Goal: Task Accomplishment & Management: Complete application form

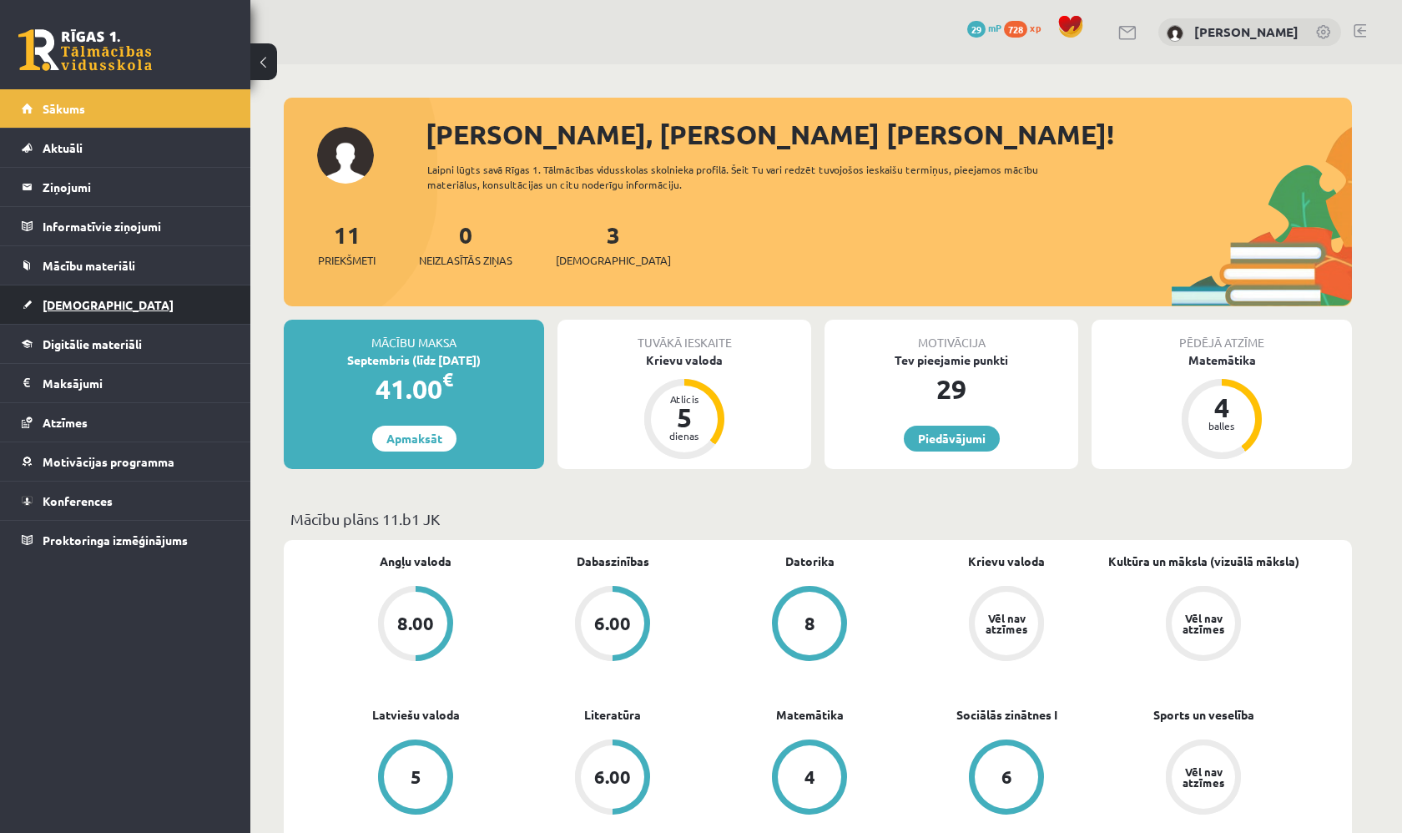
click at [128, 302] on link "[DEMOGRAPHIC_DATA]" at bounding box center [126, 304] width 208 height 38
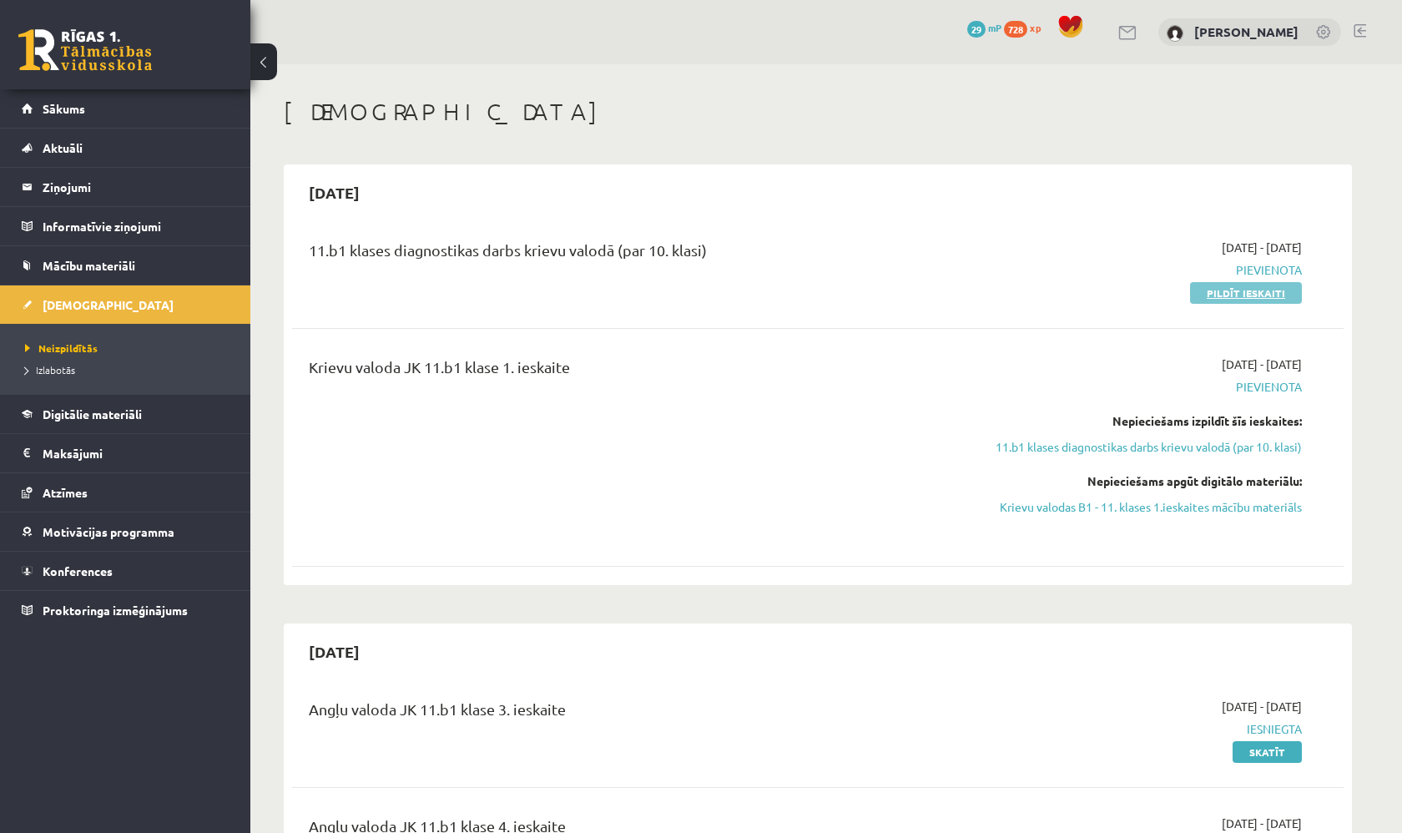
click at [1221, 292] on link "Pildīt ieskaiti" at bounding box center [1246, 293] width 112 height 22
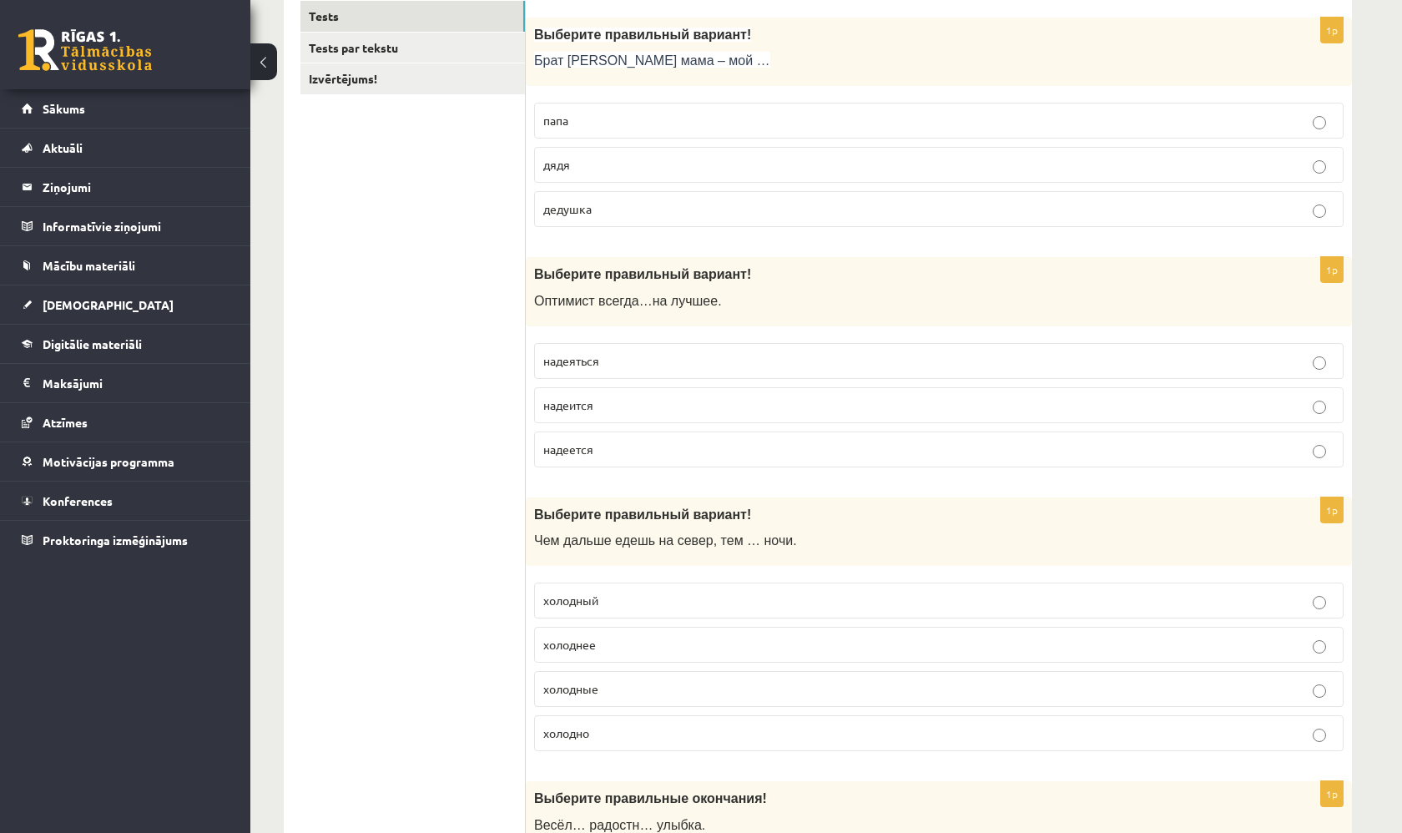
scroll to position [312, 0]
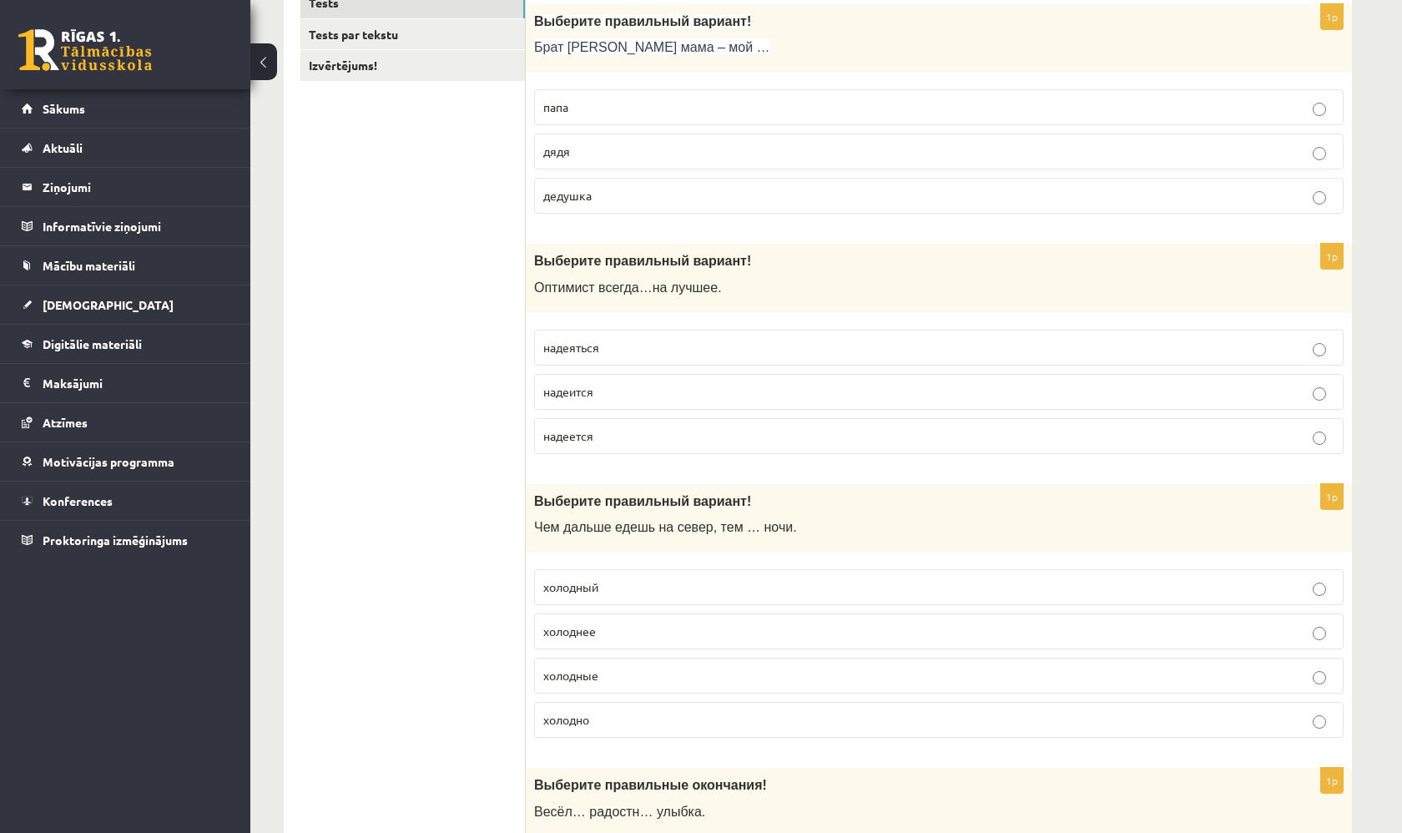
click at [1328, 149] on p "дядя" at bounding box center [938, 152] width 791 height 18
click at [821, 427] on p "надеется" at bounding box center [938, 436] width 791 height 18
click at [680, 626] on p "холоднее" at bounding box center [938, 631] width 791 height 18
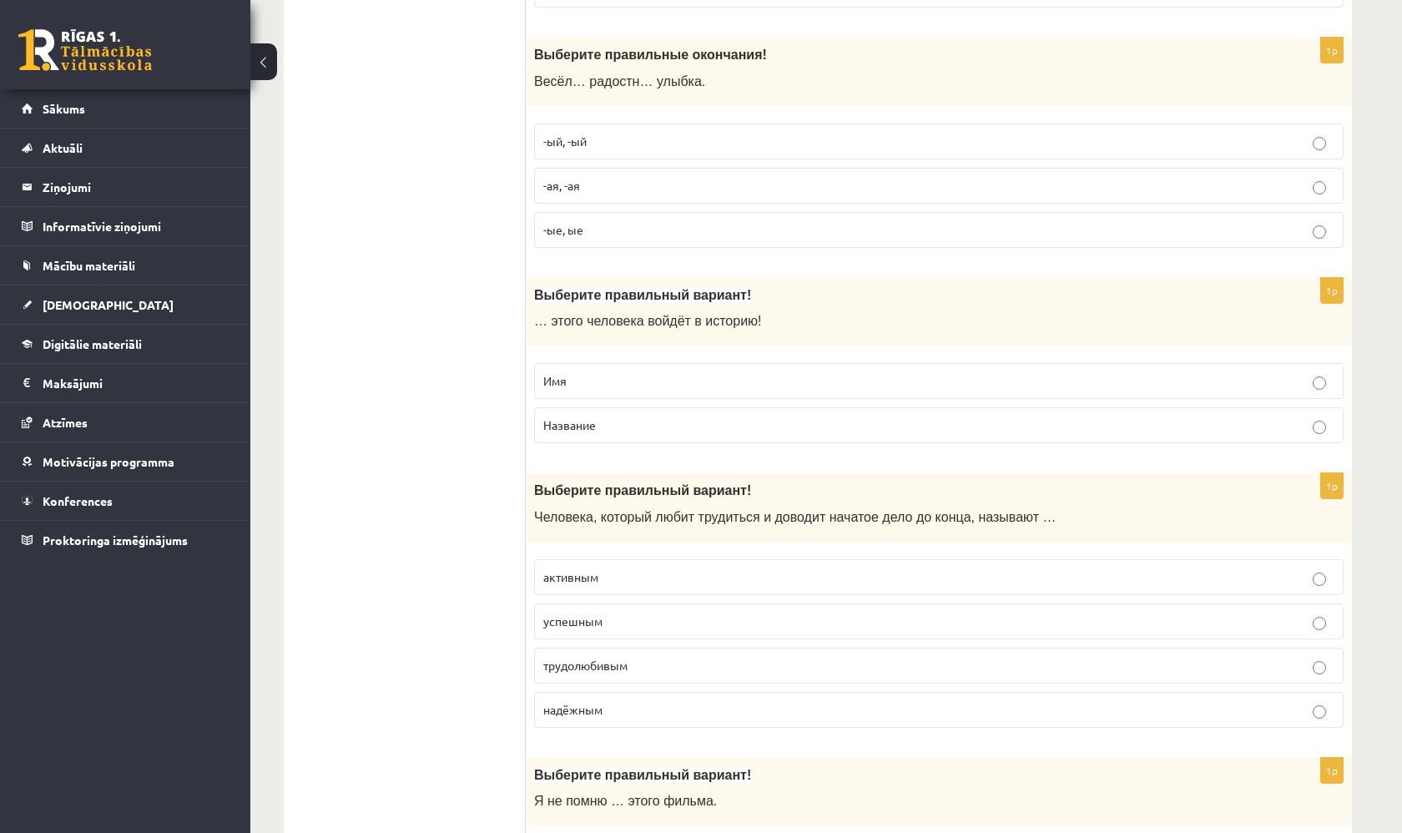
scroll to position [1048, 0]
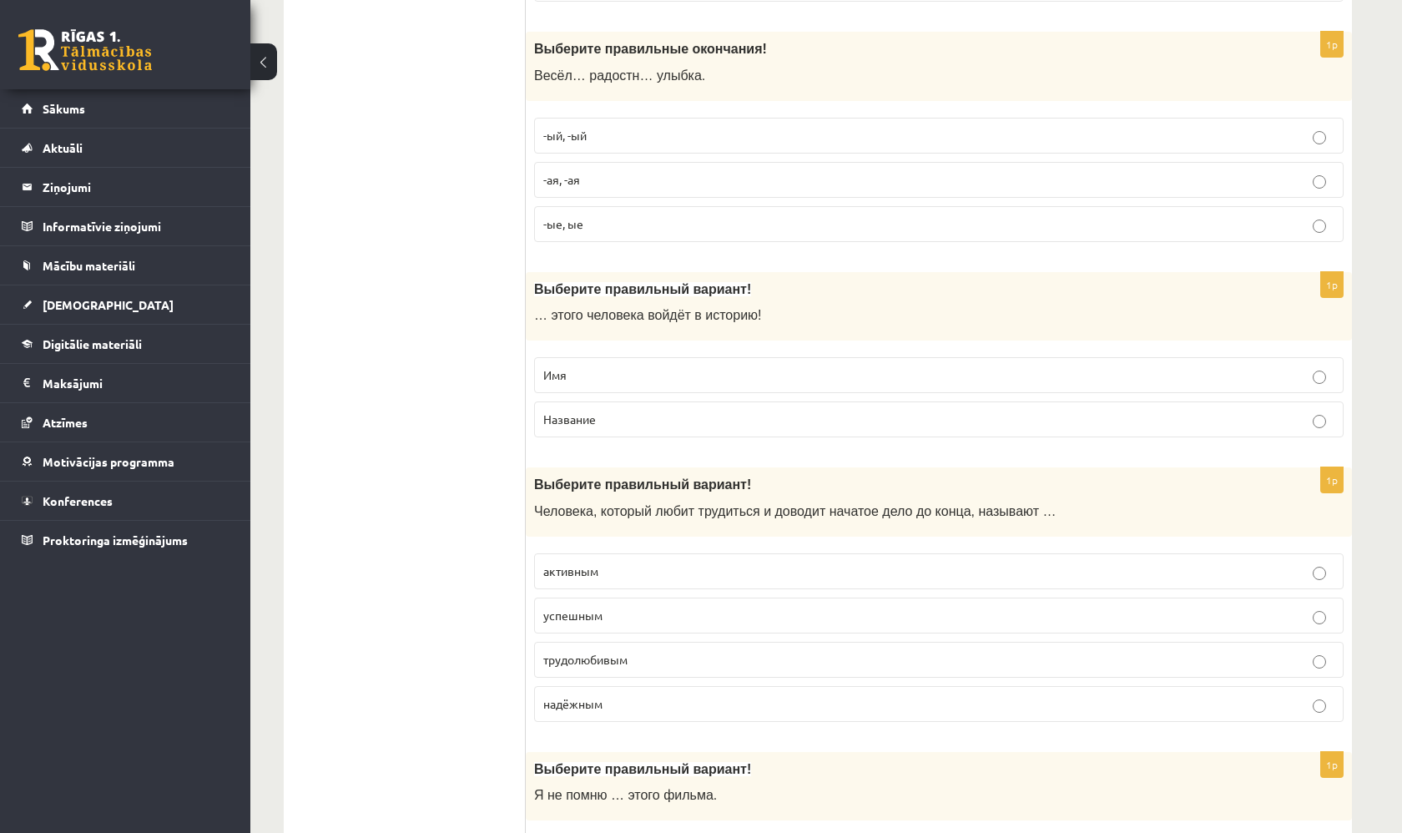
click at [700, 179] on p "-ая, -ая" at bounding box center [938, 180] width 791 height 18
click at [668, 366] on p "Имя" at bounding box center [938, 375] width 791 height 18
click at [643, 652] on p "трудолюбивым" at bounding box center [938, 660] width 791 height 18
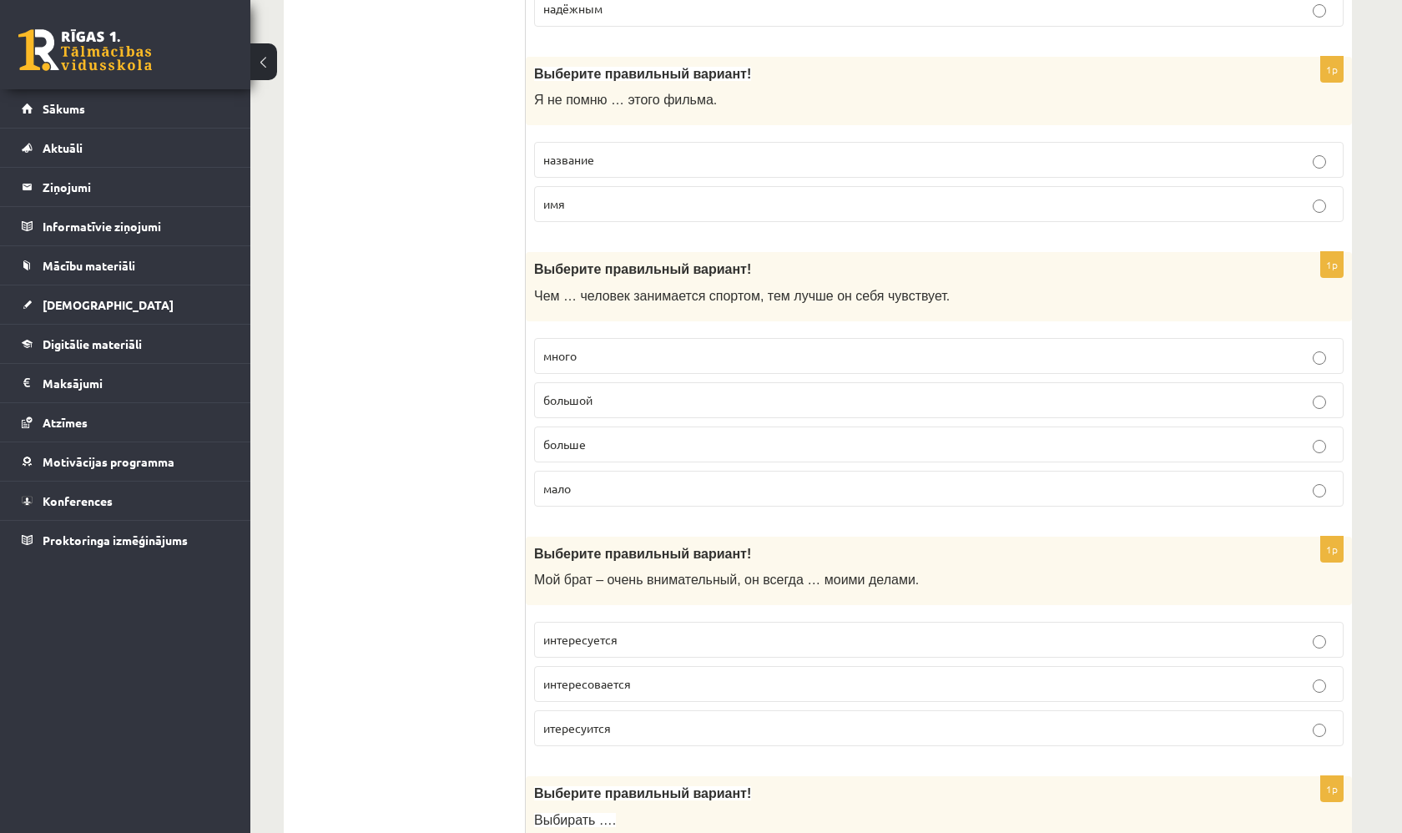
scroll to position [1738, 0]
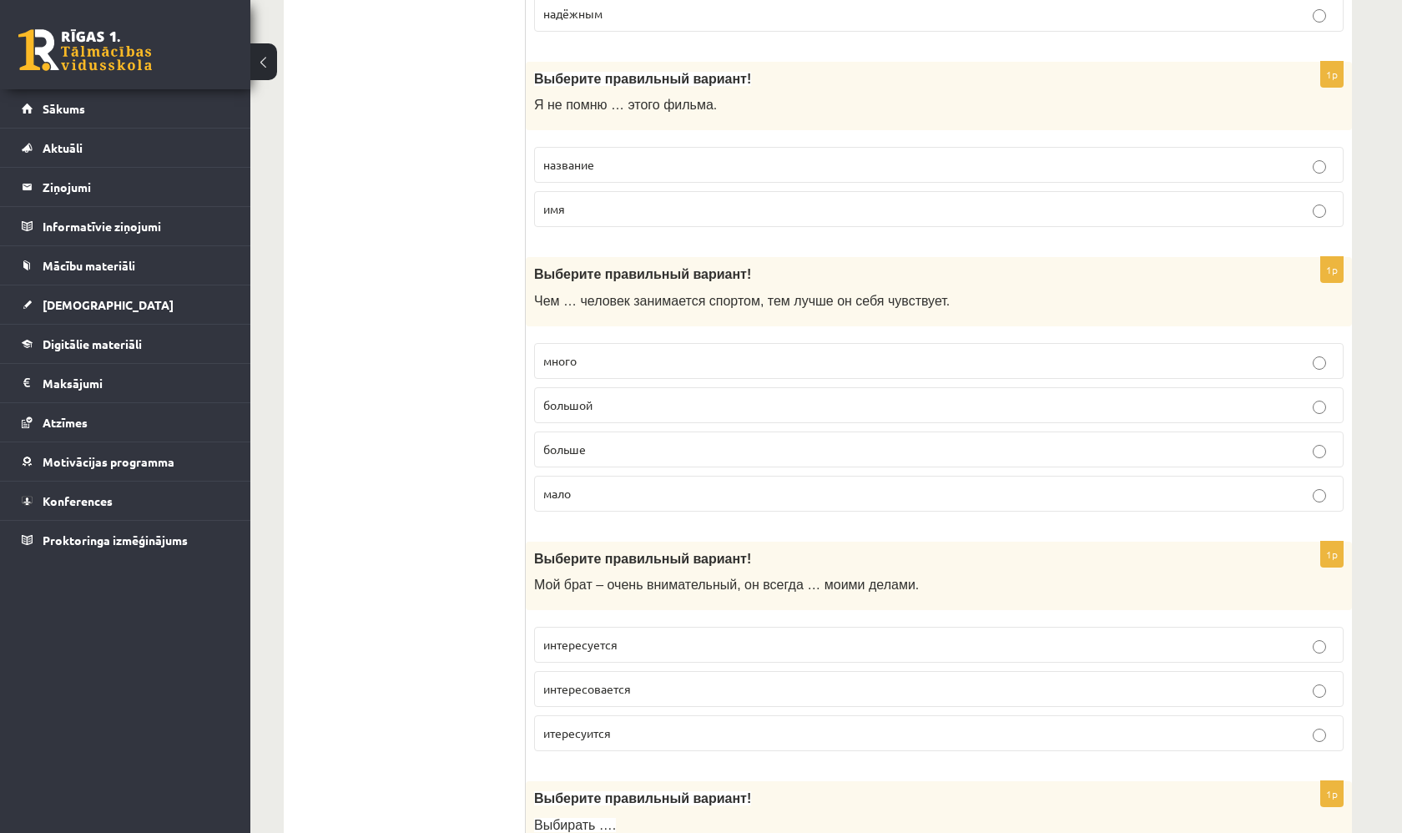
click at [733, 159] on p "название" at bounding box center [938, 165] width 791 height 18
click at [679, 441] on p "больше" at bounding box center [938, 450] width 791 height 18
click at [661, 636] on p "интересуется" at bounding box center [938, 645] width 791 height 18
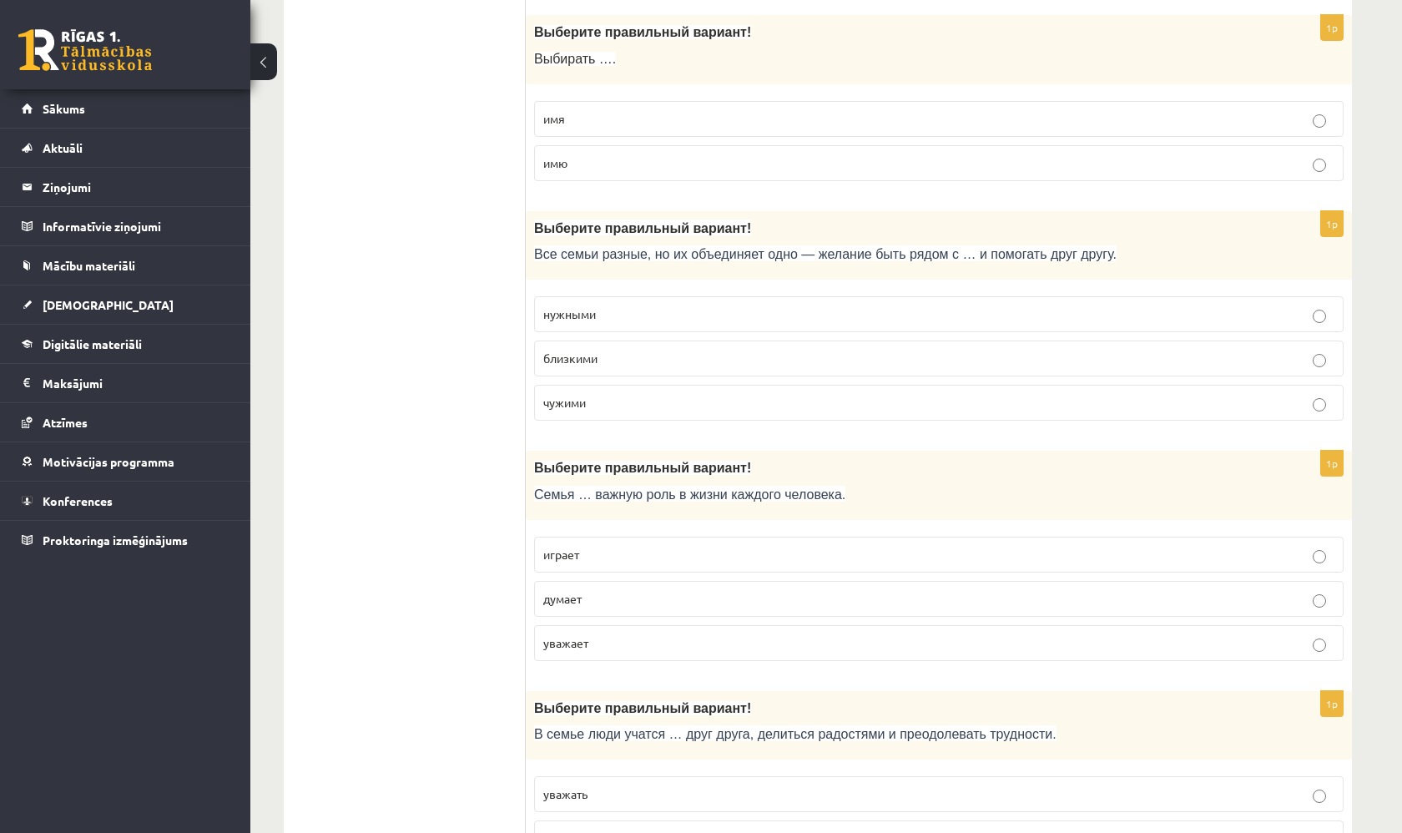
scroll to position [2505, 0]
click at [1145, 366] on fieldset "нужными близкими чужими" at bounding box center [938, 356] width 809 height 138
click at [1145, 349] on p "близкими" at bounding box center [938, 358] width 791 height 18
click at [878, 546] on p "играет" at bounding box center [938, 554] width 791 height 18
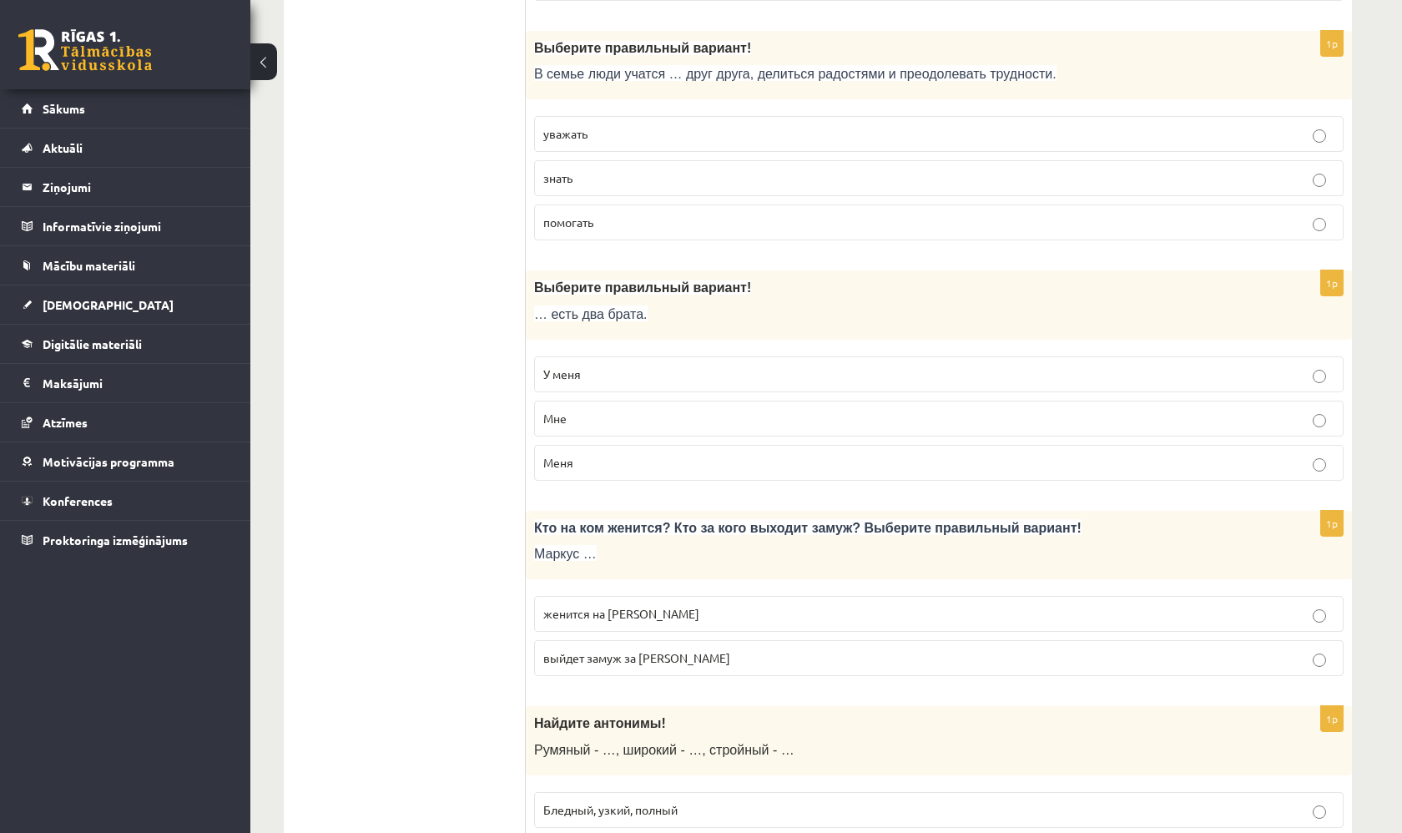
scroll to position [3169, 0]
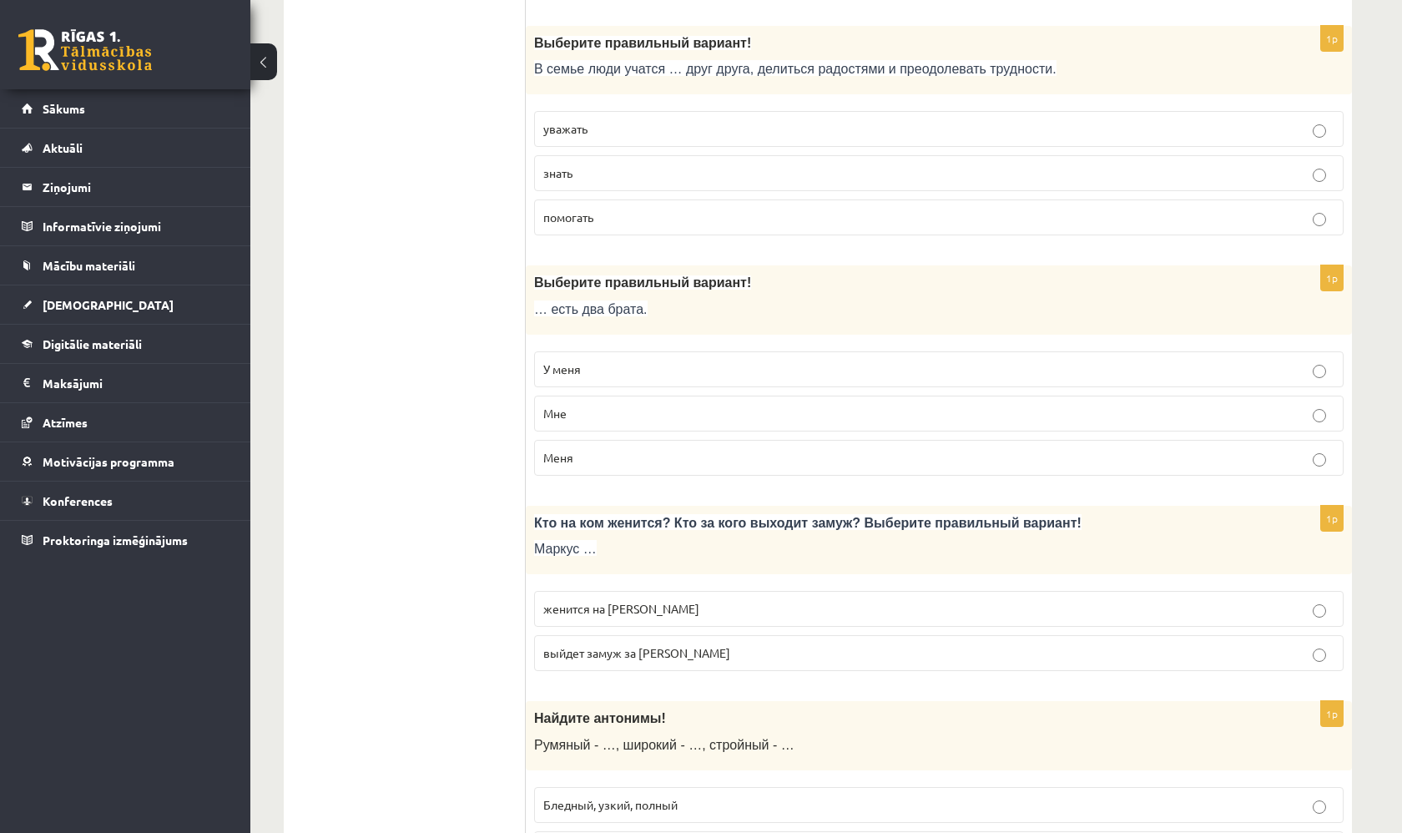
click at [687, 120] on p "уважать" at bounding box center [938, 129] width 791 height 18
click at [642, 360] on p "У меня" at bounding box center [938, 369] width 791 height 18
click at [645, 600] on p "женится на Агнии" at bounding box center [938, 609] width 791 height 18
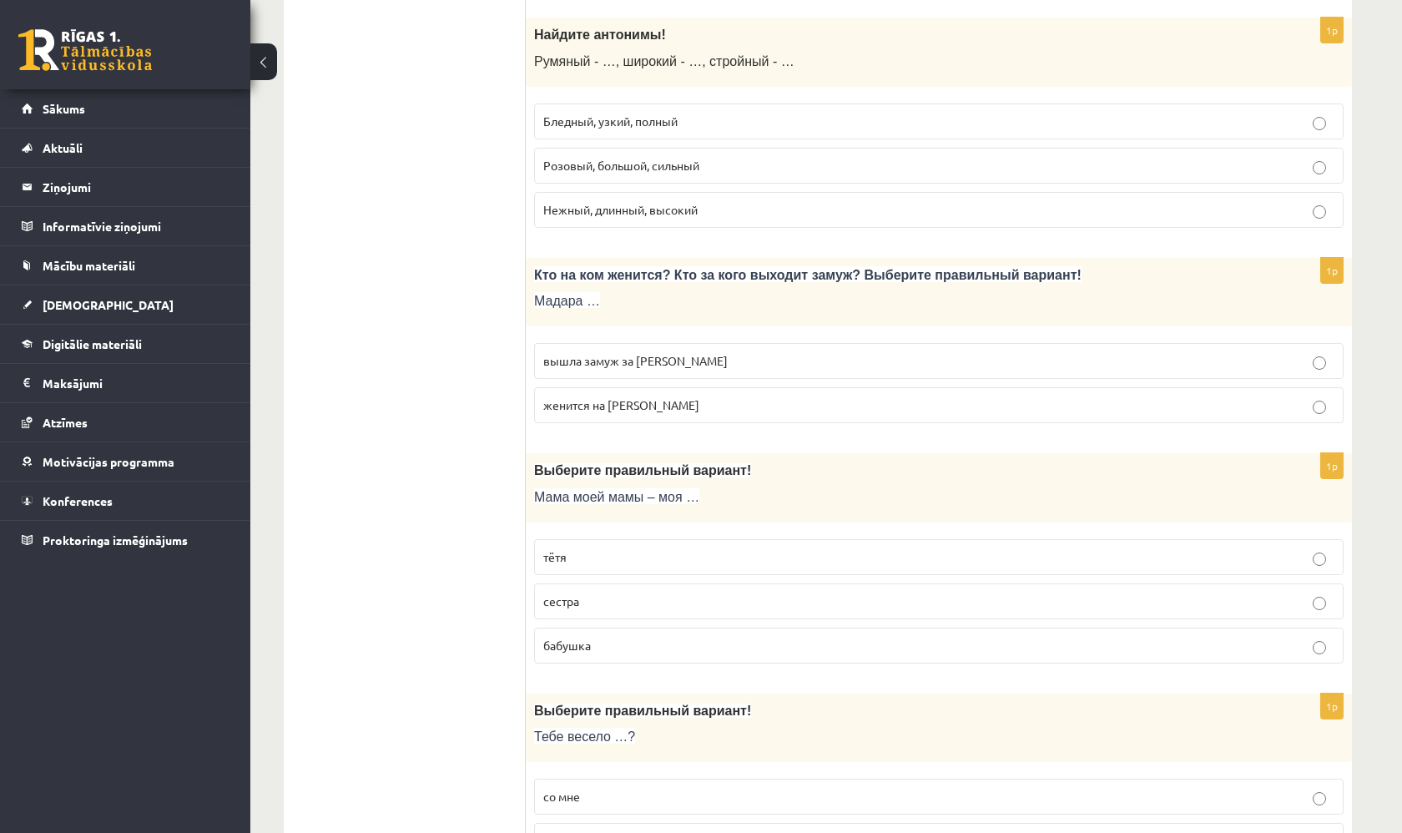
scroll to position [3837, 0]
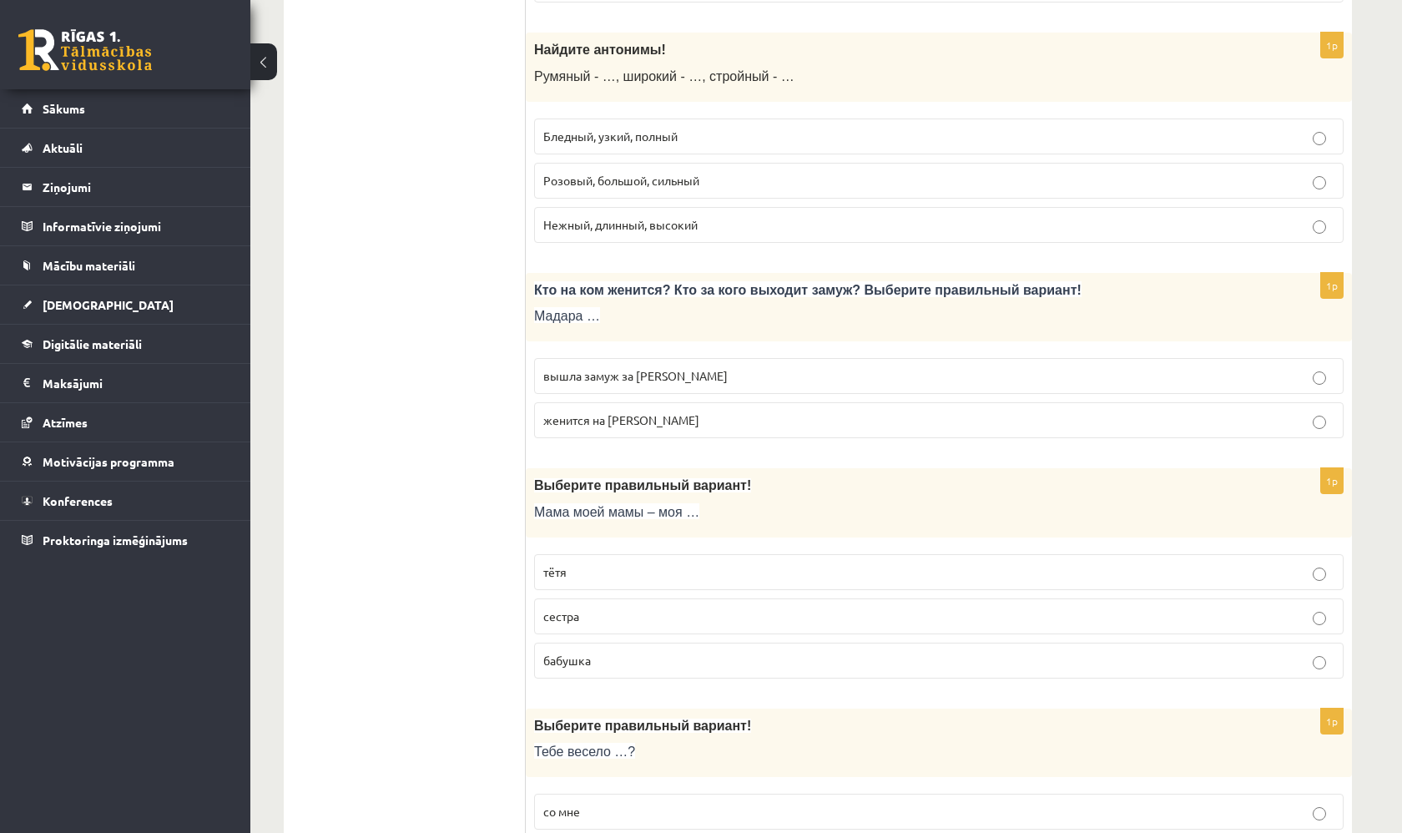
click at [1096, 68] on p "Румяный - …, широкий - …, стройный - …" at bounding box center [897, 77] width 726 height 18
click at [687, 118] on label "Бледный, узкий, полный" at bounding box center [938, 136] width 809 height 36
click at [694, 367] on p "вышла замуж за Марка" at bounding box center [938, 376] width 791 height 18
click at [647, 652] on p "бабушка" at bounding box center [938, 661] width 791 height 18
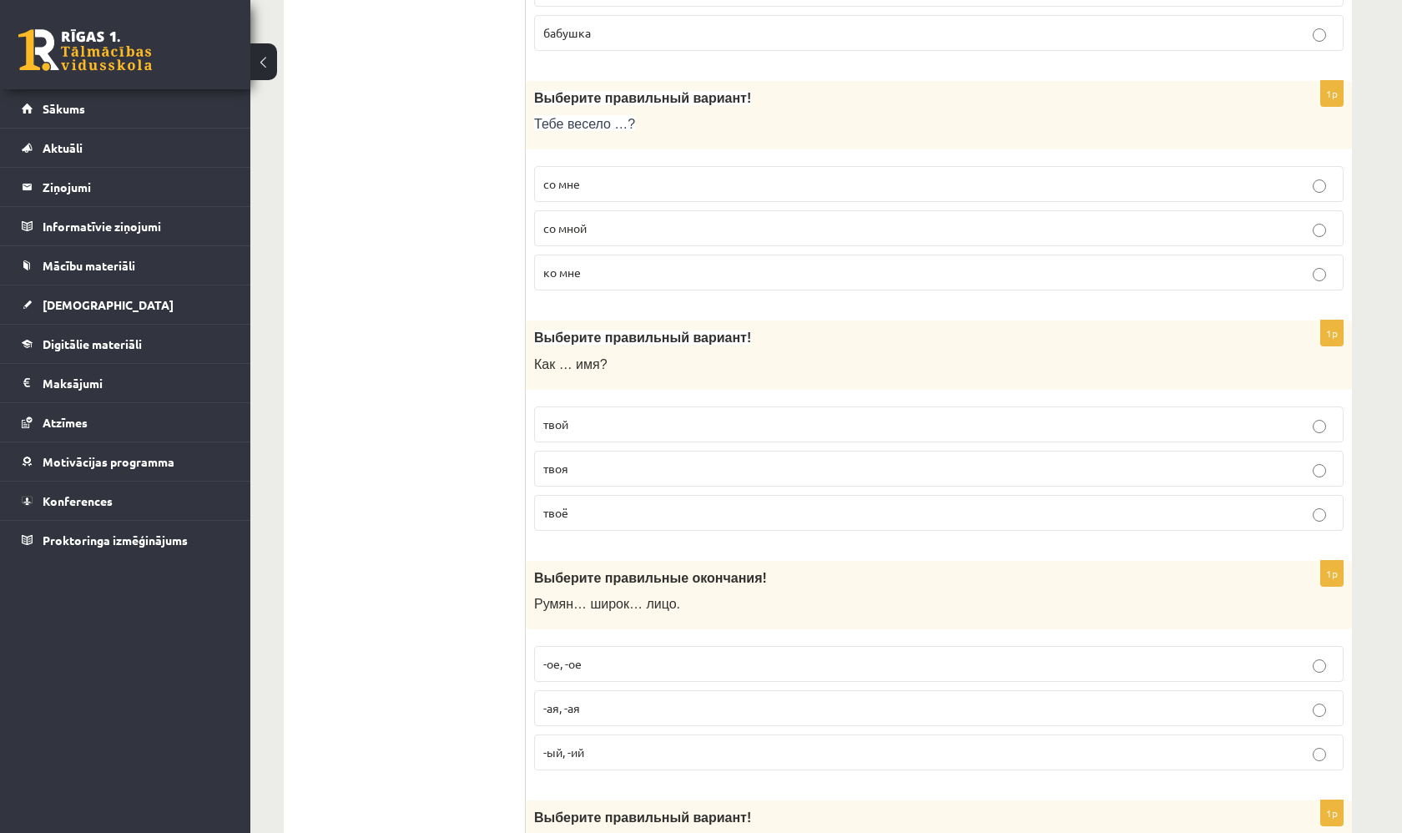
scroll to position [4464, 0]
click at [617, 221] on label "со мной" at bounding box center [938, 229] width 809 height 36
click at [611, 505] on p "твоё" at bounding box center [938, 514] width 791 height 18
click at [613, 656] on p "-ое, -ое" at bounding box center [938, 665] width 791 height 18
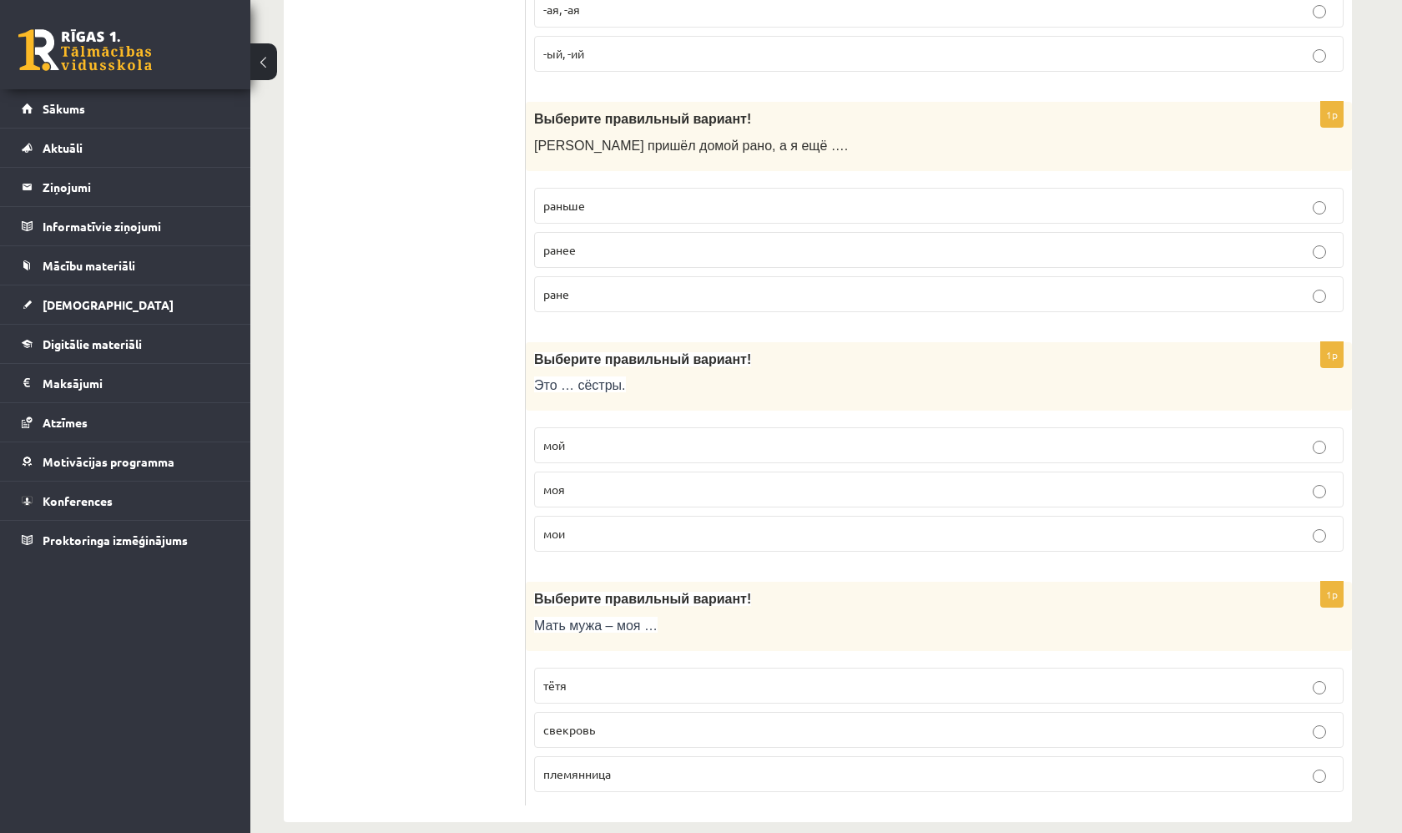
scroll to position [5170, 0]
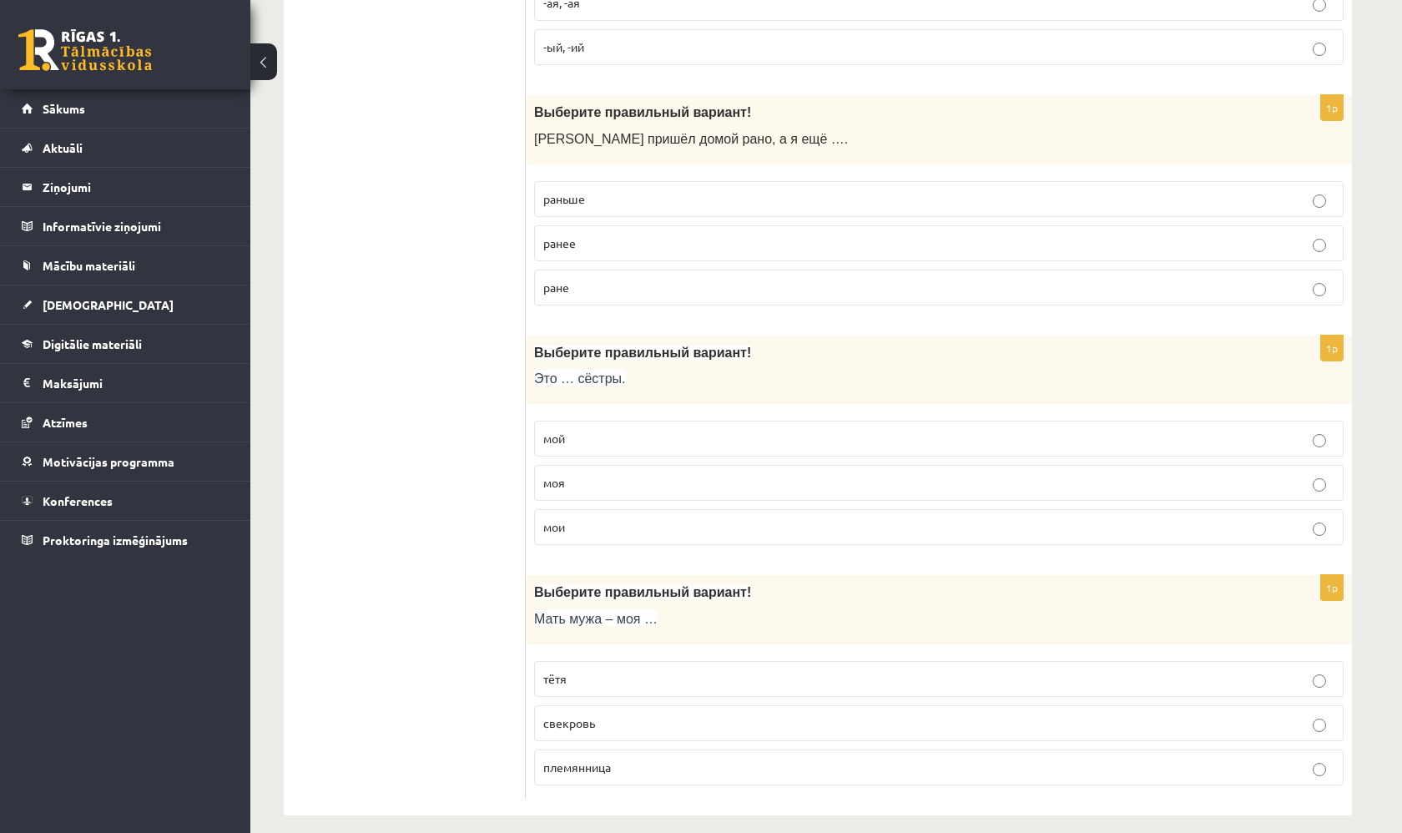
click at [683, 190] on p "раньше" at bounding box center [938, 199] width 791 height 18
click at [646, 518] on label "мои" at bounding box center [938, 527] width 809 height 36
click at [641, 709] on label "свекровь" at bounding box center [938, 723] width 809 height 36
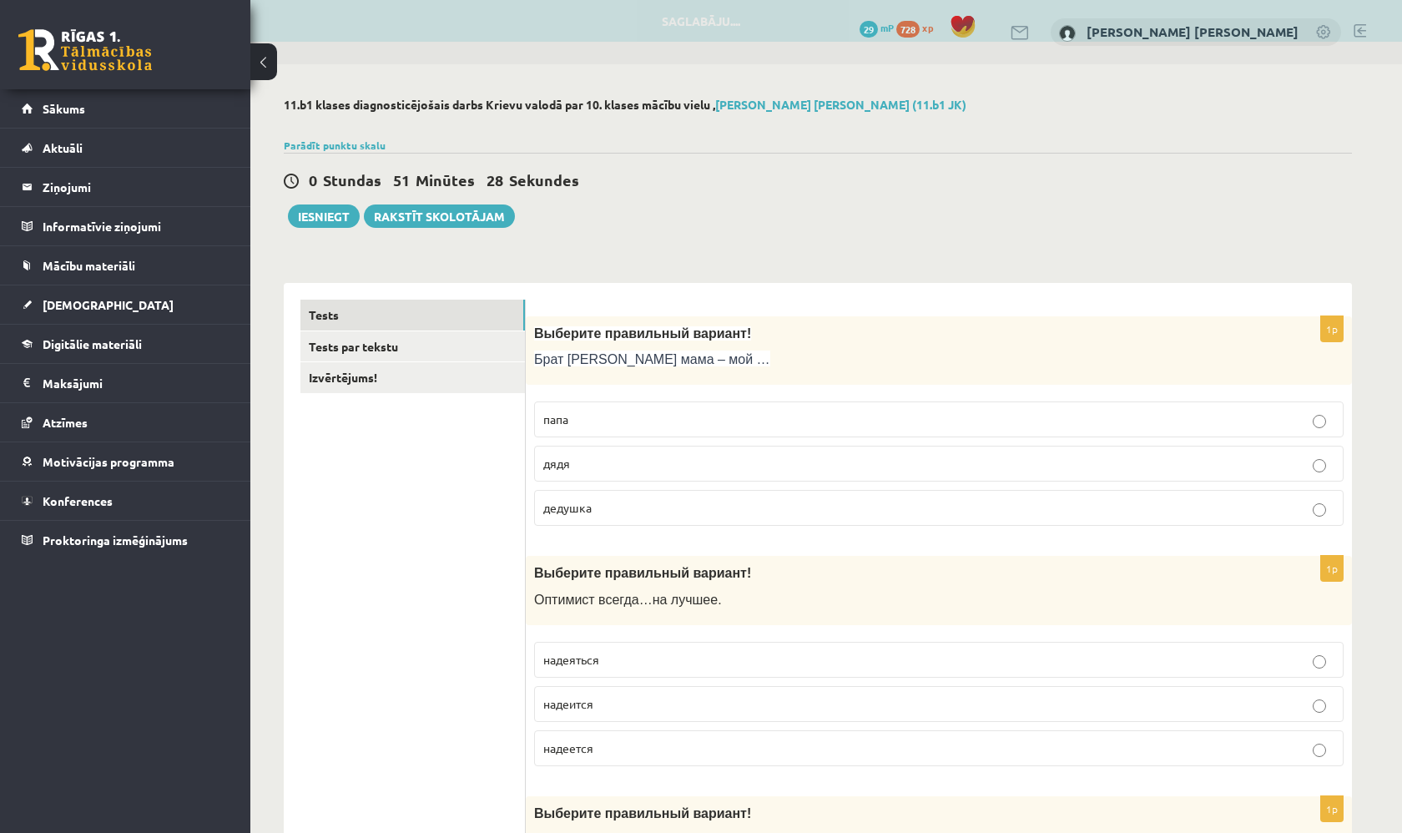
scroll to position [0, 0]
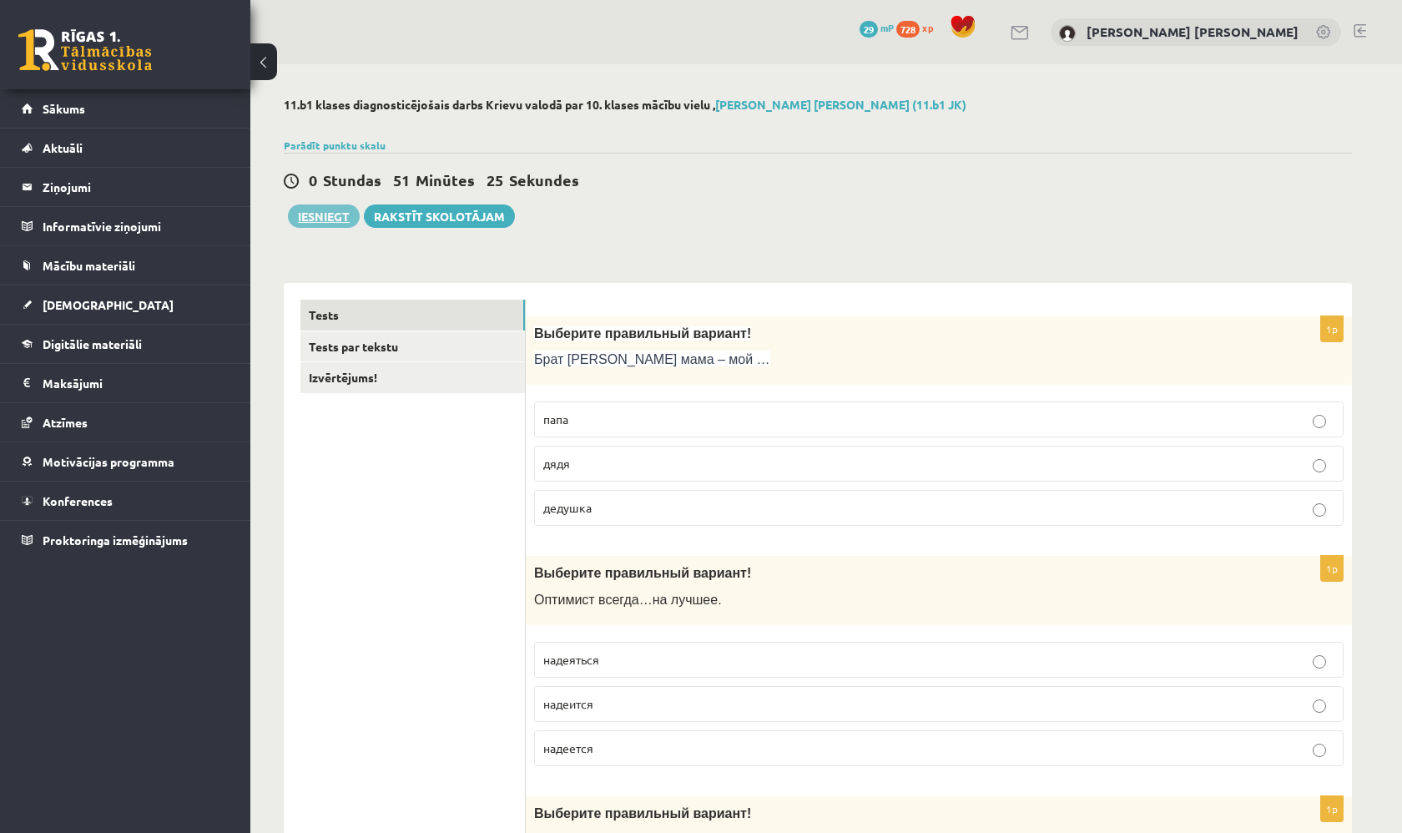
click at [325, 212] on button "Iesniegt" at bounding box center [324, 215] width 72 height 23
click at [342, 340] on link "Tests par tekstu" at bounding box center [412, 346] width 224 height 31
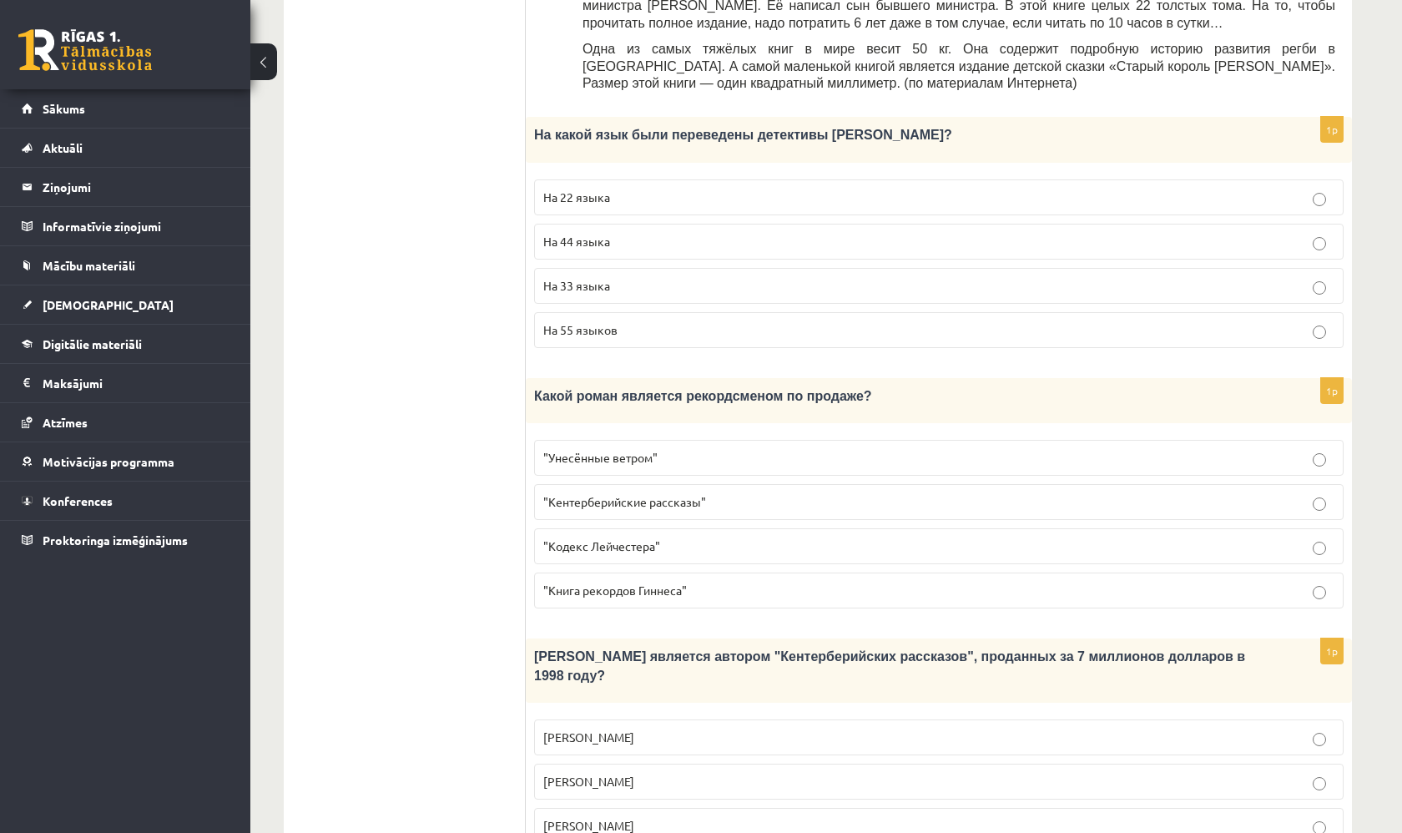
scroll to position [824, 0]
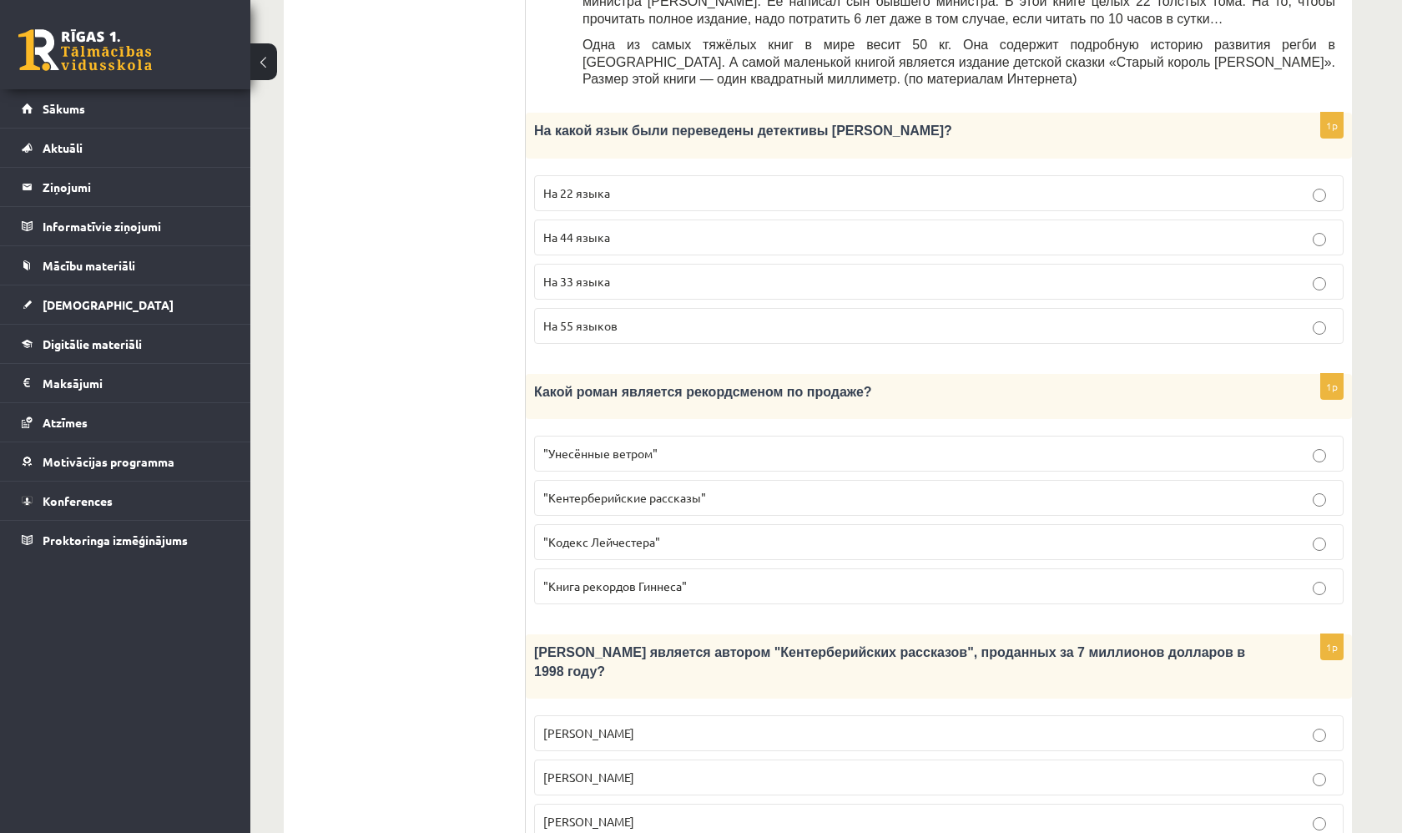
click at [609, 229] on p "На 44 языка" at bounding box center [938, 238] width 791 height 18
click at [647, 445] on p ""Унесённые ветром"" at bounding box center [938, 454] width 791 height 18
click at [617, 813] on span "Джефри Чосер" at bounding box center [588, 820] width 91 height 15
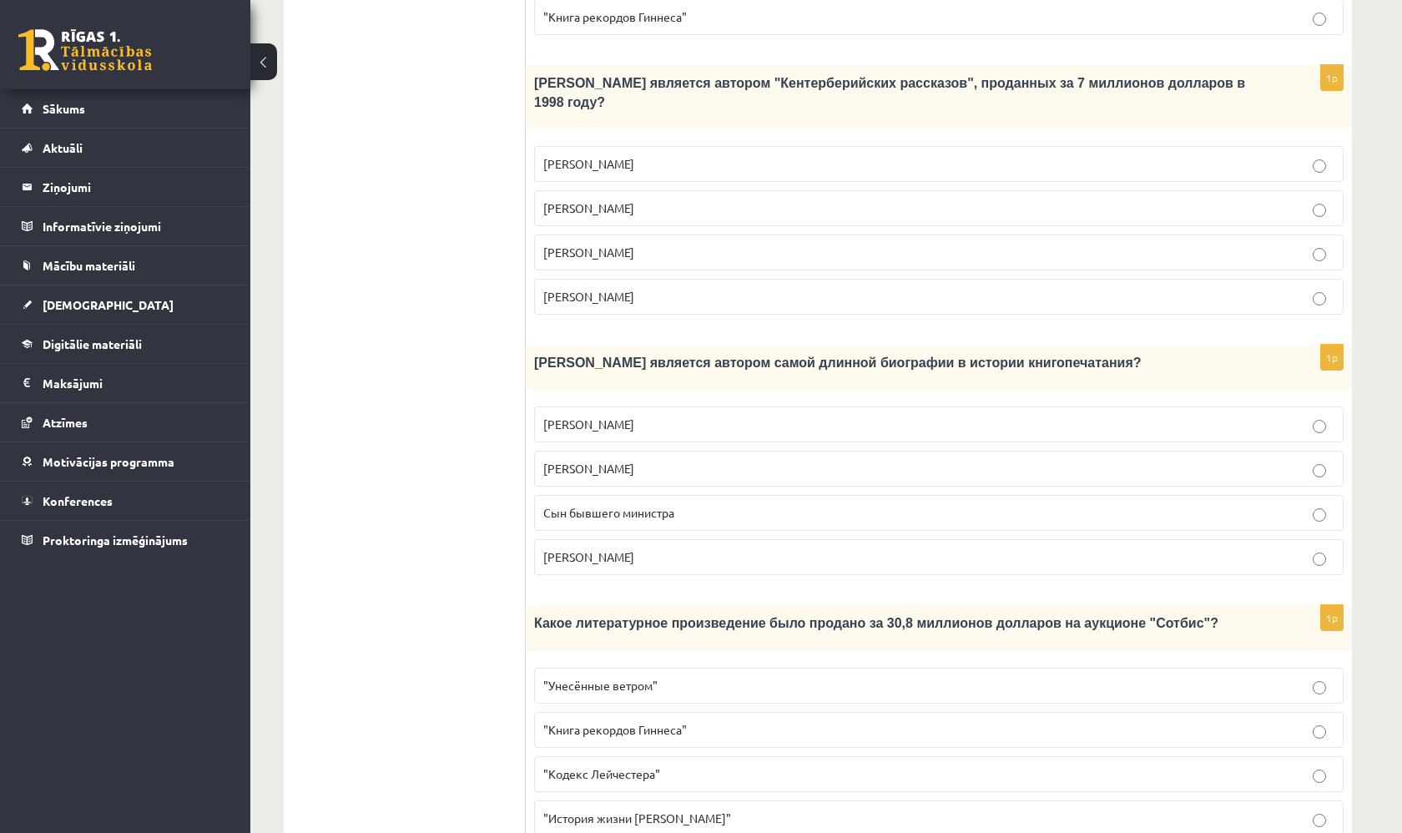
scroll to position [1392, 0]
click at [986, 506] on p "Сын бывшего министра" at bounding box center [938, 515] width 791 height 18
click at [795, 767] on p ""Кодекс Лейчестера"" at bounding box center [938, 776] width 791 height 18
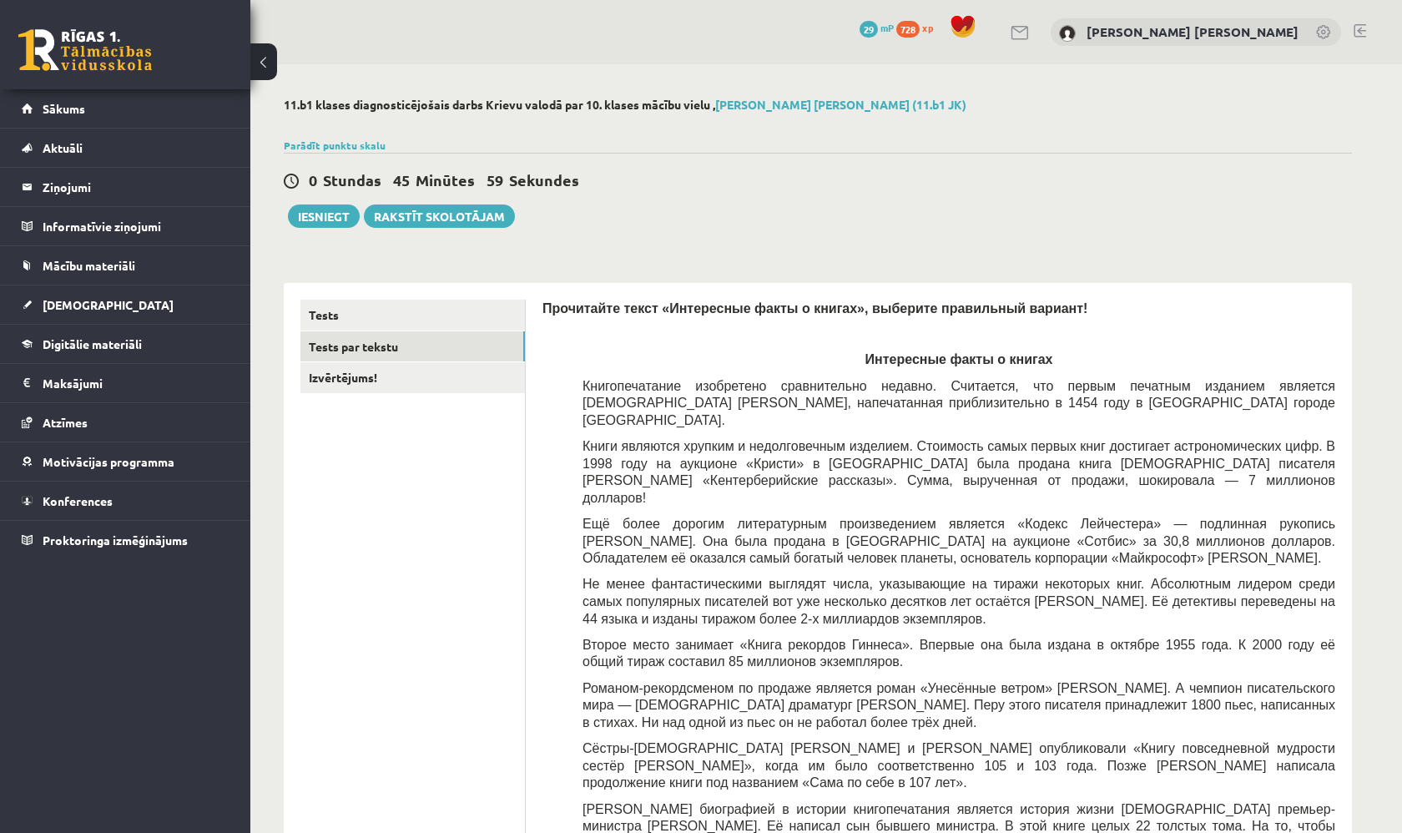
scroll to position [0, 0]
click at [380, 377] on link "Izvērtējums!" at bounding box center [412, 377] width 224 height 31
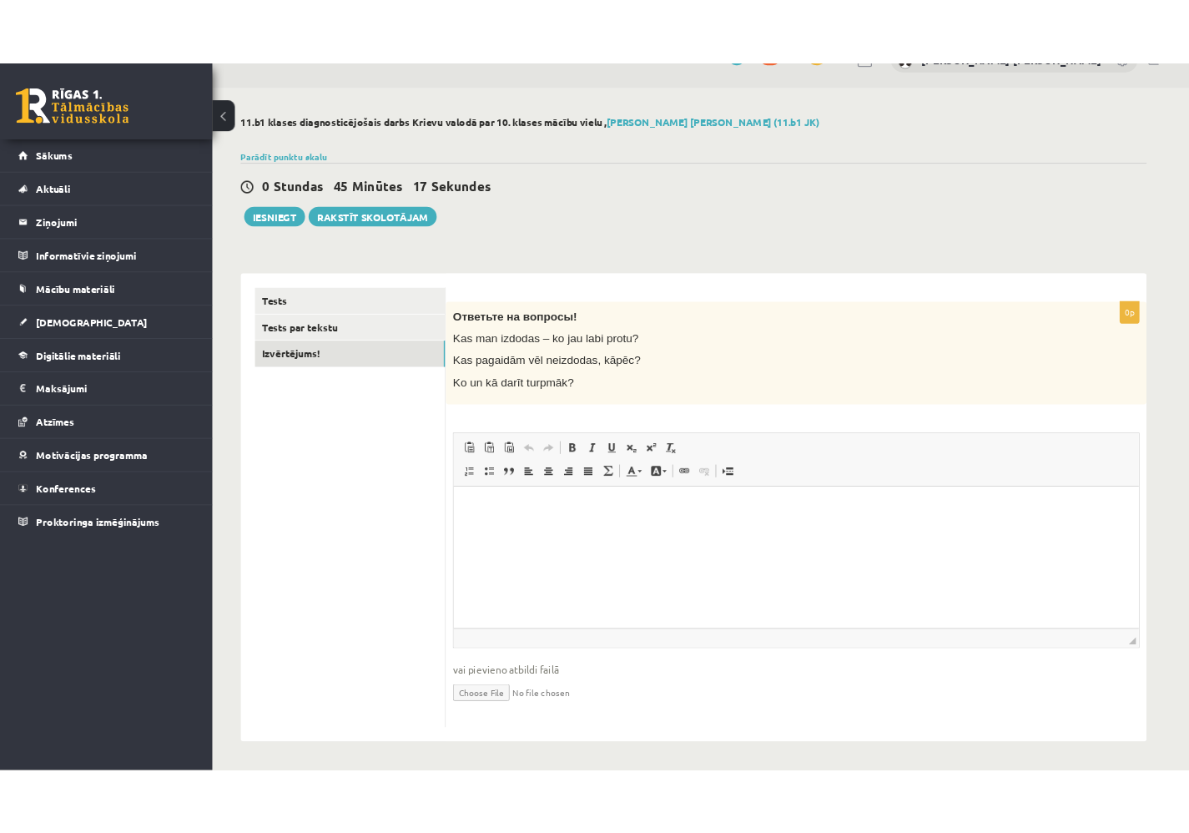
scroll to position [33, 0]
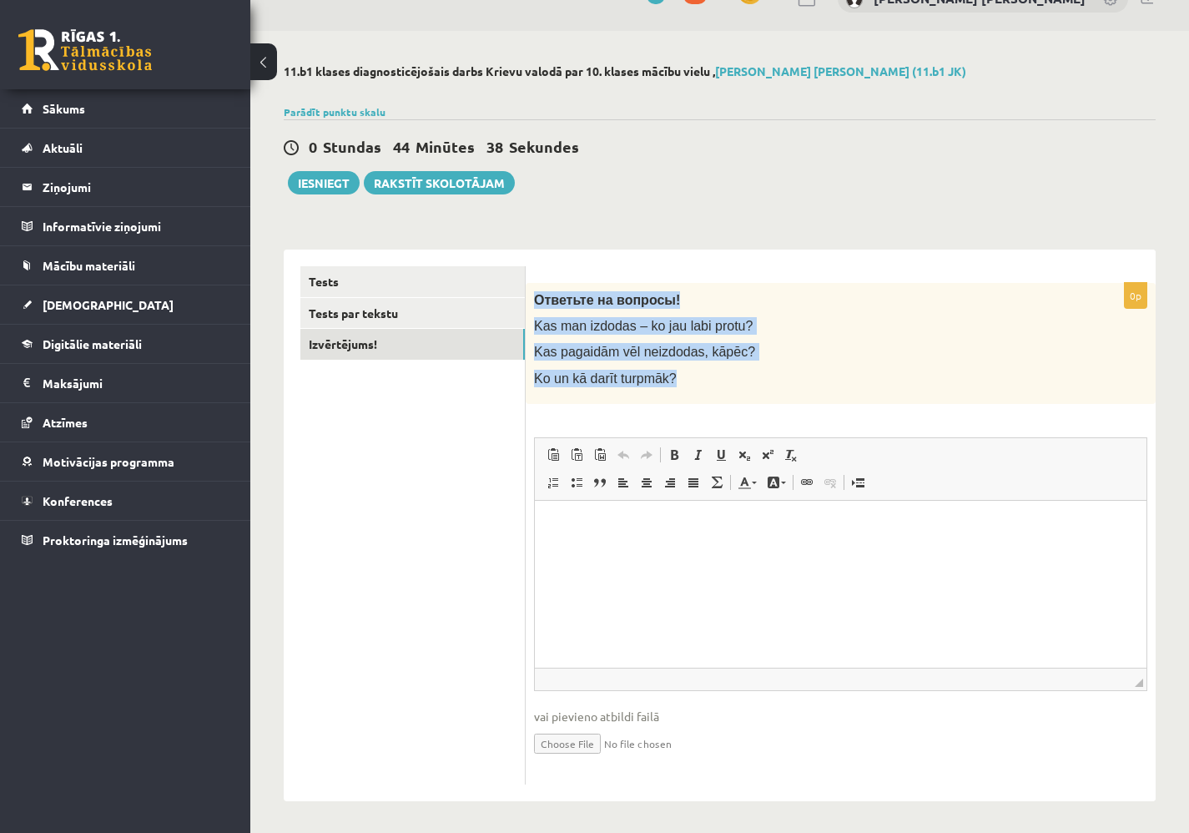
drag, startPoint x: 536, startPoint y: 294, endPoint x: 697, endPoint y: 384, distance: 183.8
click at [697, 384] on div "Ответьте на вопросы! Kas man izdodas – ko jau labi protu? Kas pagaidām vēl neiz…" at bounding box center [841, 343] width 630 height 121
drag, startPoint x: 539, startPoint y: 299, endPoint x: 677, endPoint y: 389, distance: 164.5
click at [677, 389] on div "Ответьте на вопросы! Kas man izdodas – ko jau labi protu? Kas pagaidām vēl neiz…" at bounding box center [841, 343] width 630 height 121
click at [634, 355] on span "Kas pagaidām vēl neizdodas, kāpēc?" at bounding box center [644, 352] width 221 height 14
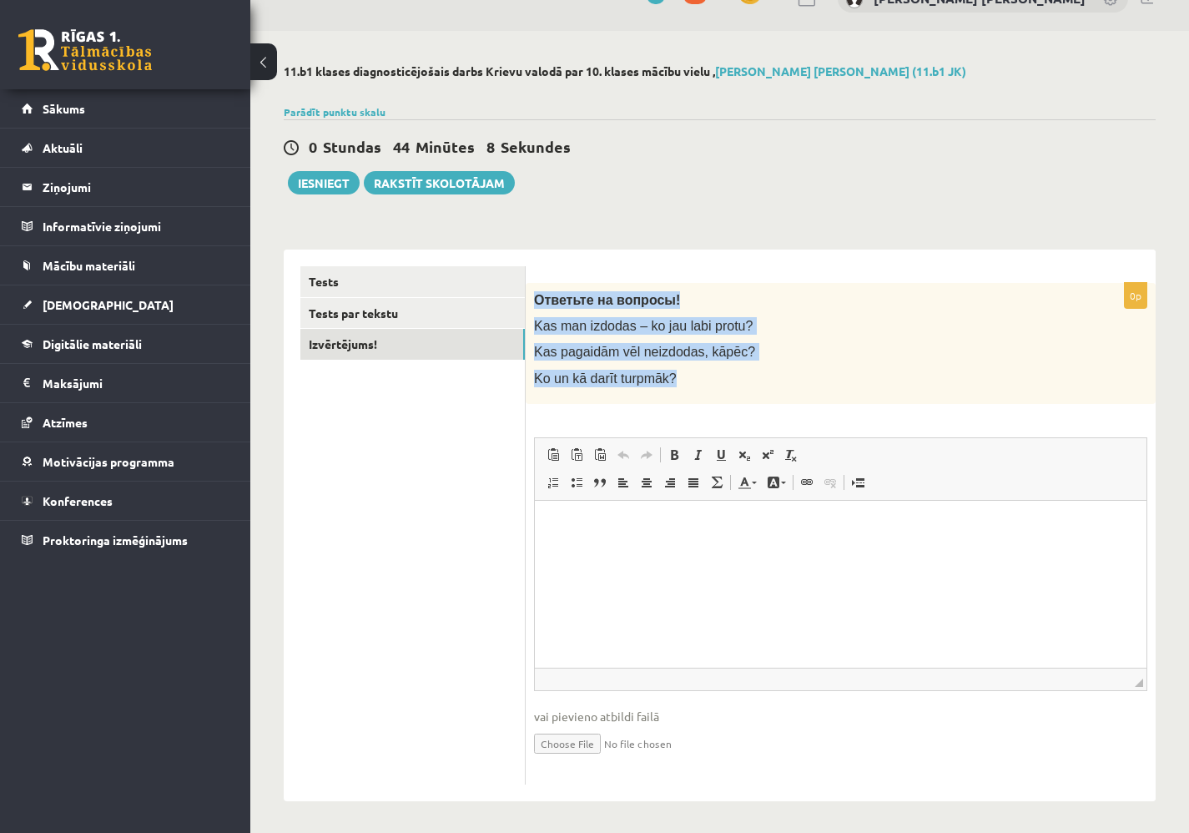
drag, startPoint x: 536, startPoint y: 298, endPoint x: 697, endPoint y: 380, distance: 179.9
click at [697, 380] on div "Ответьте на вопросы! Kas man izdodas – ko jau labi protu? Kas pagaidām vēl neiz…" at bounding box center [841, 343] width 630 height 121
copy div "Ответьте на вопросы! Kas man izdodas – ko jau labi protu? Kas pagaidām vēl neiz…"
drag, startPoint x: 539, startPoint y: 324, endPoint x: 631, endPoint y: 363, distance: 99.8
click at [631, 363] on div "Ответьте на вопросы! Kas man izdodas – ko jau labi protu? Kas pagaidām vēl neiz…" at bounding box center [841, 343] width 630 height 121
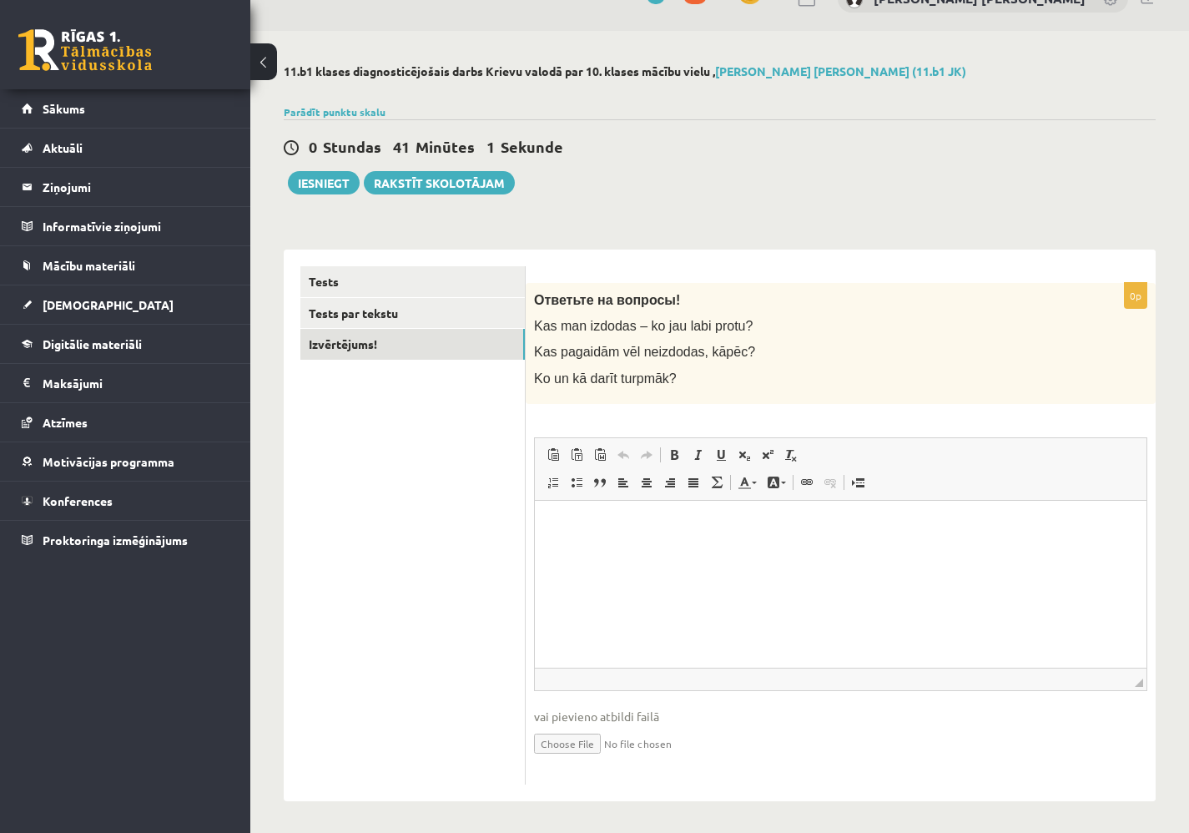
drag, startPoint x: 859, startPoint y: 387, endPoint x: 620, endPoint y: 367, distance: 240.3
click at [844, 387] on div "Ответьте на вопросы! Kas man izdodas – ko jau labi protu? Kas pagaidām vēl neiz…" at bounding box center [841, 343] width 630 height 121
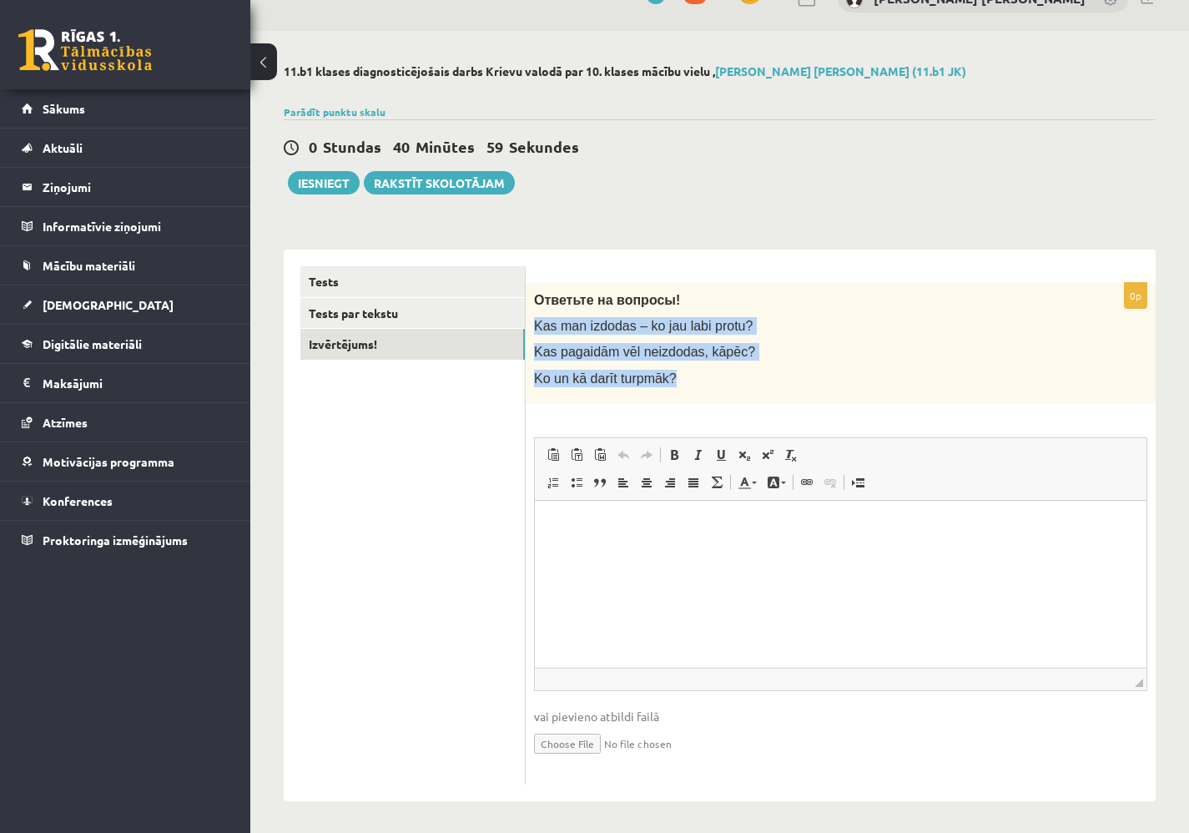
drag, startPoint x: 535, startPoint y: 320, endPoint x: 688, endPoint y: 398, distance: 172.4
click at [689, 398] on div "Ответьте на вопросы! Kas man izdodas – ko jau labi protu? Kas pagaidām vēl neiz…" at bounding box center [841, 343] width 630 height 121
copy div "Kas man izdodas – ko jau labi protu? Kas pagaidām vēl neizdodas, kāpēc? Ko un k…"
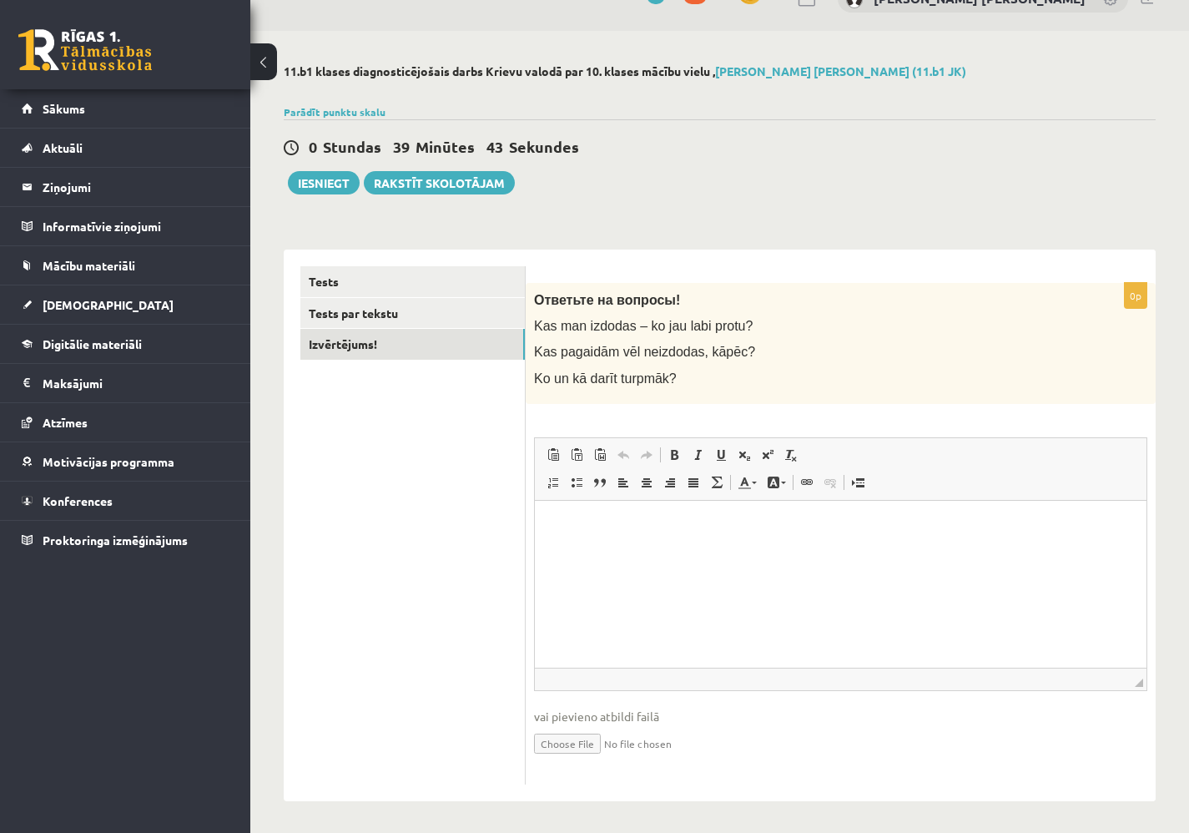
click at [619, 551] on html at bounding box center [841, 525] width 612 height 51
click at [584, 531] on span "Paste" at bounding box center [575, 531] width 20 height 24
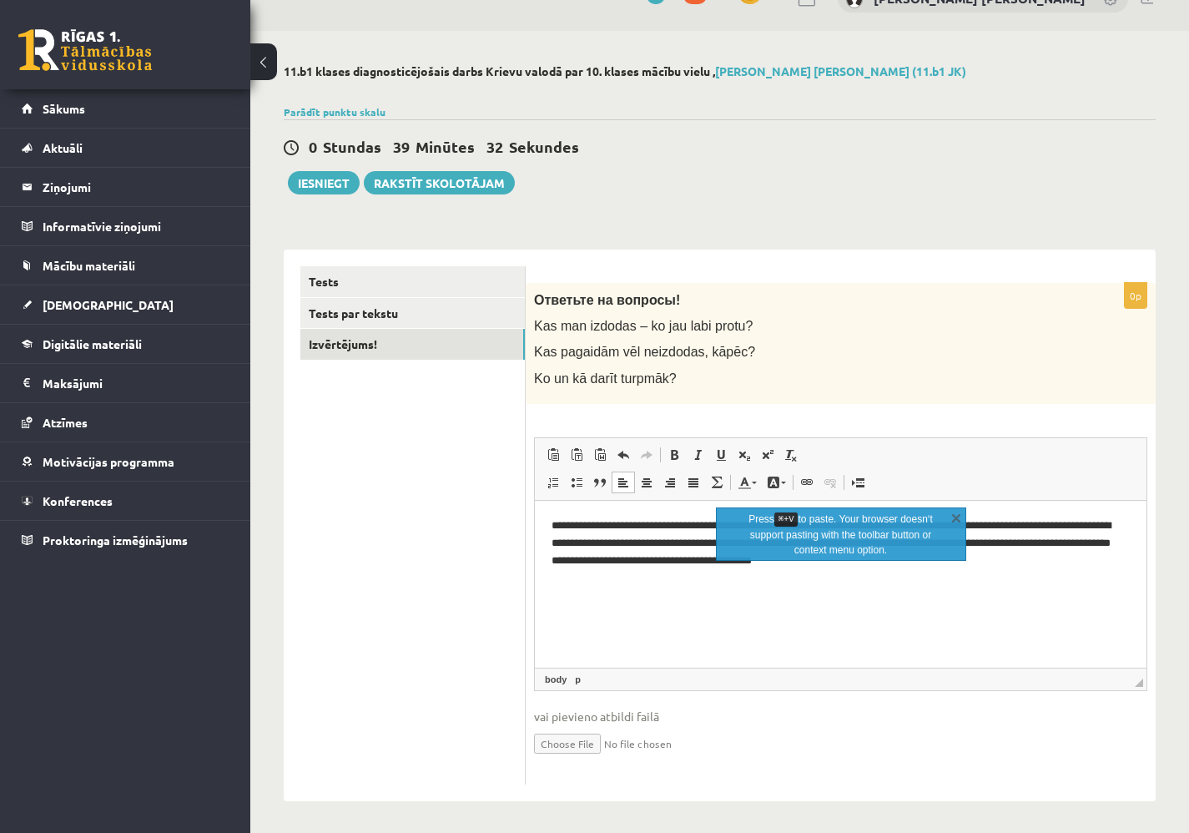
click at [687, 600] on html "**********" at bounding box center [841, 550] width 612 height 100
click at [943, 351] on p "Kas pagaidām vēl neizdodas, kāpēc?" at bounding box center [799, 352] width 530 height 18
click at [951, 517] on link "X" at bounding box center [956, 517] width 17 height 17
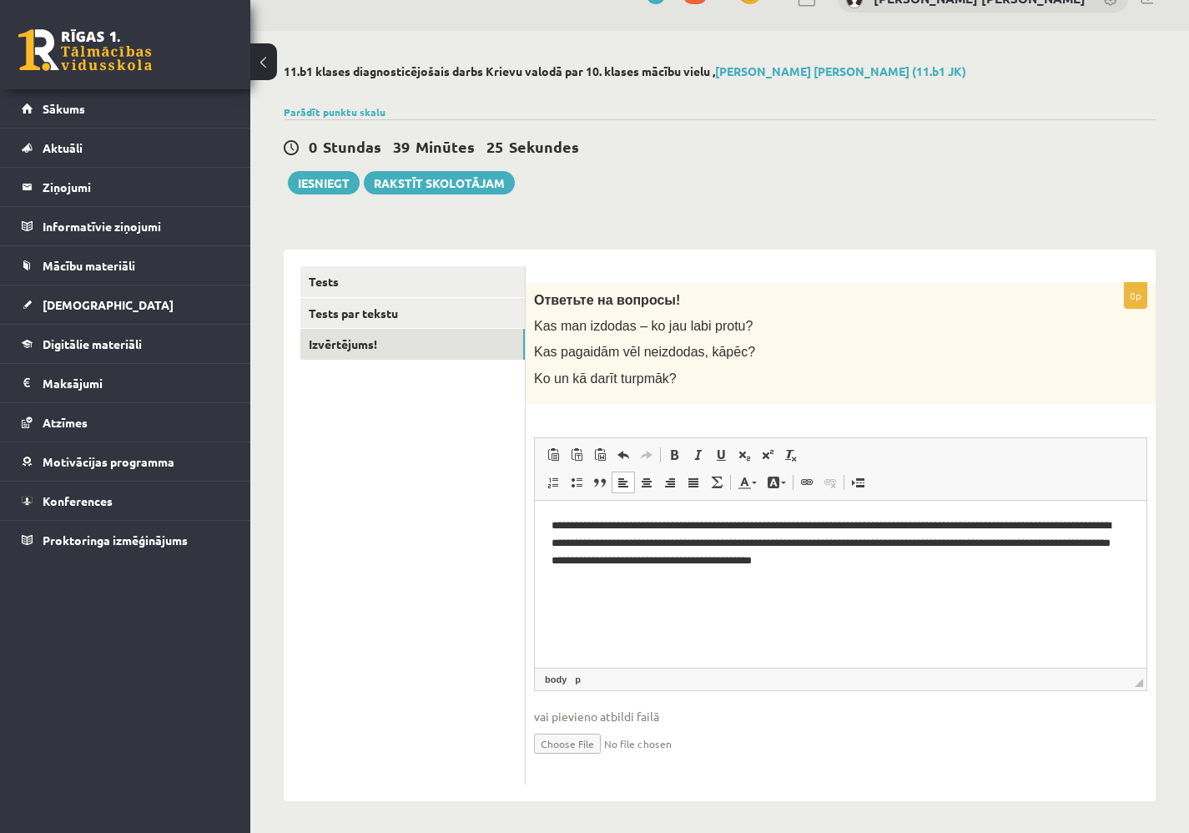
click at [357, 384] on ul "Tests Tests par tekstu Izvērtējums!" at bounding box center [412, 525] width 225 height 518
click at [350, 292] on link "Tests" at bounding box center [412, 281] width 224 height 31
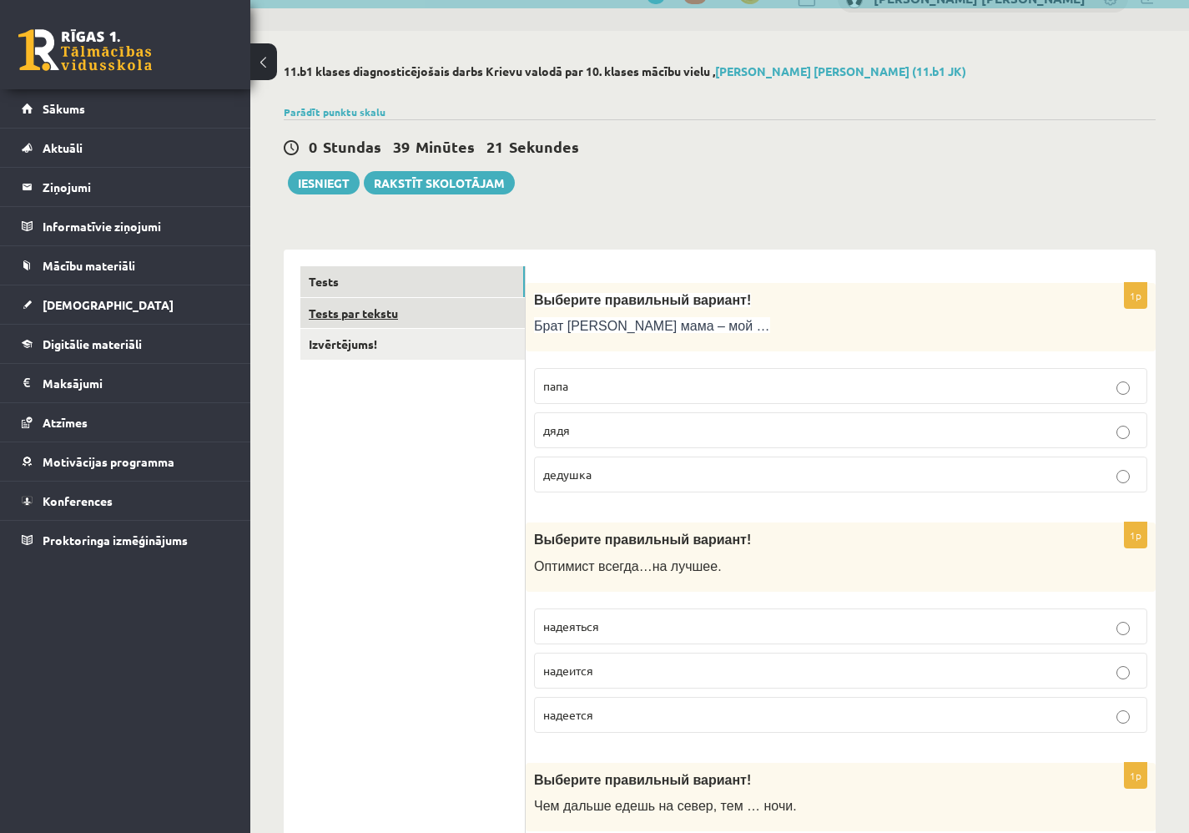
click at [355, 325] on link "Tests par tekstu" at bounding box center [412, 313] width 224 height 31
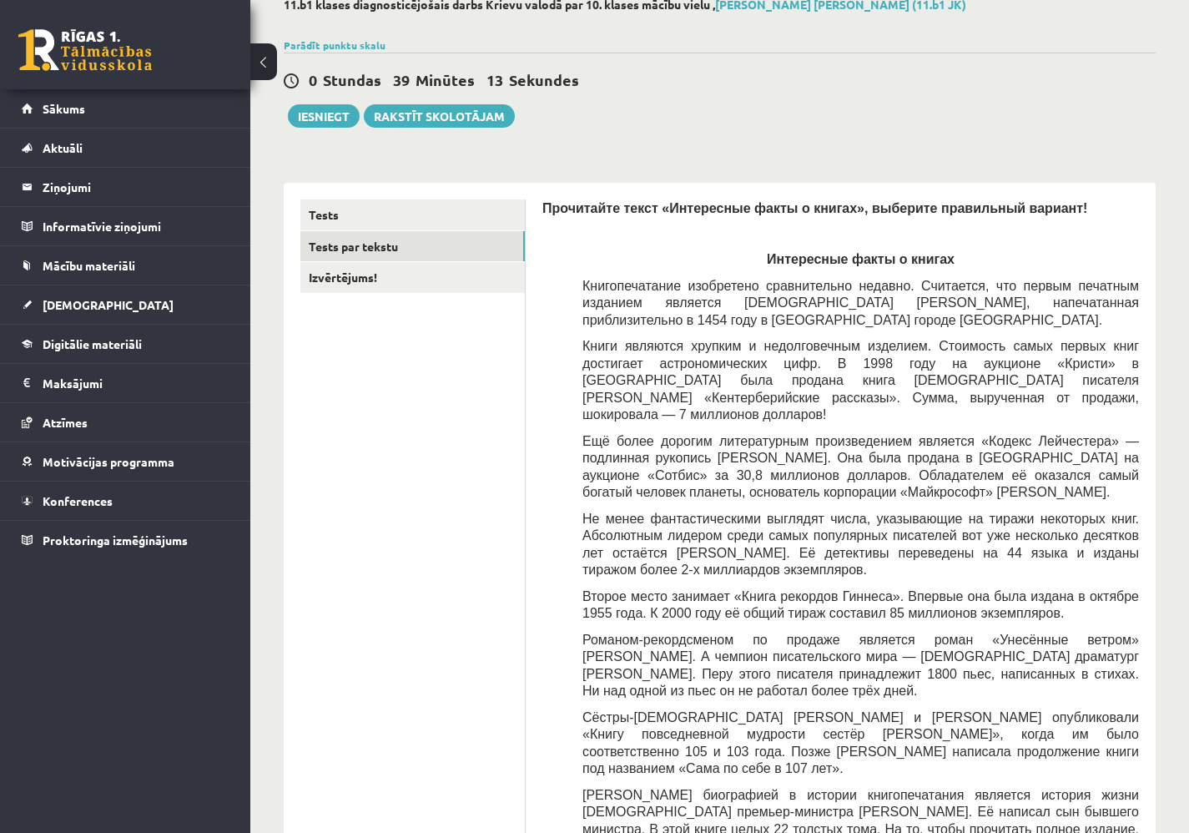
scroll to position [68, 0]
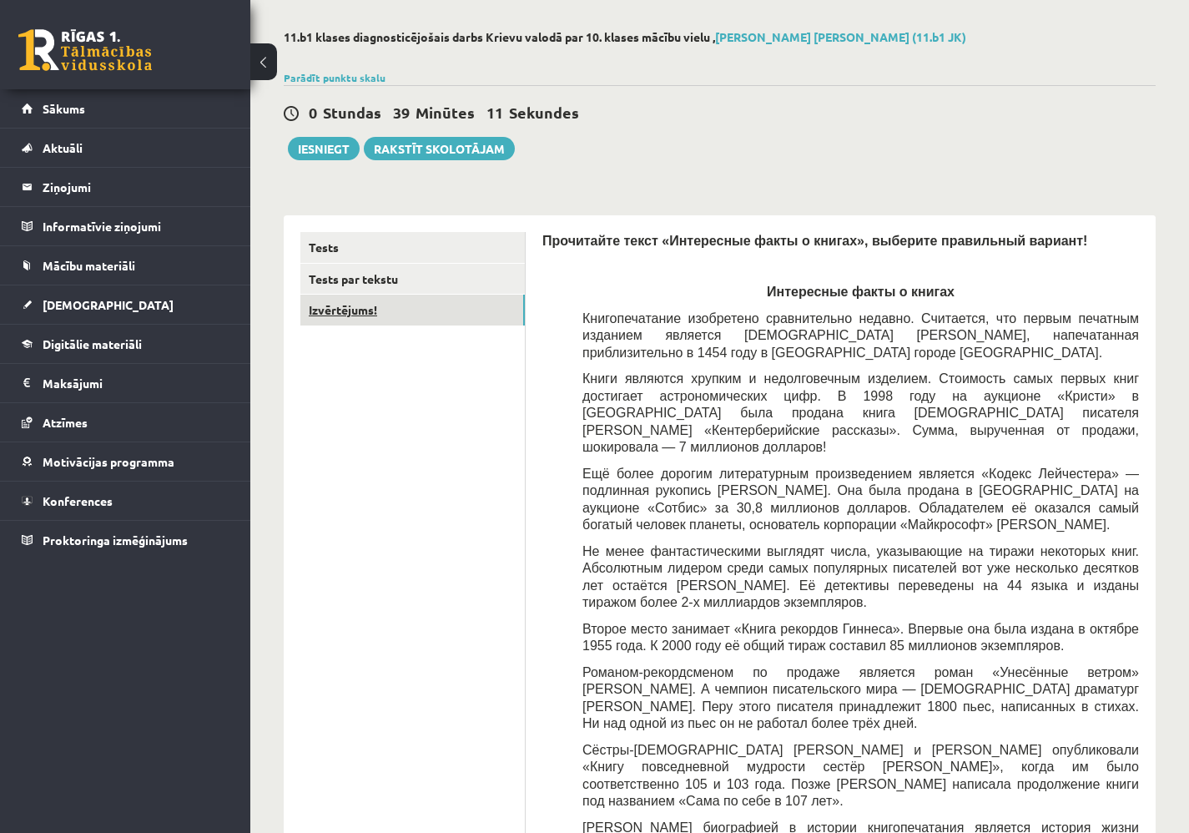
click at [479, 312] on link "Izvērtējums!" at bounding box center [412, 310] width 224 height 31
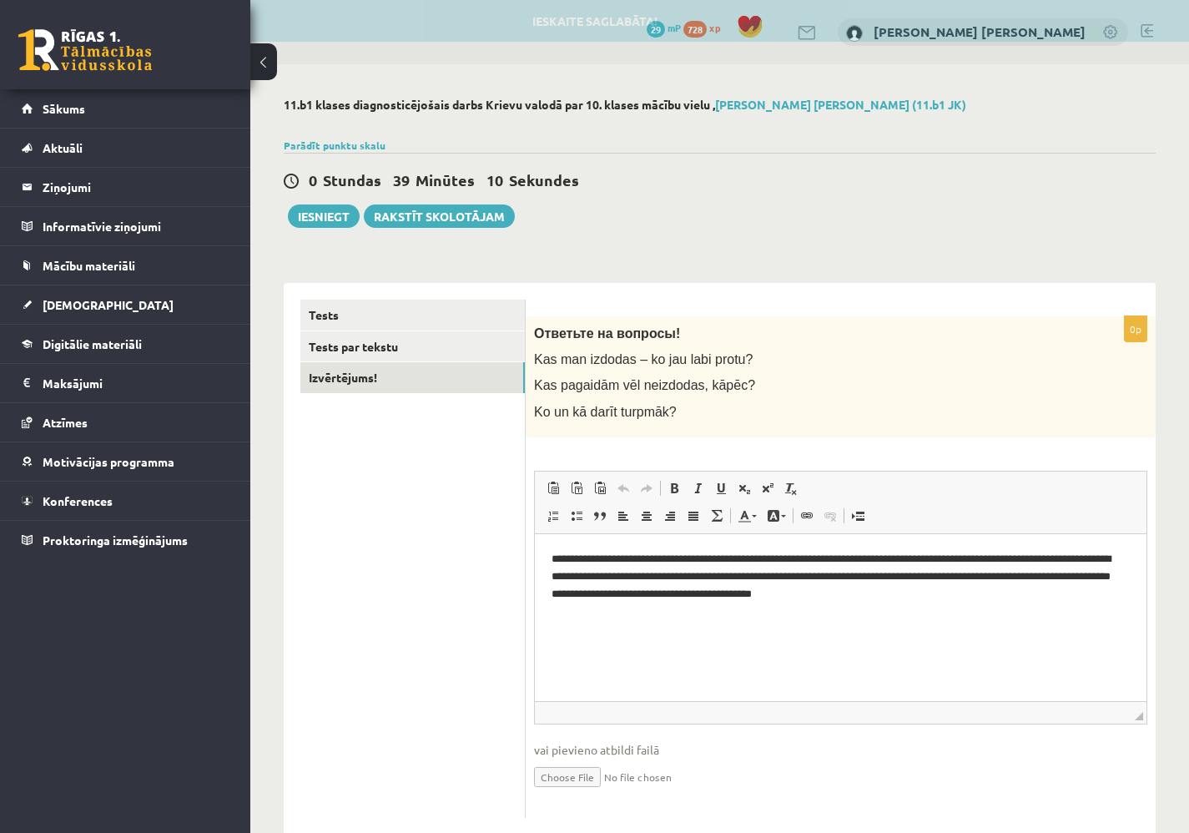
scroll to position [0, 0]
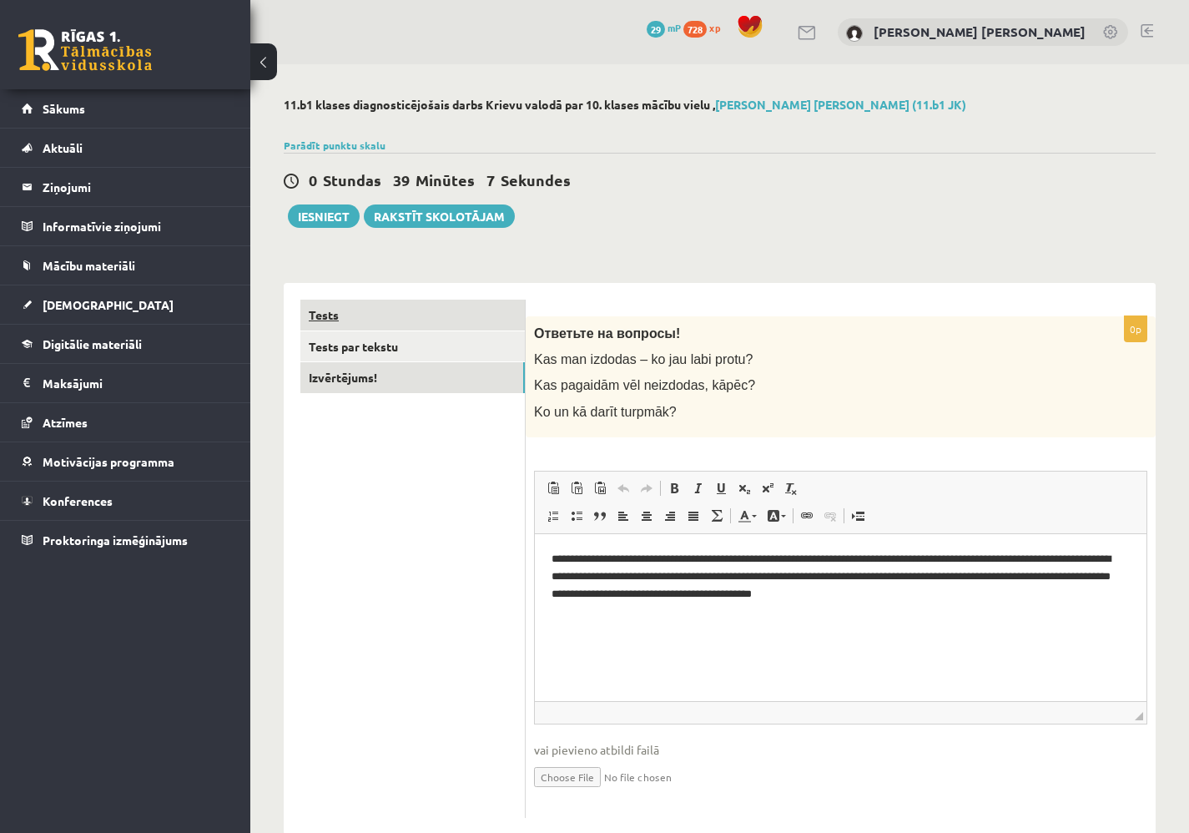
click at [456, 319] on link "Tests" at bounding box center [412, 315] width 224 height 31
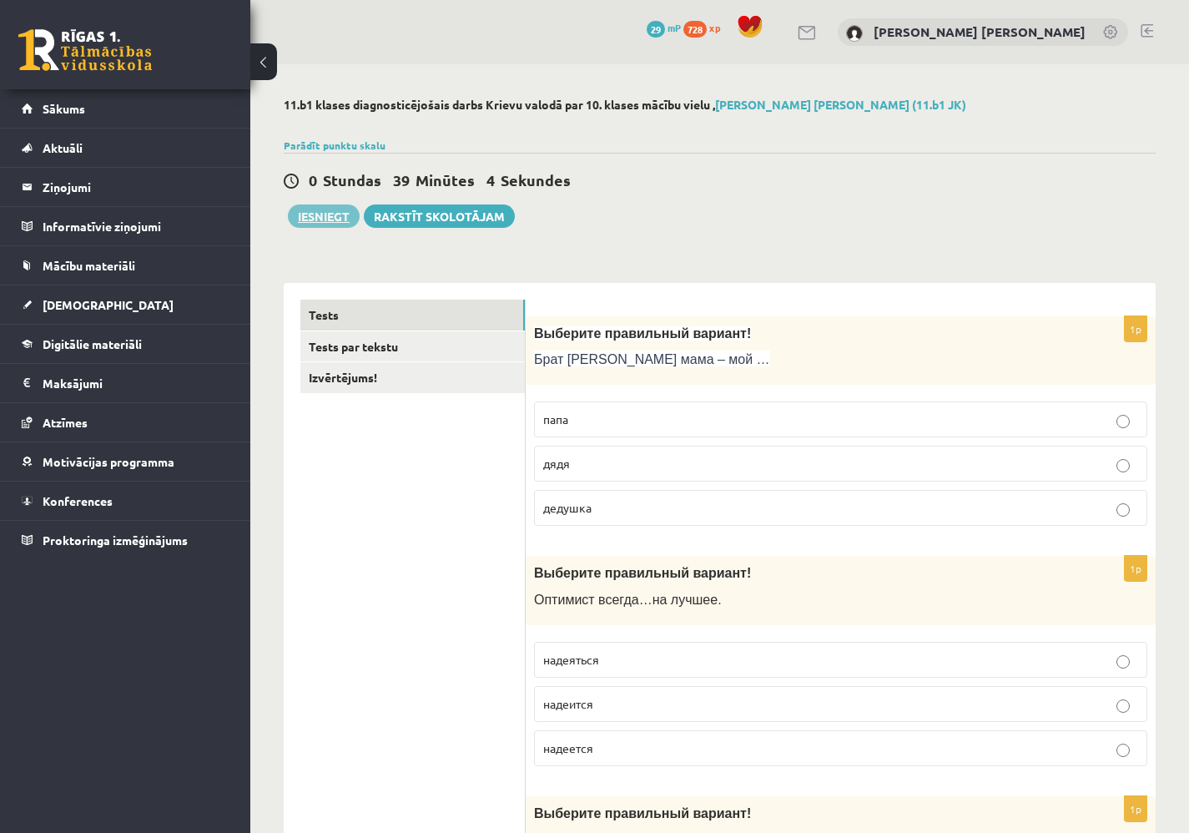
click at [329, 208] on button "Iesniegt" at bounding box center [324, 215] width 72 height 23
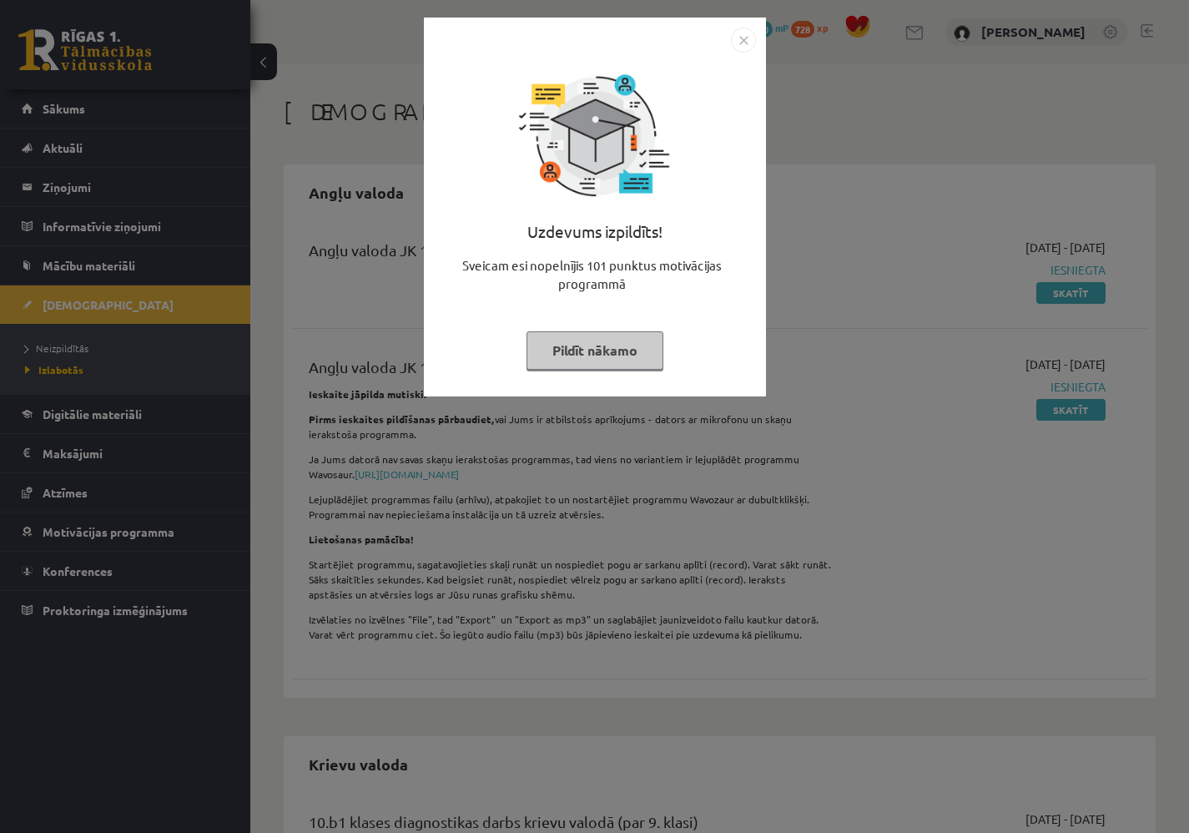
click at [597, 341] on button "Pildīt nākamo" at bounding box center [594, 350] width 137 height 38
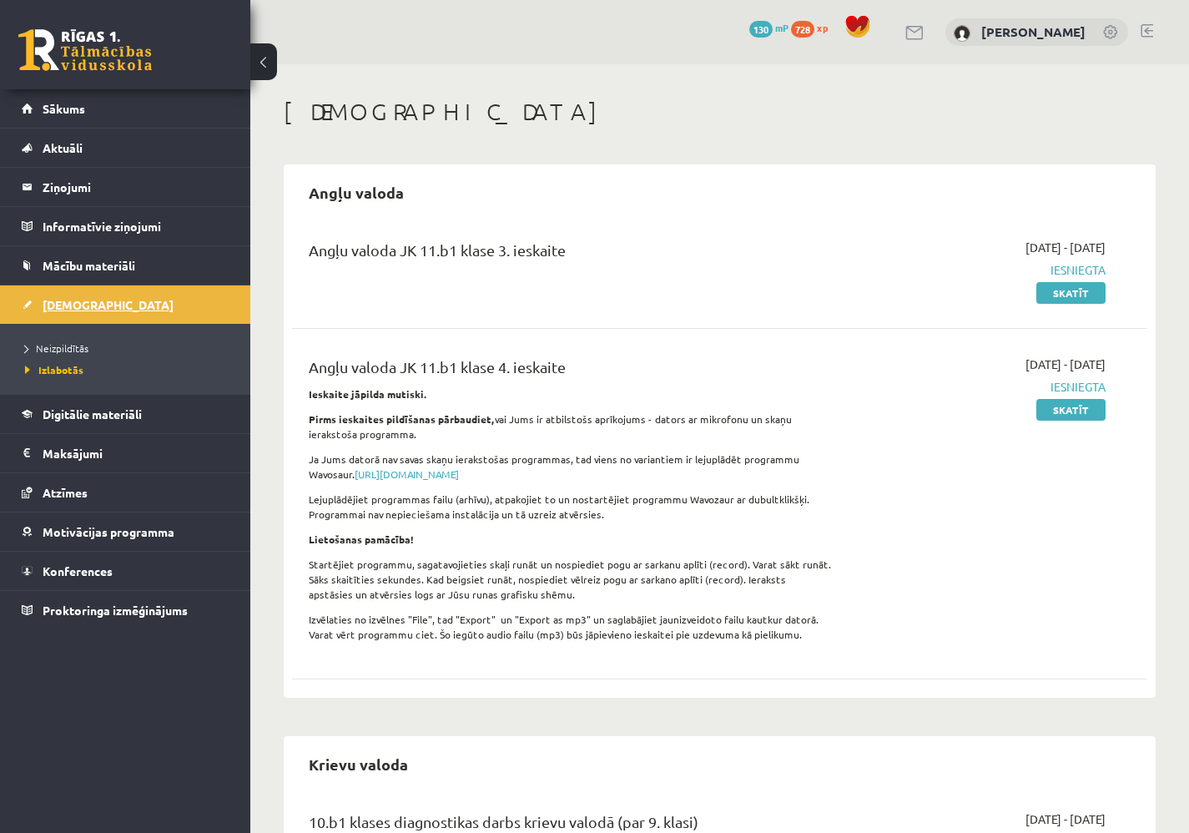
click at [167, 310] on link "[DEMOGRAPHIC_DATA]" at bounding box center [126, 304] width 208 height 38
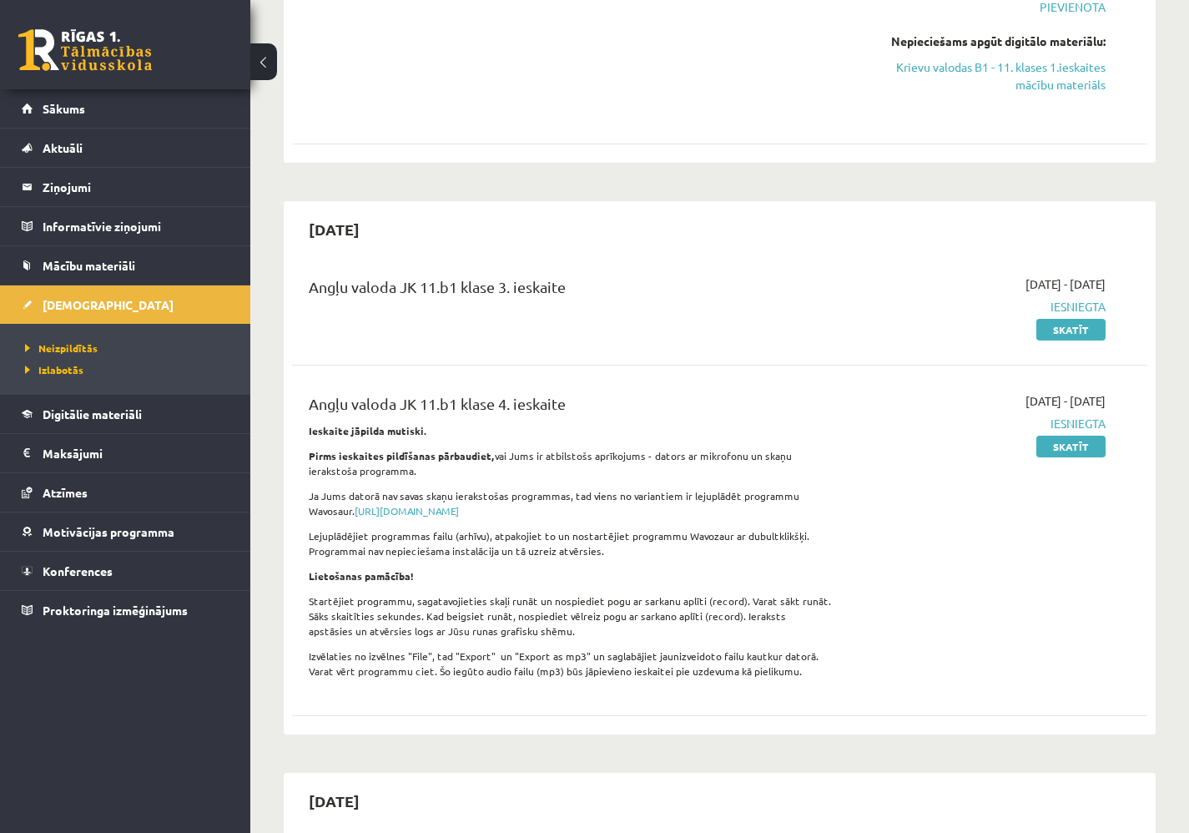
scroll to position [282, 0]
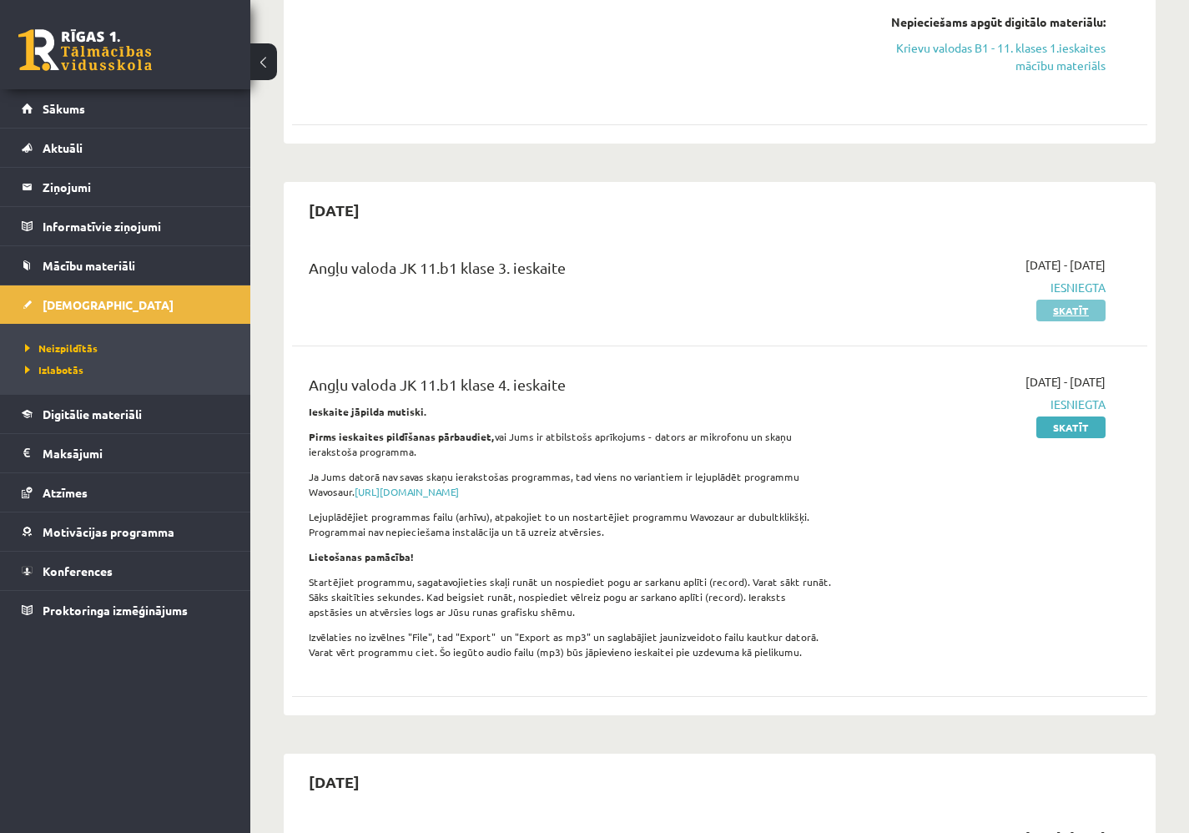
click at [1071, 308] on link "Skatīt" at bounding box center [1070, 311] width 69 height 22
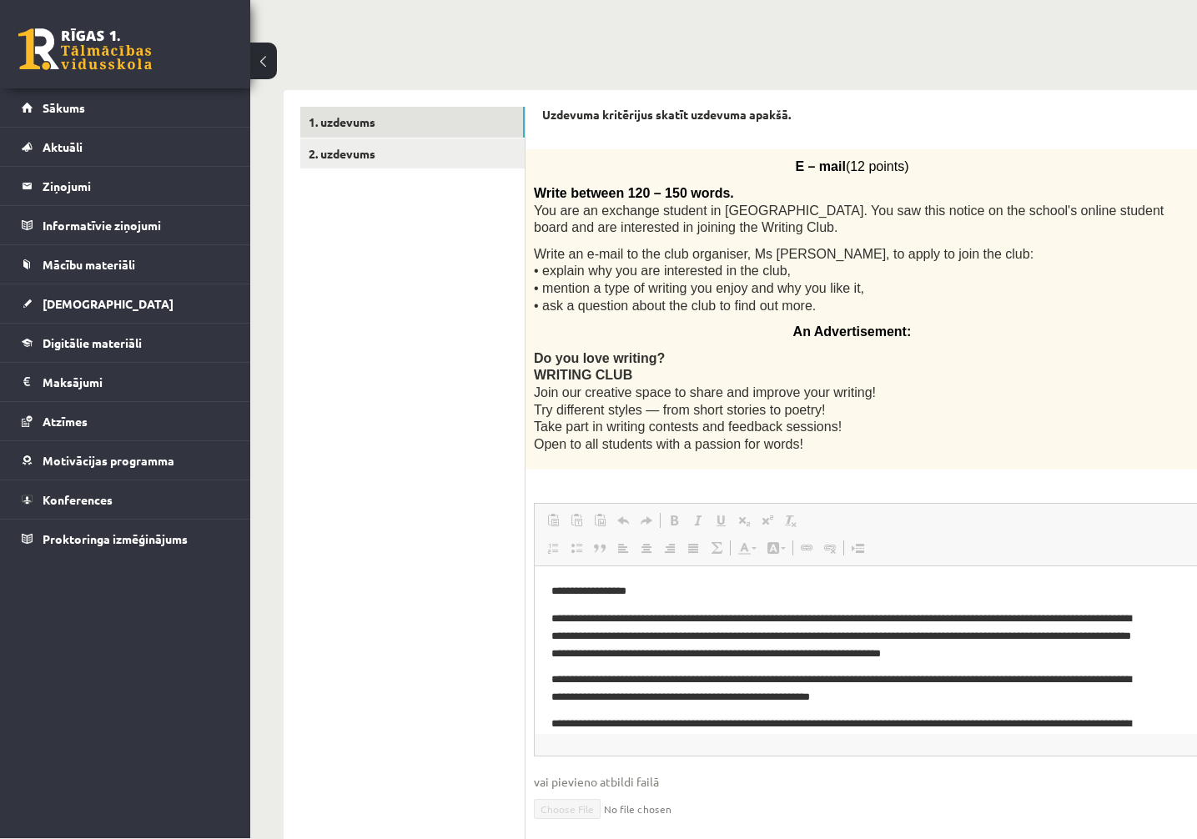
scroll to position [159, 0]
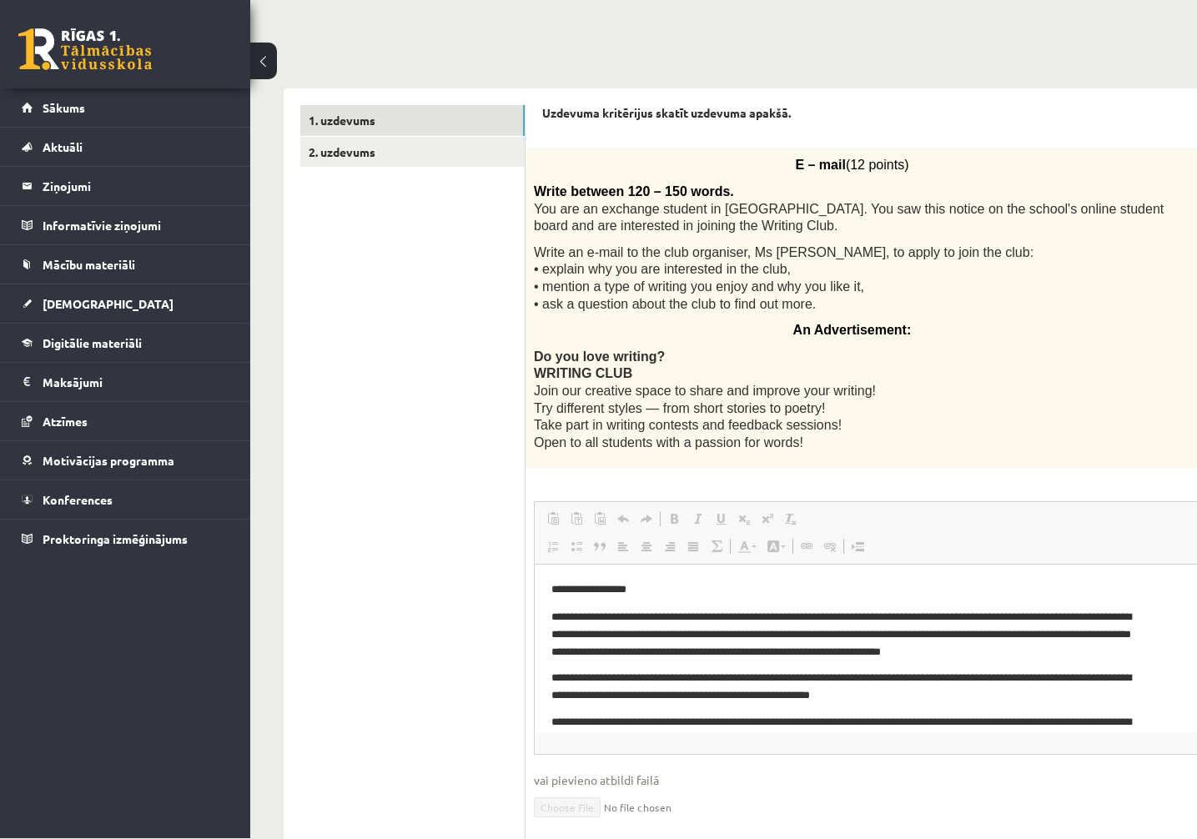
click at [1108, 688] on p "**********" at bounding box center [844, 686] width 587 height 33
click at [1100, 670] on p "**********" at bounding box center [844, 686] width 587 height 33
click at [1000, 637] on p "**********" at bounding box center [844, 634] width 587 height 50
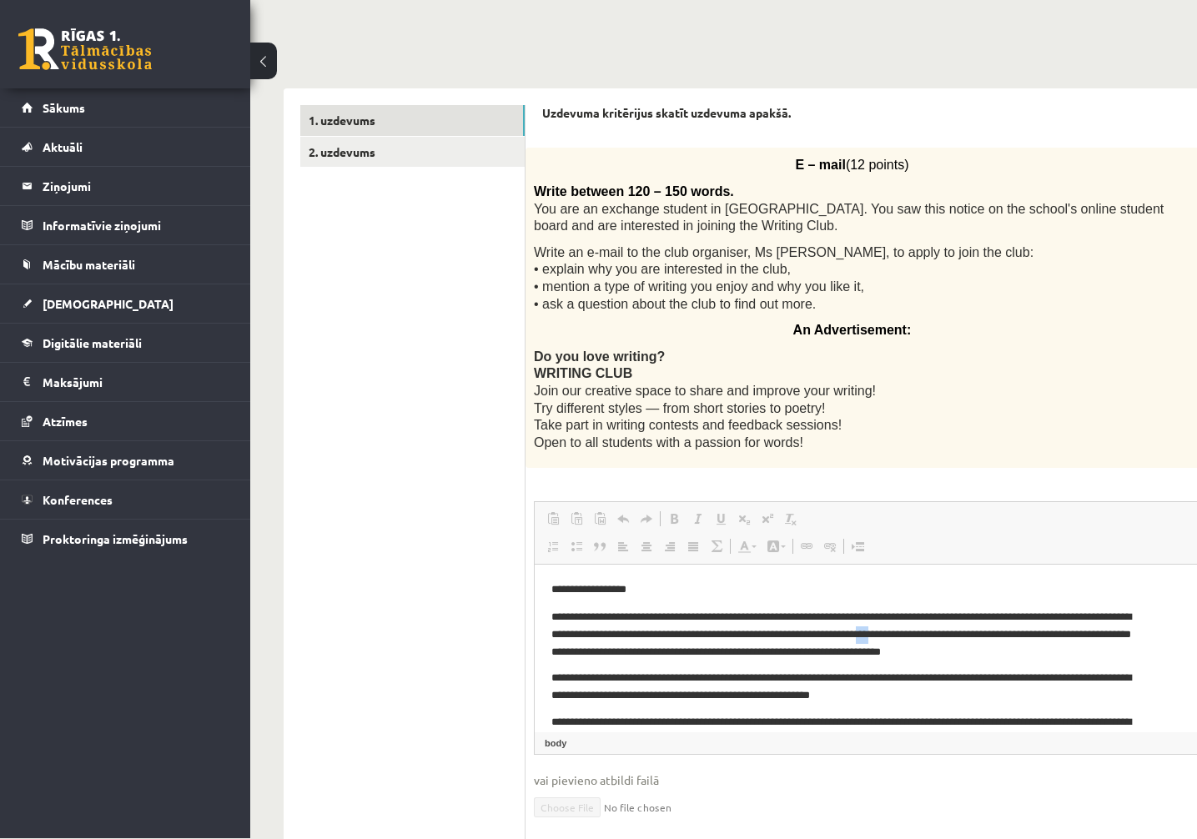
click at [942, 632] on p "**********" at bounding box center [844, 634] width 587 height 50
click at [429, 142] on link "2. uzdevums" at bounding box center [412, 153] width 224 height 31
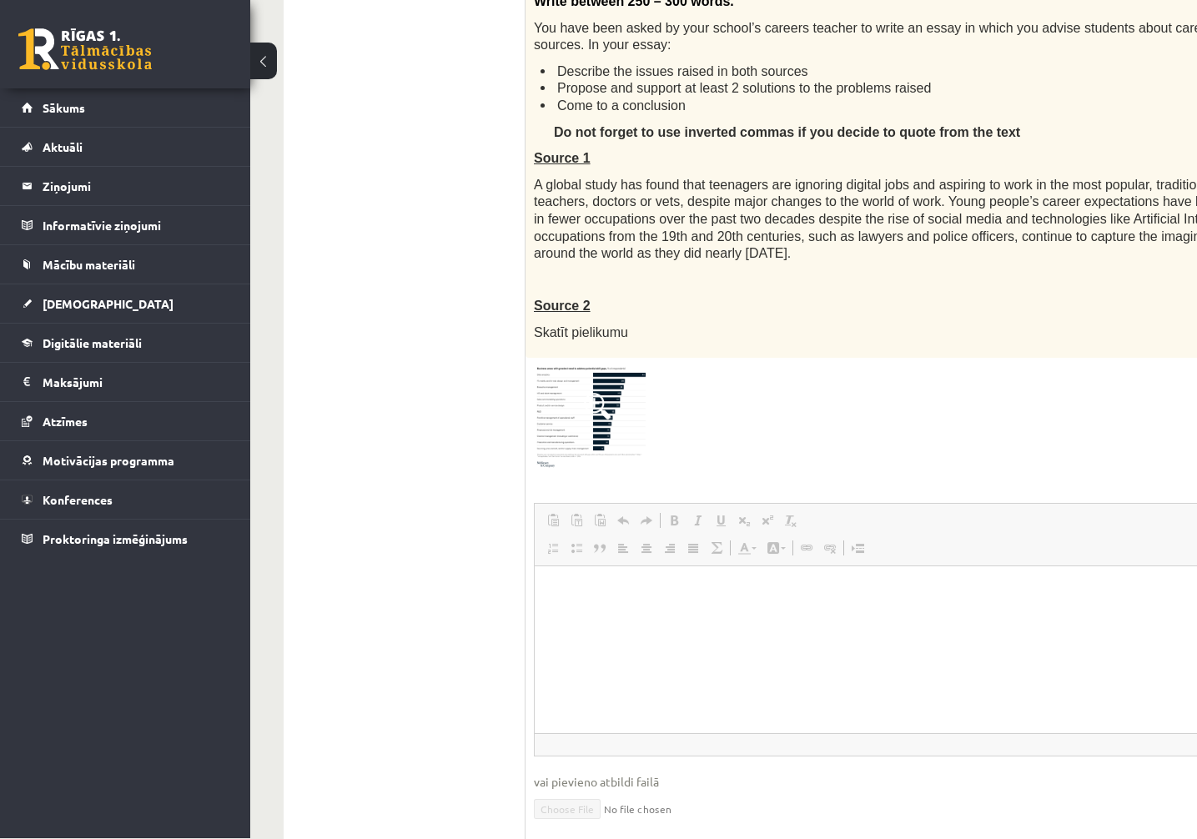
scroll to position [380, 0]
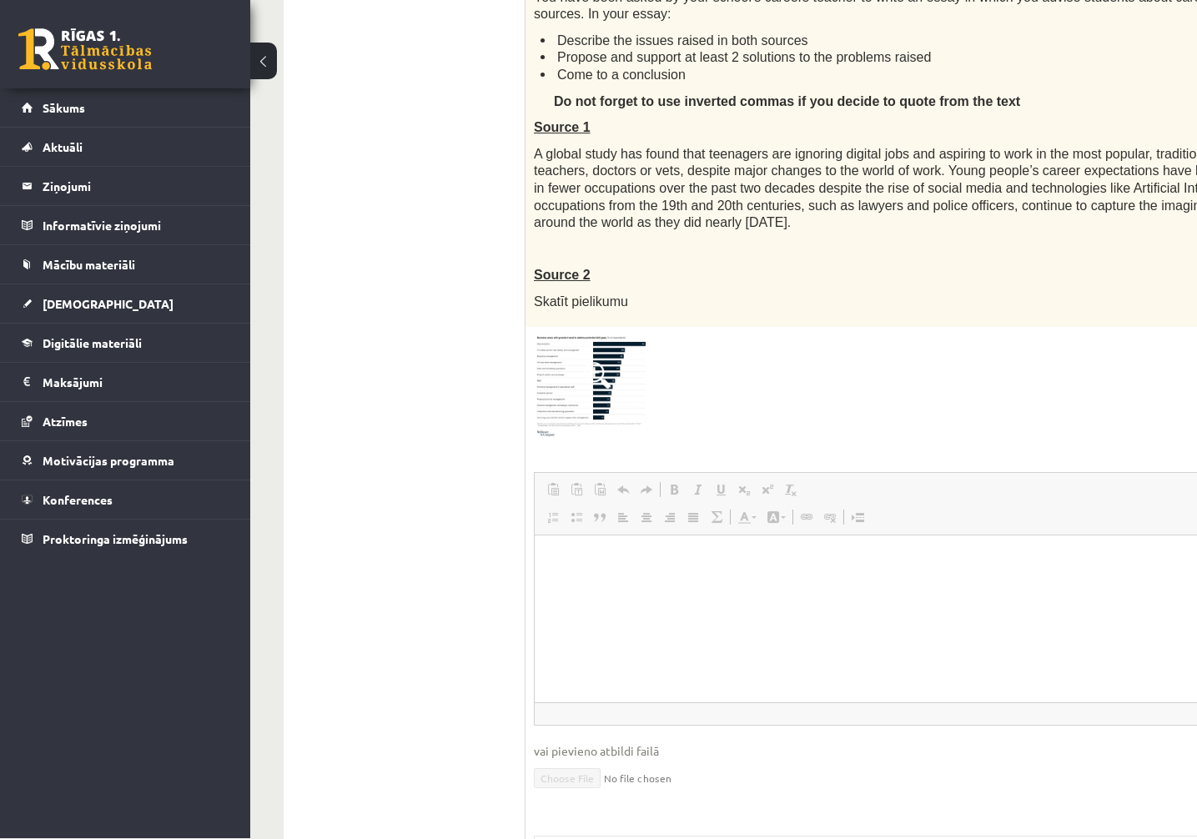
click at [652, 587] on html at bounding box center [994, 561] width 919 height 51
click at [556, 709] on link "body" at bounding box center [555, 715] width 28 height 15
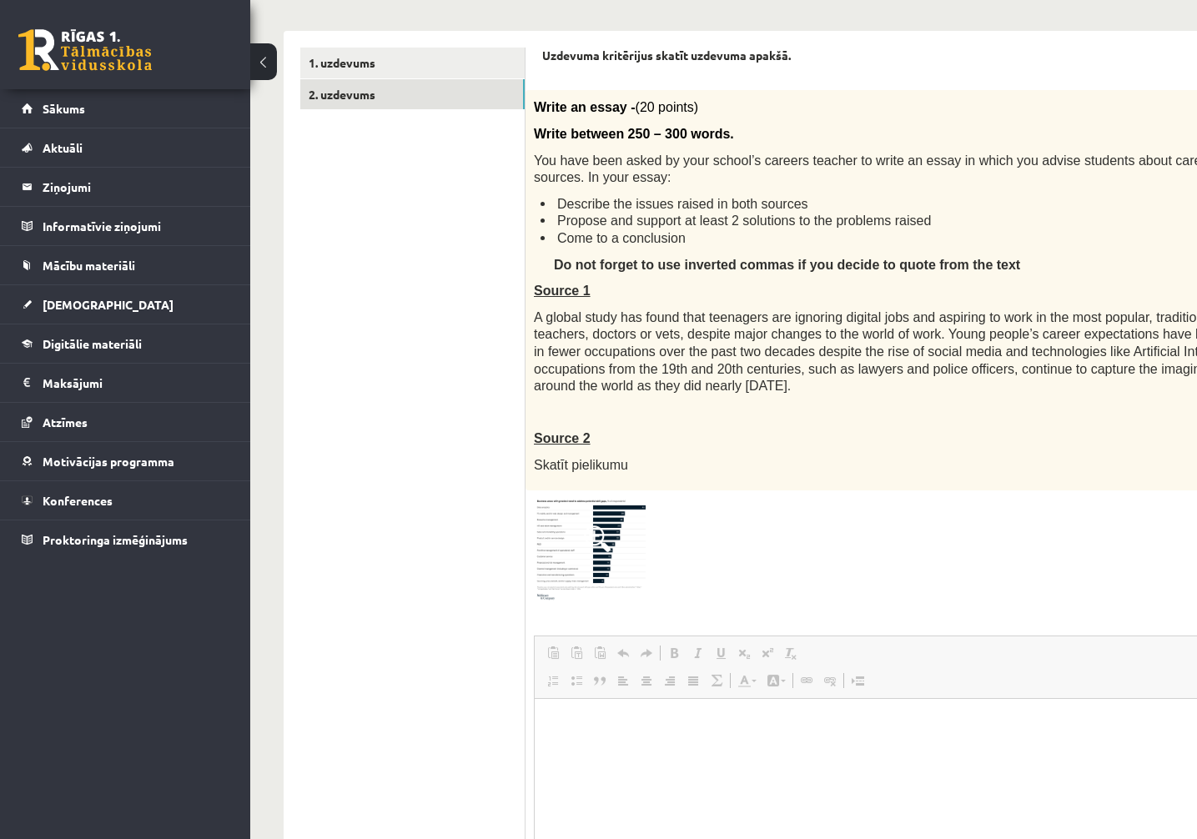
scroll to position [210, 0]
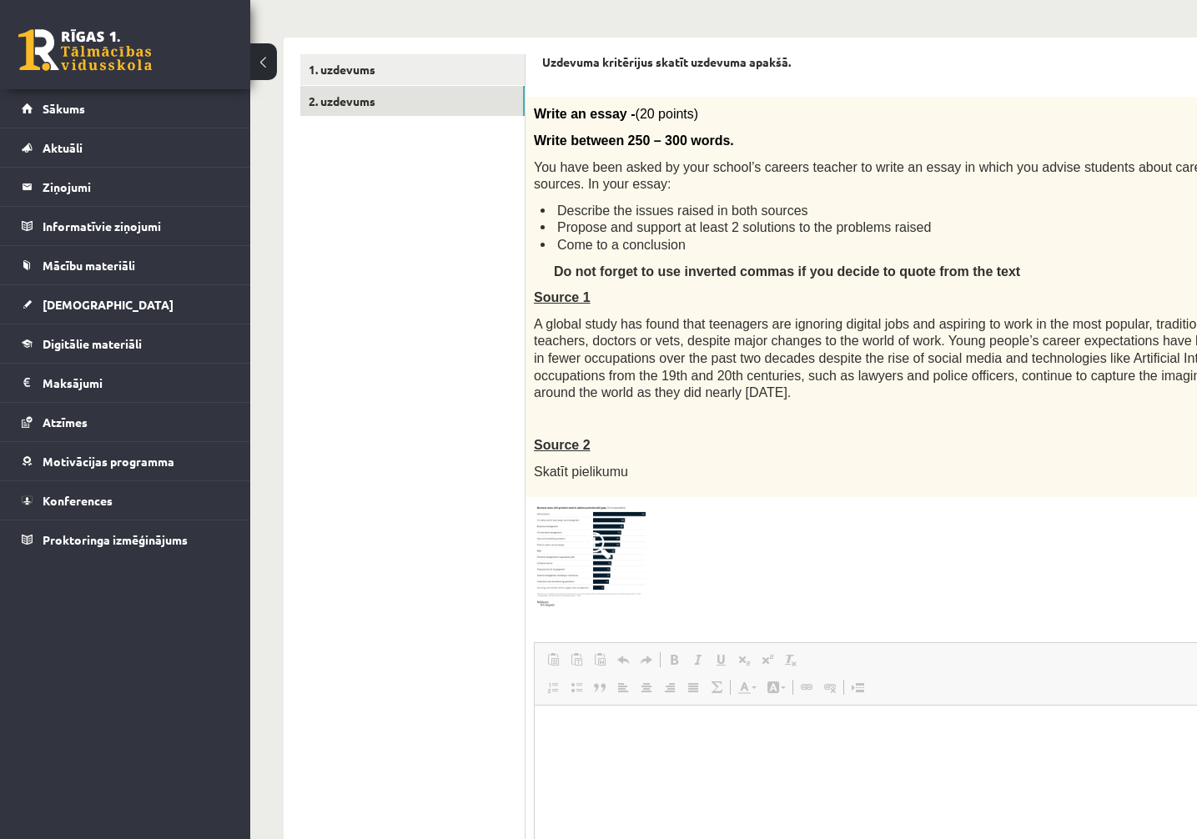
click at [268, 53] on button at bounding box center [263, 61] width 27 height 37
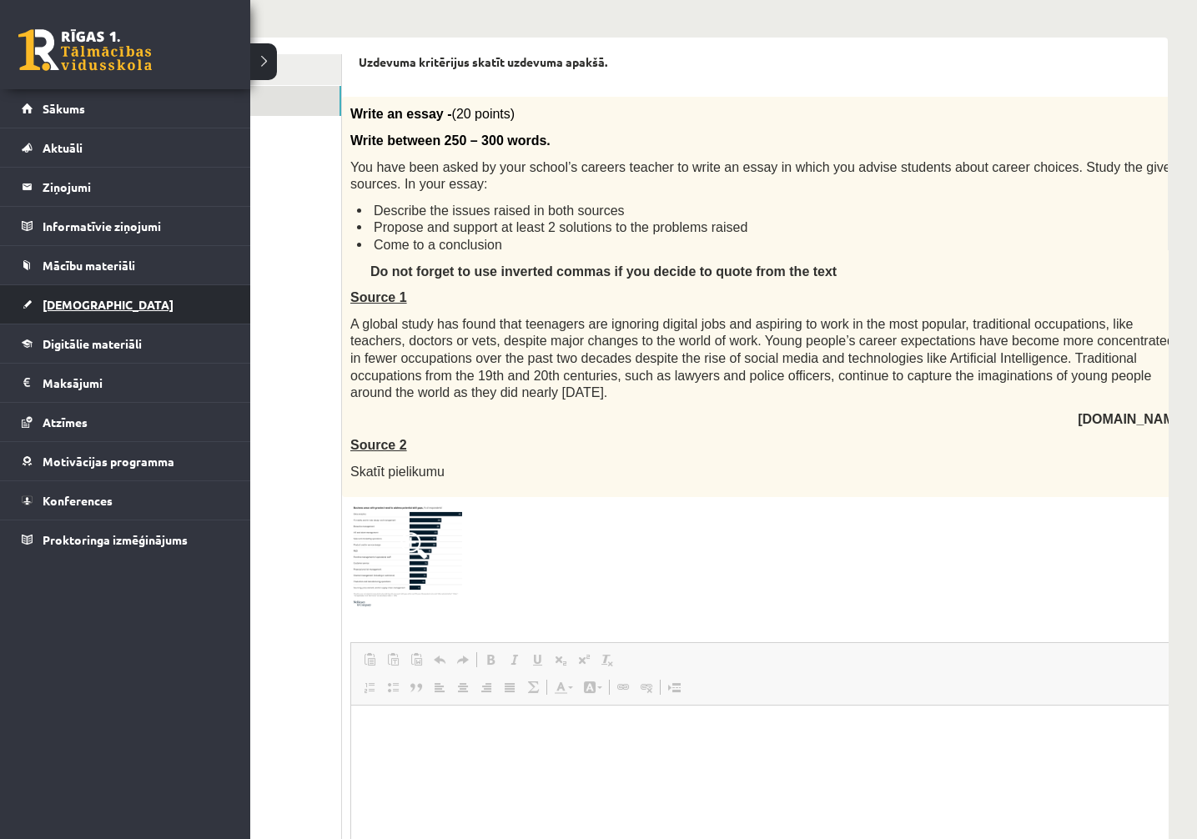
click at [138, 308] on link "[DEMOGRAPHIC_DATA]" at bounding box center [126, 304] width 208 height 38
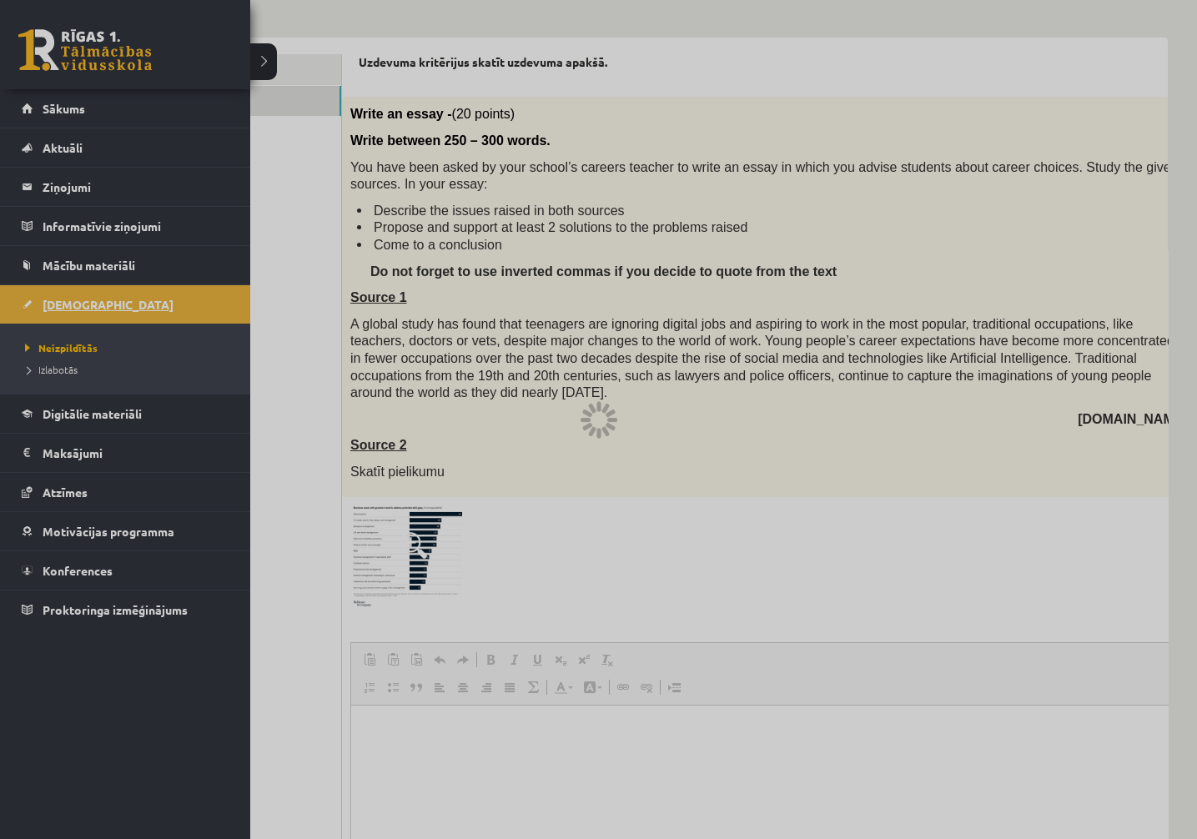
click at [138, 308] on div at bounding box center [598, 419] width 1197 height 839
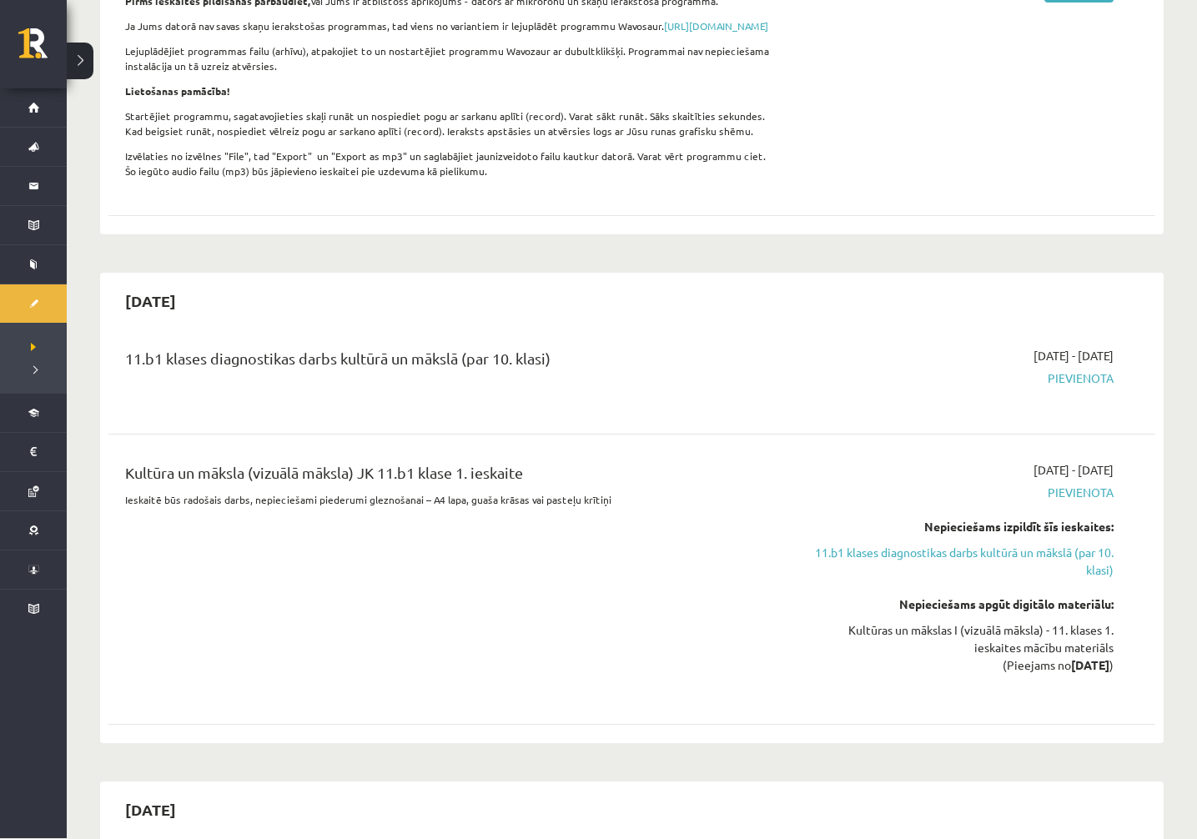
scroll to position [702, 0]
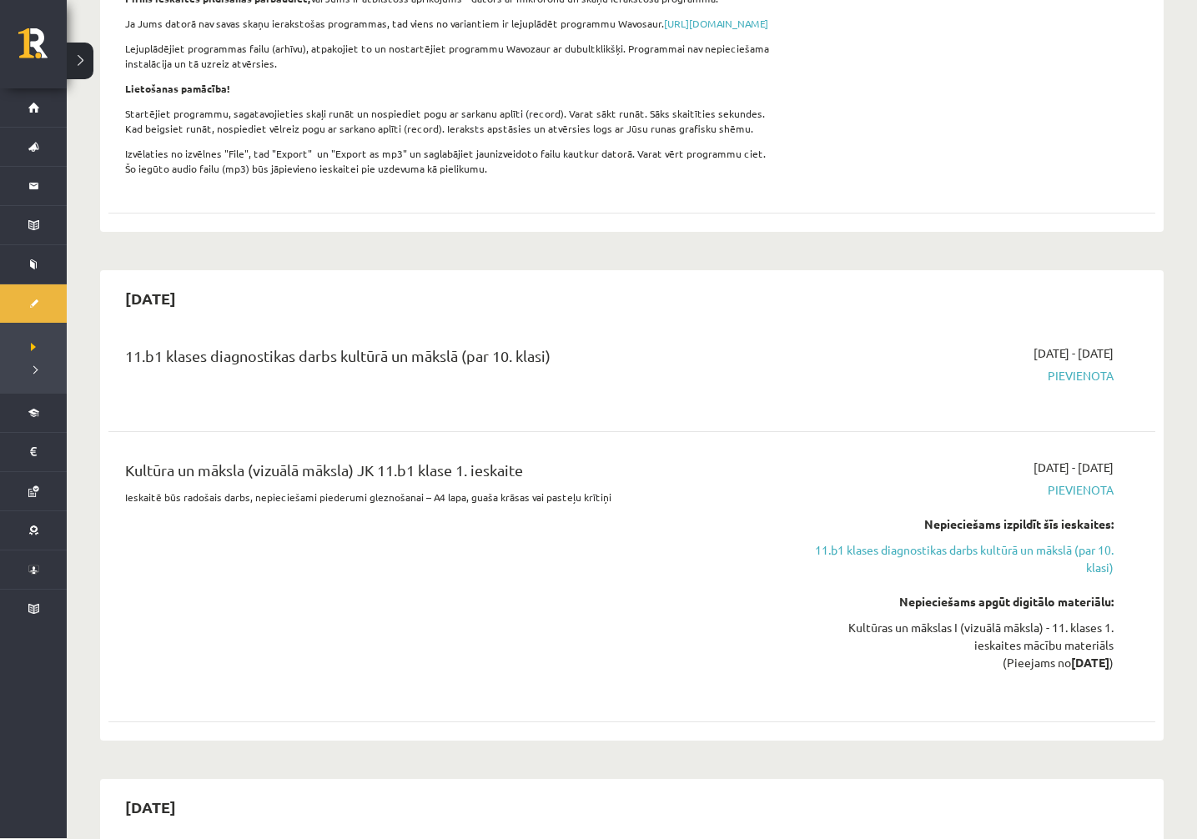
click at [1081, 385] on span "Pievienota" at bounding box center [957, 377] width 313 height 18
click at [1075, 385] on span "Pievienota" at bounding box center [957, 377] width 313 height 18
click at [1066, 385] on span "Pievienota" at bounding box center [957, 377] width 313 height 18
click at [1053, 357] on div "11.b1 klases diagnostikas darbs kultūrā un mākslā (par 10. klasi) 2025-10-01 - …" at bounding box center [631, 375] width 1047 height 93
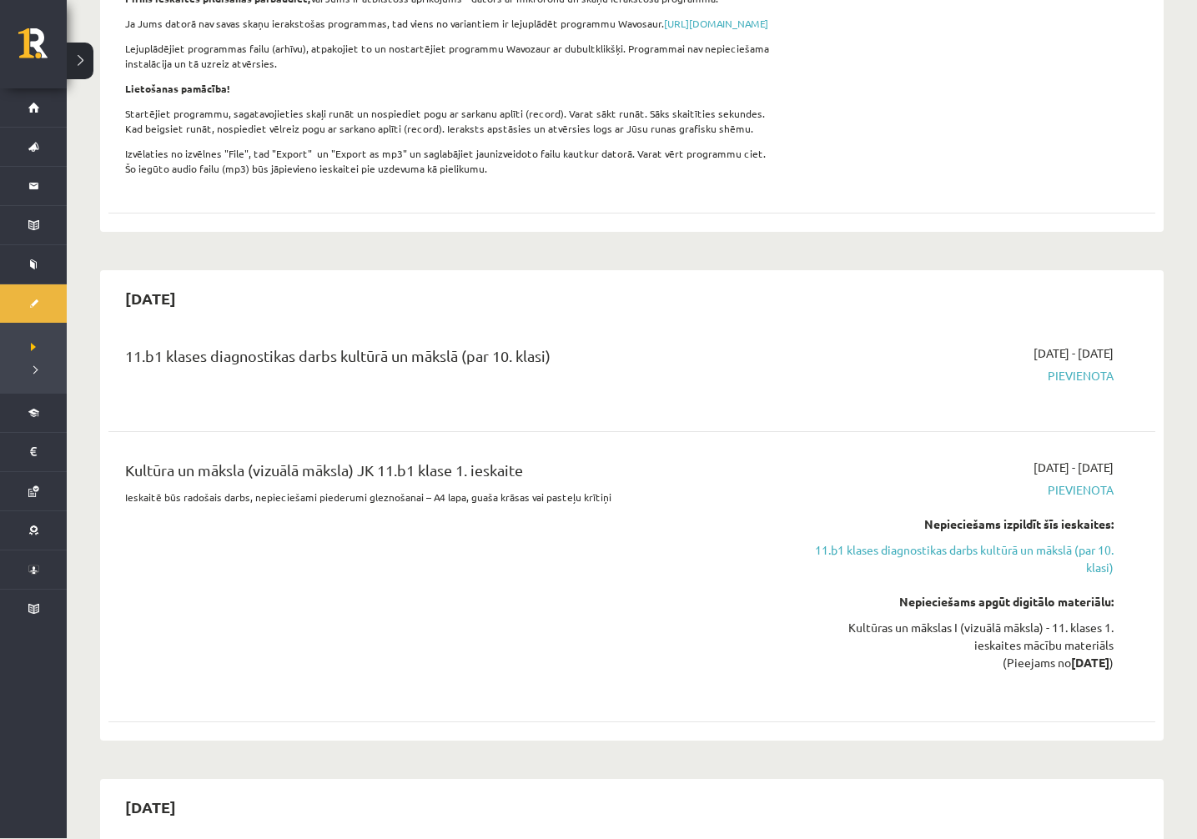
click at [1053, 357] on div "11.b1 klases diagnostikas darbs kultūrā un mākslā (par 10. klasi) 2025-10-01 - …" at bounding box center [631, 375] width 1047 height 93
click at [996, 438] on div "11.b1 klases diagnostikas darbs kultūrā un mākslā (par 10. klasi) 2025-10-01 - …" at bounding box center [631, 531] width 1047 height 405
click at [1090, 385] on span "Pievienota" at bounding box center [957, 377] width 313 height 18
click at [1088, 385] on span "Pievienota" at bounding box center [957, 377] width 313 height 18
click at [993, 400] on div "2025-10-01 - 2025-10-15 Pievienota" at bounding box center [957, 375] width 338 height 60
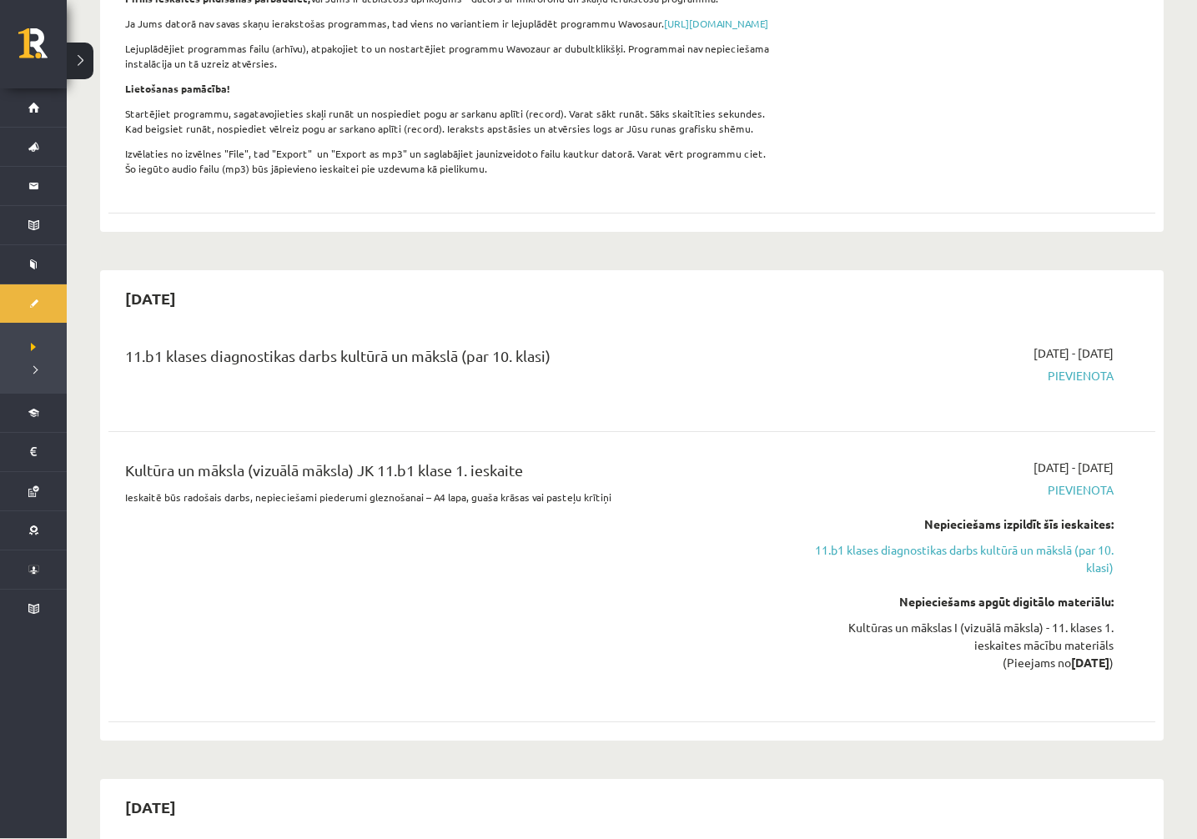
click at [1079, 385] on span "Pievienota" at bounding box center [957, 377] width 313 height 18
click at [1035, 563] on link "11.b1 klases diagnostikas darbs kultūrā un mākslā (par 10. klasi)" at bounding box center [957, 559] width 313 height 35
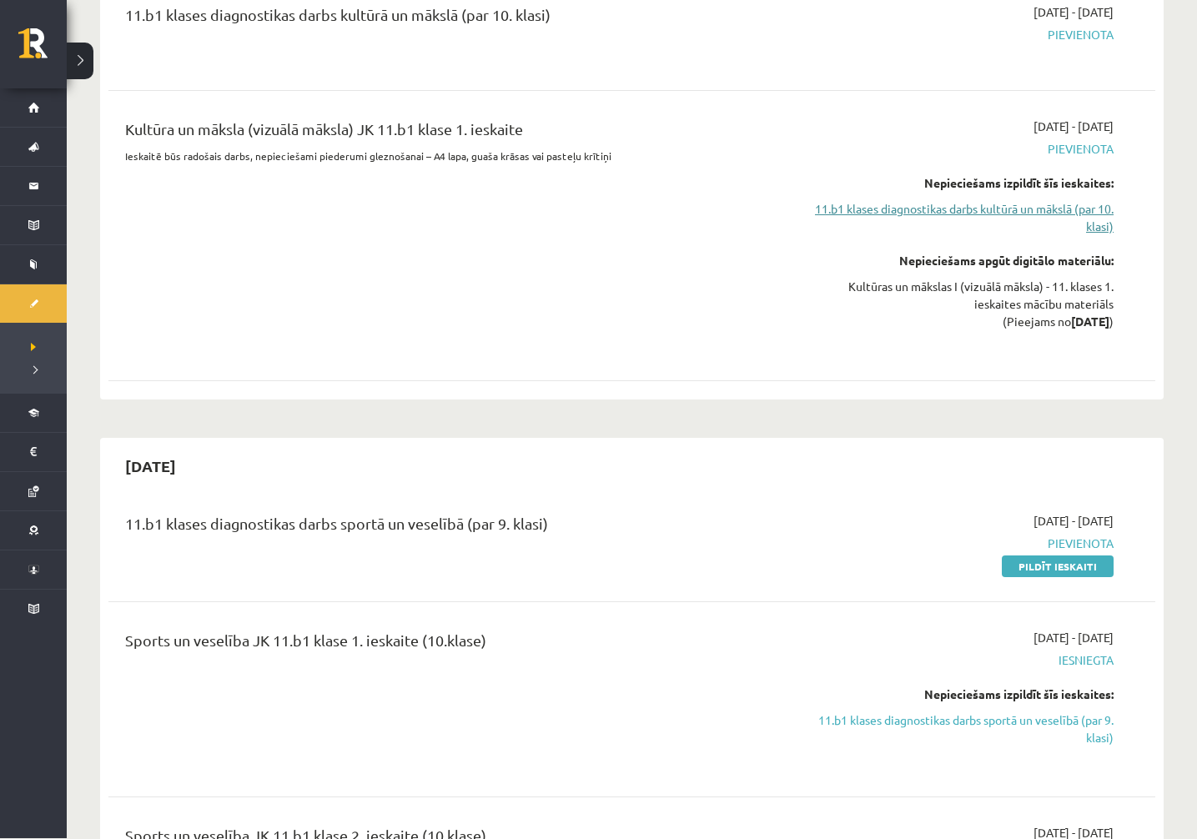
click at [1057, 223] on link "11.b1 klases diagnostikas darbs kultūrā un mākslā (par 10. klasi)" at bounding box center [957, 218] width 313 height 35
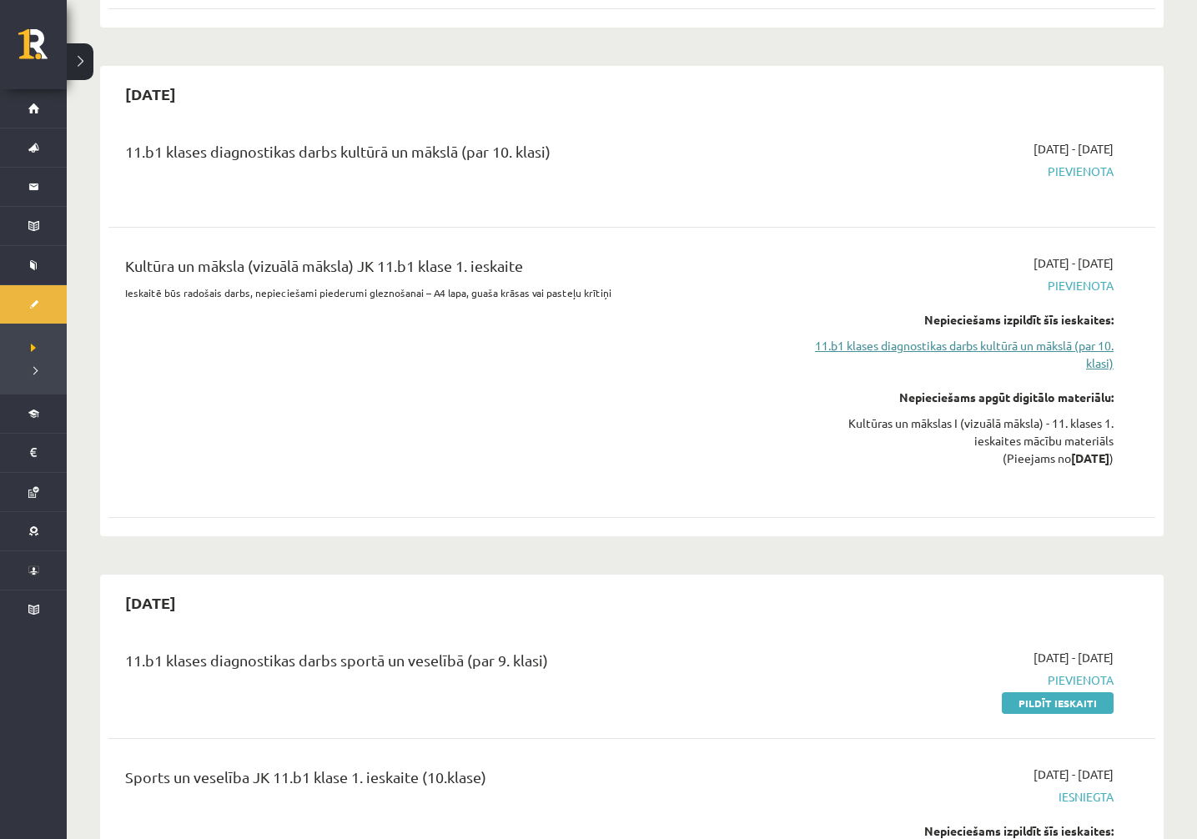
scroll to position [906, 0]
click at [1016, 361] on link "11.b1 klases diagnostikas darbs kultūrā un mākslā (par 10. klasi)" at bounding box center [957, 355] width 313 height 35
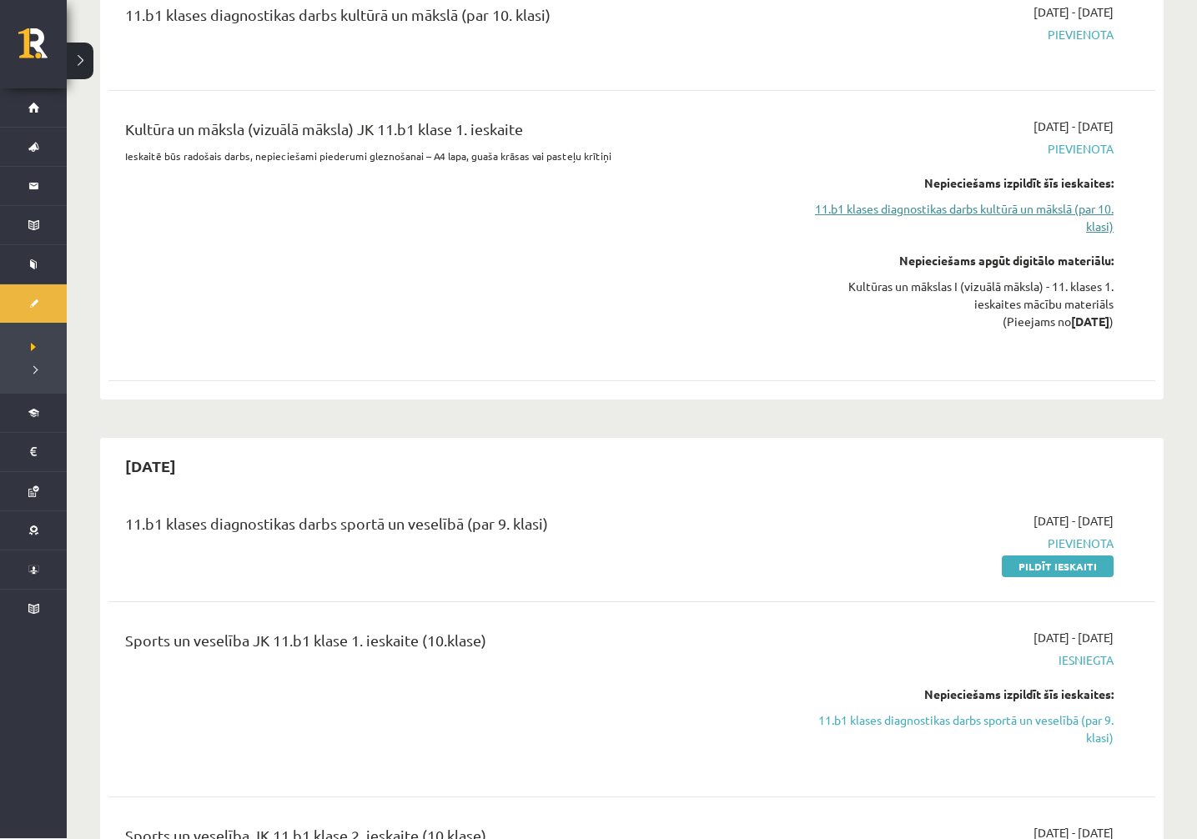
click at [1100, 228] on link "11.b1 klases diagnostikas darbs kultūrā un mākslā (par 10. klasi)" at bounding box center [957, 218] width 313 height 35
click at [1070, 224] on link "11.b1 klases diagnostikas darbs kultūrā un mākslā (par 10. klasi)" at bounding box center [957, 218] width 313 height 35
click at [1042, 578] on link "Pildīt ieskaiti" at bounding box center [1058, 567] width 112 height 22
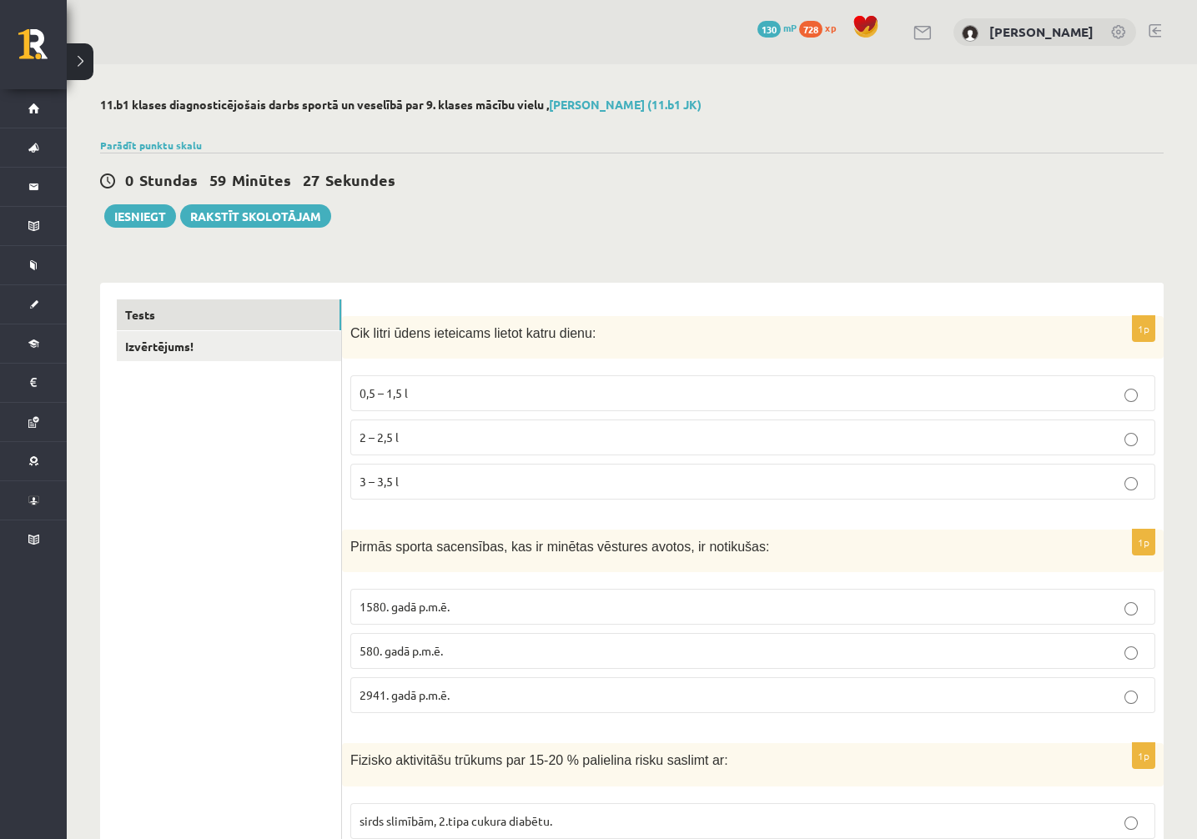
click at [417, 441] on p "2 – 2,5 l" at bounding box center [753, 438] width 787 height 18
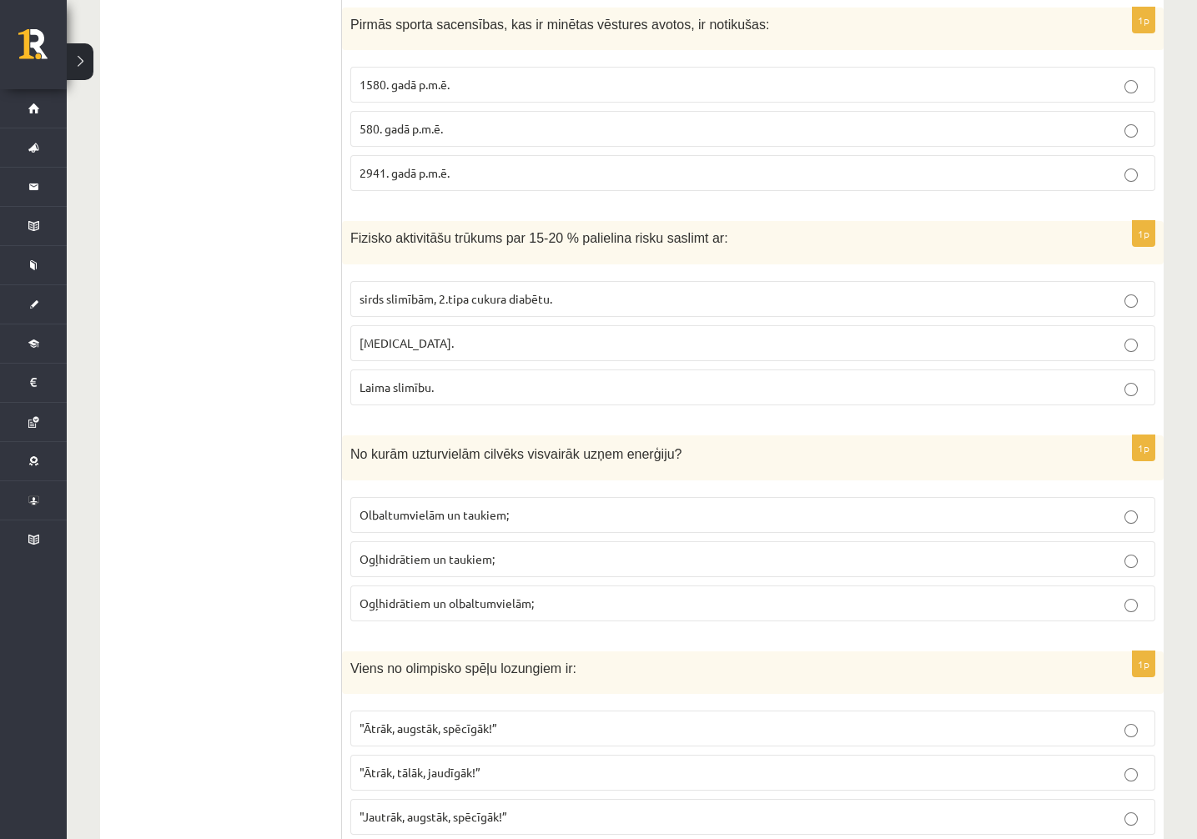
scroll to position [521, 0]
click at [552, 124] on p "580. gadā p.m.ē." at bounding box center [753, 131] width 787 height 18
click at [516, 298] on span "sirds slimībām, 2.tipa cukura diabētu." at bounding box center [456, 300] width 193 height 15
click at [501, 554] on p "Ogļhidrātiem un taukiem;" at bounding box center [753, 561] width 787 height 18
click at [483, 734] on span ""Ātrāk, augstāk, spēcīgāk!”" at bounding box center [429, 730] width 138 height 15
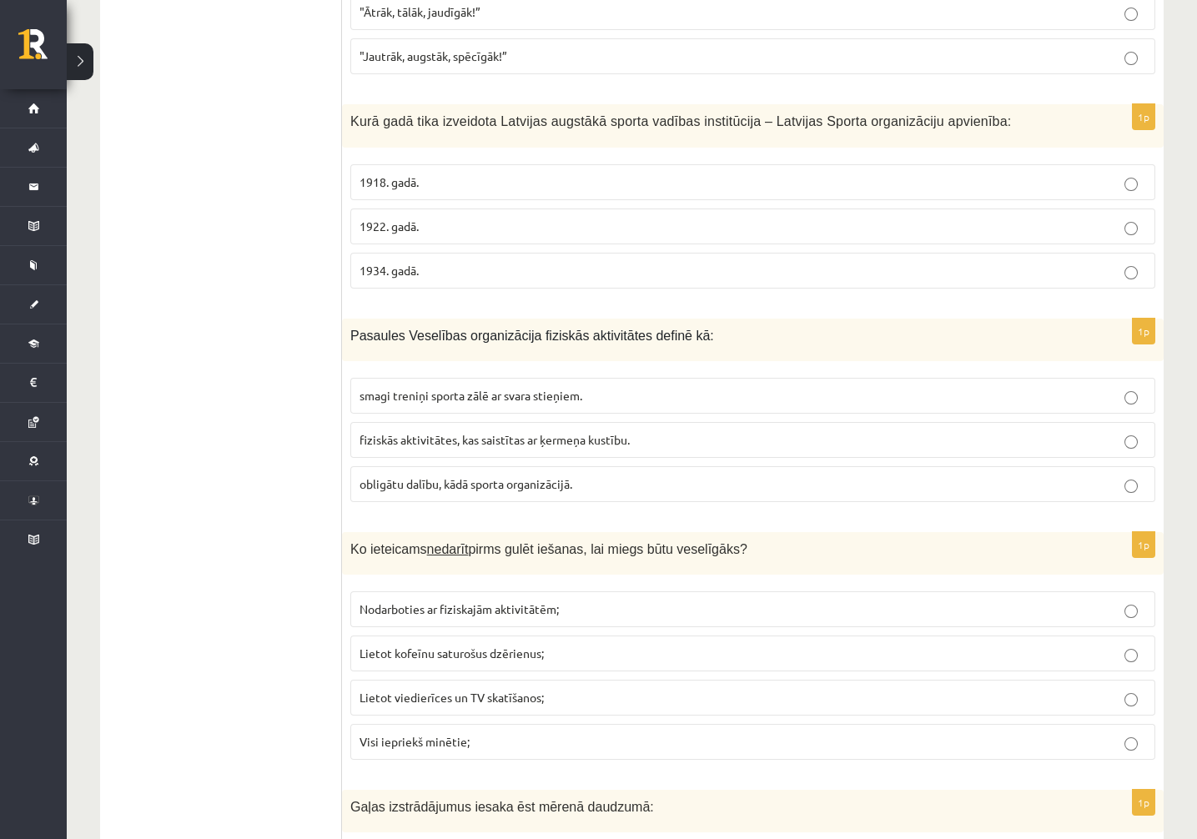
scroll to position [1280, 0]
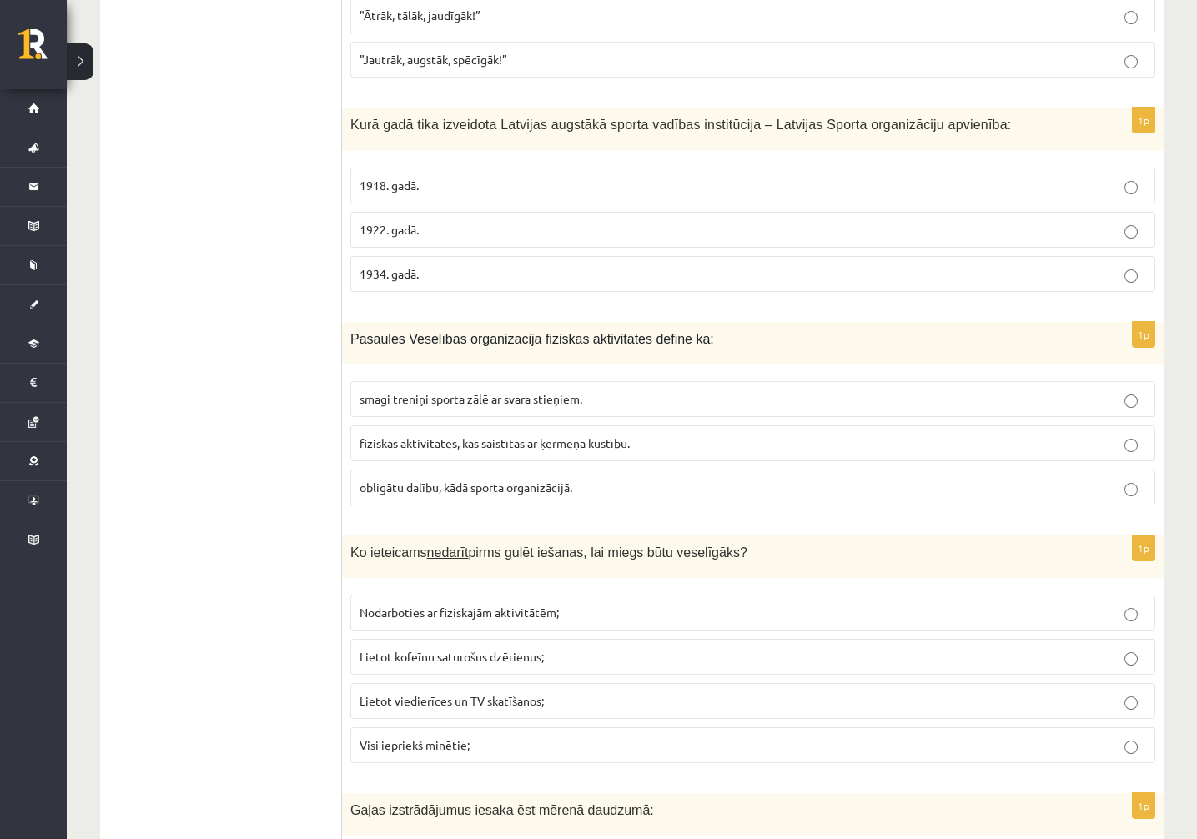
click at [466, 229] on p "1922. gadā." at bounding box center [753, 230] width 787 height 18
click at [454, 436] on span "fiziskās aktivitātes, kas saistītas ar ķermeņa kustību." at bounding box center [495, 443] width 270 height 15
click at [461, 746] on span "Visi iepriekš minētie;" at bounding box center [415, 745] width 110 height 15
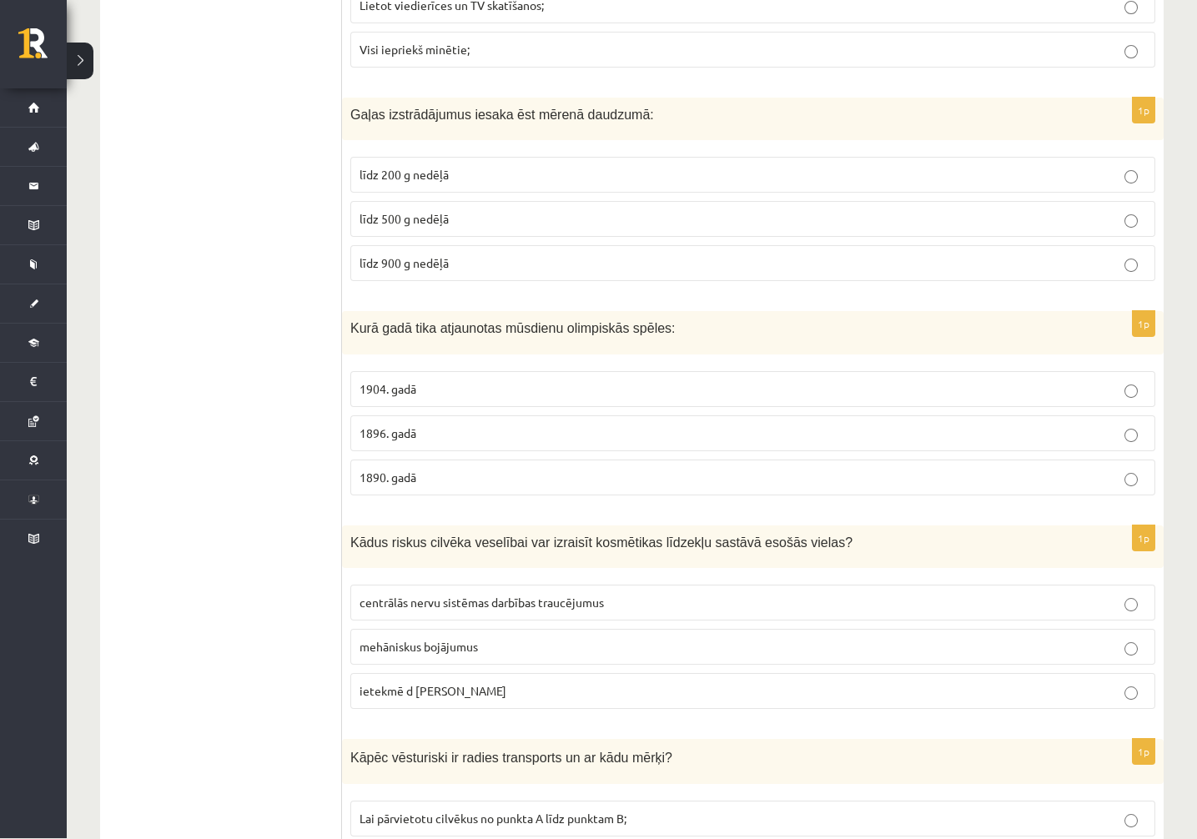
scroll to position [1976, 0]
click at [530, 169] on p "līdz 200 g nedēļā" at bounding box center [753, 175] width 787 height 18
click at [441, 431] on p "1896. gadā" at bounding box center [753, 434] width 787 height 18
click at [439, 597] on span "centrālās nervu sistēmas darbības traucējumus" at bounding box center [482, 602] width 244 height 15
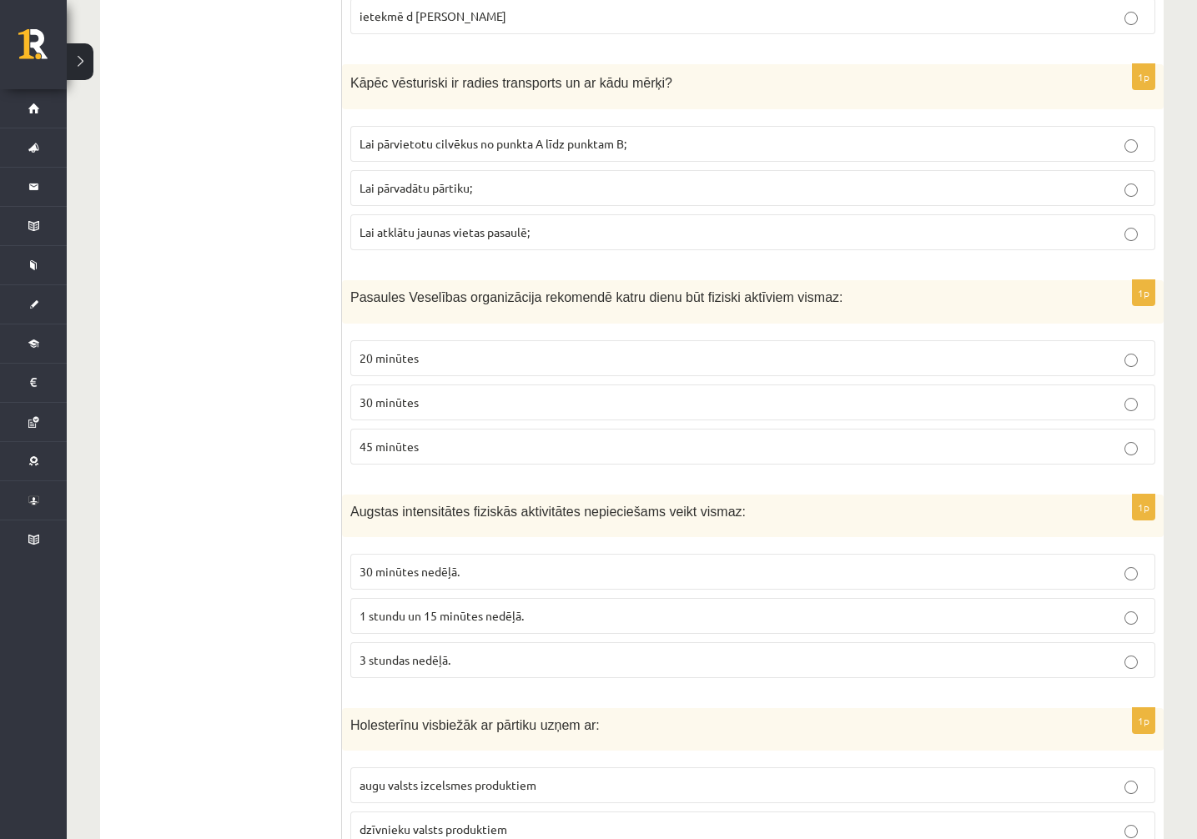
scroll to position [2650, 0]
click at [880, 65] on div "Kāpēc vēsturiski ir radies transports un ar kādu mērķi?" at bounding box center [753, 88] width 822 height 46
click at [632, 137] on p "Lai pārvietotu cilvēkus no punkta A līdz punktam B;" at bounding box center [753, 145] width 787 height 18
click at [421, 395] on p "30 minūtes" at bounding box center [753, 404] width 787 height 18
click at [401, 655] on span "3 stundas nedēļā." at bounding box center [405, 660] width 91 height 15
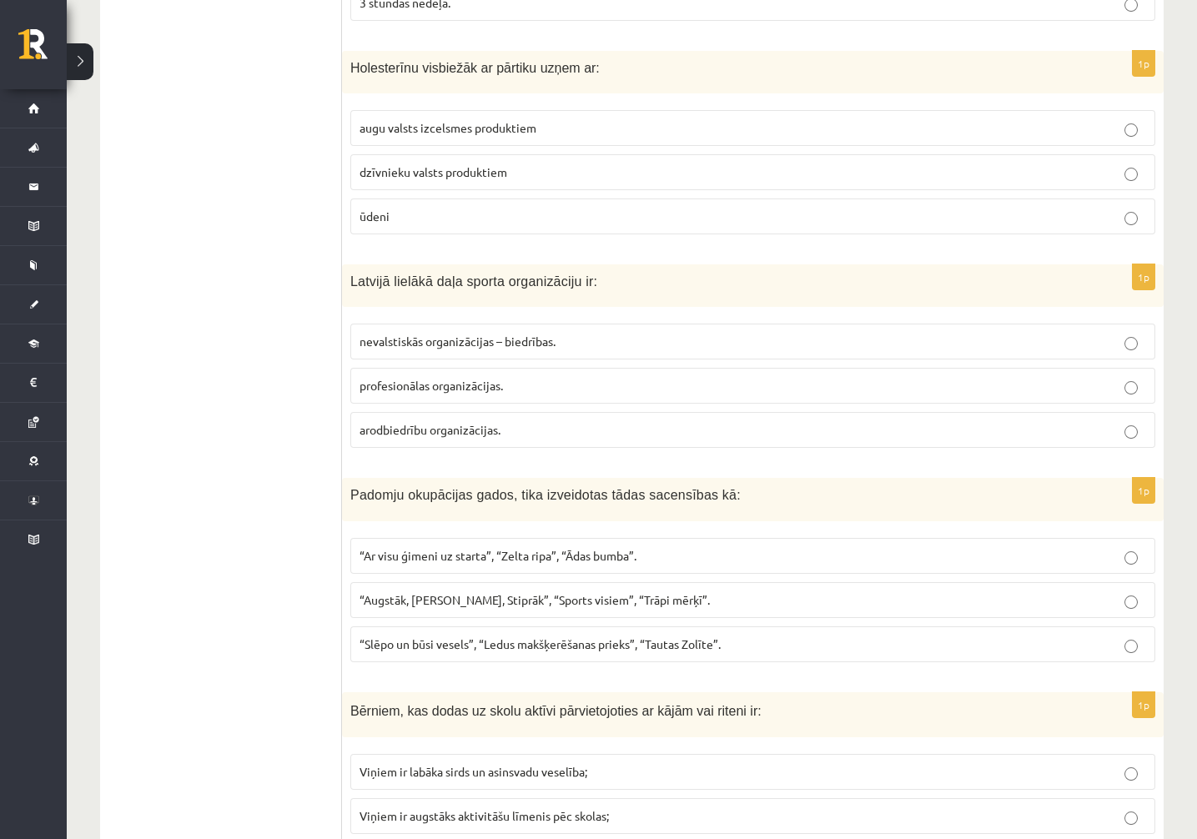
scroll to position [3306, 0]
click at [457, 178] on label "dzīvnieku valsts produktiem" at bounding box center [752, 174] width 805 height 36
click at [447, 343] on p "nevalstiskās organizācijas – biedrības." at bounding box center [753, 344] width 787 height 18
click at [465, 550] on span "“Ar visu ģimeni uz starta”, “Zelta ripa”, “Ādas bumba”." at bounding box center [498, 557] width 277 height 15
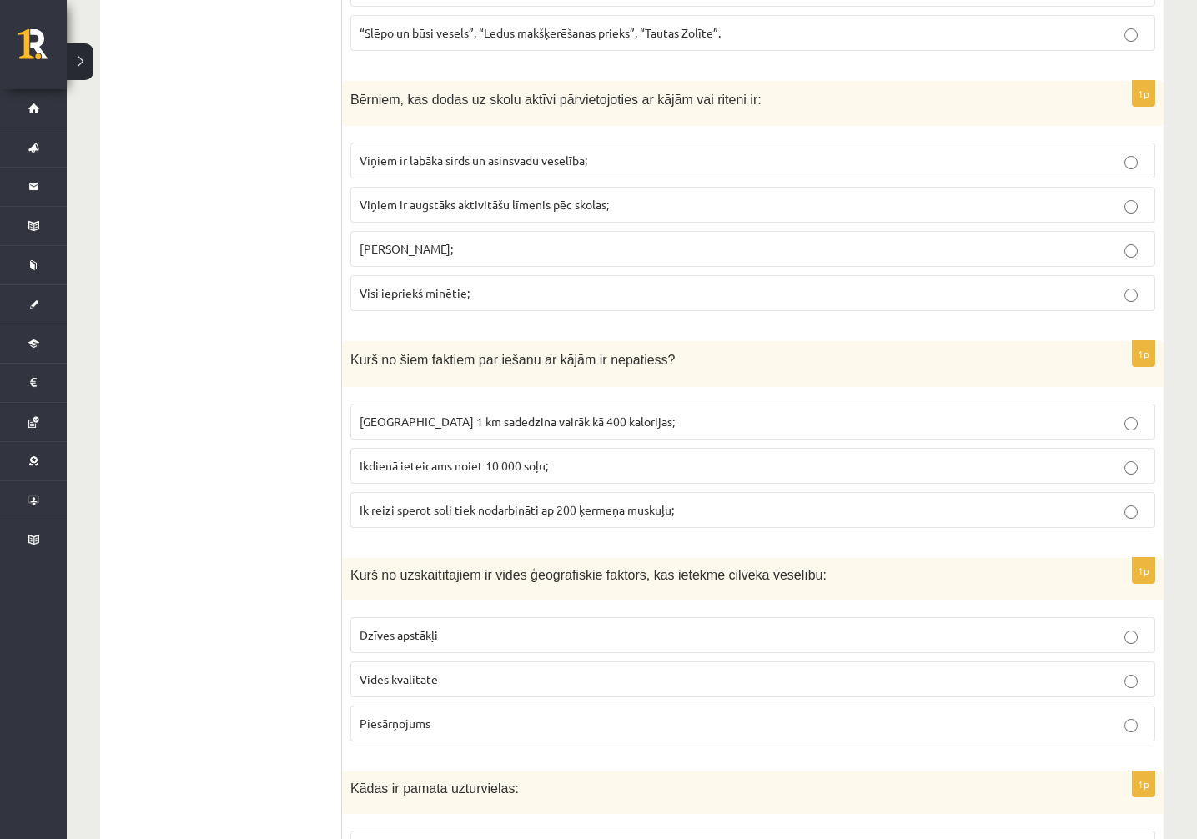
scroll to position [3917, 0]
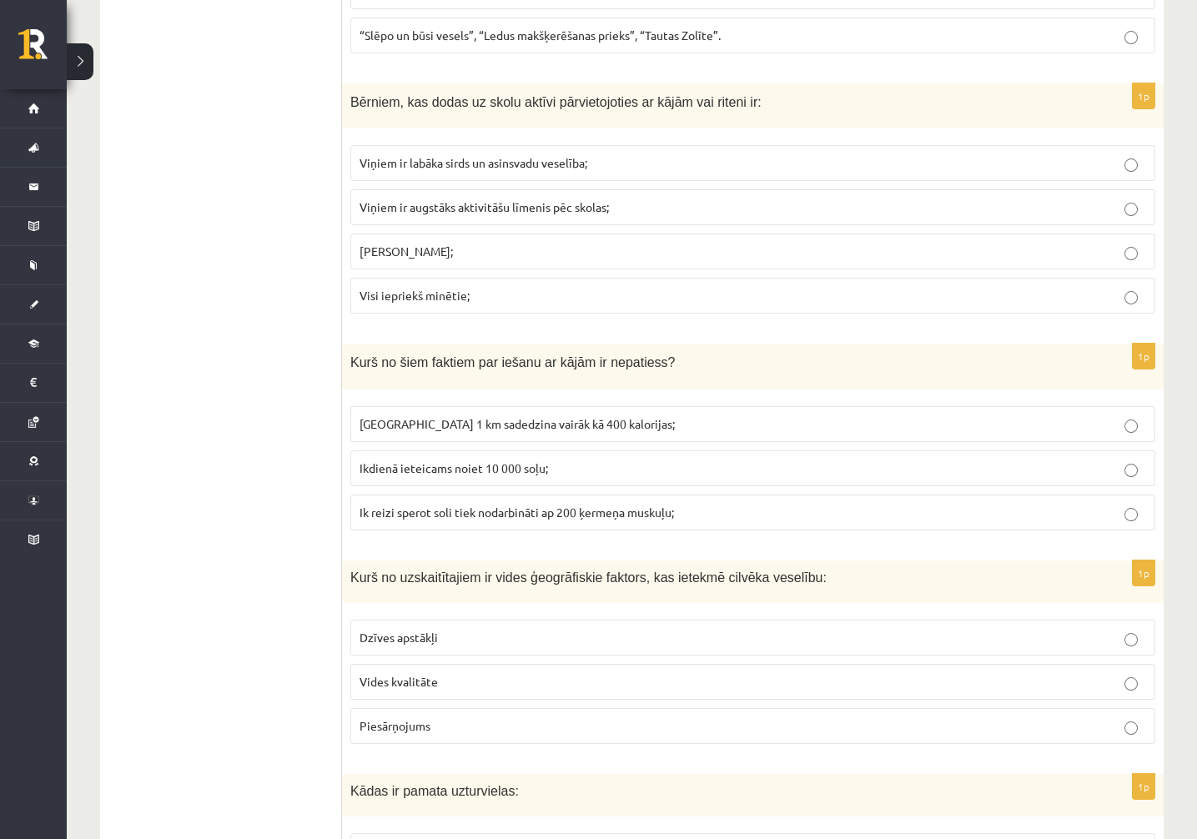
click at [386, 290] on span "Visi iepriekš minētie;" at bounding box center [415, 295] width 110 height 15
click at [476, 416] on span "Noiets 1 km sadedzina vairāk kā 400 kalorijas;" at bounding box center [517, 423] width 315 height 15
click at [446, 673] on p "Vides kvalitāte" at bounding box center [753, 682] width 787 height 18
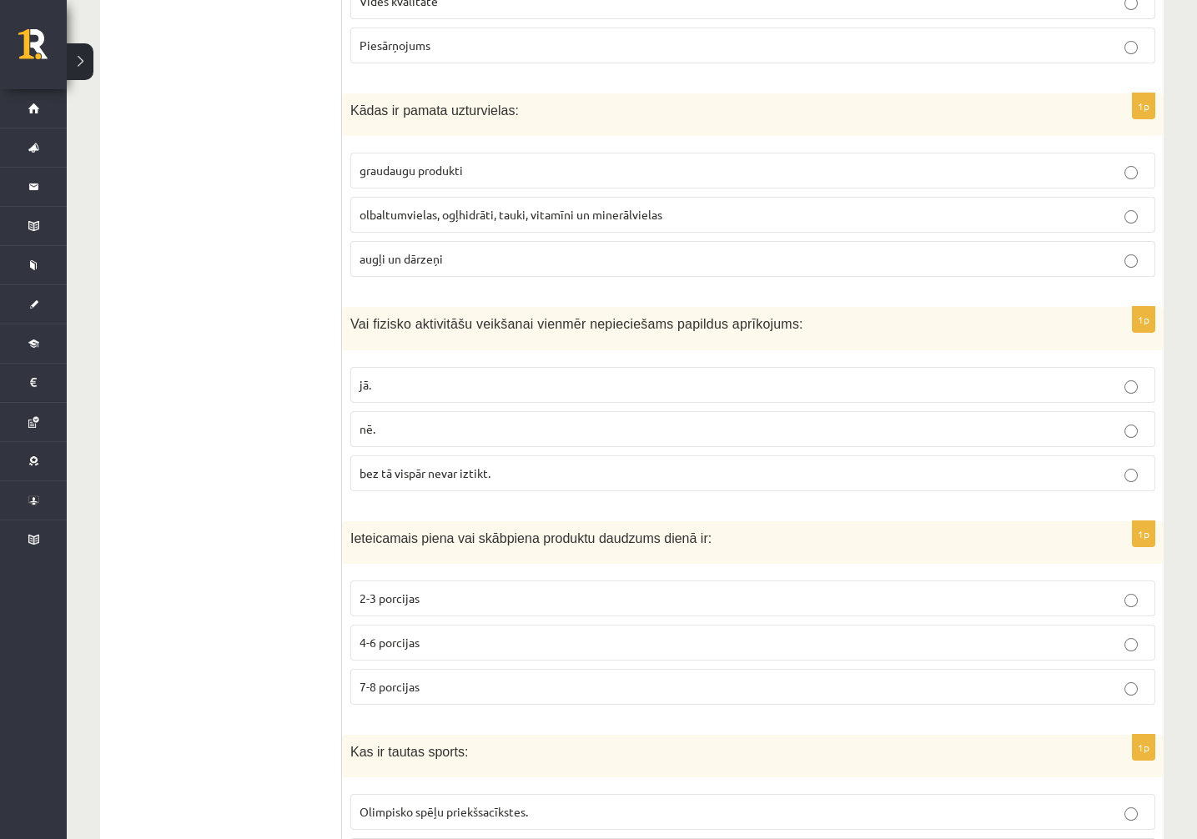
scroll to position [4597, 0]
click at [503, 208] on span "olbaltumvielas, ogļhidrāti, tauki, vitamīni un minerālvielas" at bounding box center [511, 215] width 303 height 15
click at [514, 421] on p "nē." at bounding box center [753, 430] width 787 height 18
click at [452, 591] on p "2-3 porcijas" at bounding box center [753, 600] width 787 height 18
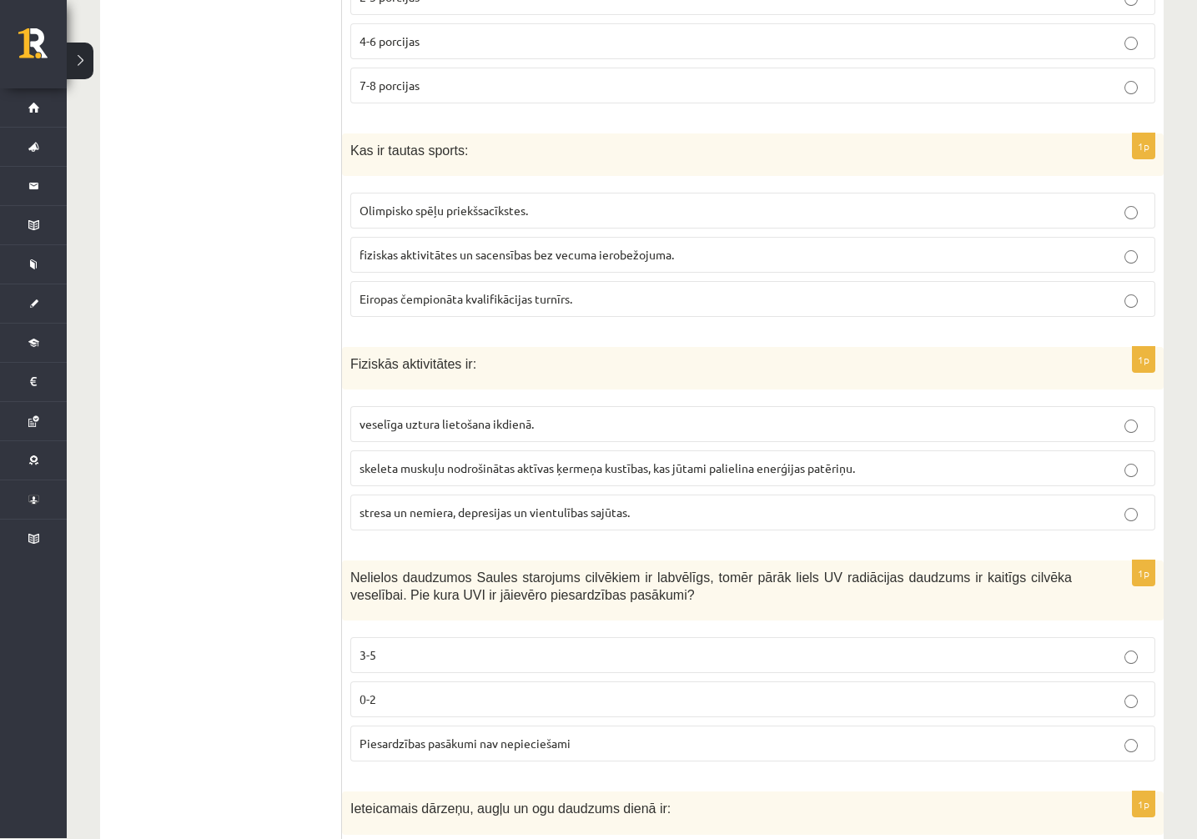
scroll to position [5205, 0]
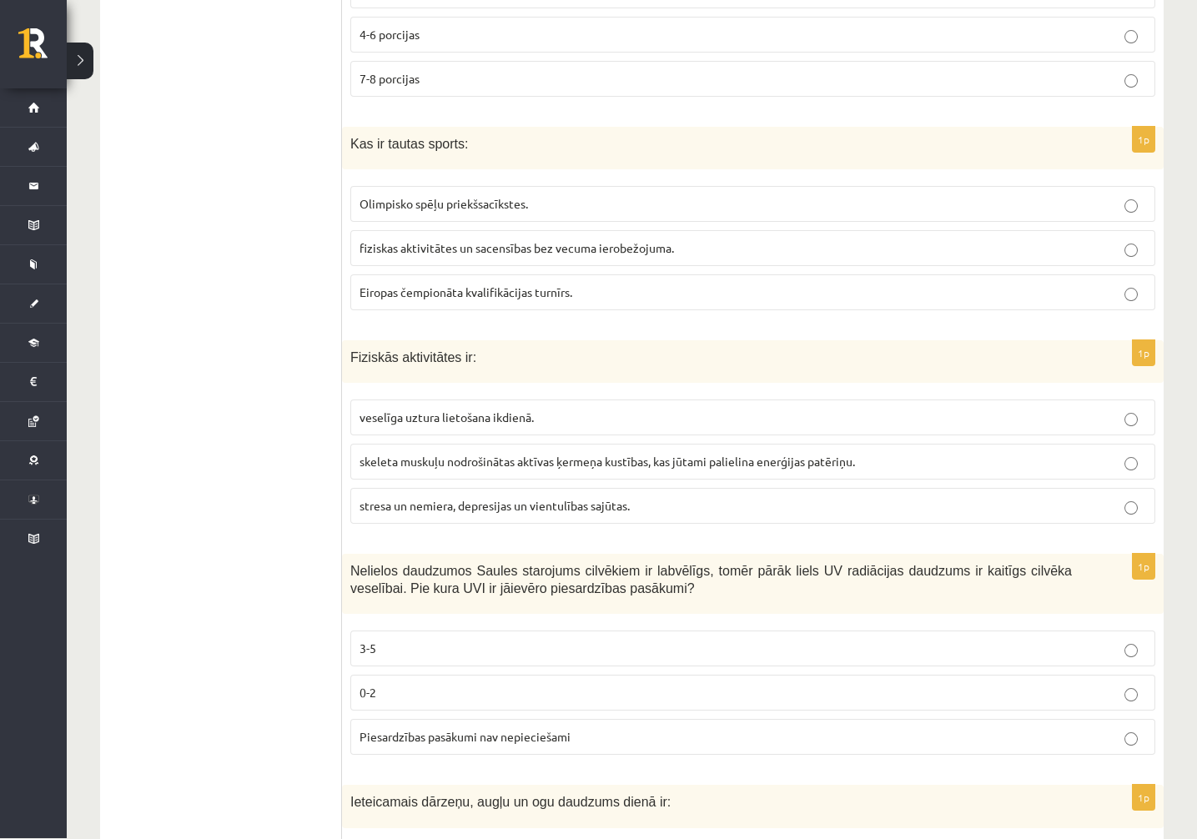
click at [461, 231] on label "fiziskas aktivitātes un sacensības bez vecuma ierobežojuma." at bounding box center [752, 249] width 805 height 36
click at [439, 456] on p "skeleta muskuļu nodrošinātas aktīvas ķermeņa kustības, kas jūtami palielina ene…" at bounding box center [753, 463] width 787 height 18
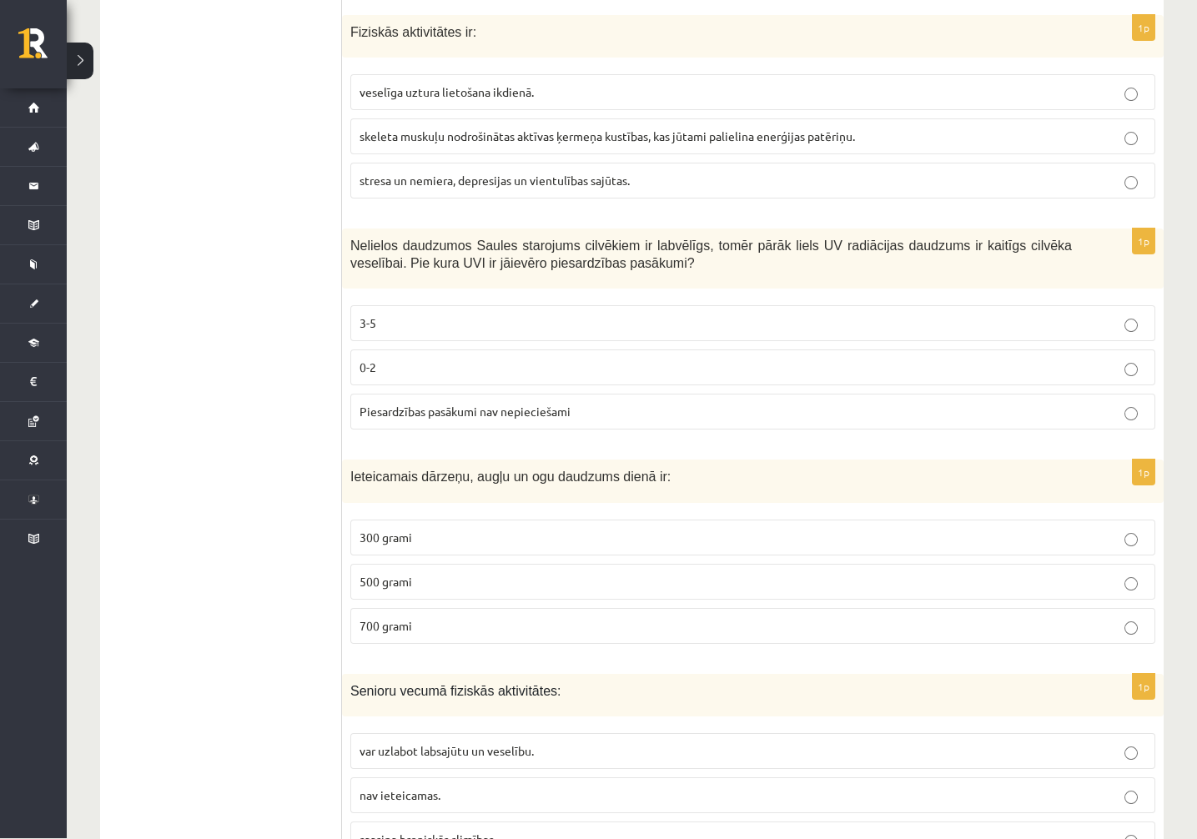
scroll to position [5532, 0]
click at [401, 305] on label "3-5" at bounding box center [752, 323] width 805 height 36
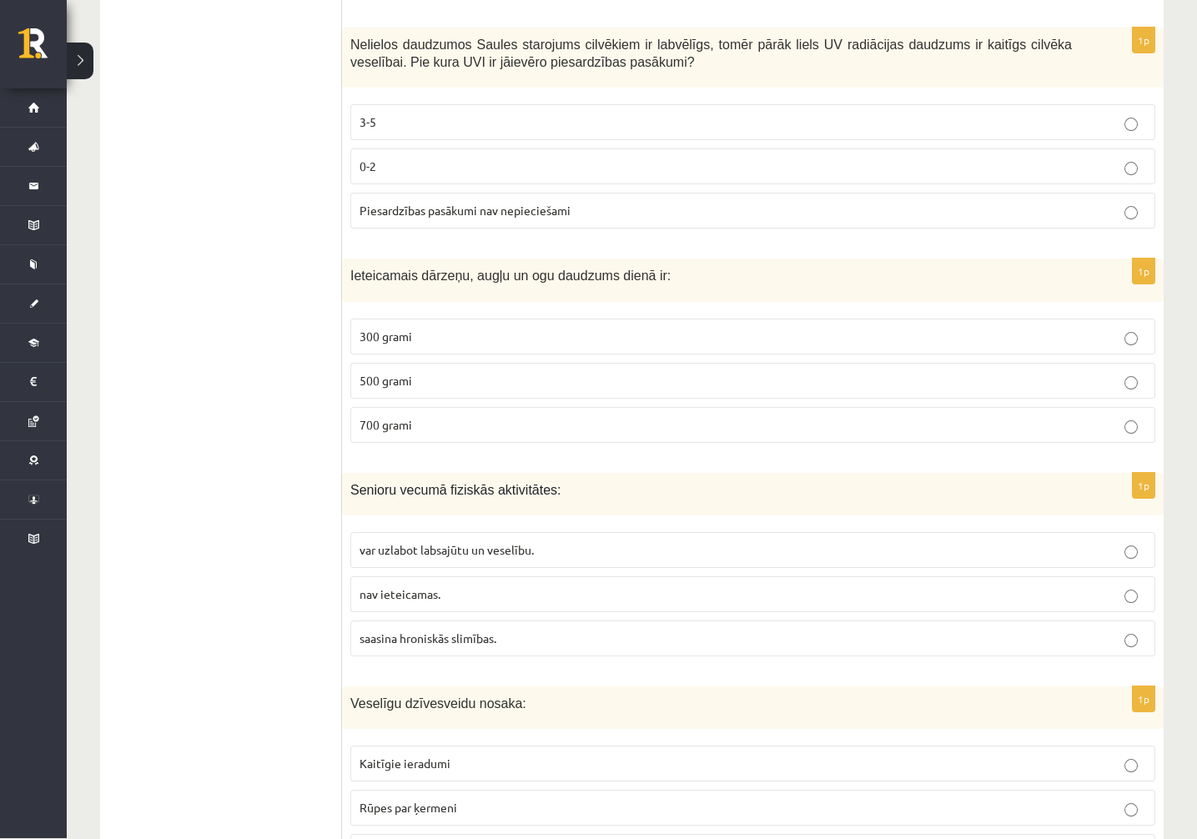
scroll to position [5751, 0]
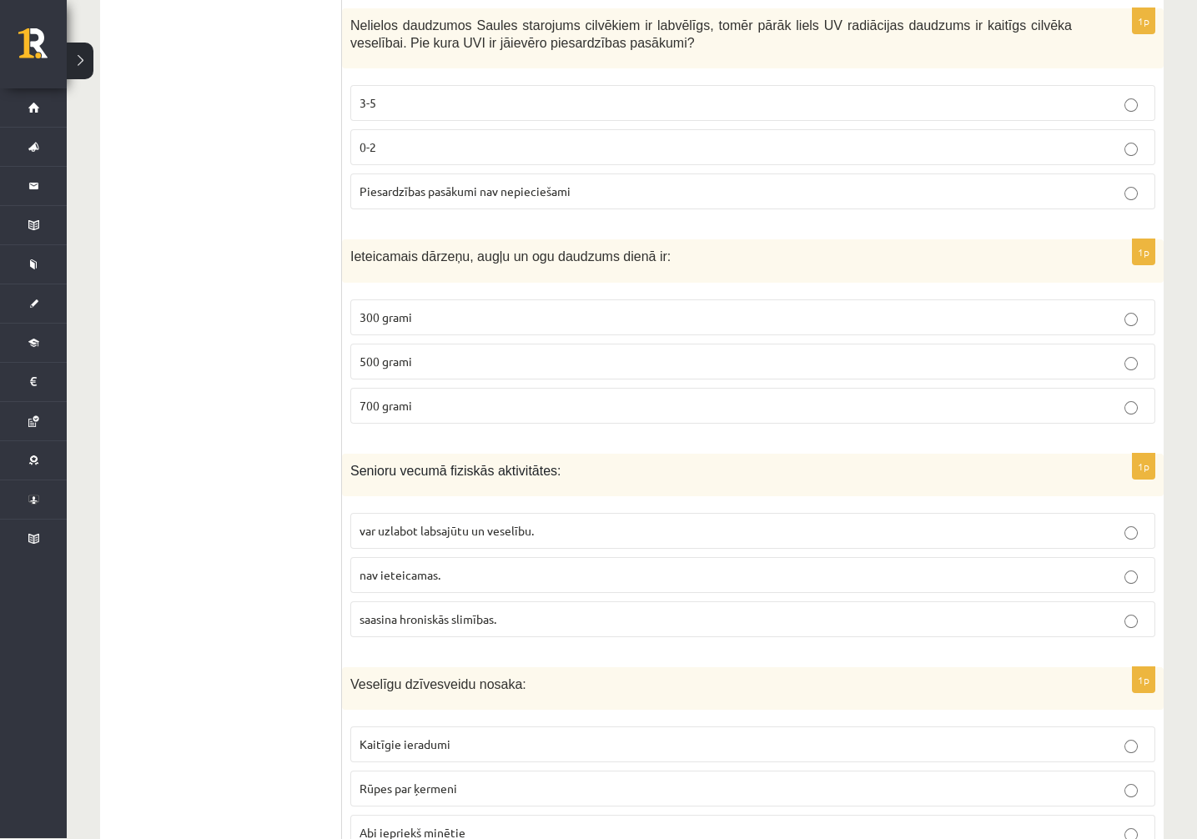
click at [437, 345] on label "500 grami" at bounding box center [752, 363] width 805 height 36
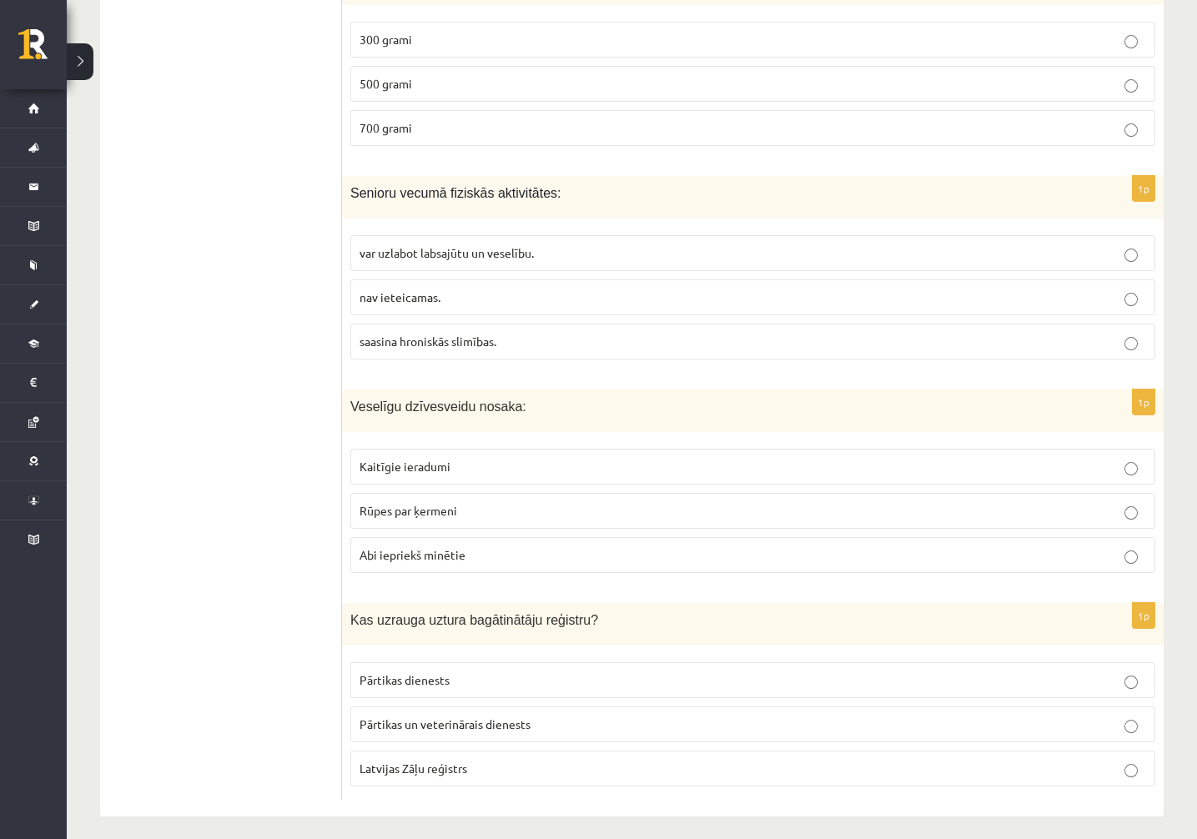
scroll to position [6026, 0]
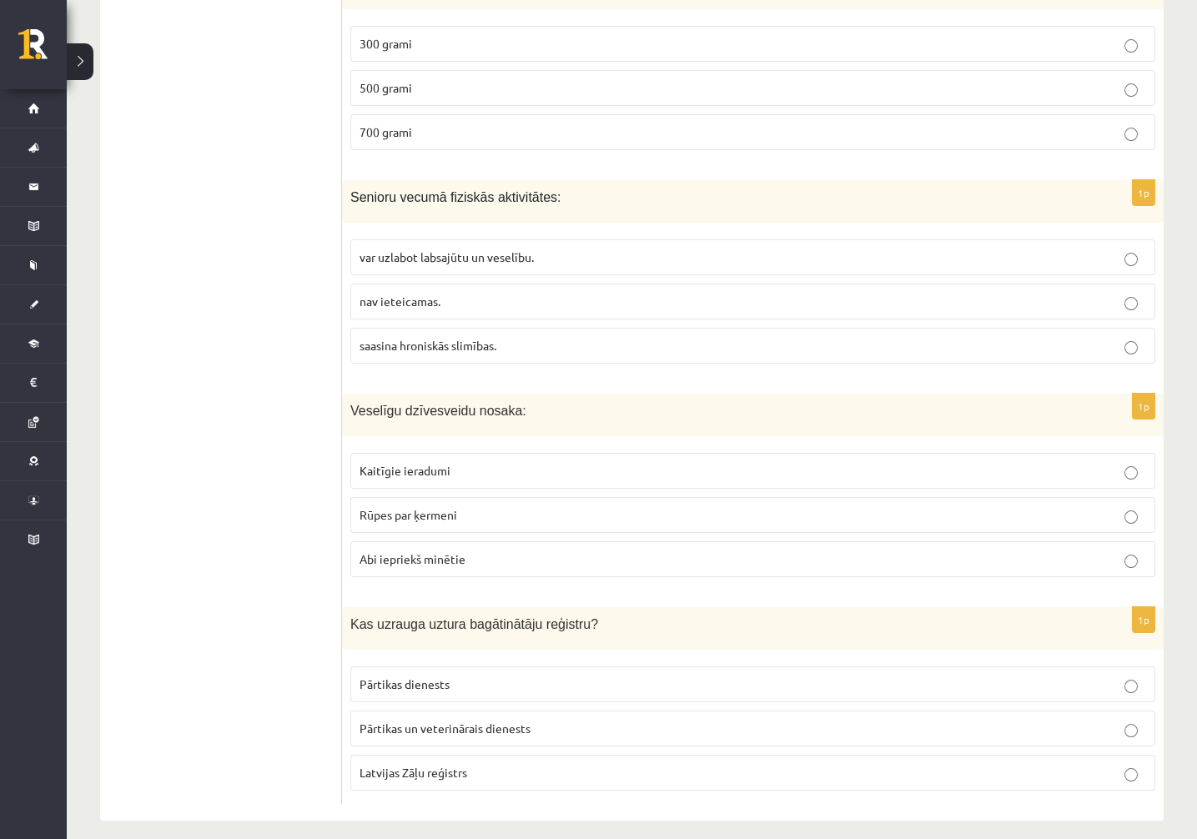
click at [475, 249] on span "var uzlabot labsajūtu un veselību." at bounding box center [447, 256] width 174 height 15
click at [443, 507] on span "Rūpes par ķermeni" at bounding box center [409, 514] width 98 height 15
click at [426, 551] on span "Abi iepriekš minētie" at bounding box center [413, 558] width 106 height 15
click at [448, 721] on span "Pārtikas un veterinārais dienests" at bounding box center [445, 728] width 171 height 15
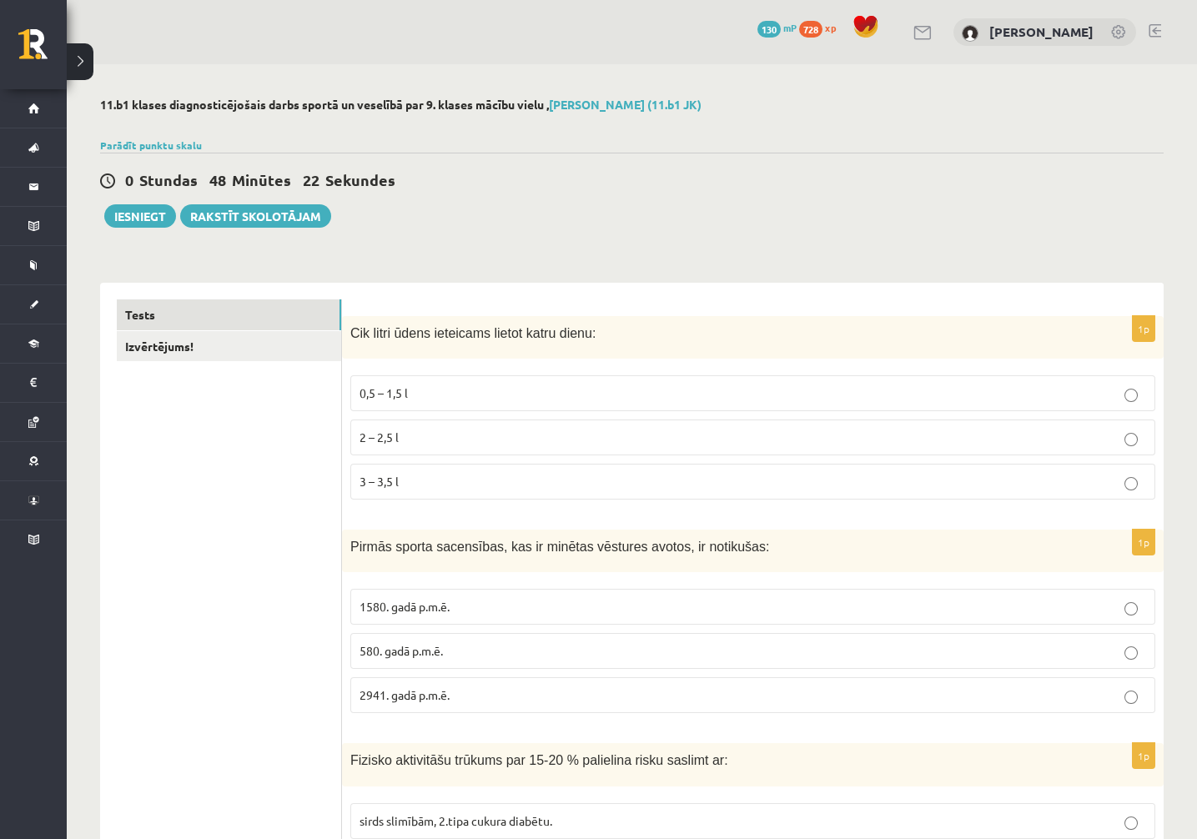
scroll to position [0, 0]
click at [289, 342] on link "Izvērtējums!" at bounding box center [229, 346] width 224 height 31
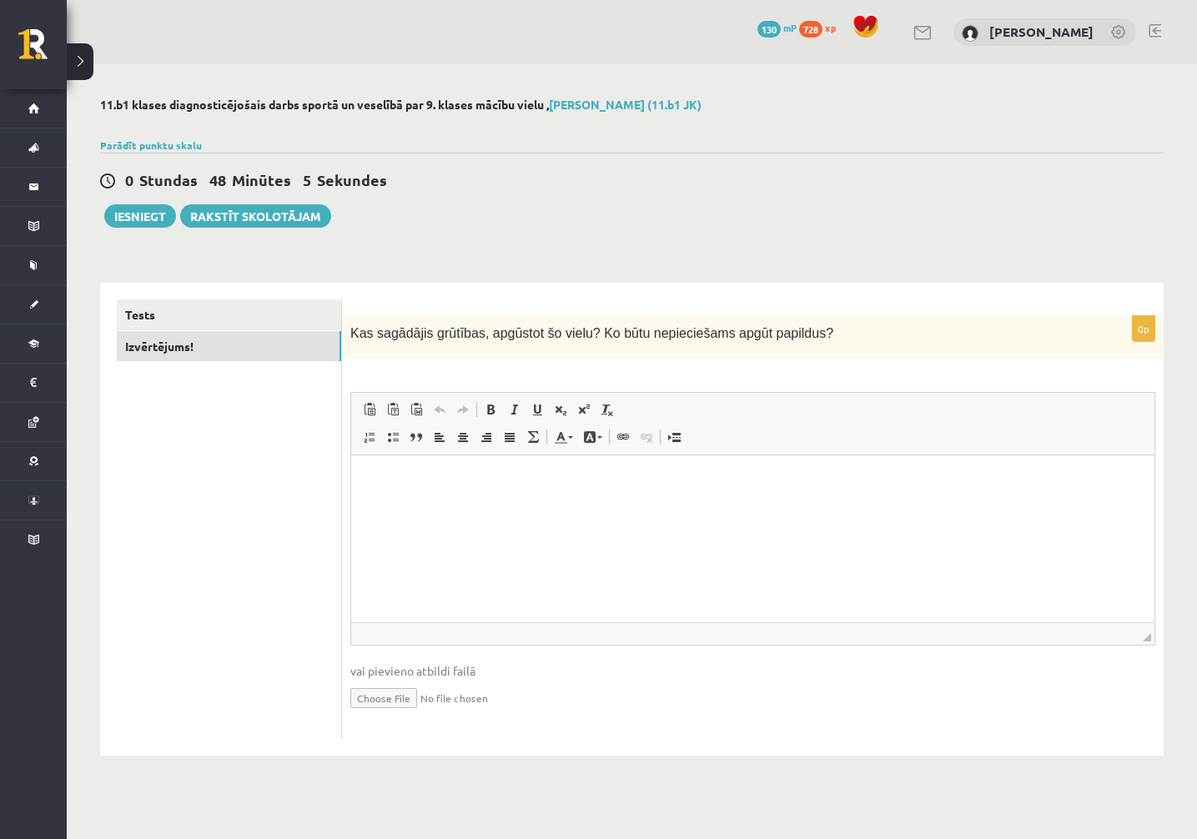
click at [476, 506] on html at bounding box center [752, 481] width 803 height 51
click at [782, 478] on p "**********" at bounding box center [753, 480] width 770 height 17
click at [839, 482] on p "**********" at bounding box center [753, 480] width 770 height 17
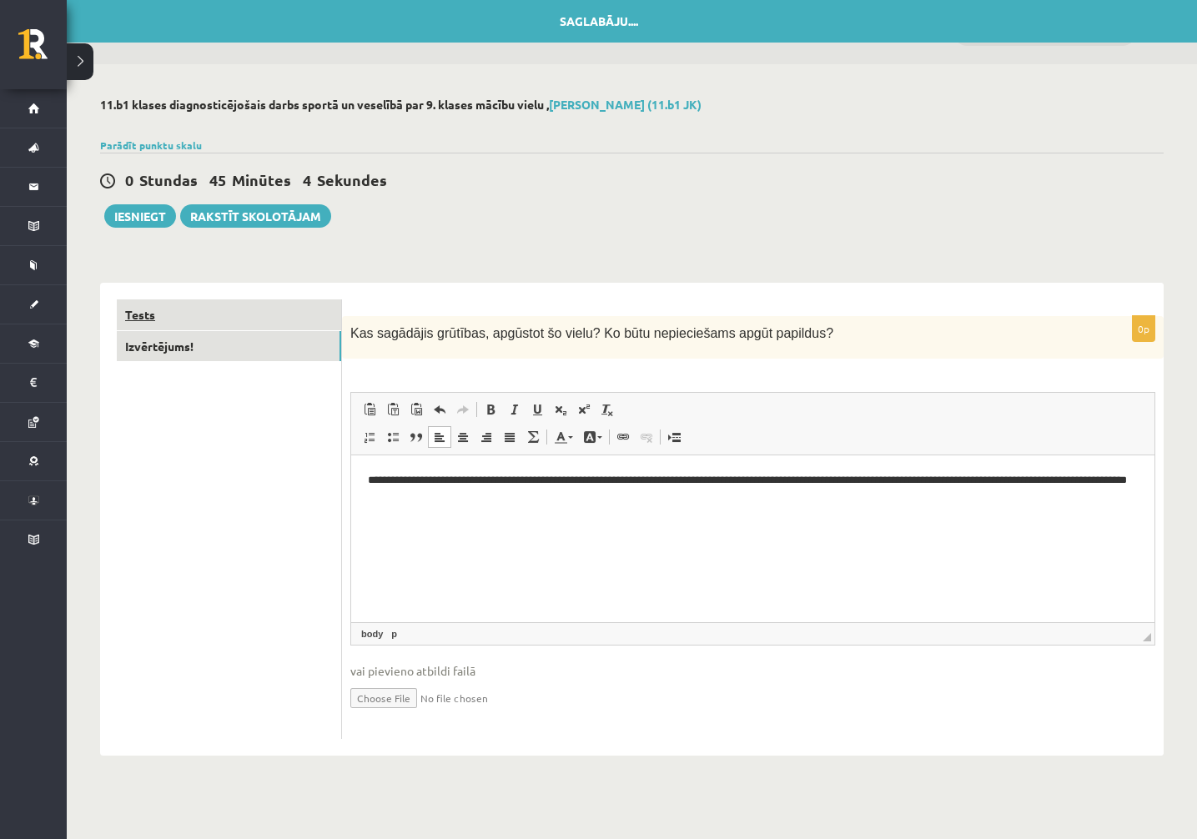
click at [249, 301] on link "Tests" at bounding box center [229, 315] width 224 height 31
click at [246, 313] on link "Tests" at bounding box center [229, 315] width 224 height 31
click at [144, 317] on link "Tests" at bounding box center [229, 315] width 224 height 31
click at [149, 349] on link "Izvērtējums!" at bounding box center [229, 346] width 224 height 31
click at [151, 304] on link "Tests" at bounding box center [229, 315] width 224 height 31
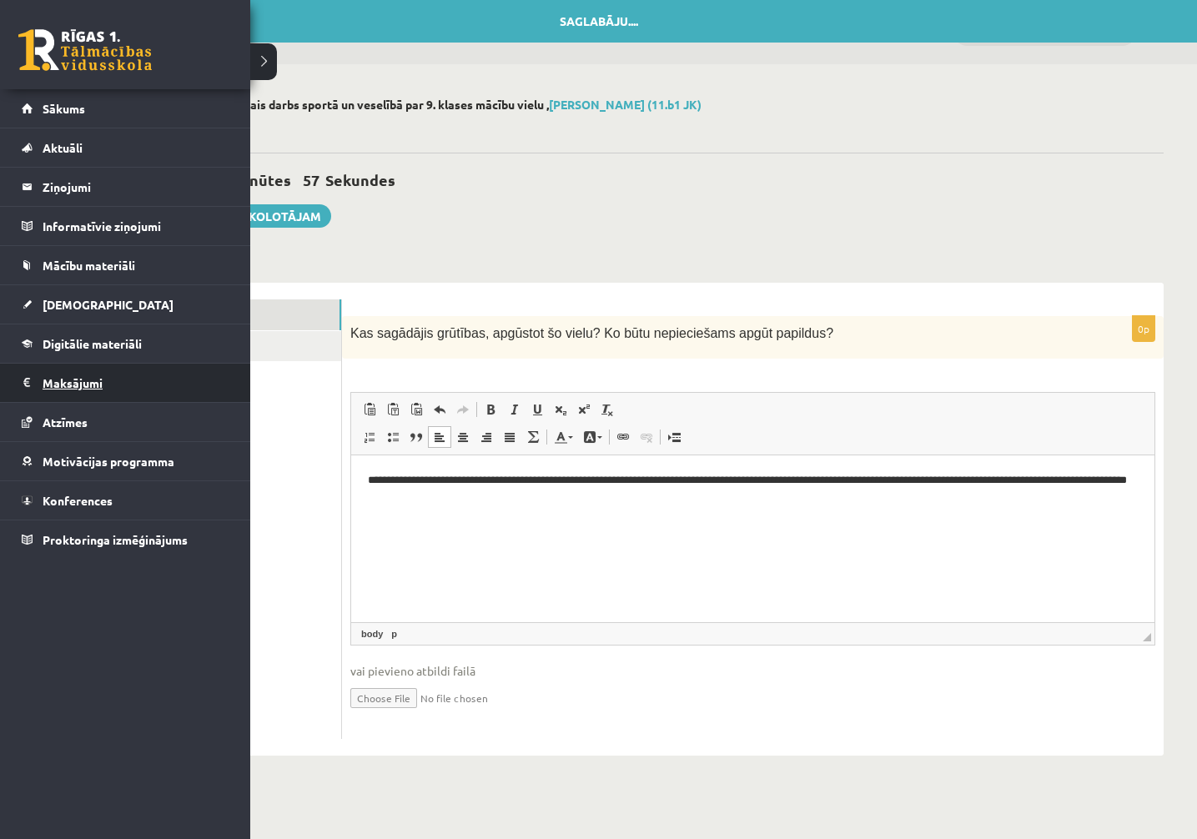
click at [32, 376] on link "Maksājumi 0" at bounding box center [126, 383] width 208 height 38
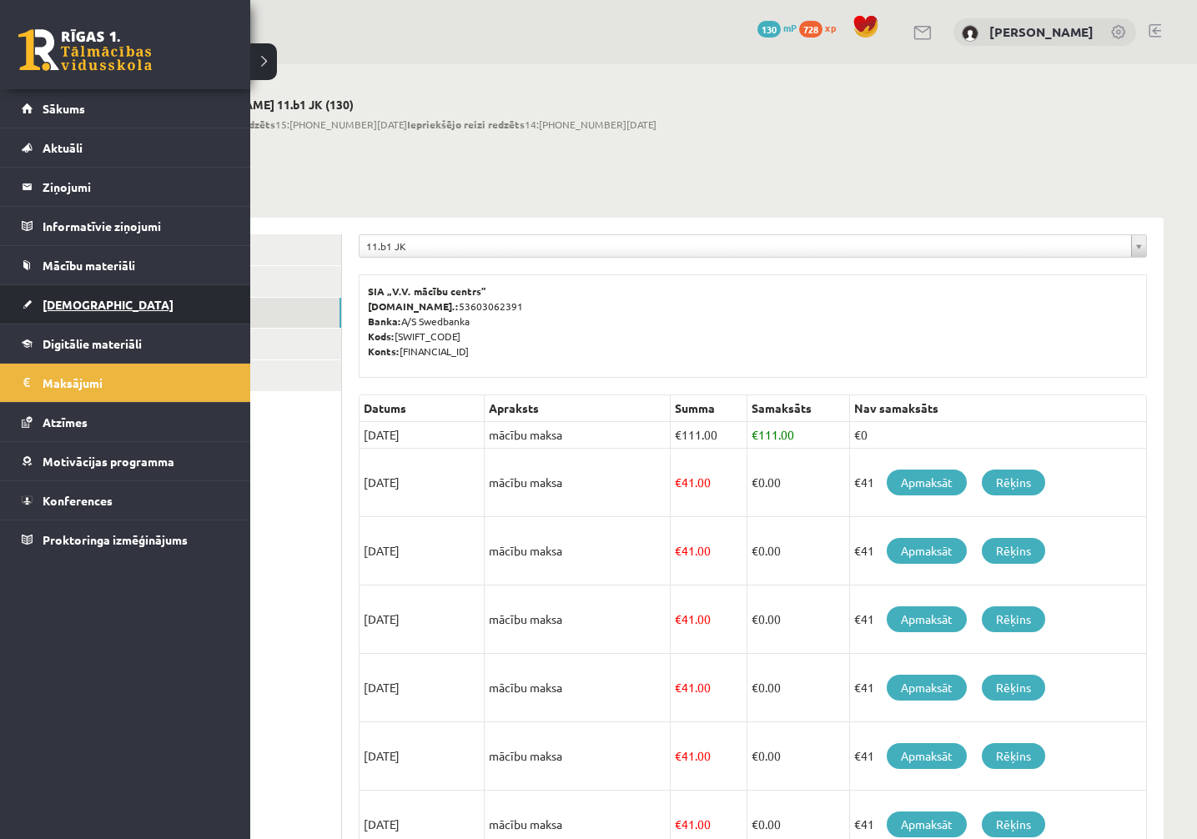
click at [94, 315] on link "[DEMOGRAPHIC_DATA]" at bounding box center [126, 304] width 208 height 38
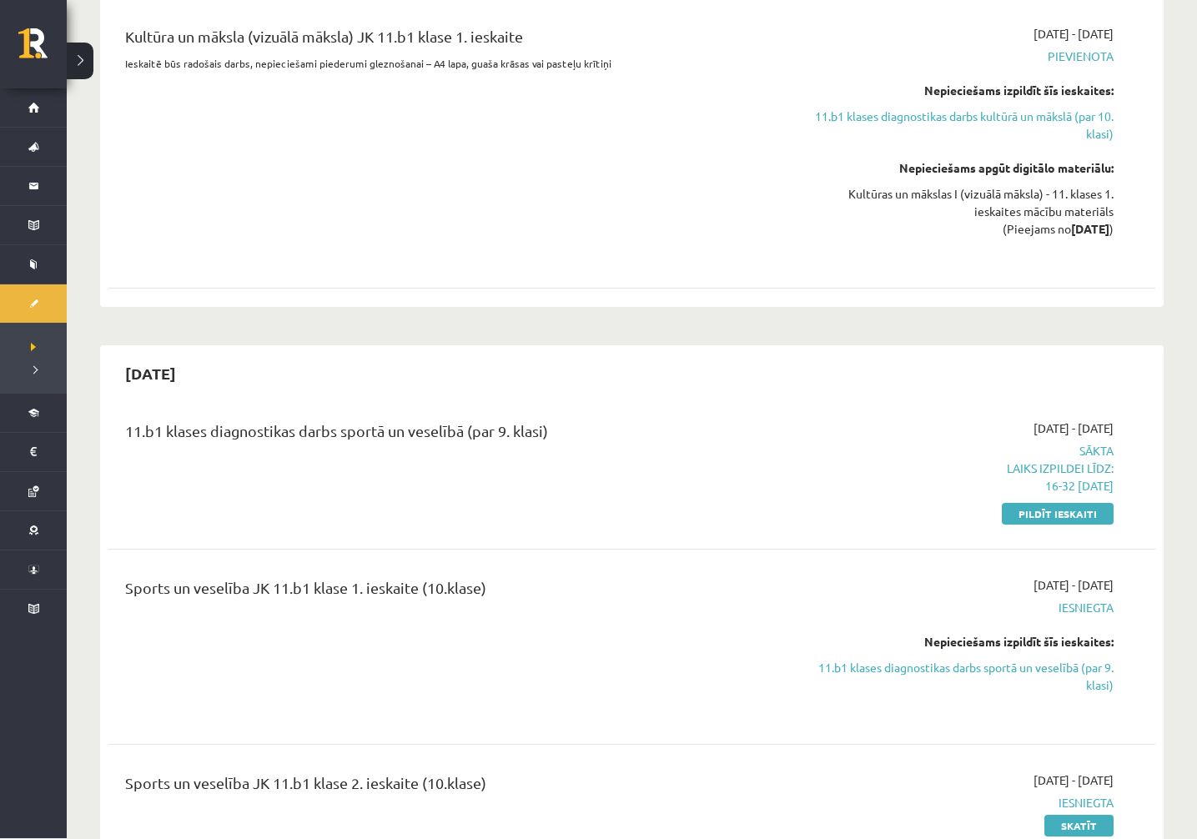
scroll to position [1155, 0]
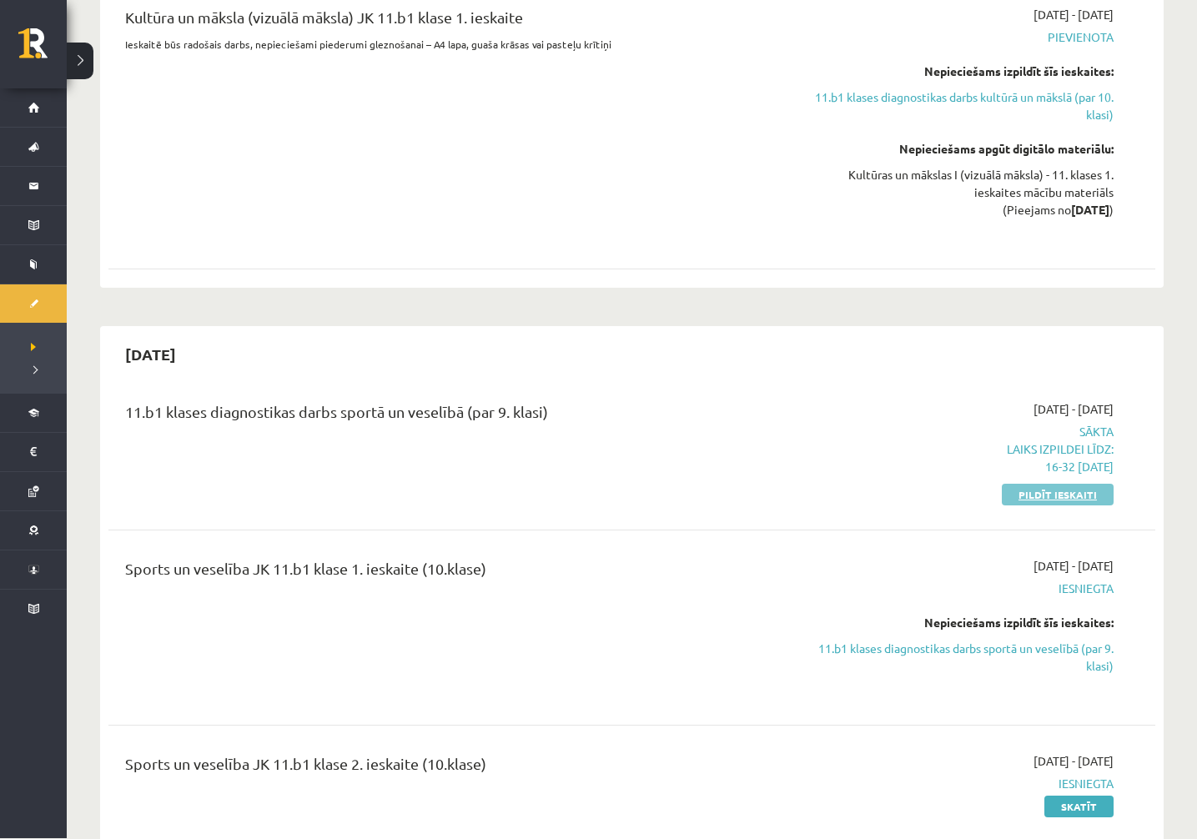
click at [1046, 506] on link "Pildīt ieskaiti" at bounding box center [1058, 496] width 112 height 22
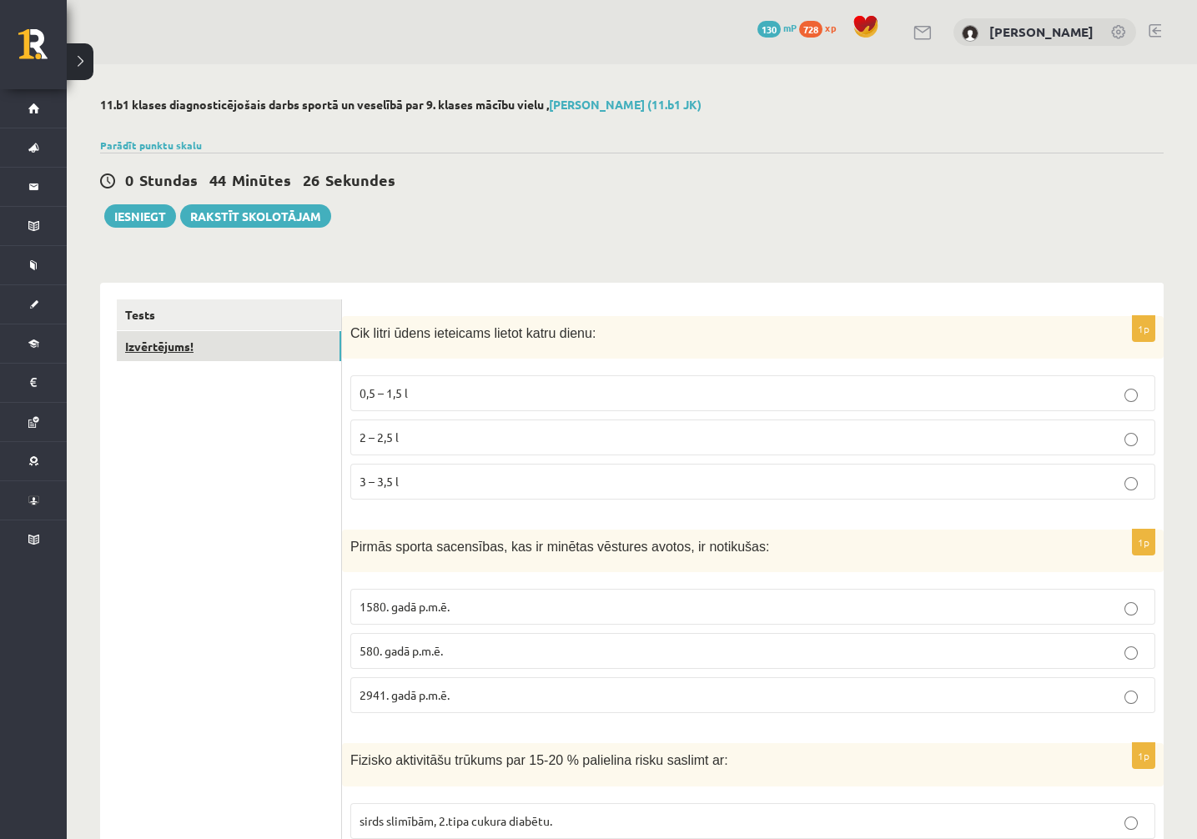
click at [250, 344] on link "Izvērtējums!" at bounding box center [229, 346] width 224 height 31
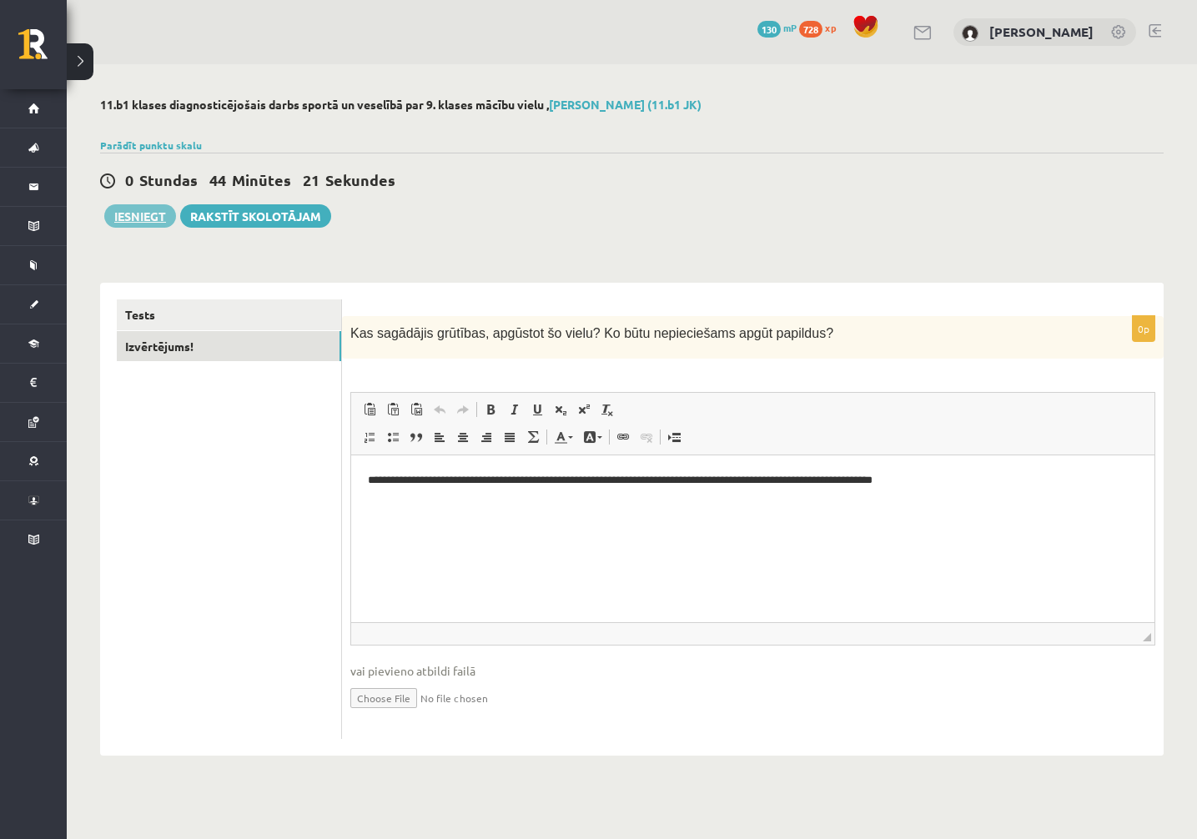
drag, startPoint x: 135, startPoint y: 218, endPoint x: 529, endPoint y: 79, distance: 417.4
click at [135, 218] on button "Iesniegt" at bounding box center [140, 215] width 72 height 23
click at [919, 506] on html "**********" at bounding box center [752, 481] width 803 height 50
click at [141, 216] on button "Iesniegt" at bounding box center [140, 215] width 72 height 23
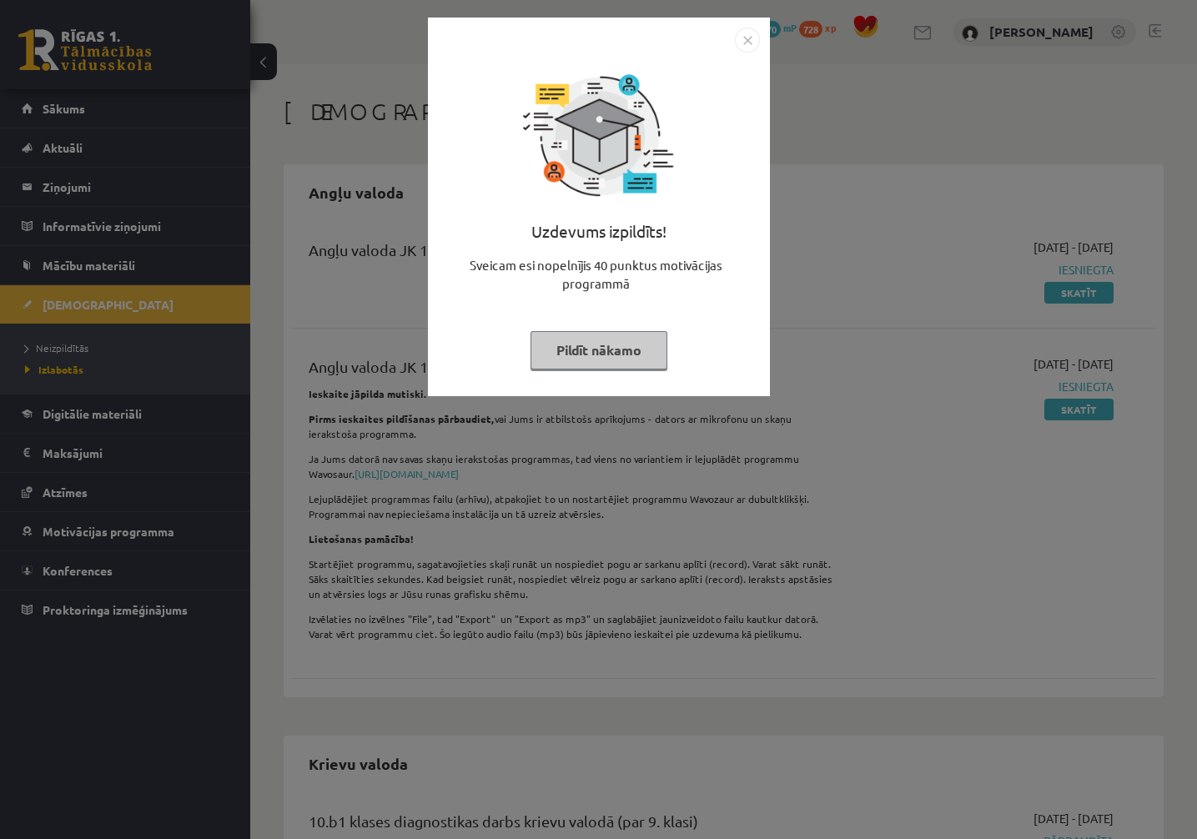
click at [621, 340] on button "Pildīt nākamo" at bounding box center [599, 350] width 137 height 38
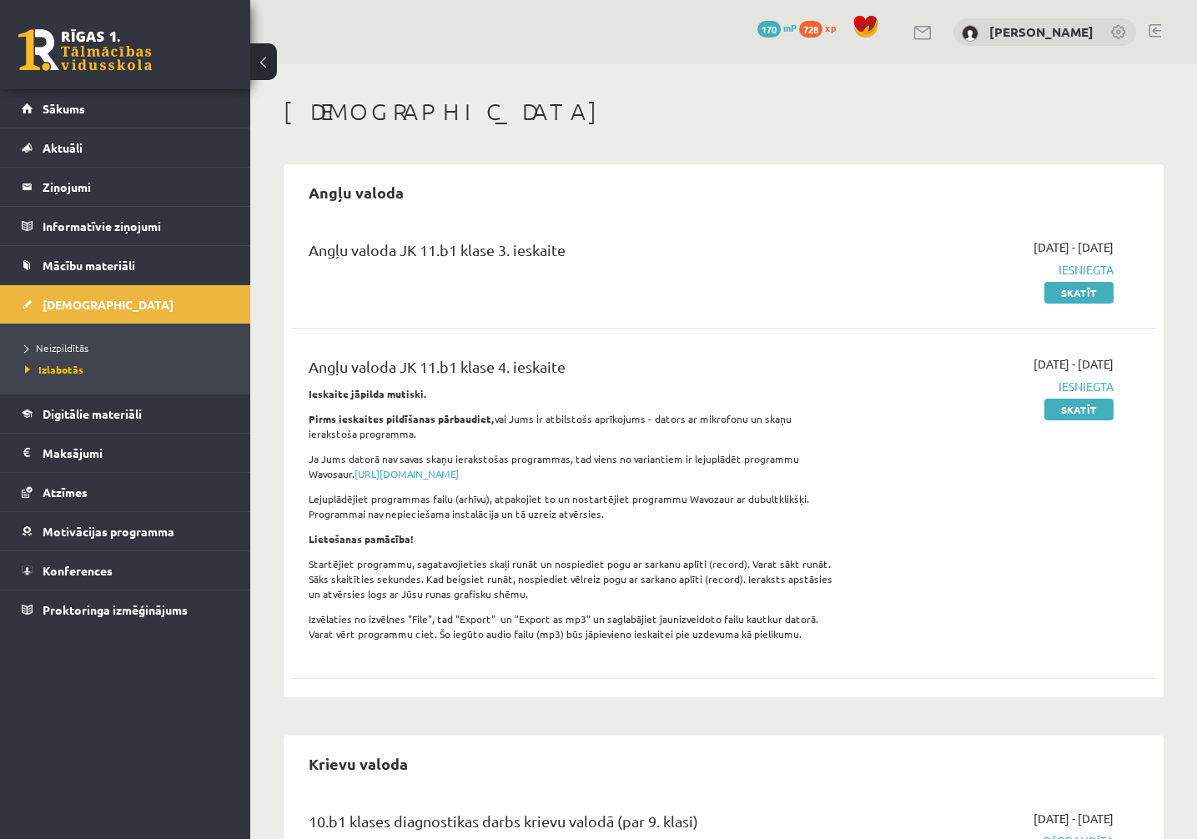
click at [939, 446] on div "[DATE] - [DATE] Iesniegta Skatīt" at bounding box center [987, 503] width 277 height 296
click at [51, 341] on link "Neizpildītās" at bounding box center [129, 347] width 209 height 15
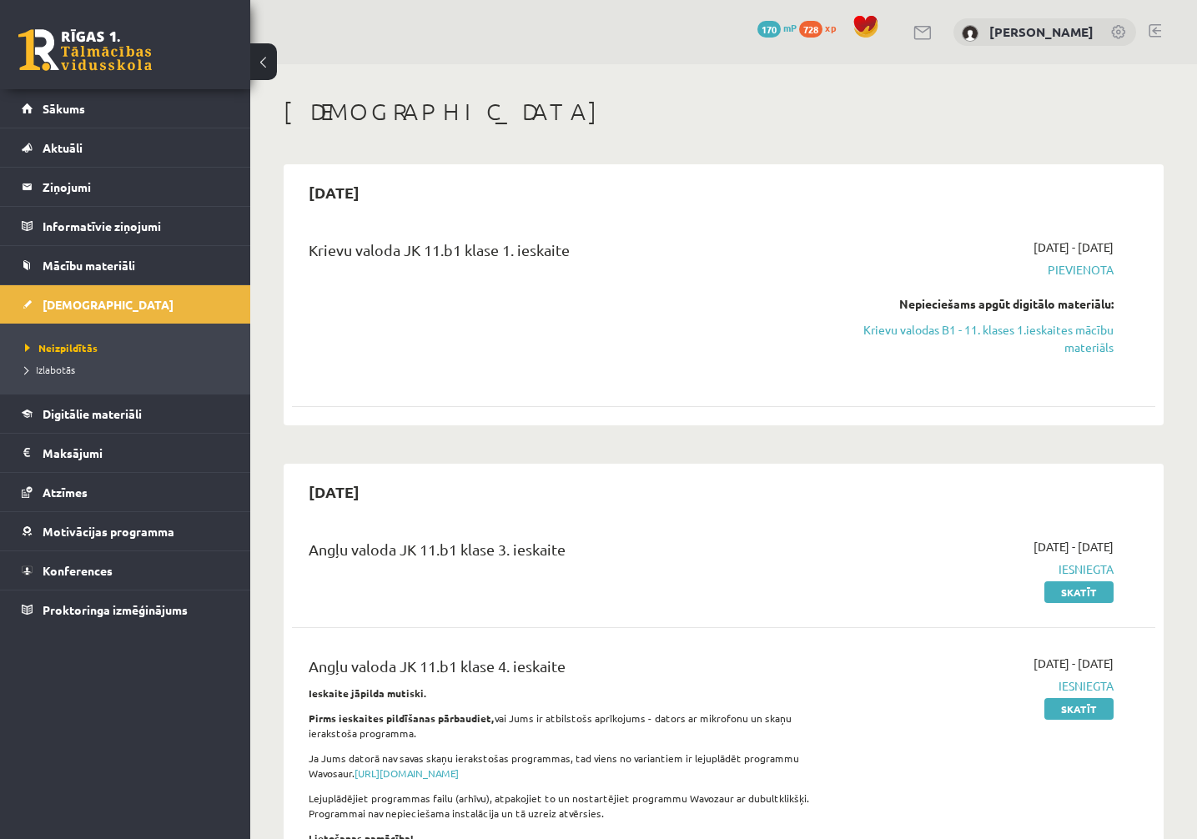
click at [703, 381] on div "Krievu valoda JK 11.b1 klase 1. ieskaite [DATE] - [DATE] [GEOGRAPHIC_DATA] Nepi…" at bounding box center [724, 309] width 864 height 174
click at [269, 61] on button at bounding box center [263, 61] width 27 height 37
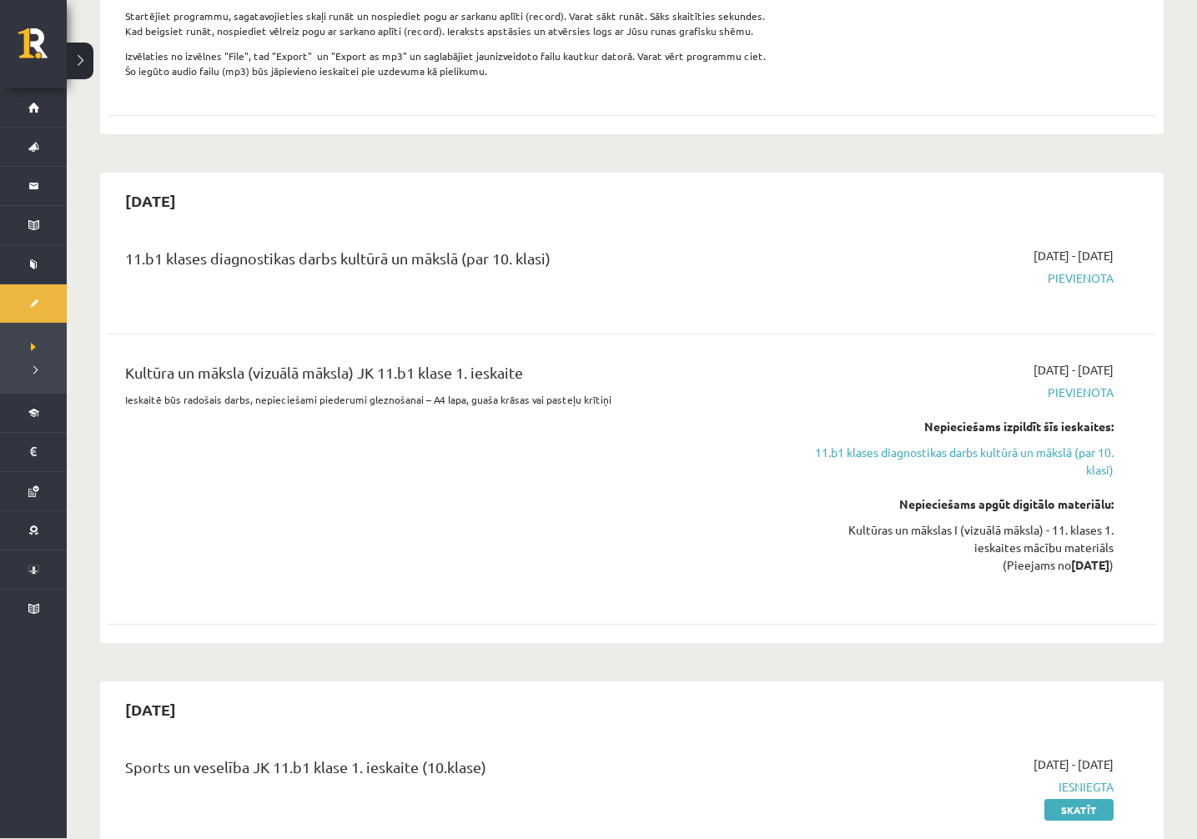
scroll to position [802, 0]
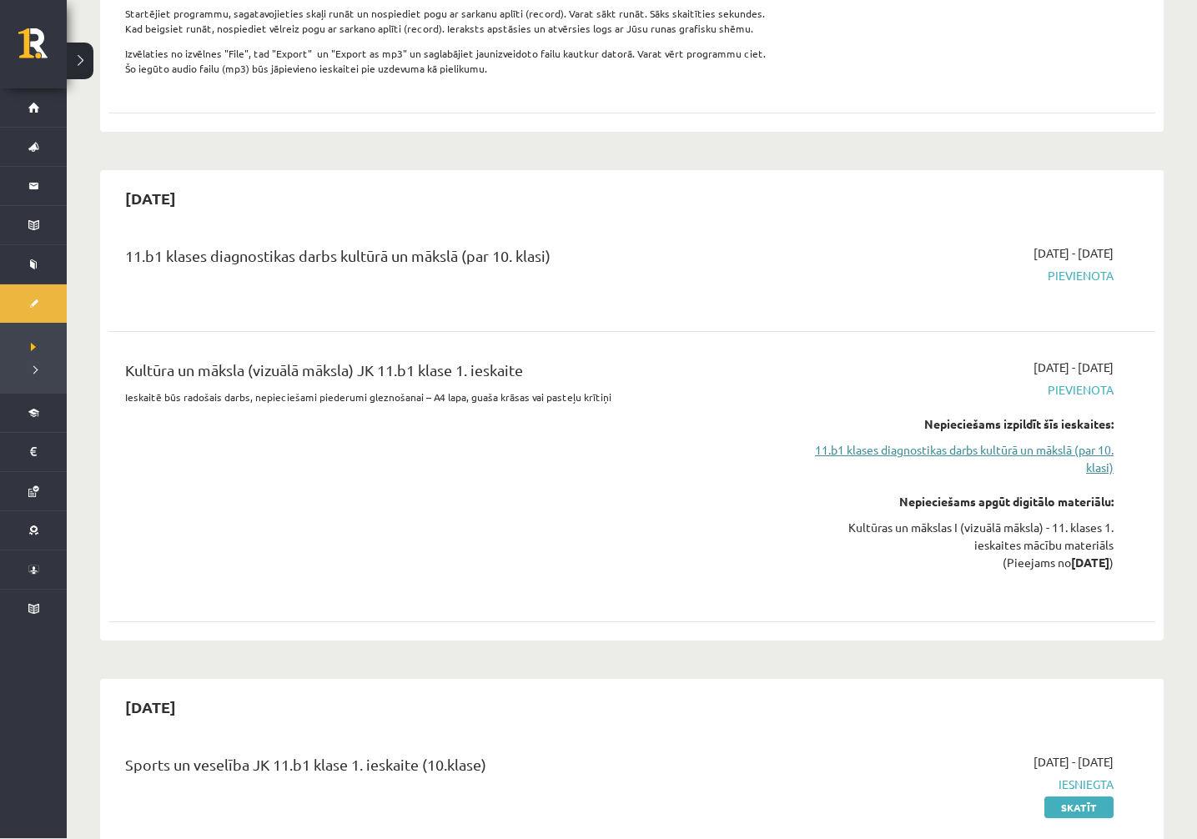
click at [1069, 462] on link "11.b1 klases diagnostikas darbs kultūrā un mākslā (par 10. klasi)" at bounding box center [957, 459] width 313 height 35
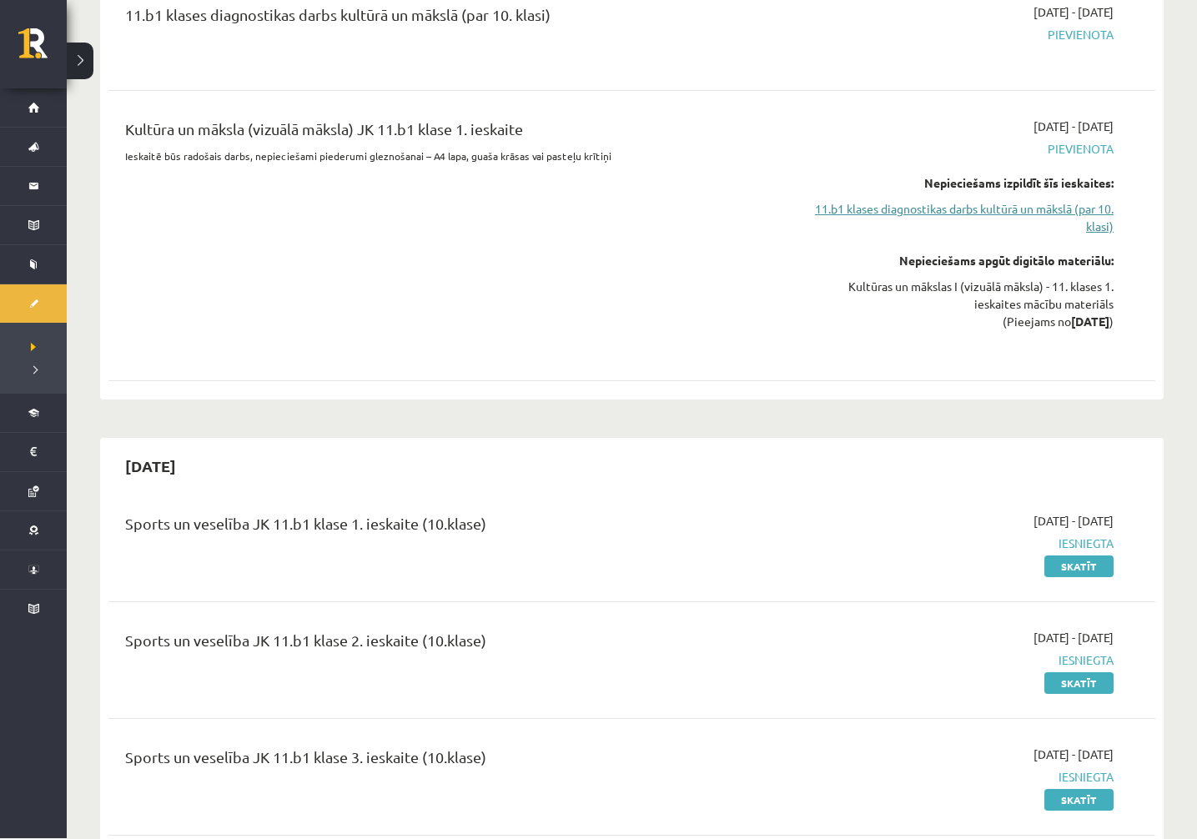
click at [1090, 221] on link "11.b1 klases diagnostikas darbs kultūrā un mākslā (par 10. klasi)" at bounding box center [957, 218] width 313 height 35
click at [1082, 159] on span "Pievienota" at bounding box center [957, 150] width 313 height 18
click at [1004, 216] on link "11.b1 klases diagnostikas darbs kultūrā un mākslā (par 10. klasi)" at bounding box center [957, 218] width 313 height 35
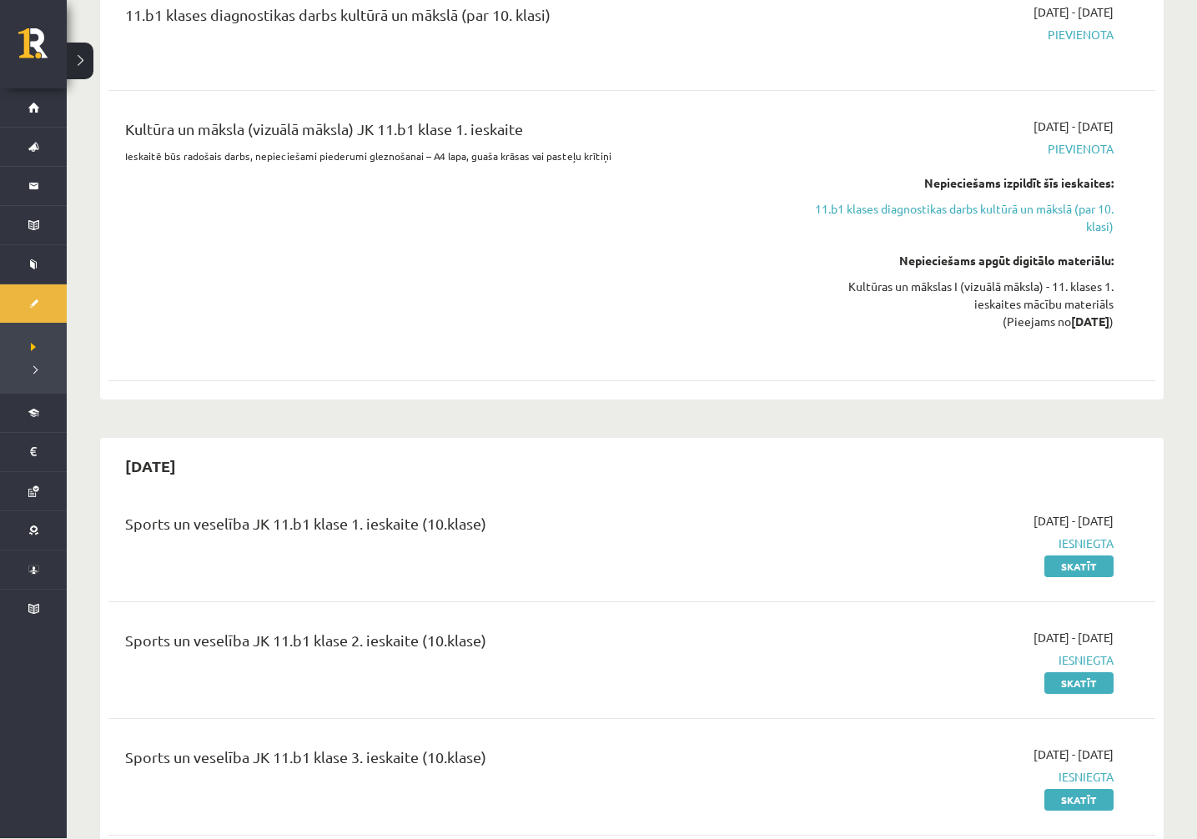
click at [709, 233] on div "Kultūra un māksla (vizuālā māksla) JK 11.b1 klase 1. ieskaite Ieskaitē būs rado…" at bounding box center [451, 236] width 676 height 236
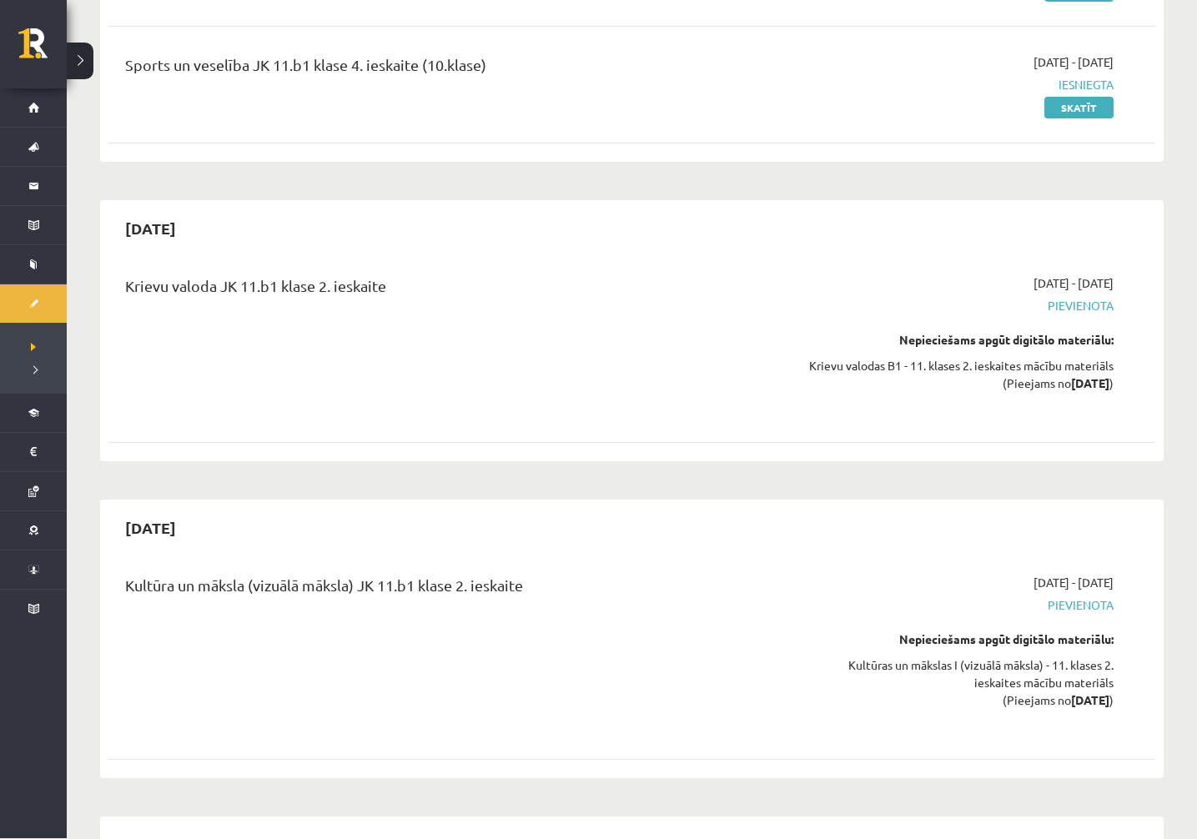
scroll to position [1857, 0]
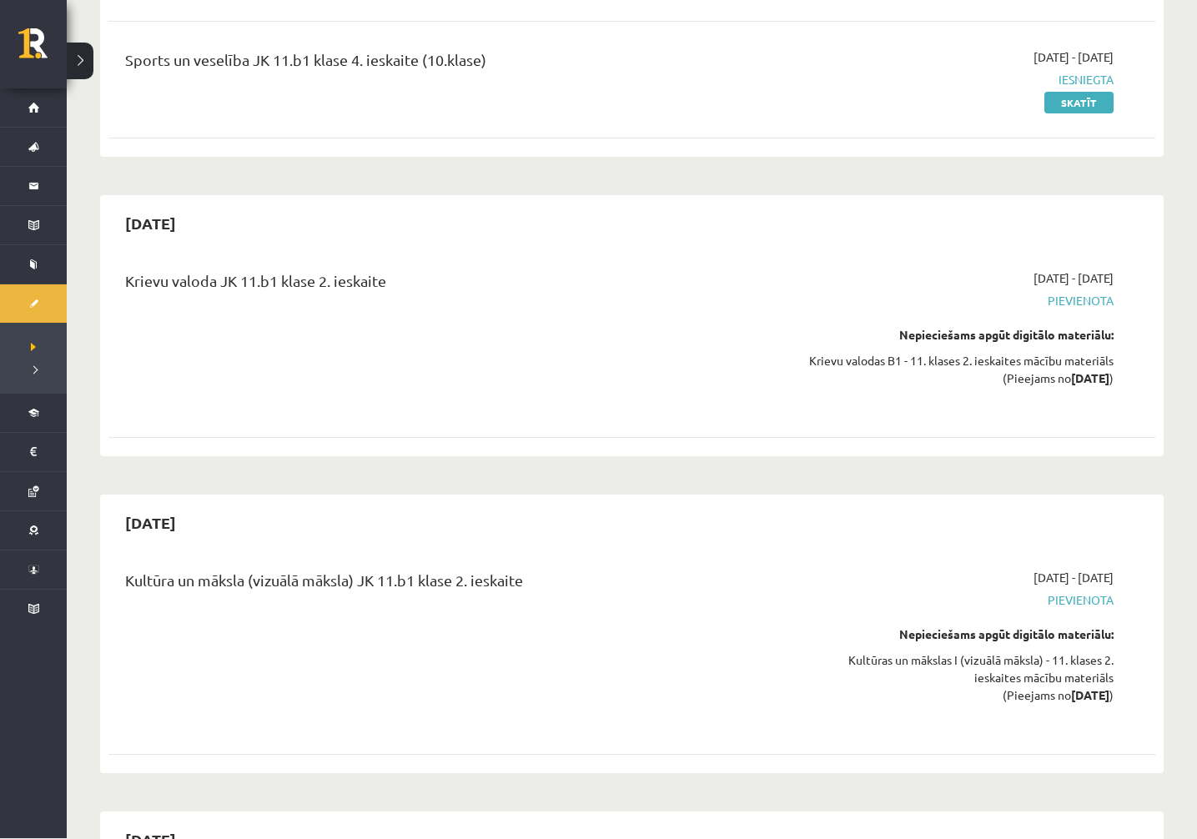
click at [1082, 310] on span "Pievienota" at bounding box center [957, 302] width 313 height 18
click at [1006, 380] on div "Krievu valodas B1 - 11. klases 2. ieskaites mācību materiāls (Pieejams no [DATE…" at bounding box center [957, 370] width 313 height 35
drag, startPoint x: 1020, startPoint y: 343, endPoint x: 1055, endPoint y: 320, distance: 41.7
click at [1055, 320] on div "[DATE] - [DATE] [GEOGRAPHIC_DATA] Nepieciešams apgūt digitālo materiālu: Krievu…" at bounding box center [957, 340] width 338 height 141
click at [1000, 375] on div "Krievu valodas B1 - 11. klases 2. ieskaites mācību materiāls (Pieejams no [DATE…" at bounding box center [957, 370] width 313 height 35
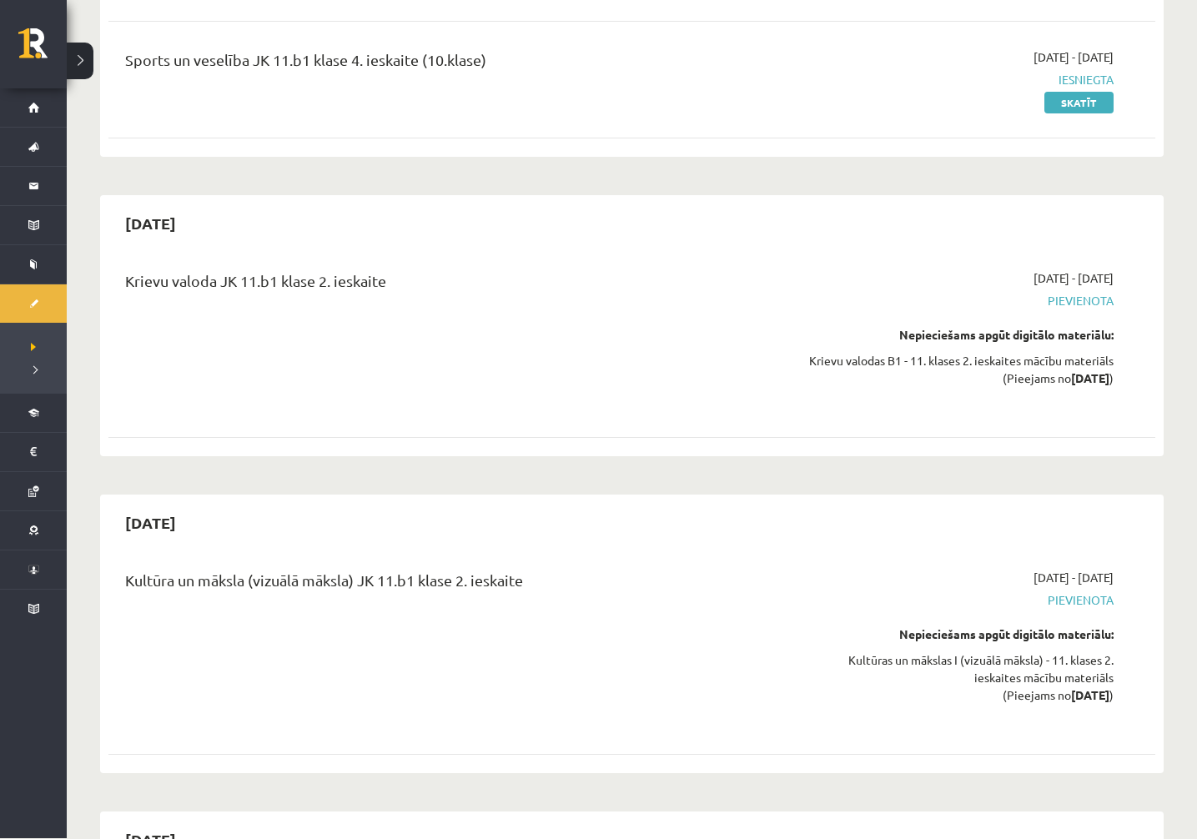
click at [1087, 310] on span "Pievienota" at bounding box center [957, 302] width 313 height 18
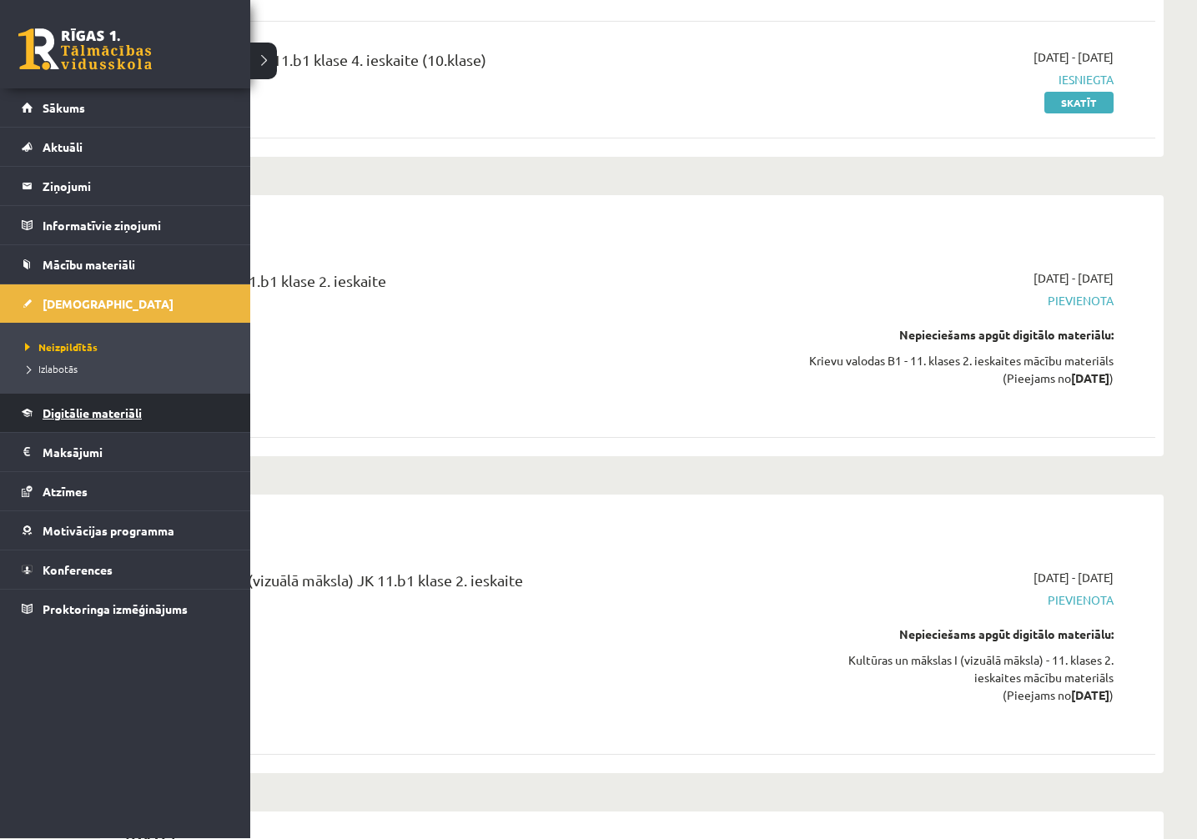
click at [124, 415] on span "Digitālie materiāli" at bounding box center [92, 413] width 99 height 15
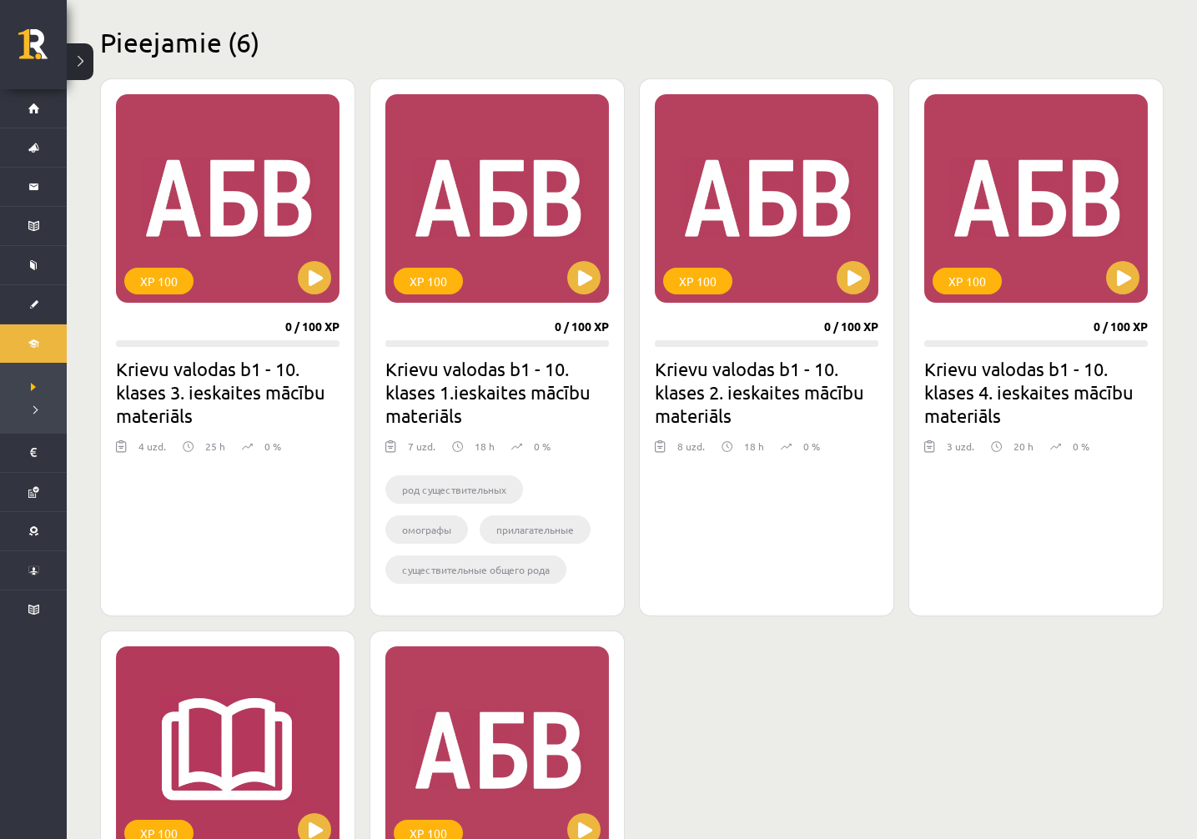
scroll to position [395, 0]
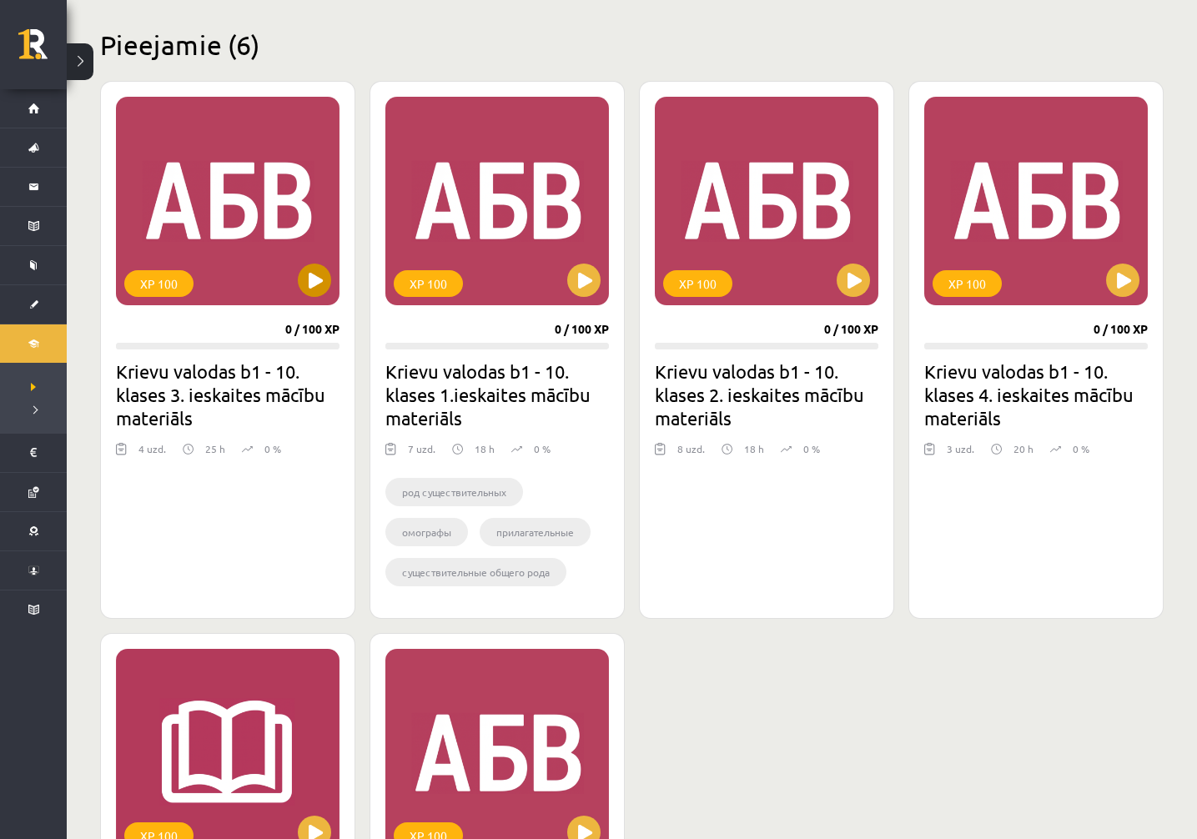
click at [285, 148] on div "XP 100" at bounding box center [228, 201] width 224 height 209
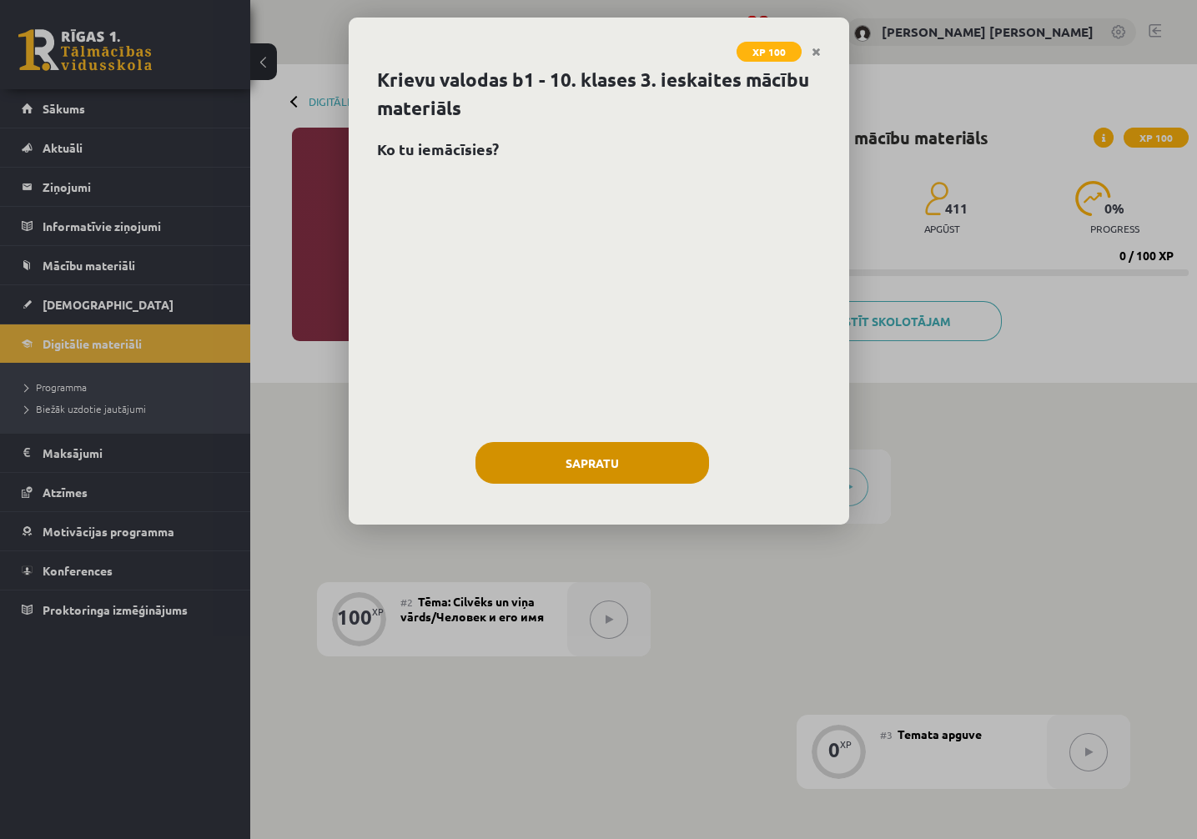
click at [609, 469] on button "Sapratu" at bounding box center [593, 463] width 234 height 42
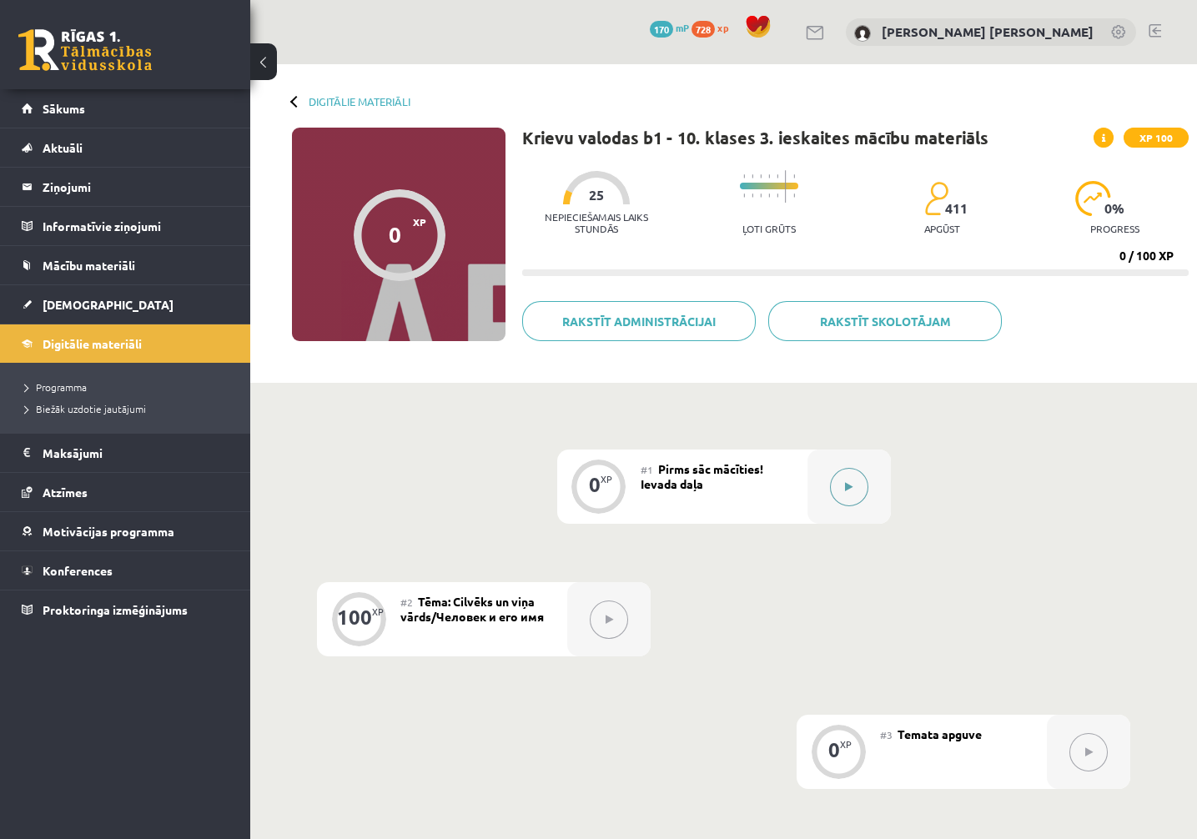
click at [848, 483] on icon at bounding box center [849, 487] width 8 height 10
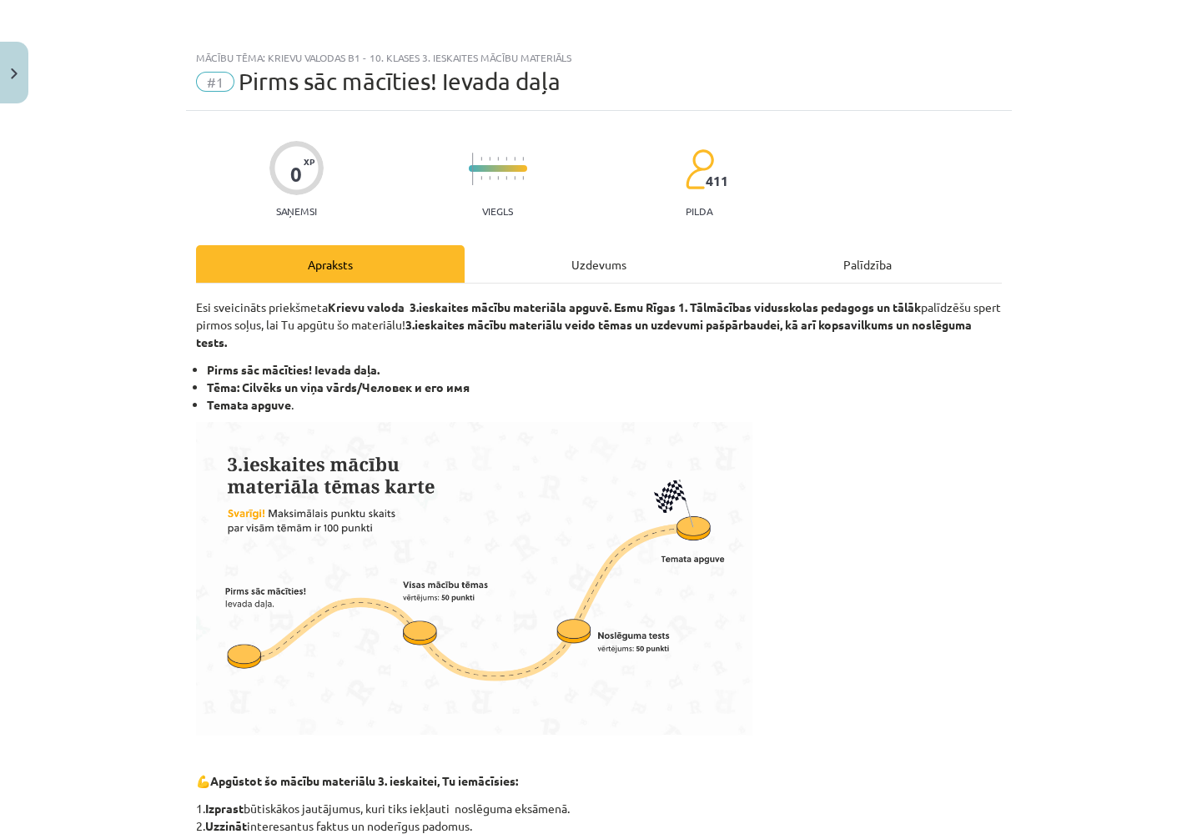
click at [597, 268] on div "Uzdevums" at bounding box center [599, 264] width 269 height 38
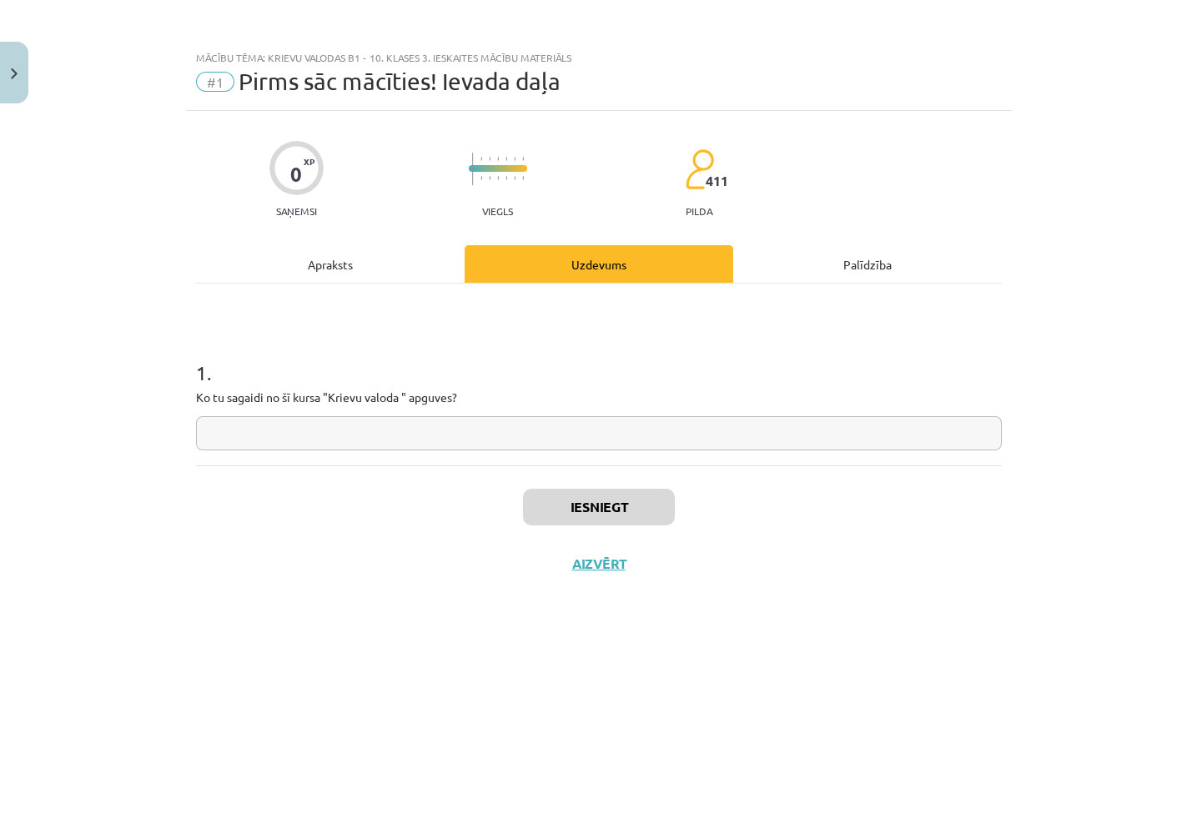
click at [404, 440] on input "text" at bounding box center [599, 433] width 806 height 34
type input "**********"
click at [640, 507] on button "Iesniegt" at bounding box center [599, 507] width 152 height 37
click at [611, 570] on button "Nākamā nodarbība" at bounding box center [599, 575] width 164 height 38
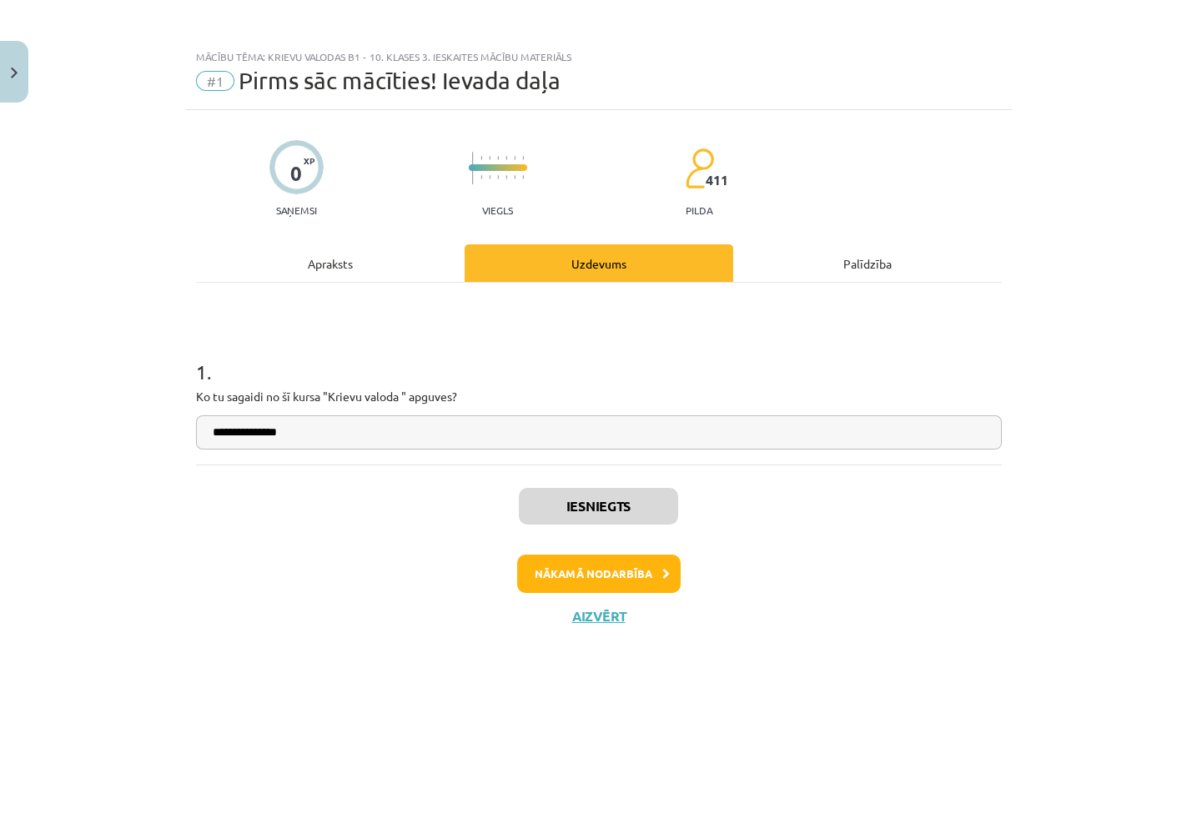
scroll to position [1, 0]
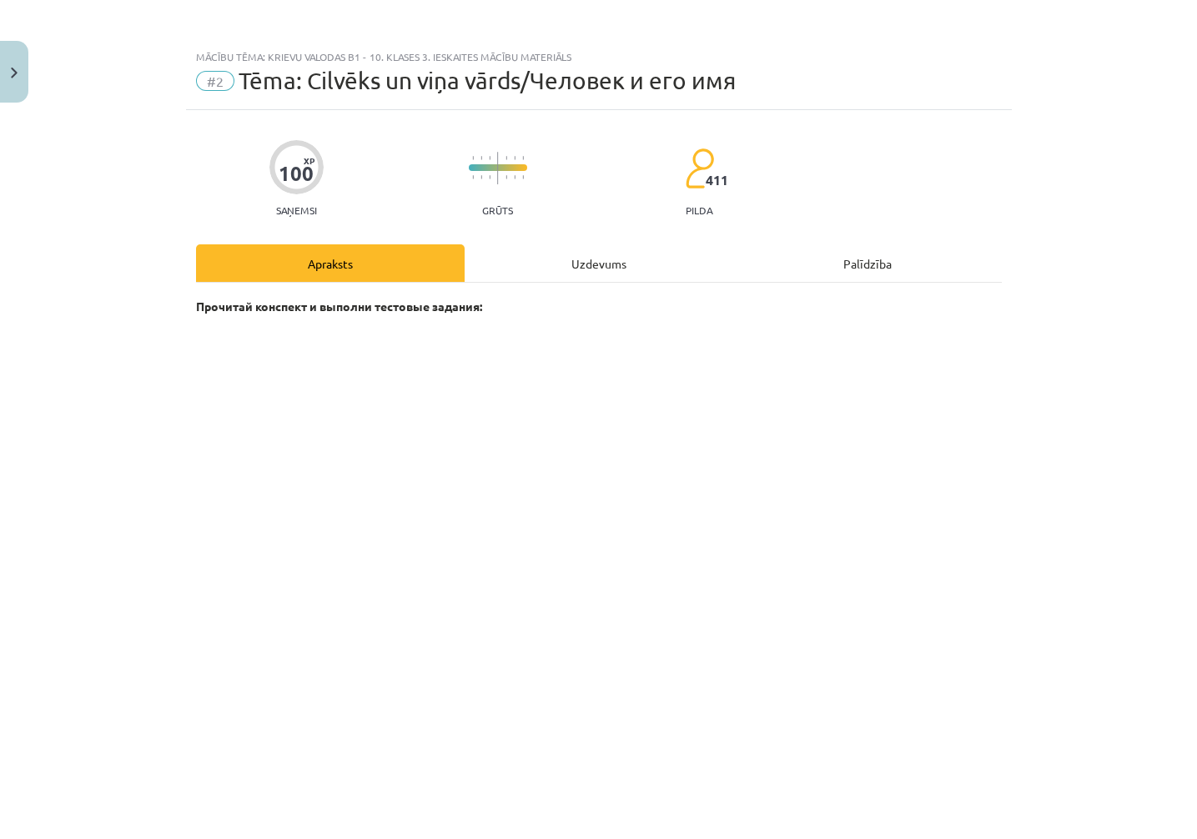
click at [583, 257] on div "Uzdevums" at bounding box center [599, 264] width 269 height 38
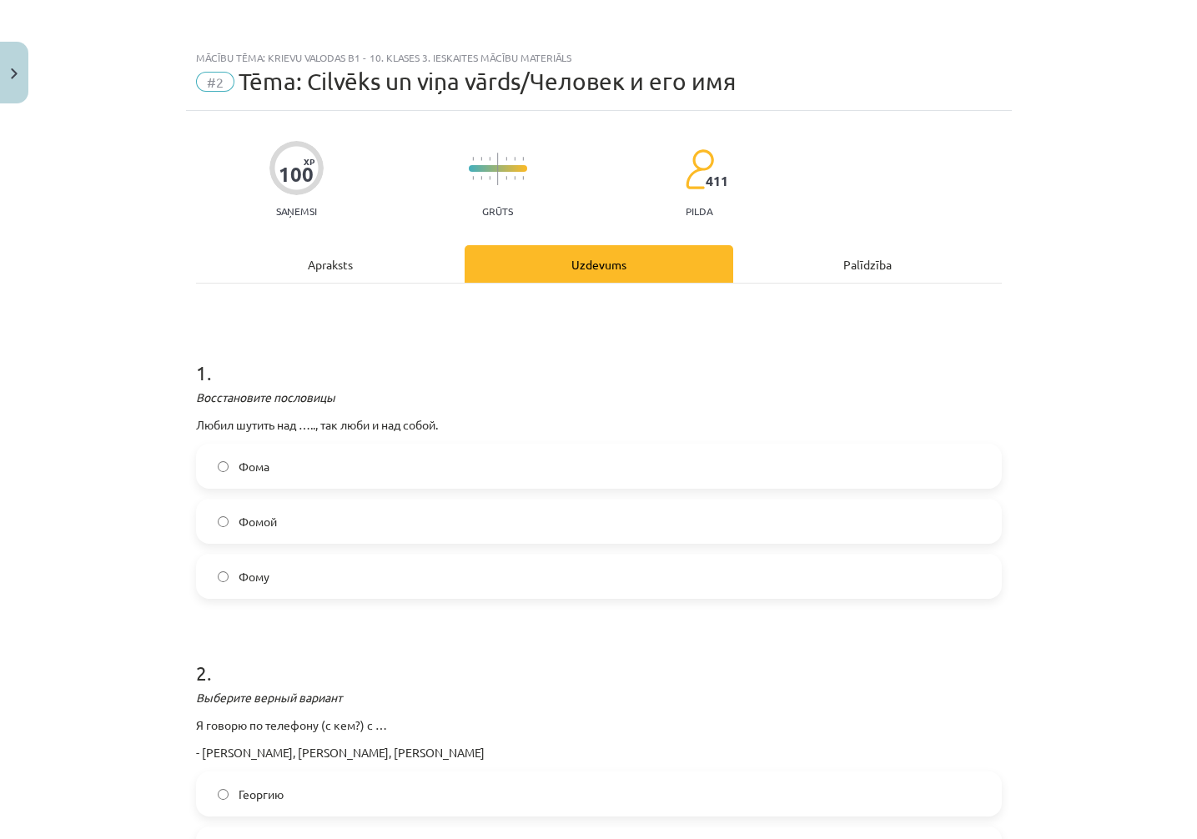
scroll to position [0, 0]
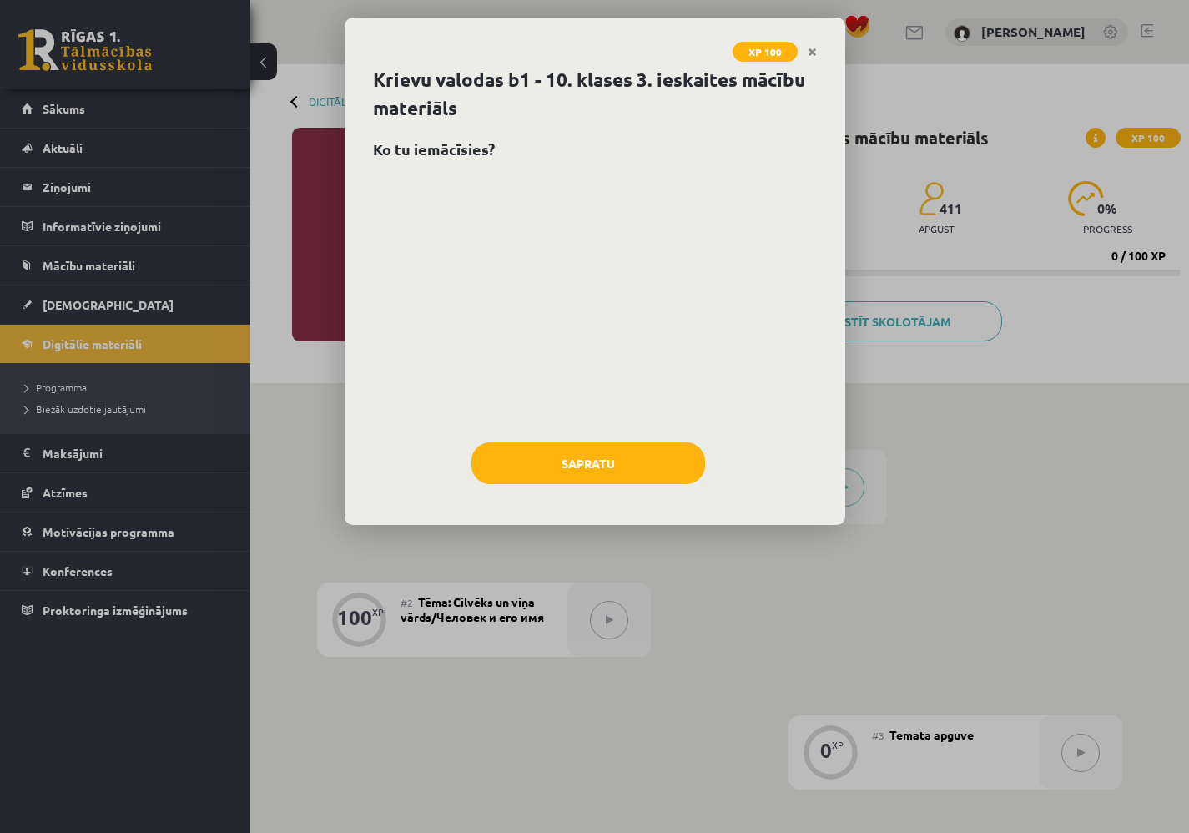
scroll to position [40, 0]
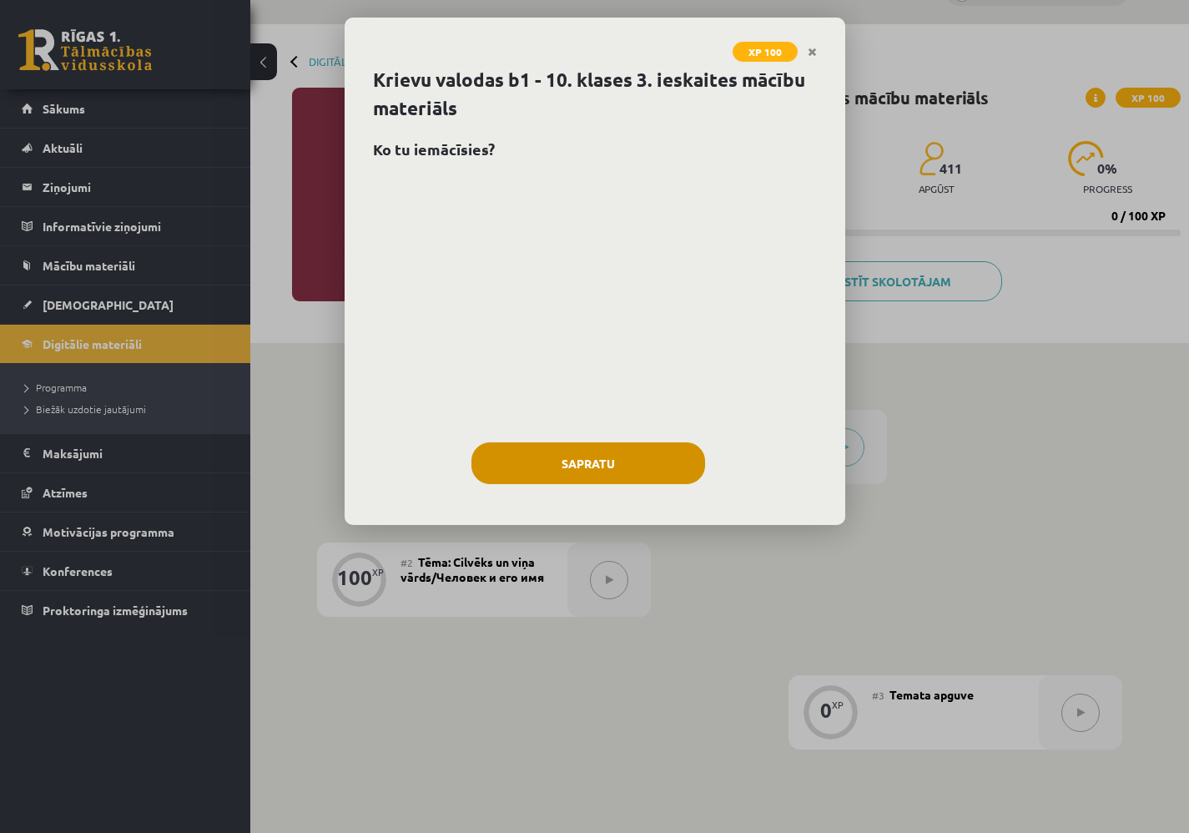
click at [616, 462] on button "Sapratu" at bounding box center [588, 463] width 234 height 42
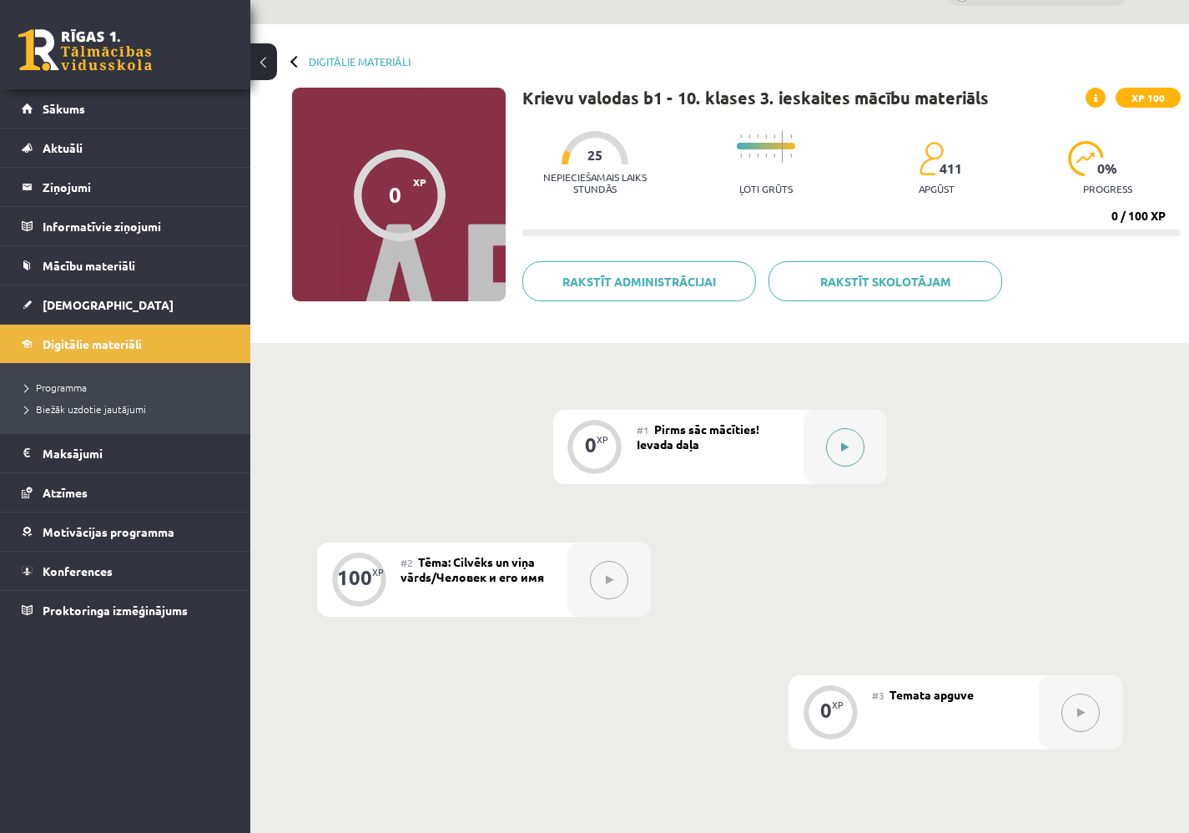
click at [850, 442] on button at bounding box center [845, 447] width 38 height 38
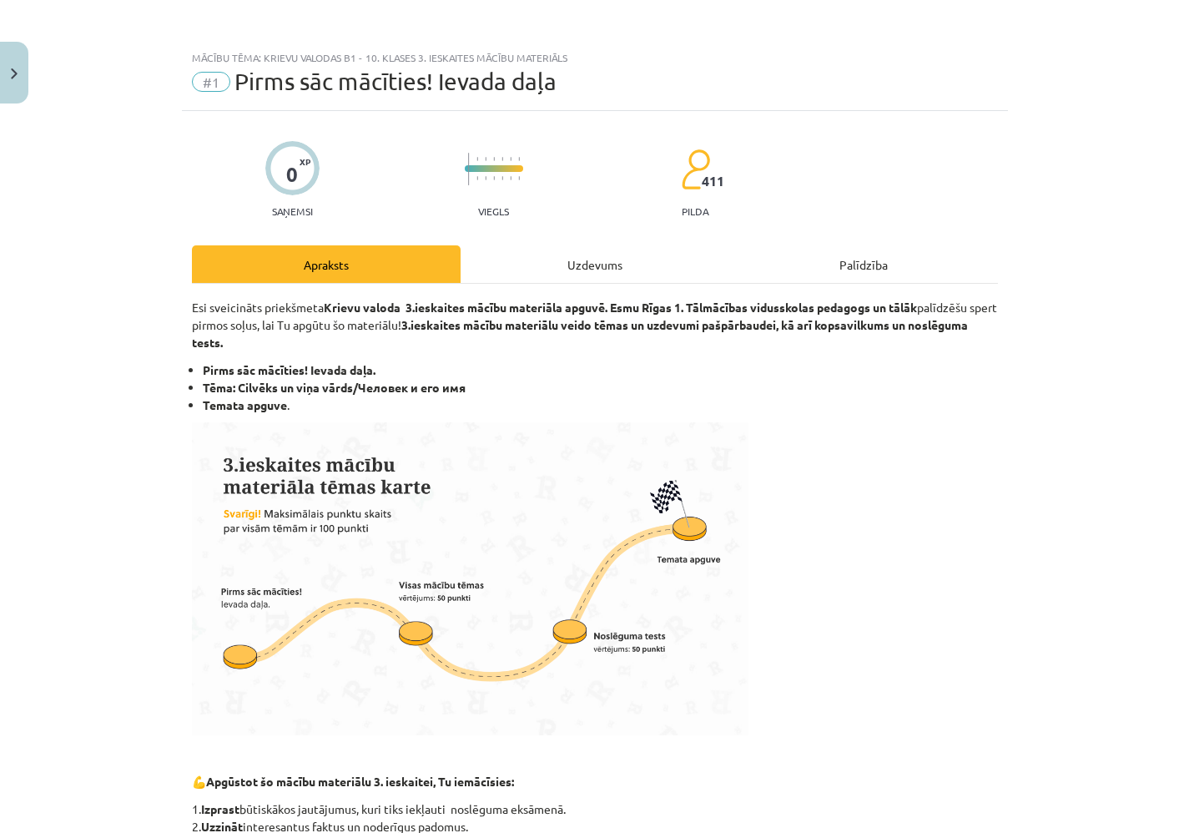
click at [592, 261] on div "Uzdevums" at bounding box center [595, 264] width 269 height 38
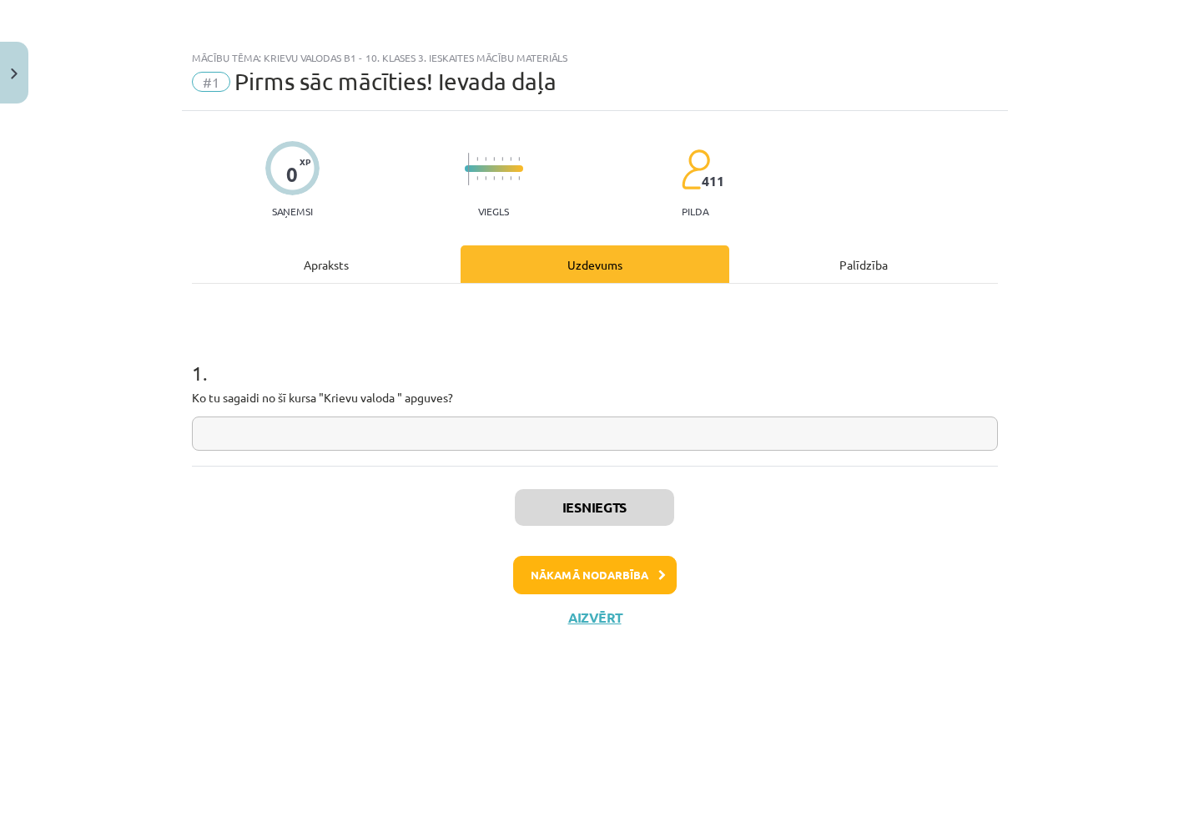
click at [677, 415] on div "1 . Ko tu sagaidi no šī kursa "Krievu valoda " apguves?" at bounding box center [595, 391] width 806 height 118
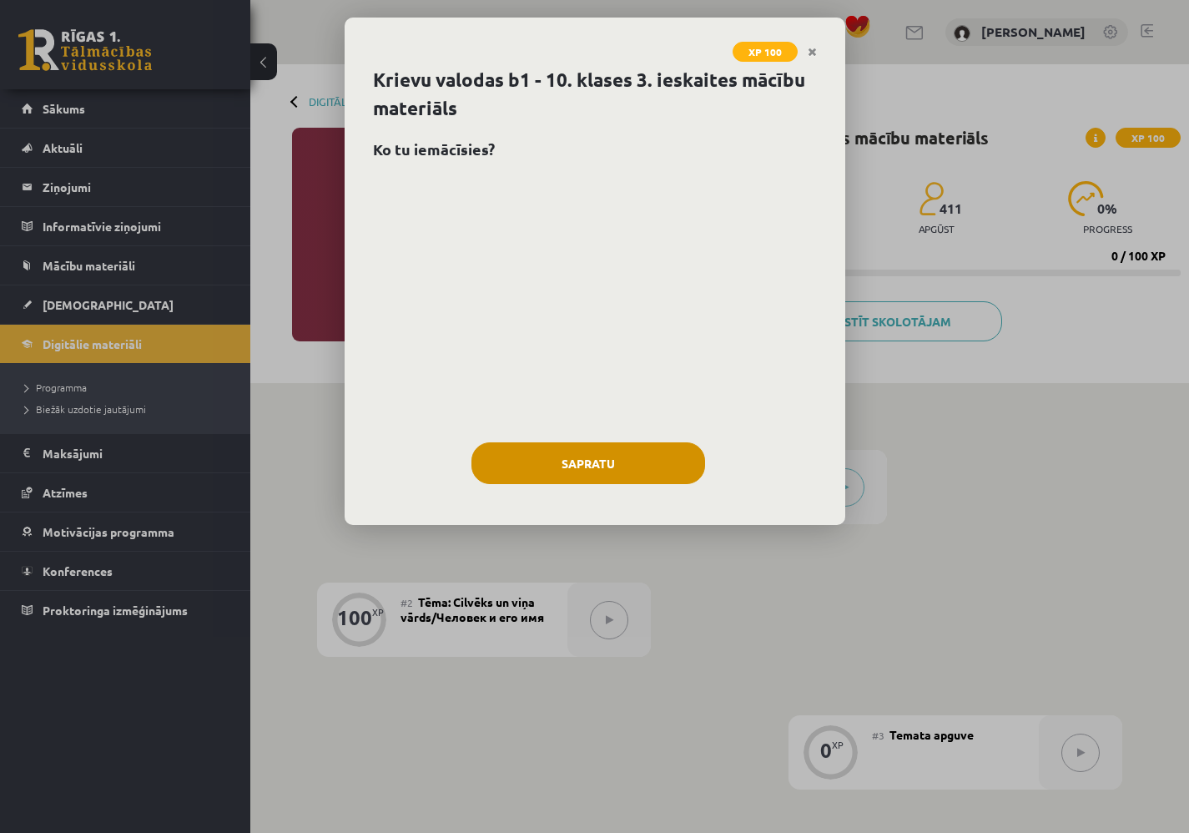
scroll to position [40, 0]
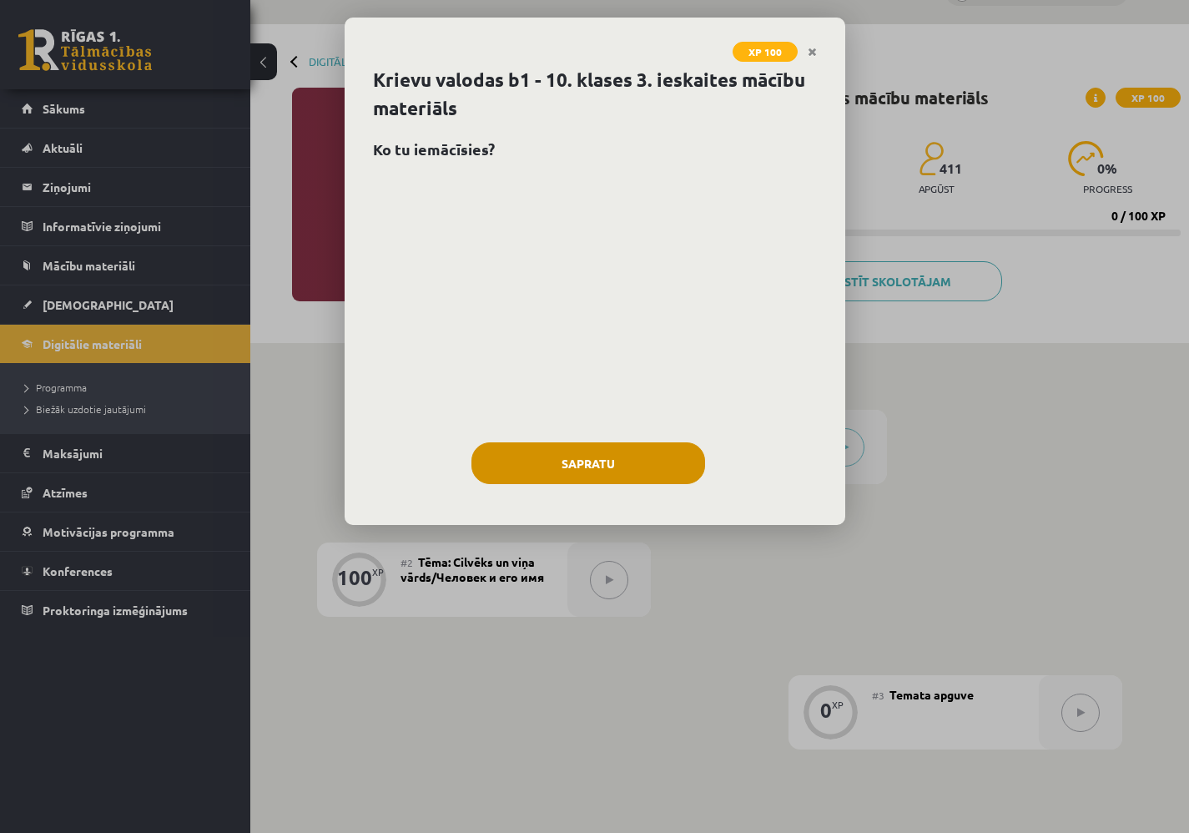
click at [597, 475] on button "Sapratu" at bounding box center [588, 463] width 234 height 42
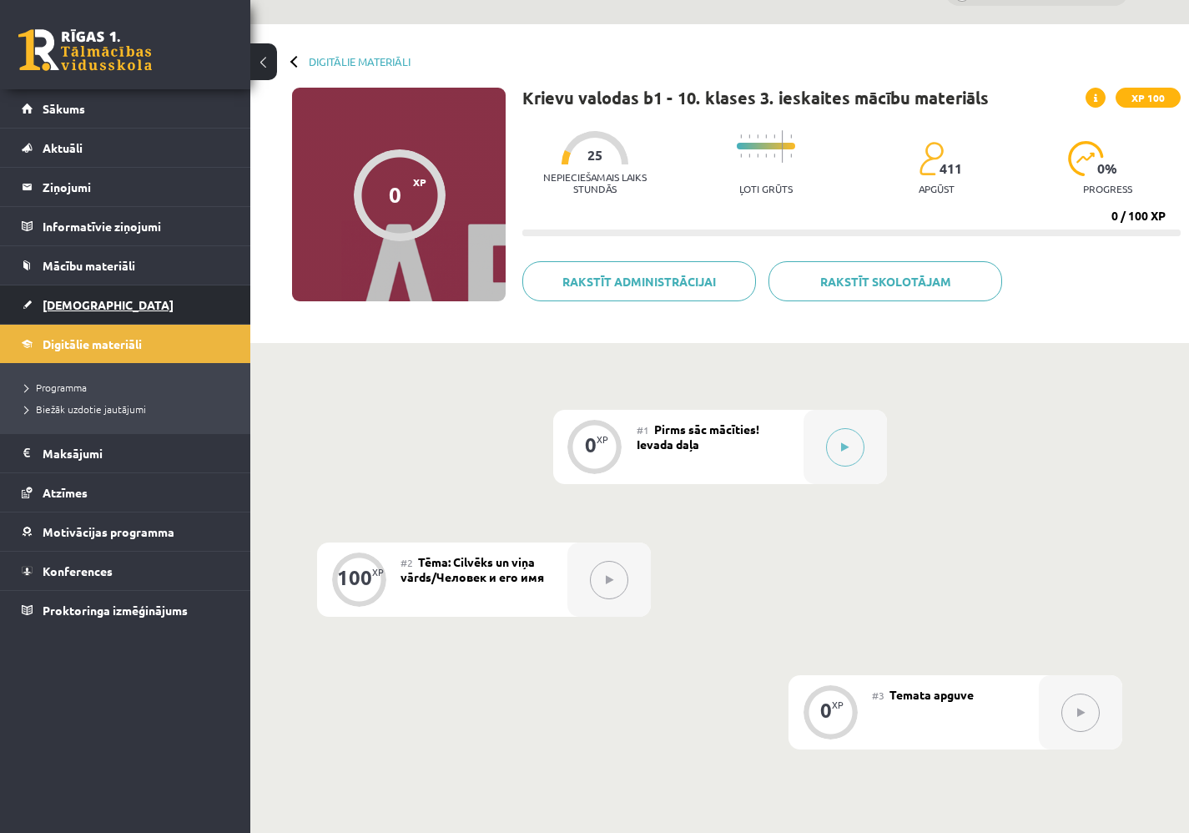
click at [93, 305] on link "[DEMOGRAPHIC_DATA]" at bounding box center [126, 304] width 208 height 38
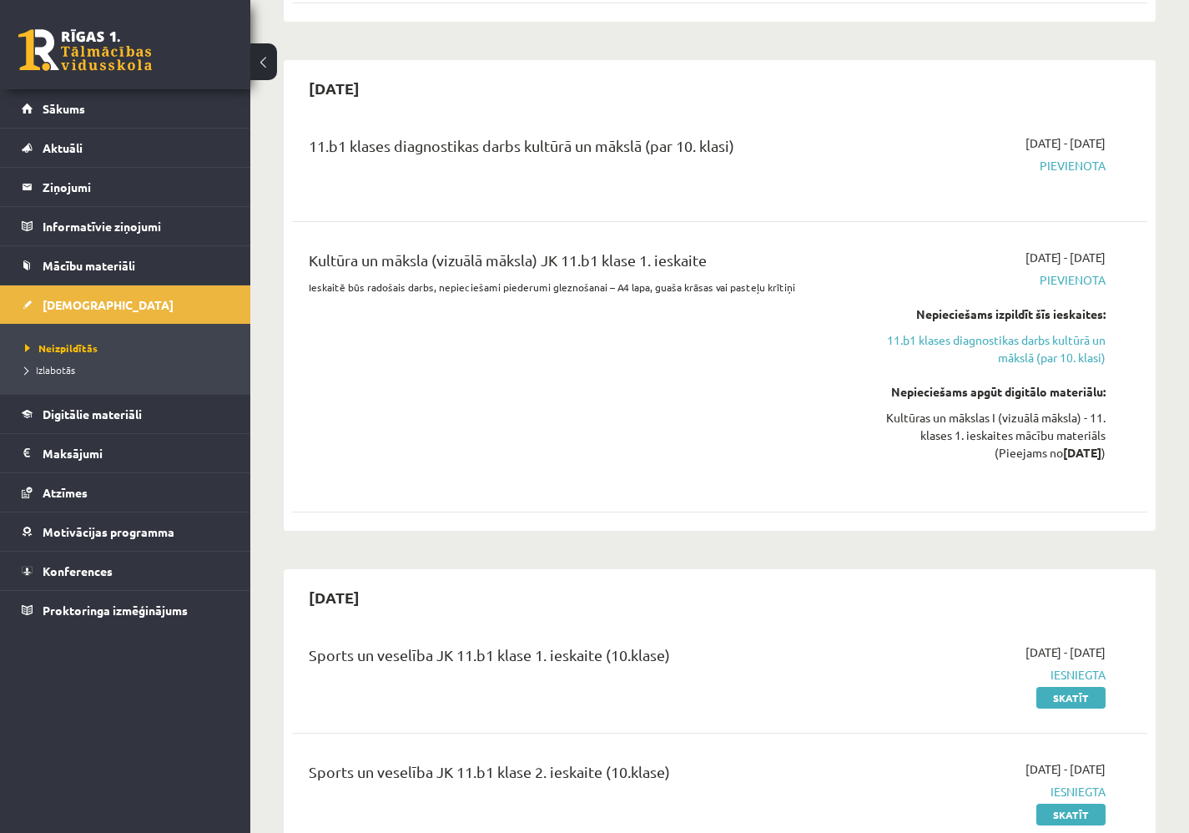
scroll to position [981, 0]
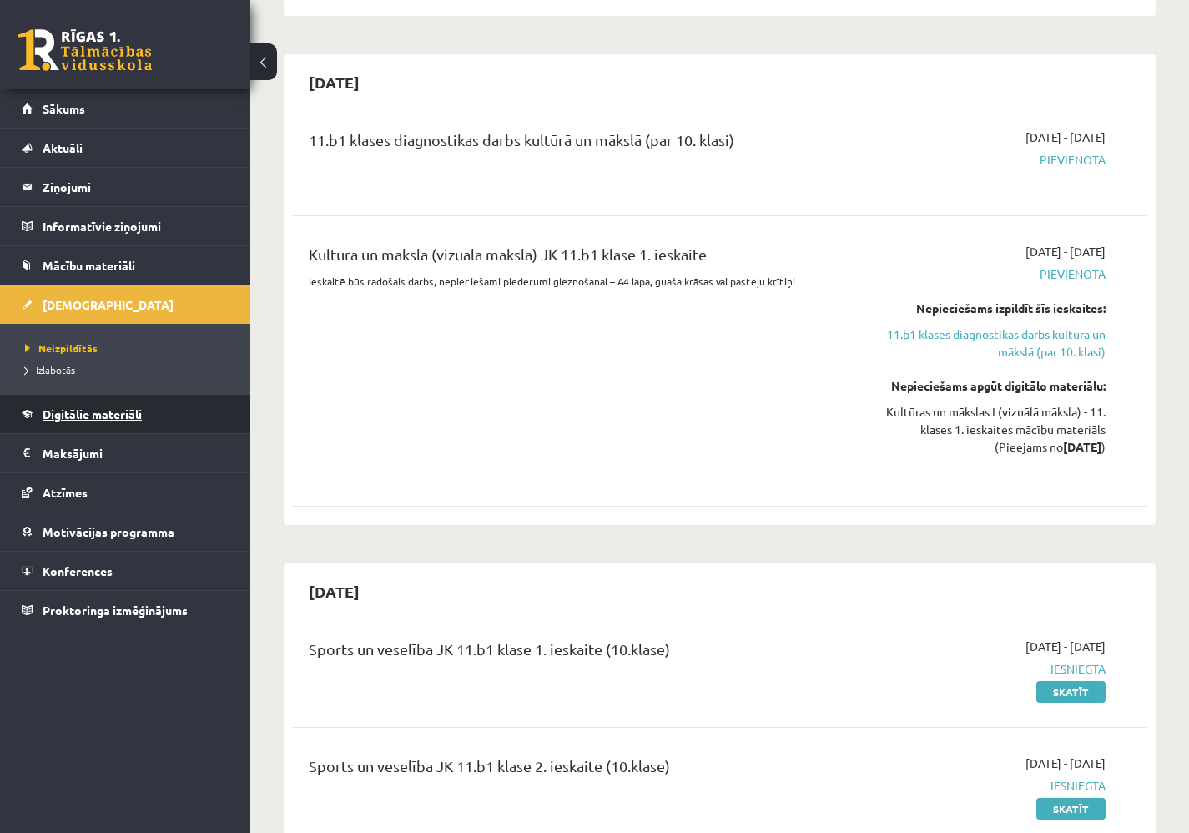
click at [154, 420] on link "Digitālie materiāli" at bounding box center [126, 414] width 208 height 38
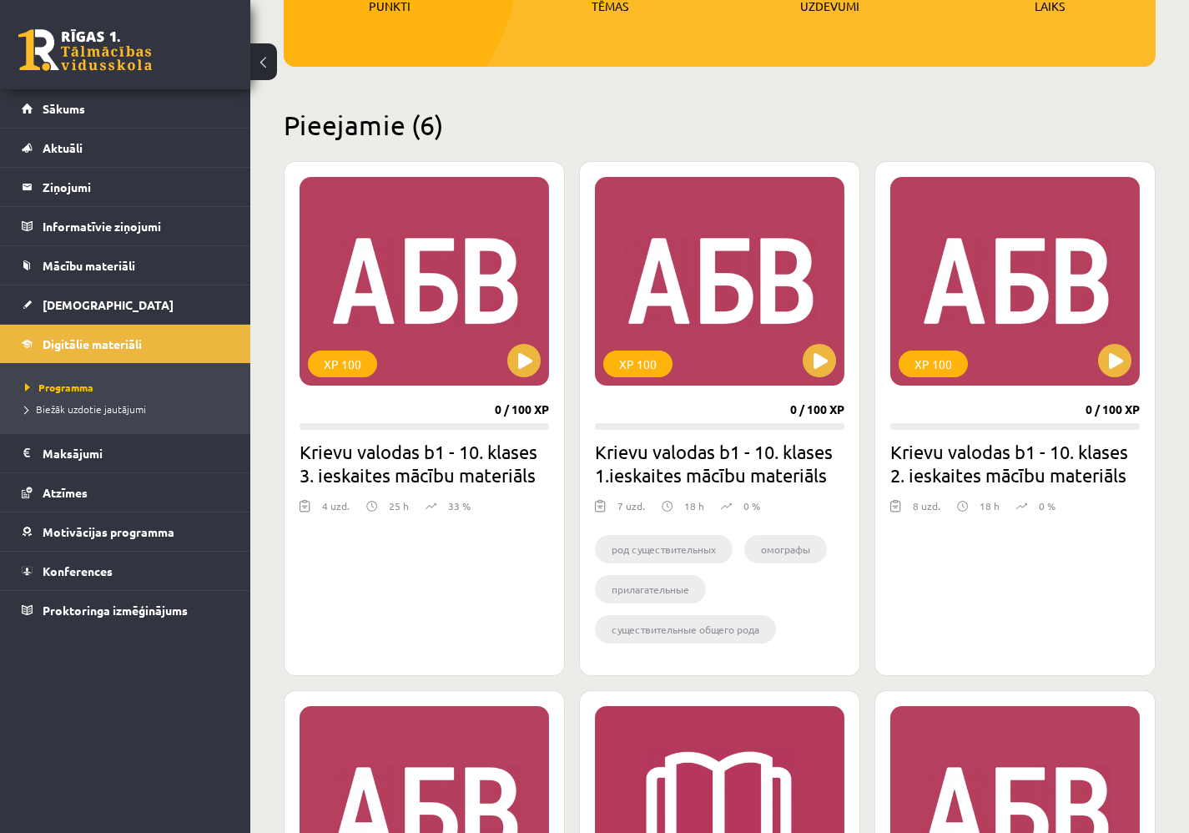
scroll to position [312, 0]
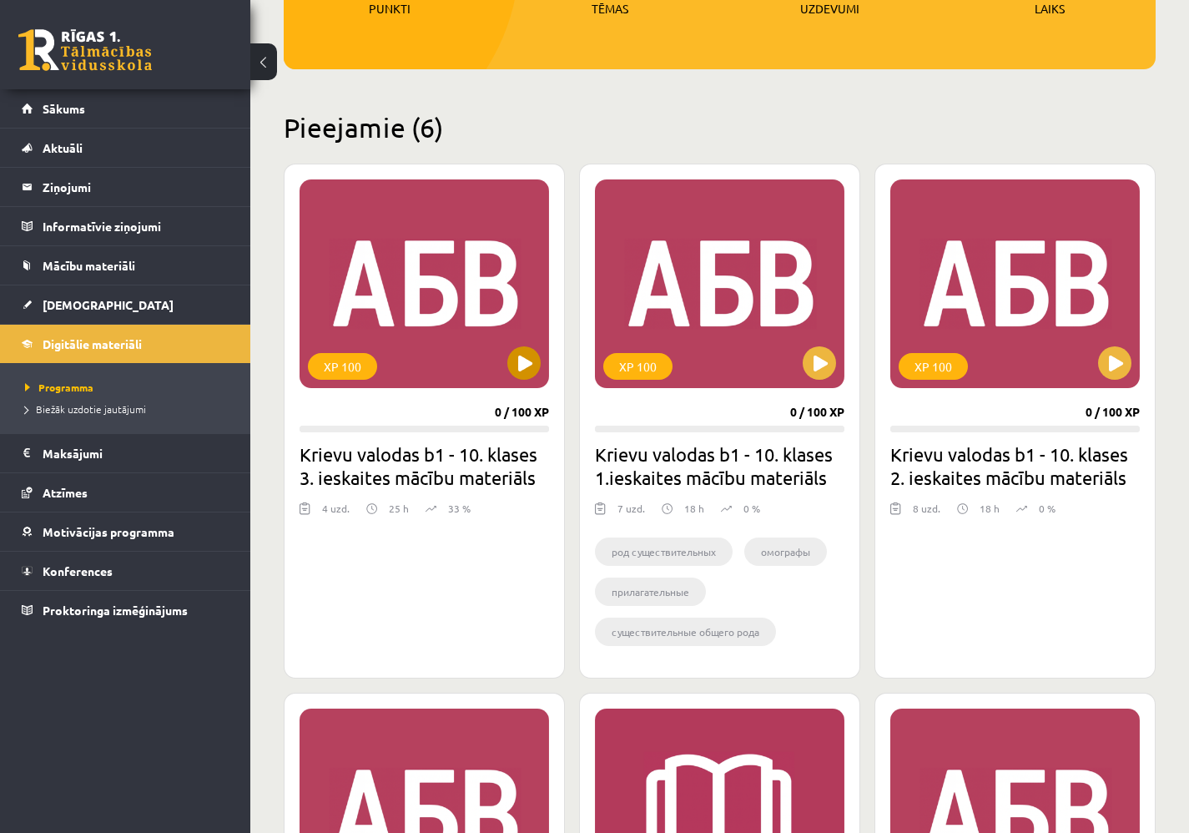
click at [460, 274] on div "XP 100" at bounding box center [424, 283] width 249 height 209
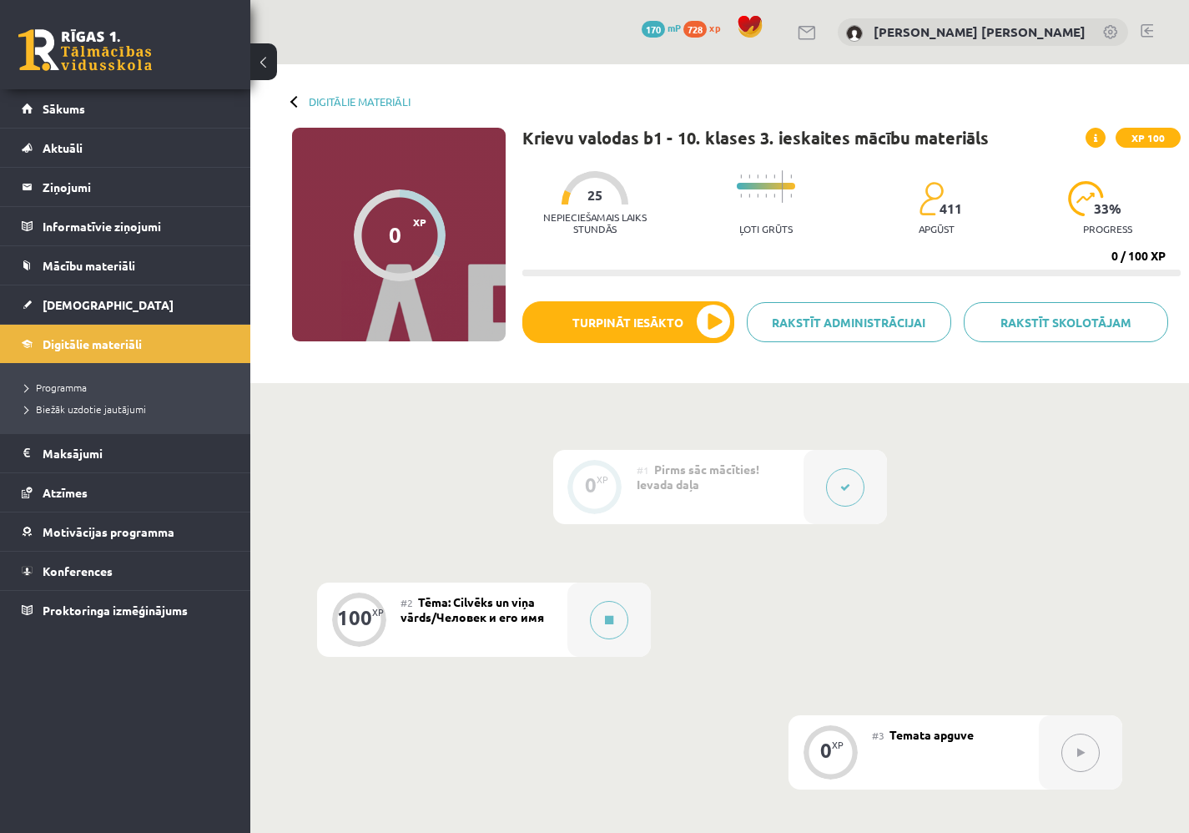
click at [469, 249] on div "0 XP XP 100" at bounding box center [399, 235] width 214 height 214
click at [593, 616] on button at bounding box center [609, 620] width 38 height 38
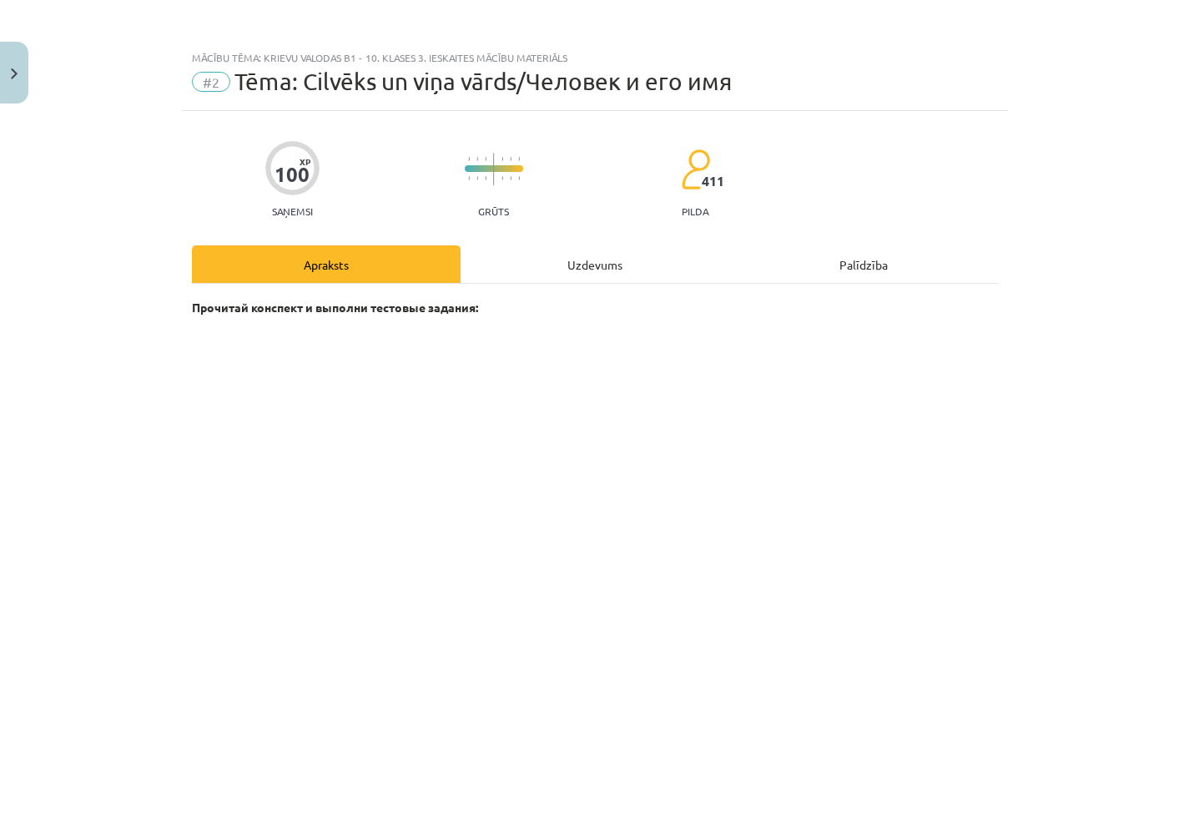
click at [582, 263] on div "Uzdevums" at bounding box center [595, 264] width 269 height 38
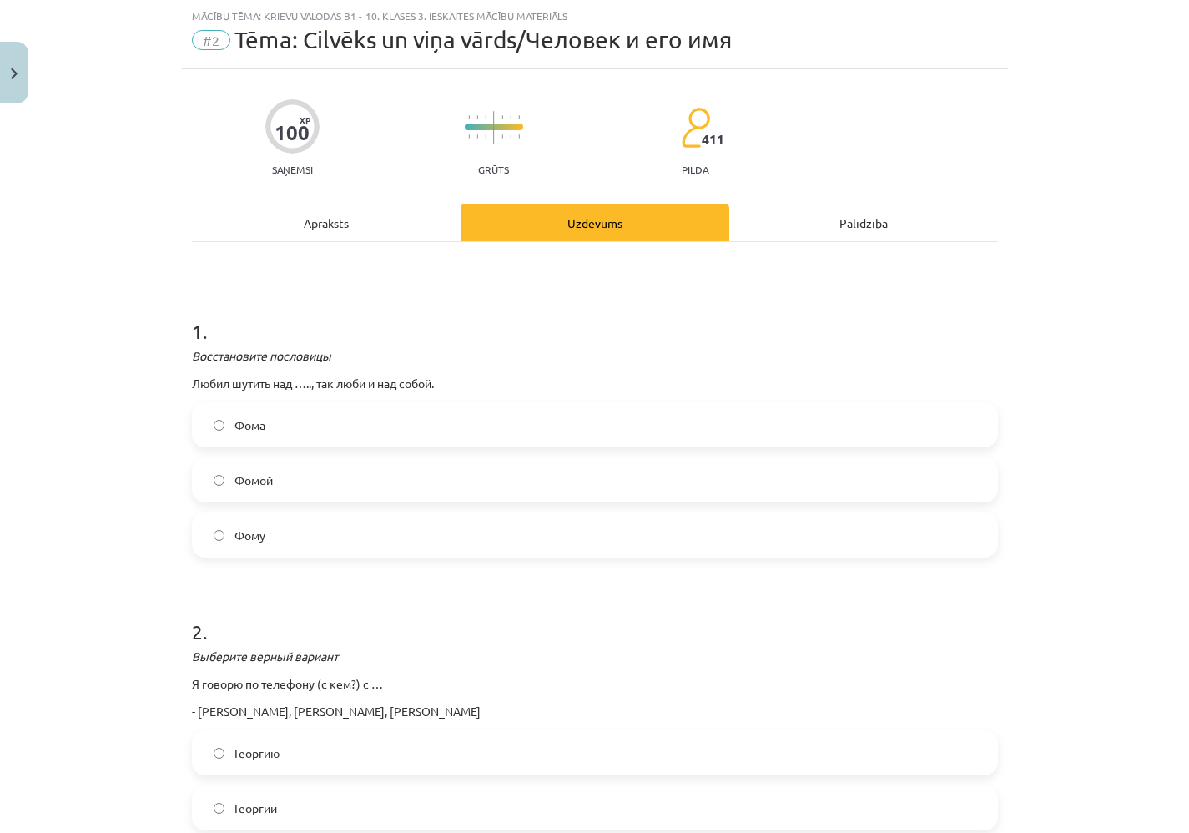
click at [281, 803] on label "Георгии" at bounding box center [595, 808] width 803 height 42
click at [1188, 66] on div "Mācību tēma: Krievu valodas b1 - 10. klases 3. ieskaites mācību materiāls #2 Tē…" at bounding box center [594, 416] width 1189 height 833
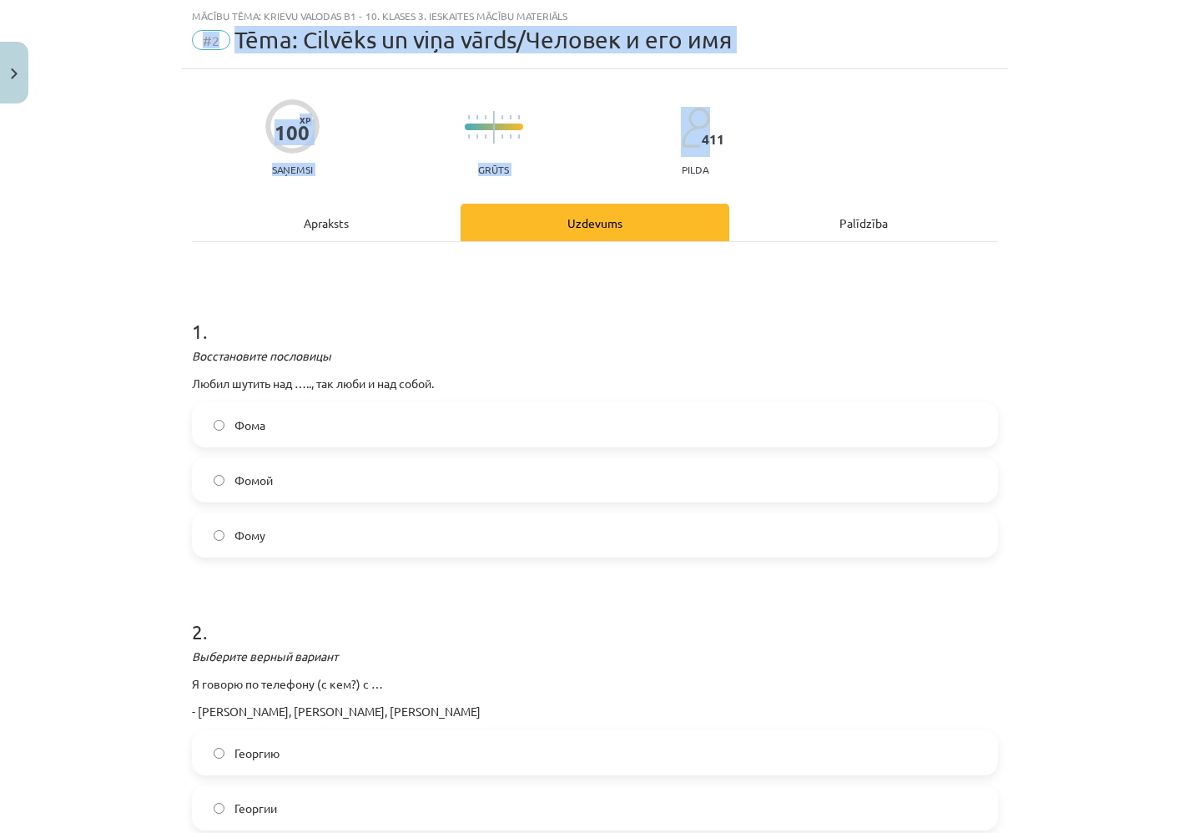
drag, startPoint x: 1188, startPoint y: 63, endPoint x: 1188, endPoint y: 128, distance: 65.9
click at [1188, 128] on div "Mācību tēma: Krievu valodas b1 - 10. klases 3. ieskaites mācību materiāls #2 Tē…" at bounding box center [594, 416] width 1189 height 833
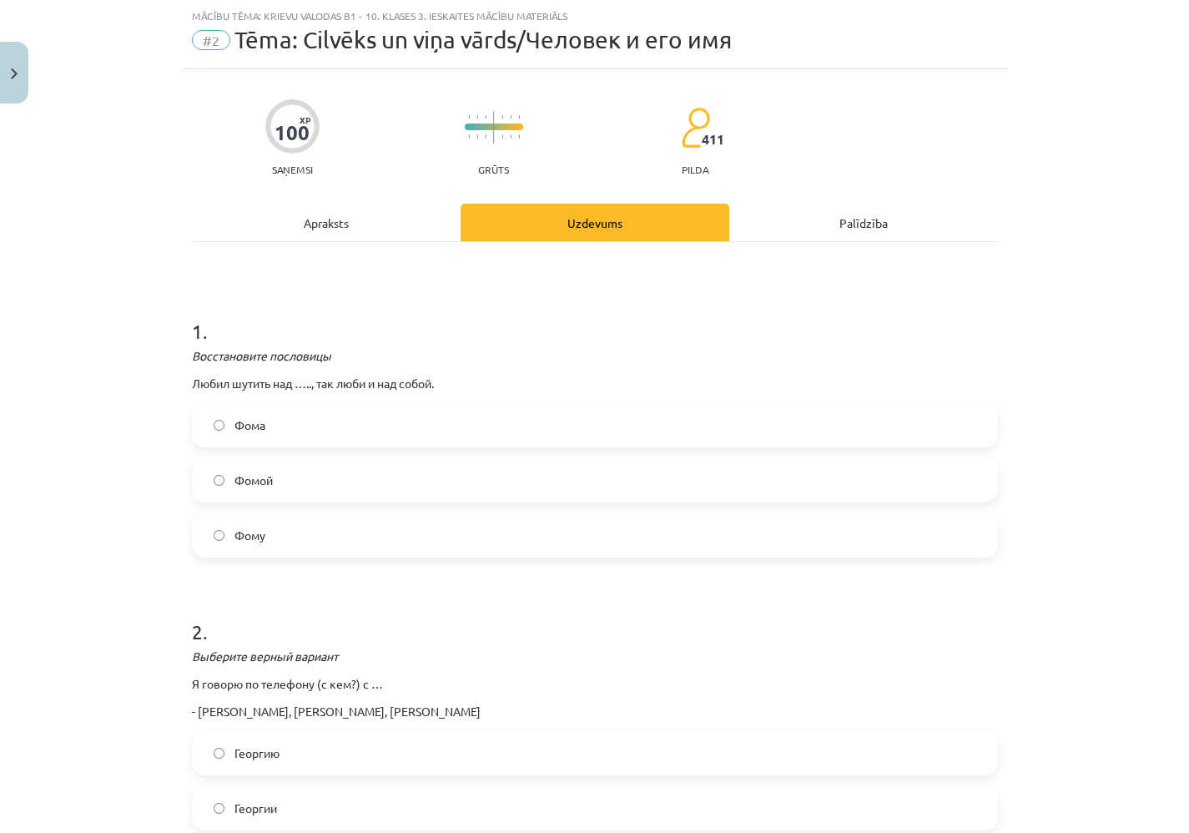
click at [1164, 161] on div "Mācību tēma: Krievu valodas b1 - 10. klases 3. ieskaites mācību materiāls #2 Tē…" at bounding box center [594, 416] width 1189 height 833
click at [1123, 288] on div "Mācību tēma: Krievu valodas b1 - 10. klases 3. ieskaites mācību materiāls #2 Tē…" at bounding box center [594, 416] width 1189 height 833
click at [543, 320] on h1 "1 ." at bounding box center [595, 316] width 806 height 52
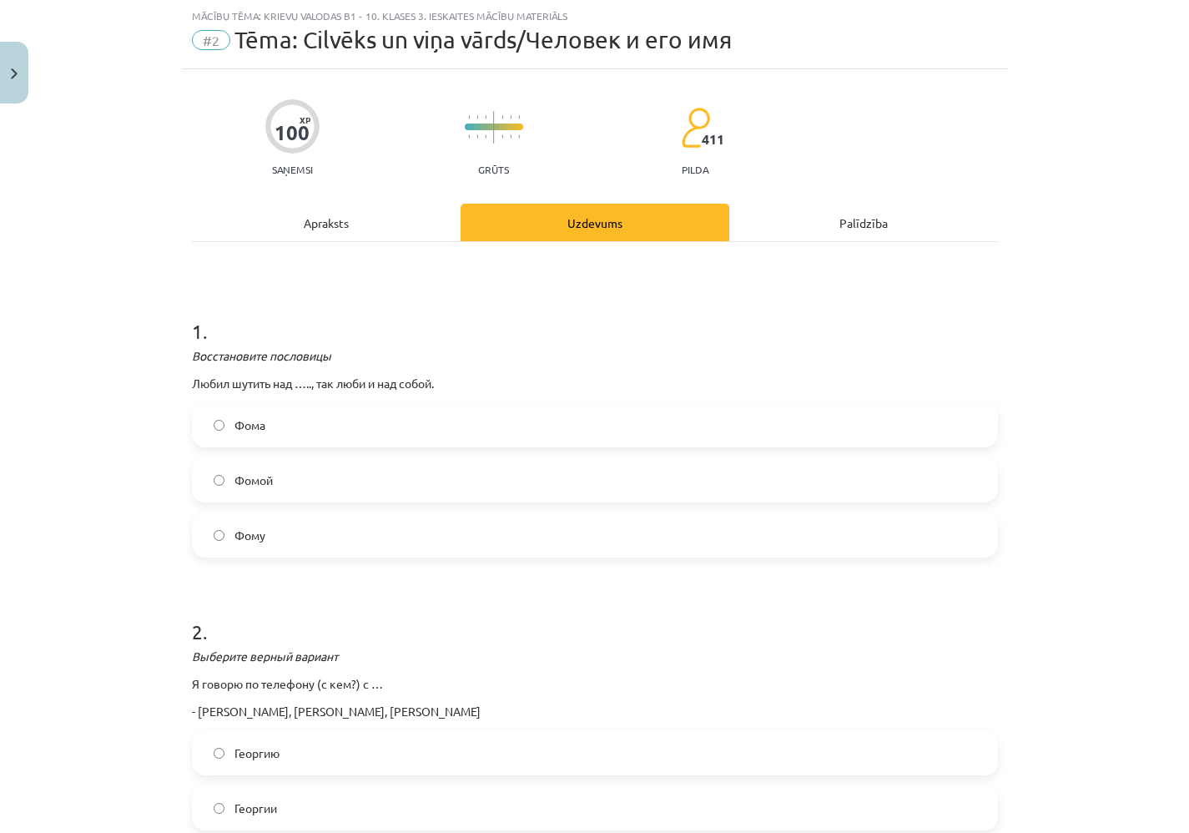
click at [1052, 280] on div "Mācību tēma: Krievu valodas b1 - 10. klases 3. ieskaites mācību materiāls #2 Tē…" at bounding box center [594, 416] width 1189 height 833
click at [209, 808] on label "Георгии" at bounding box center [595, 808] width 803 height 42
click at [71, 584] on div "Mācību tēma: Krievu valodas b1 - 10. klases 3. ieskaites mācību materiāls #2 Tē…" at bounding box center [594, 416] width 1189 height 833
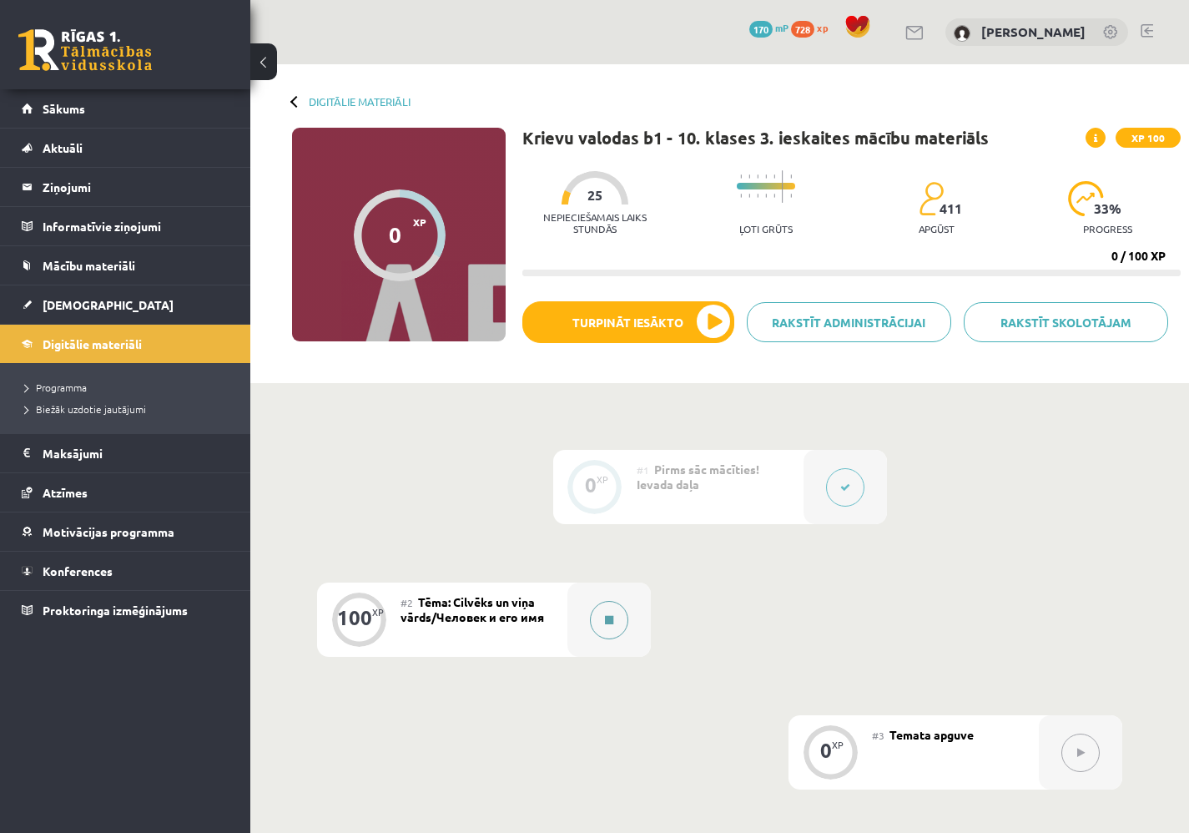
click at [607, 604] on button at bounding box center [609, 620] width 38 height 38
click at [166, 108] on link "Sākums" at bounding box center [126, 108] width 208 height 38
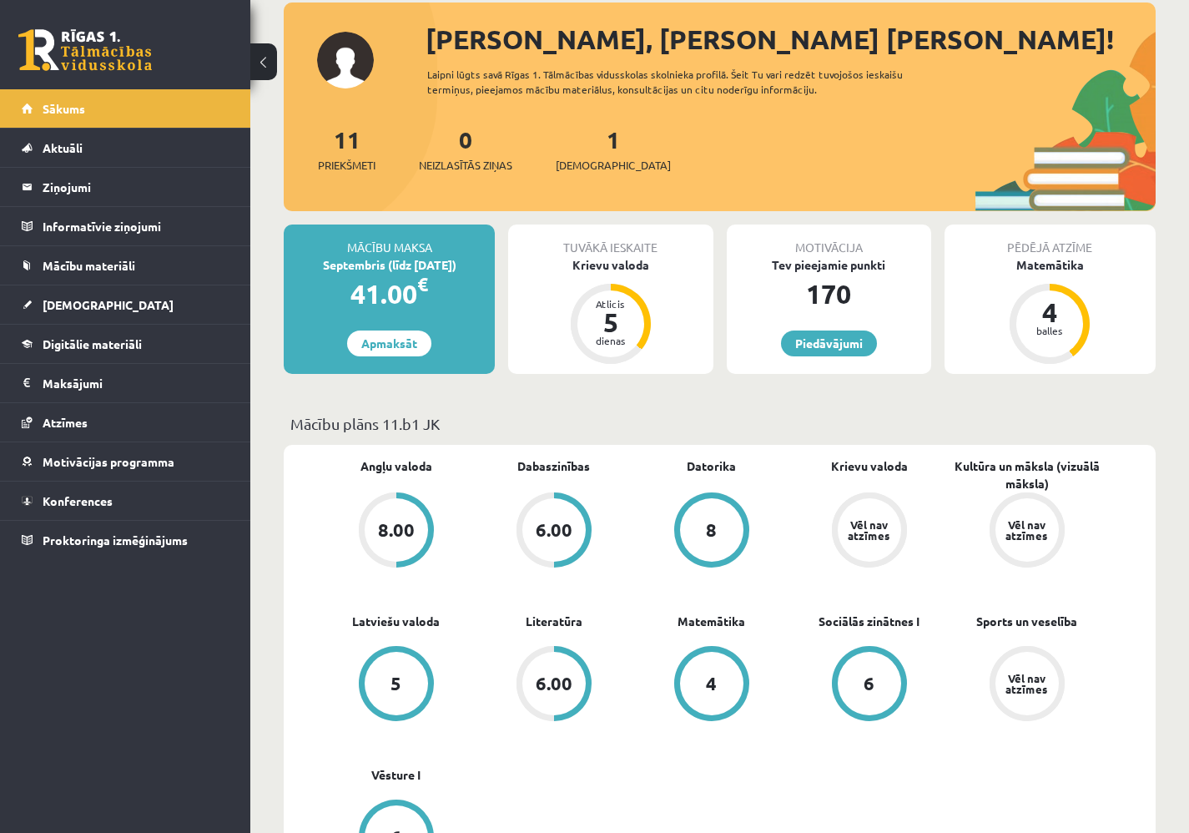
scroll to position [100, 0]
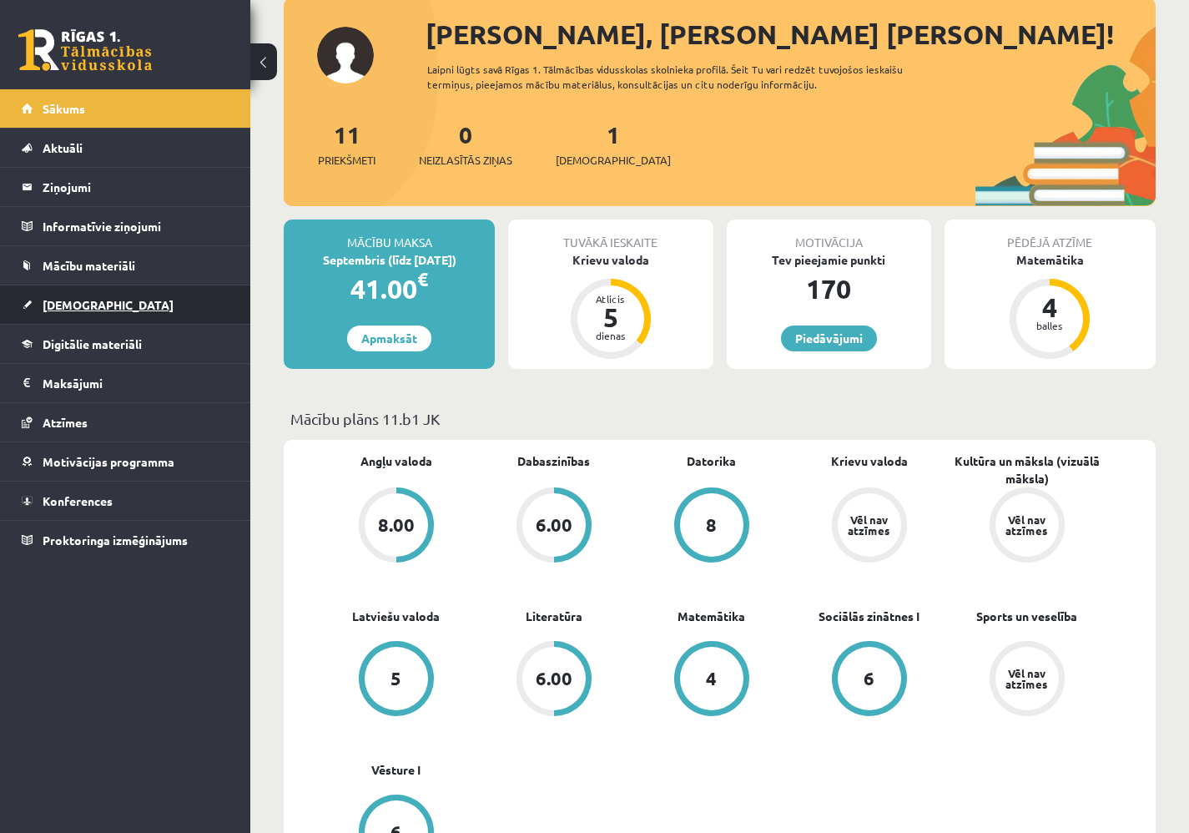
click at [117, 307] on link "[DEMOGRAPHIC_DATA]" at bounding box center [126, 304] width 208 height 38
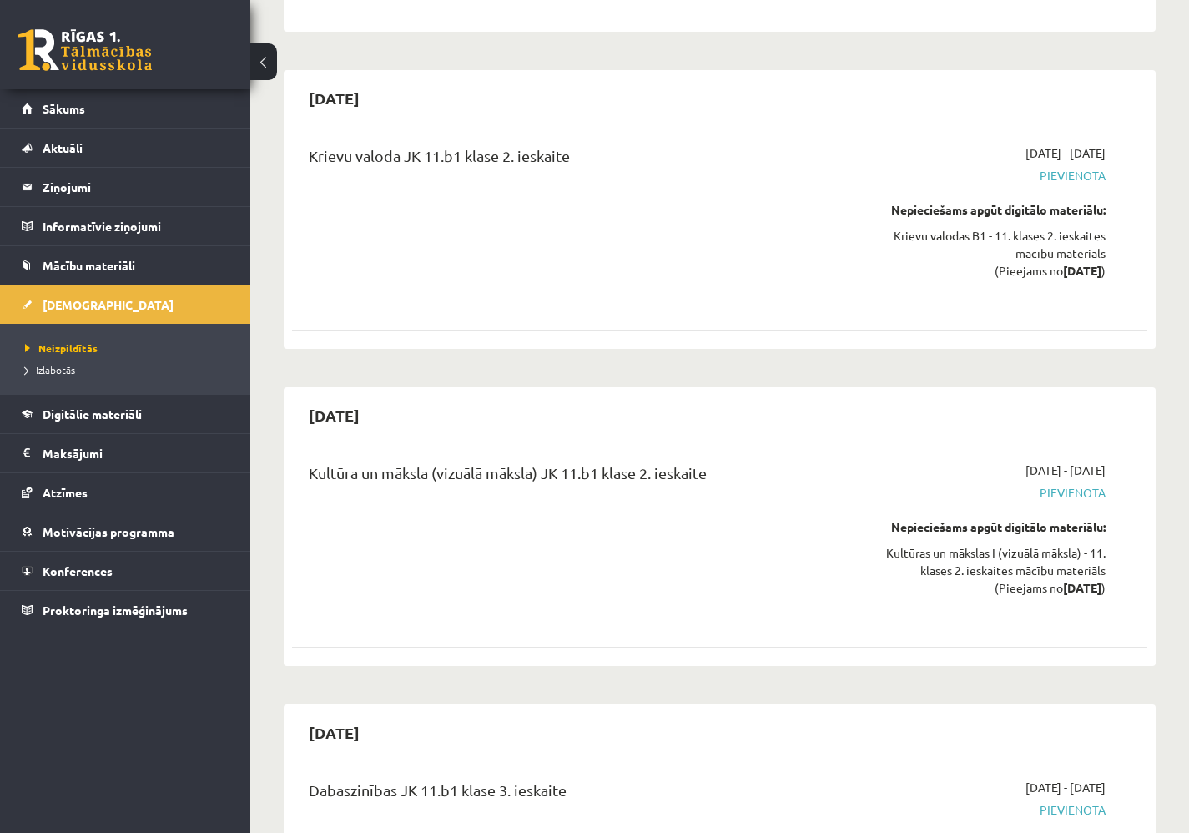
scroll to position [2060, 0]
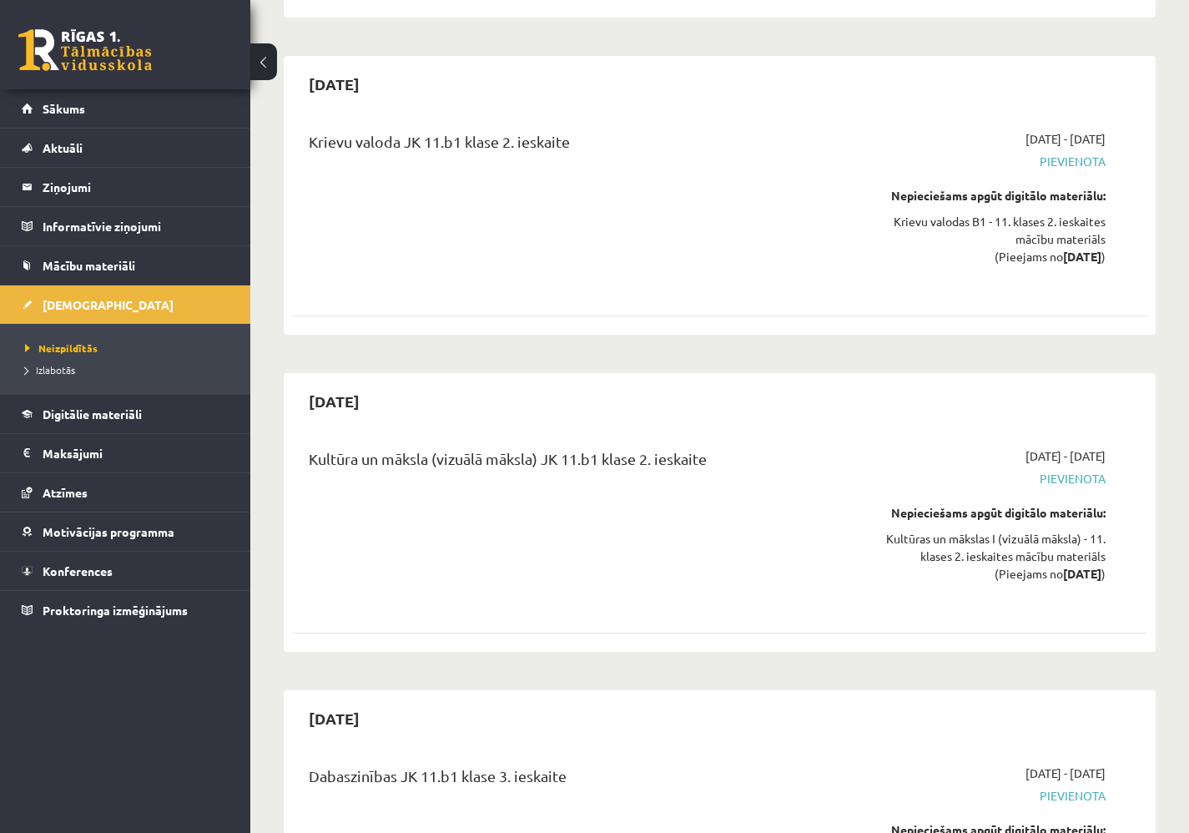
click at [1091, 508] on div "Nepieciešams apgūt digitālo materiālu:" at bounding box center [981, 513] width 249 height 18
click at [1065, 554] on div "Kultūras un mākslas I (vizuālā māksla) - 11. klases 2. ieskaites mācību materiā…" at bounding box center [981, 556] width 249 height 53
click at [1079, 480] on span "Pievienota" at bounding box center [981, 479] width 249 height 18
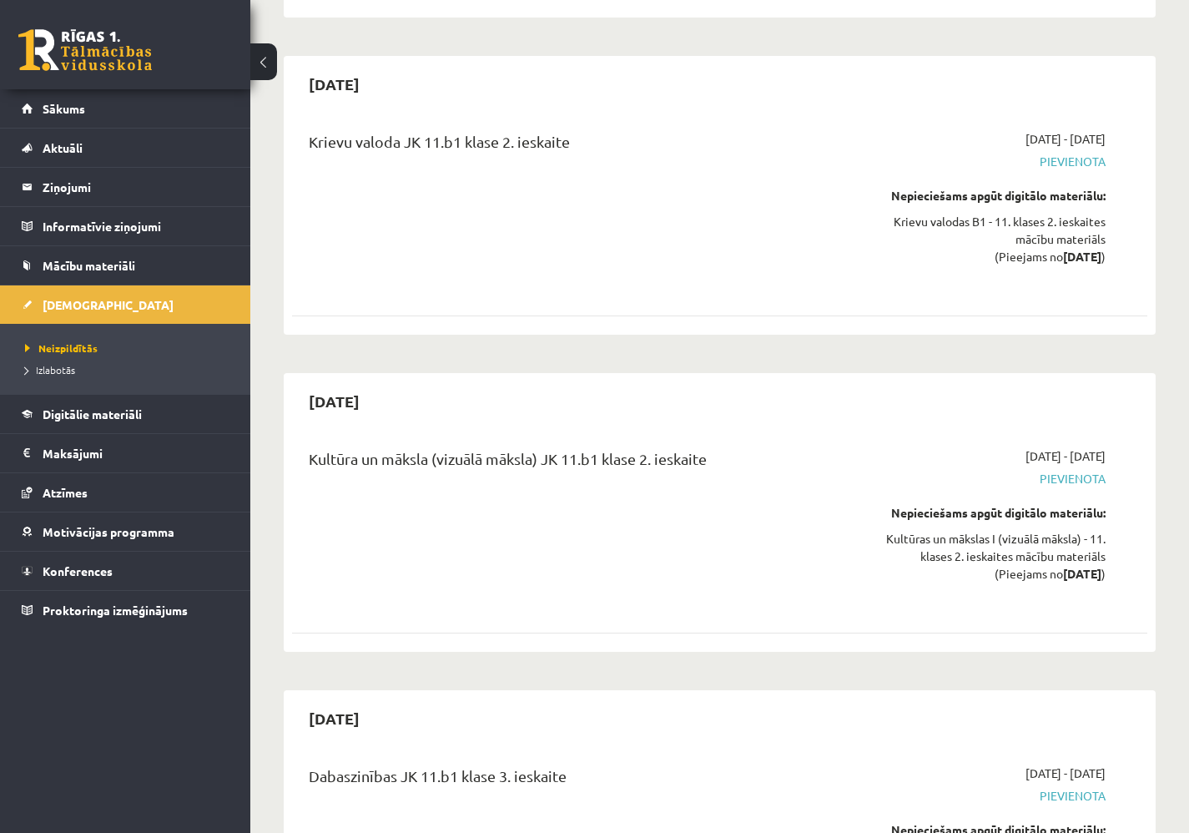
click at [1079, 480] on span "Pievienota" at bounding box center [981, 479] width 249 height 18
click at [707, 636] on div "Kultūra un māksla (vizuālā māksla) JK 11.b1 [PERSON_NAME] 2. [DEMOGRAPHIC_DATA]…" at bounding box center [719, 537] width 855 height 213
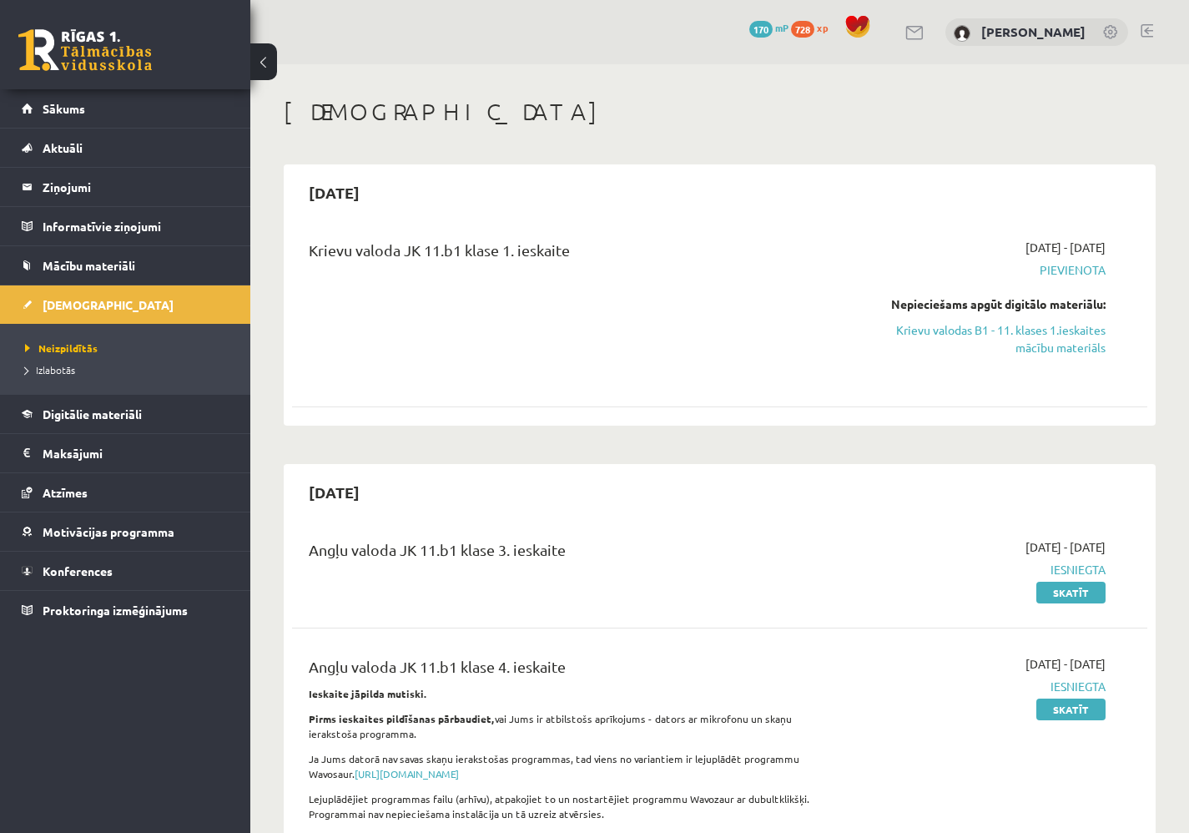
scroll to position [0, 0]
click at [103, 414] on span "Digitālie materiāli" at bounding box center [92, 413] width 99 height 15
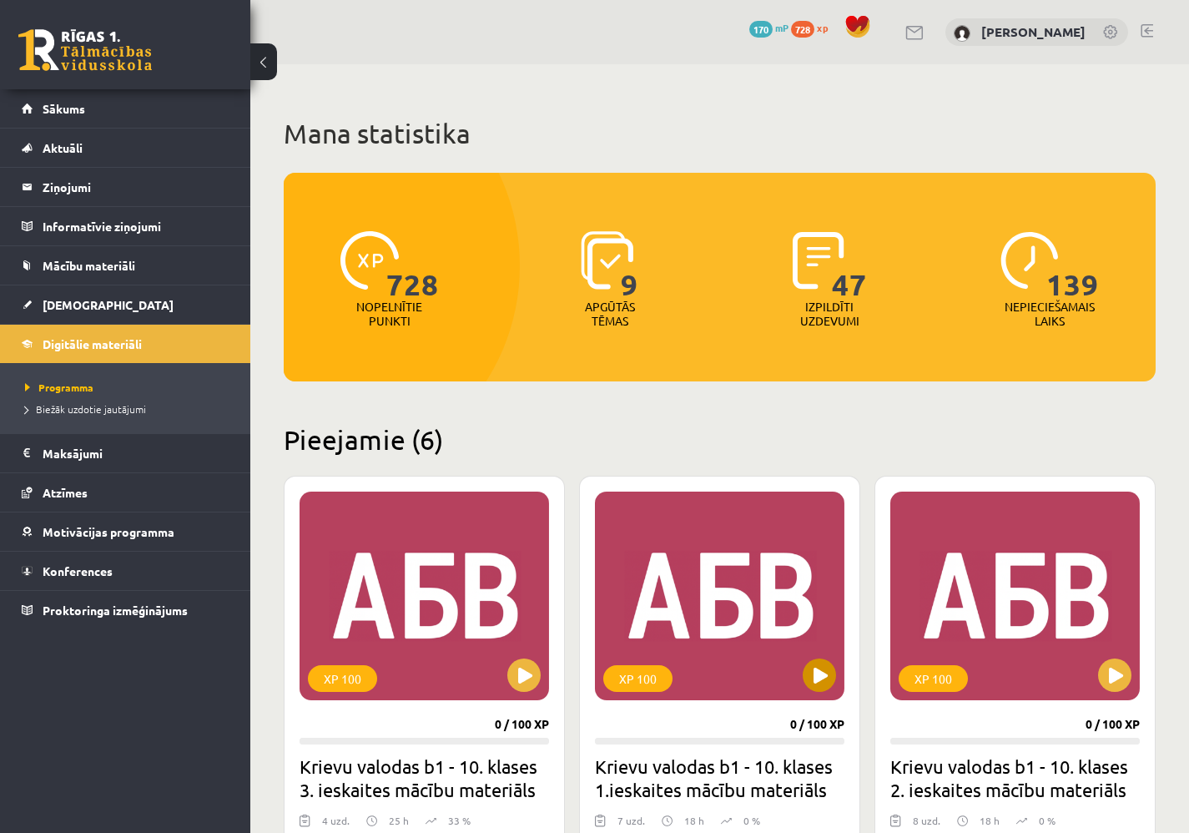
click at [798, 677] on div "XP 100" at bounding box center [719, 595] width 249 height 209
click at [772, 596] on div "XP 100" at bounding box center [719, 595] width 249 height 209
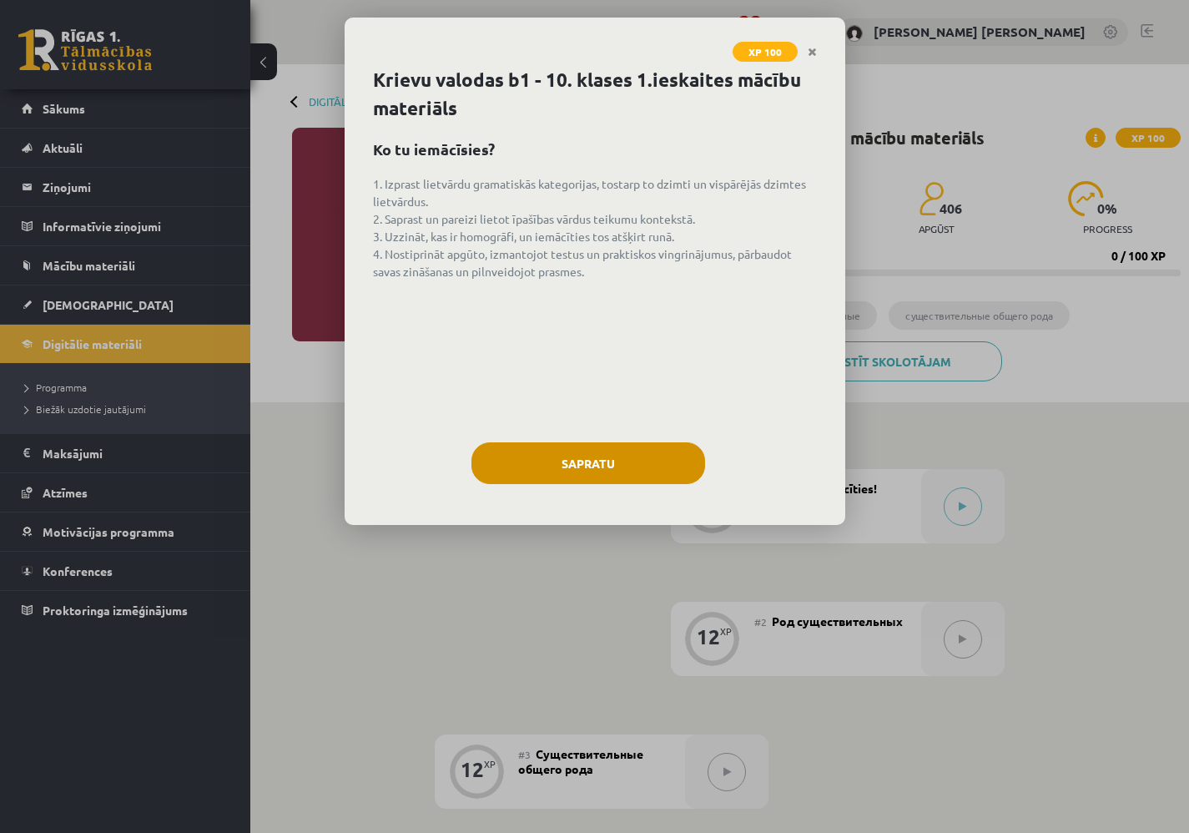
click at [619, 466] on button "Sapratu" at bounding box center [588, 463] width 234 height 42
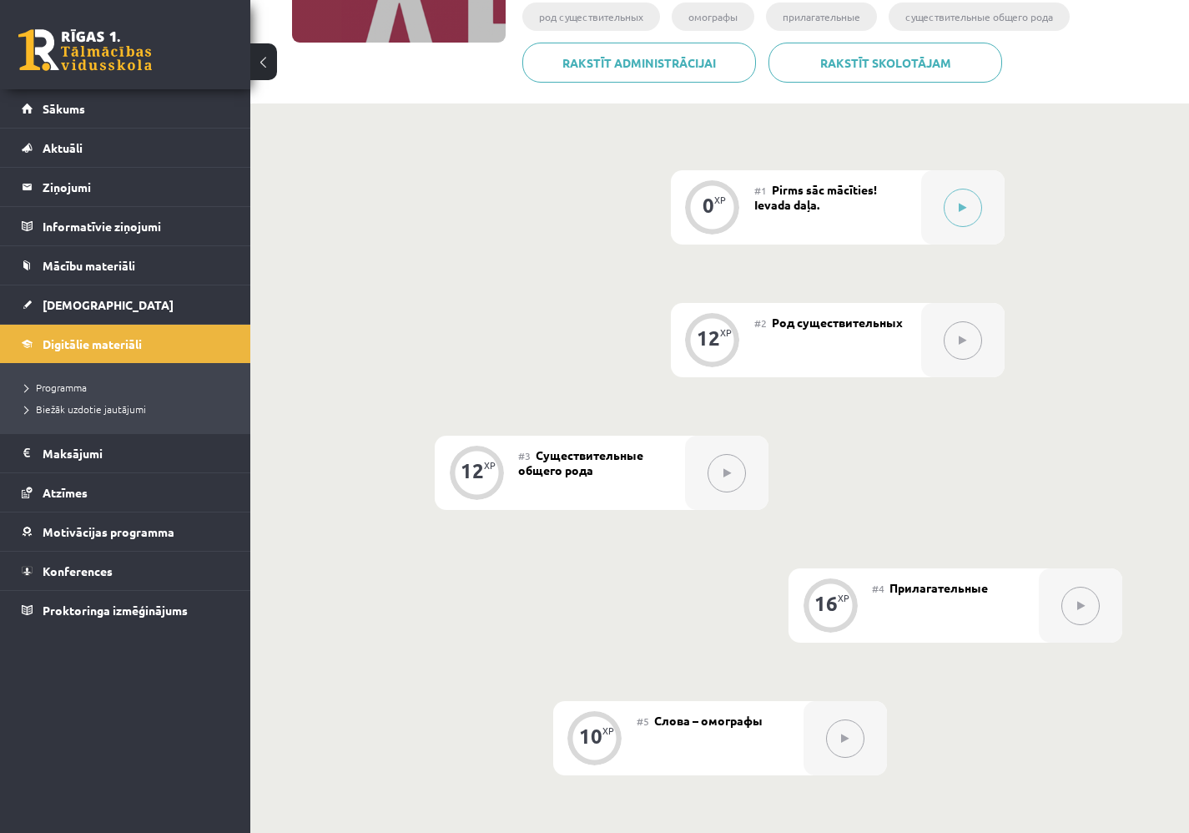
scroll to position [296, 0]
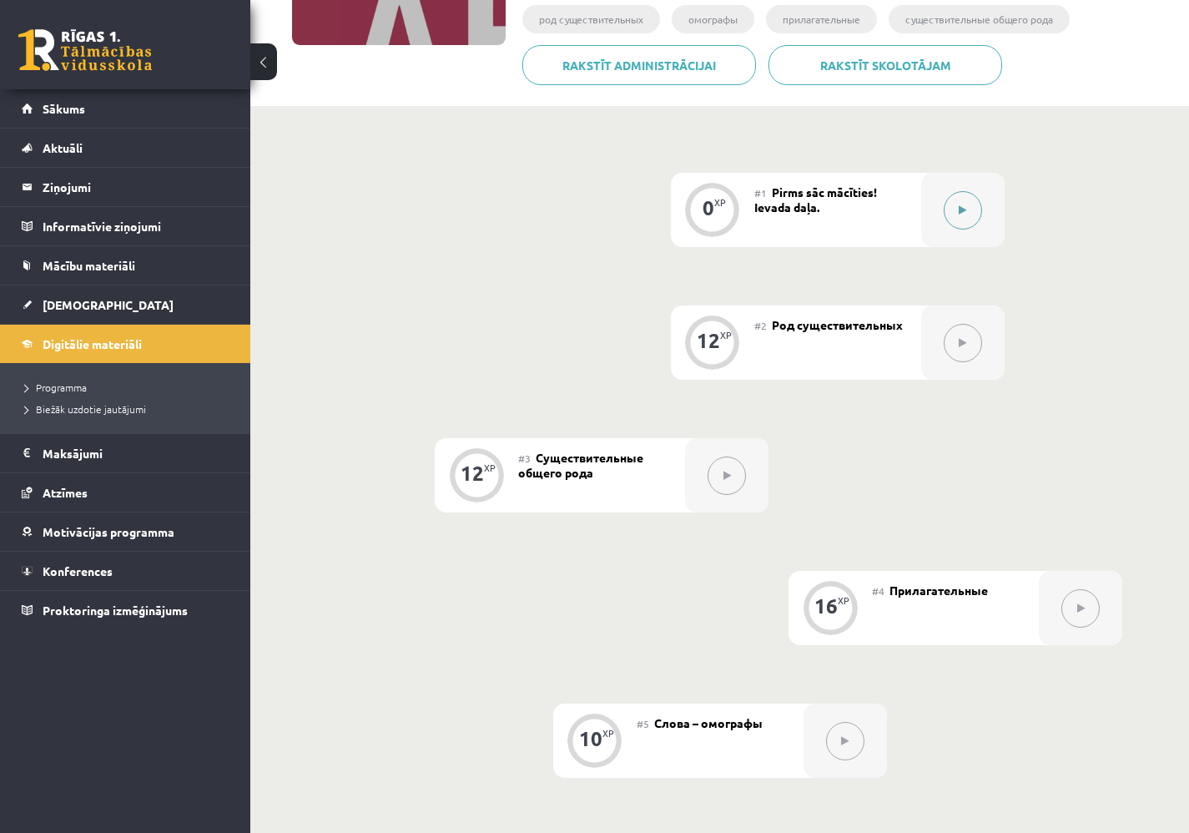
click at [969, 194] on button at bounding box center [963, 210] width 38 height 38
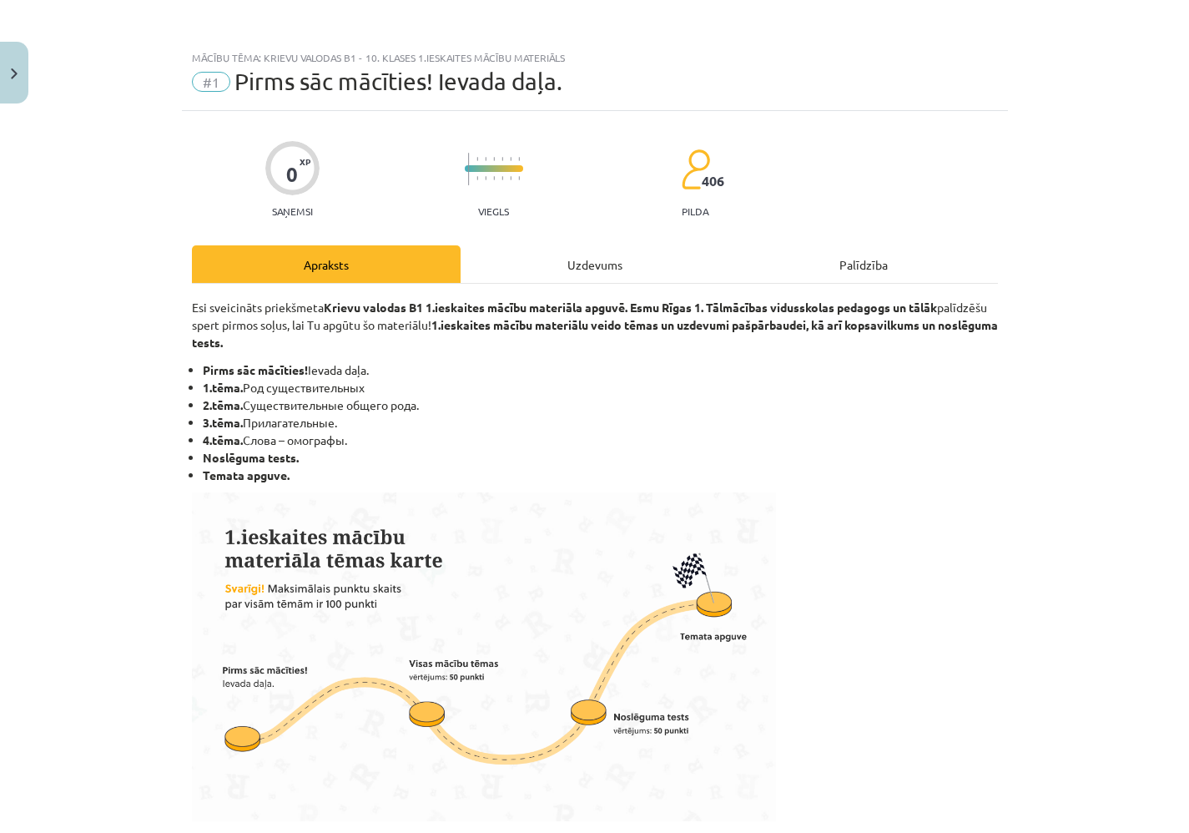
click at [588, 274] on div "Uzdevums" at bounding box center [595, 264] width 269 height 38
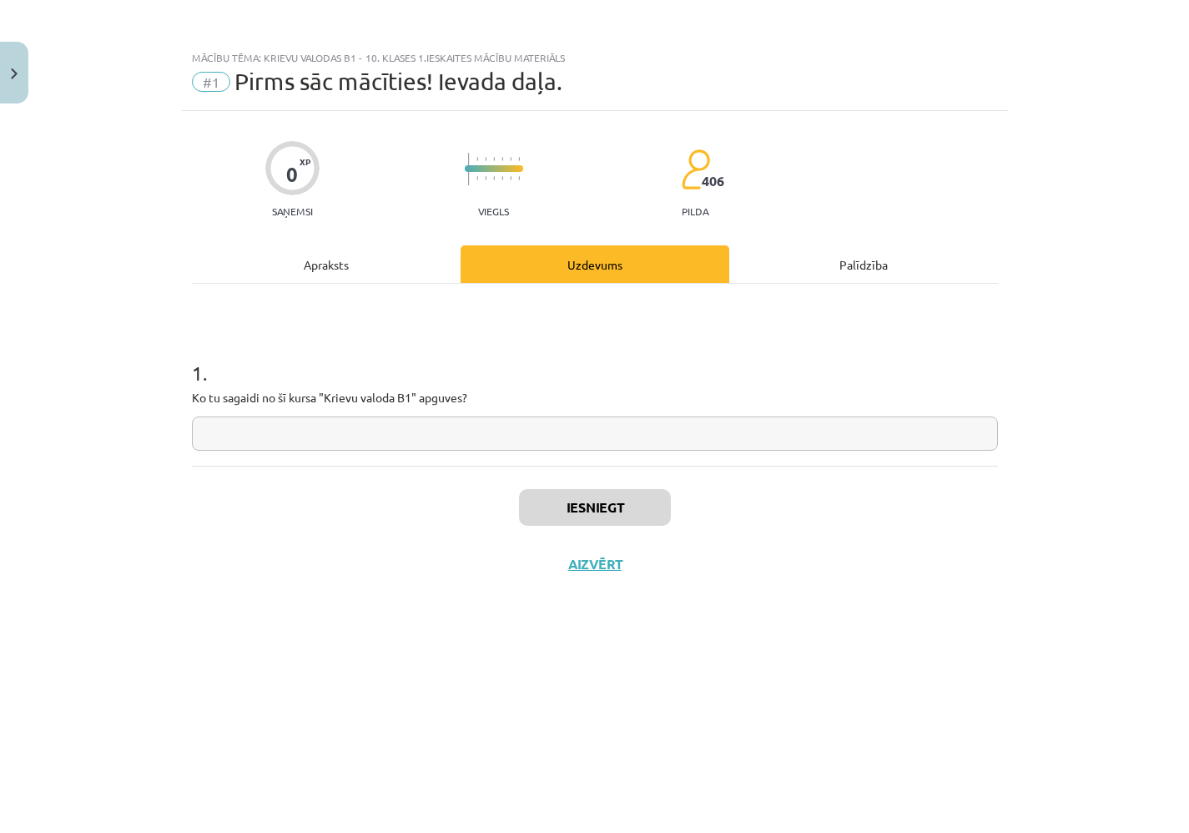
click at [481, 432] on input "text" at bounding box center [595, 433] width 806 height 34
type input "**********"
click at [623, 503] on button "Iesniegt" at bounding box center [595, 507] width 152 height 37
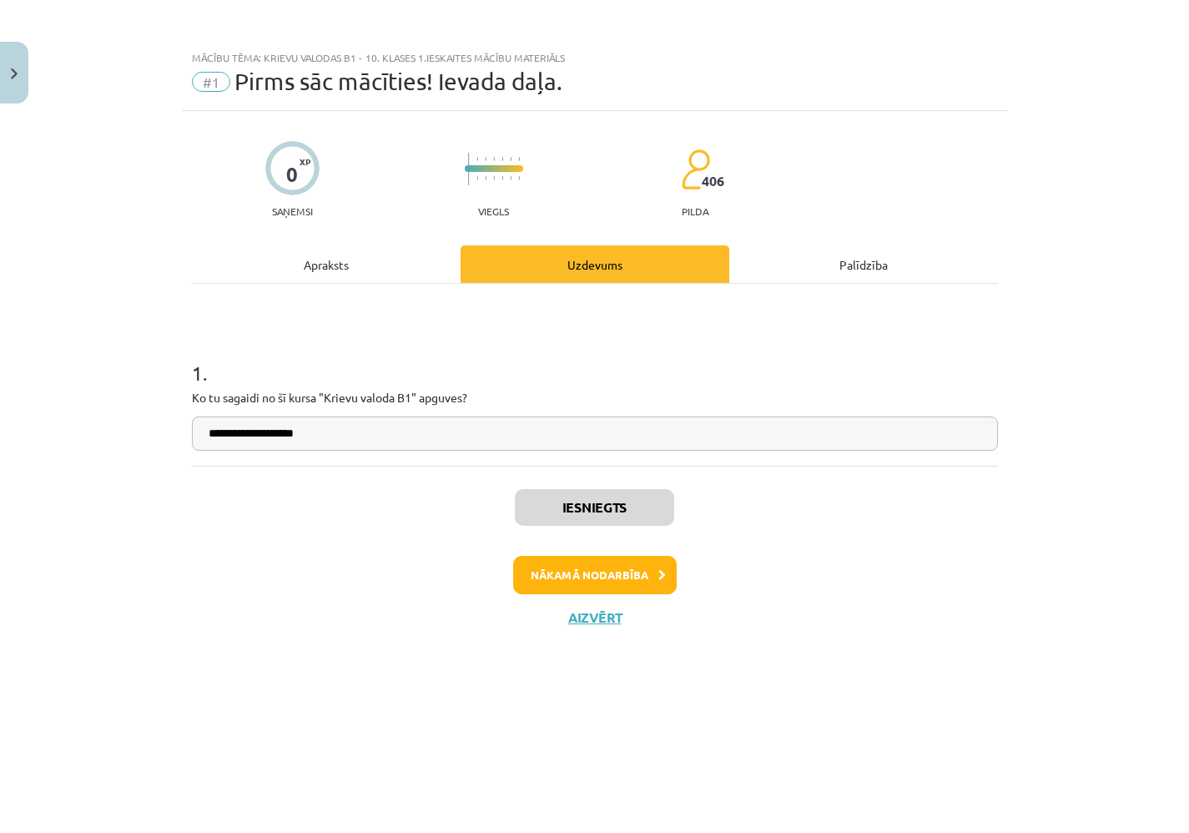
click at [604, 578] on button "Nākamā nodarbība" at bounding box center [595, 575] width 164 height 38
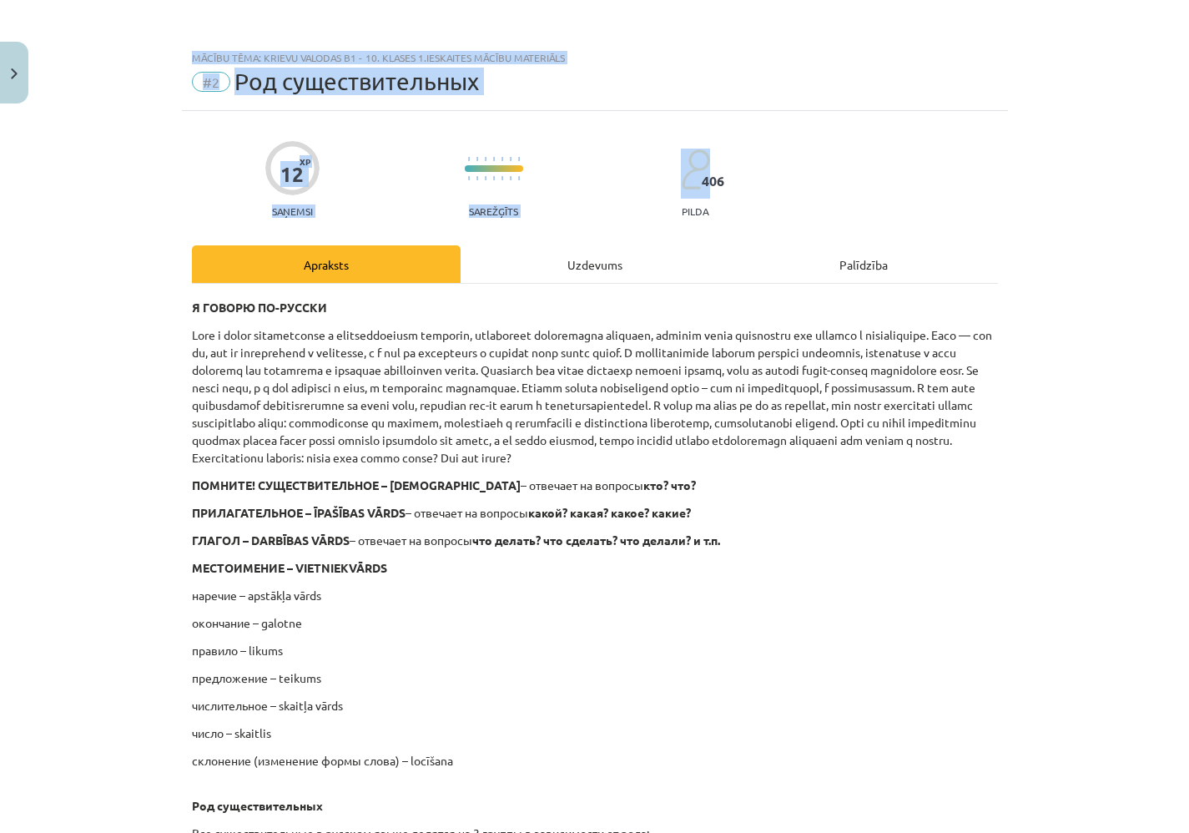
drag, startPoint x: 1188, startPoint y: 23, endPoint x: 1188, endPoint y: 143, distance: 120.1
click at [1188, 143] on div "Mācību tēma: Krievu valodas b1 - 10. klases 1.ieskaites mācību materiāls #2 Род…" at bounding box center [594, 416] width 1189 height 833
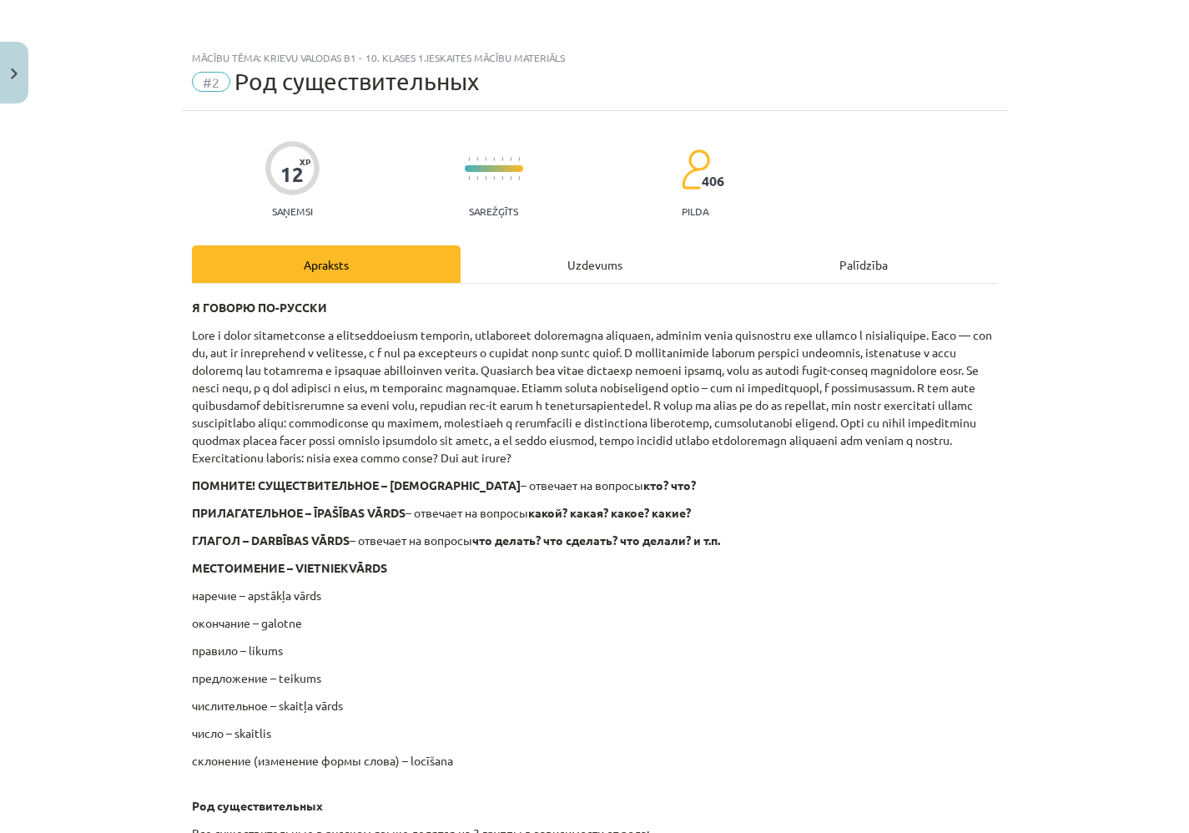
click at [1113, 222] on div "Mācību tēma: Krievu valodas b1 - 10. klases 1.ieskaites mācību materiāls #2 Род…" at bounding box center [594, 416] width 1189 height 833
click at [618, 274] on div "Uzdevums" at bounding box center [595, 264] width 269 height 38
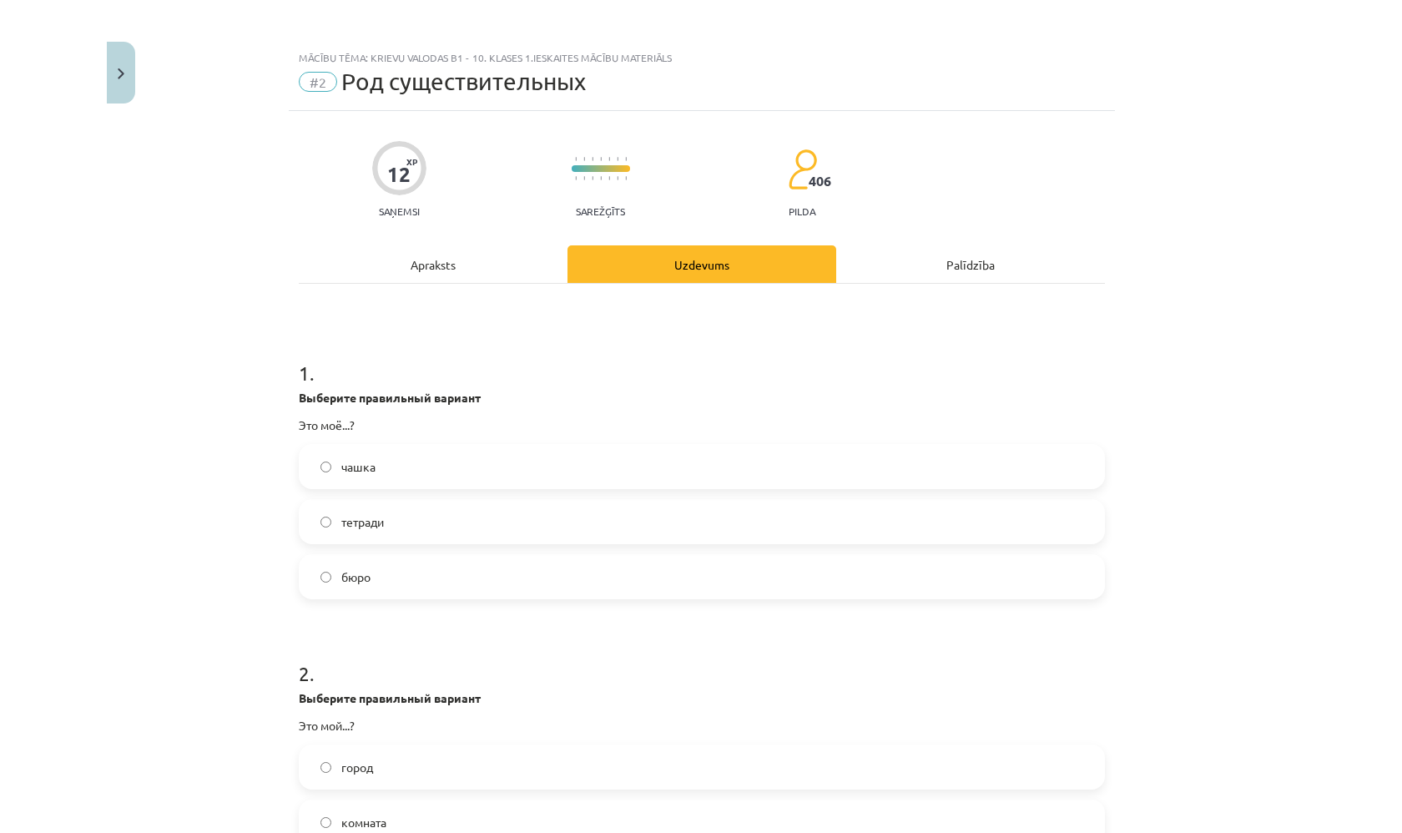
scroll to position [42, 0]
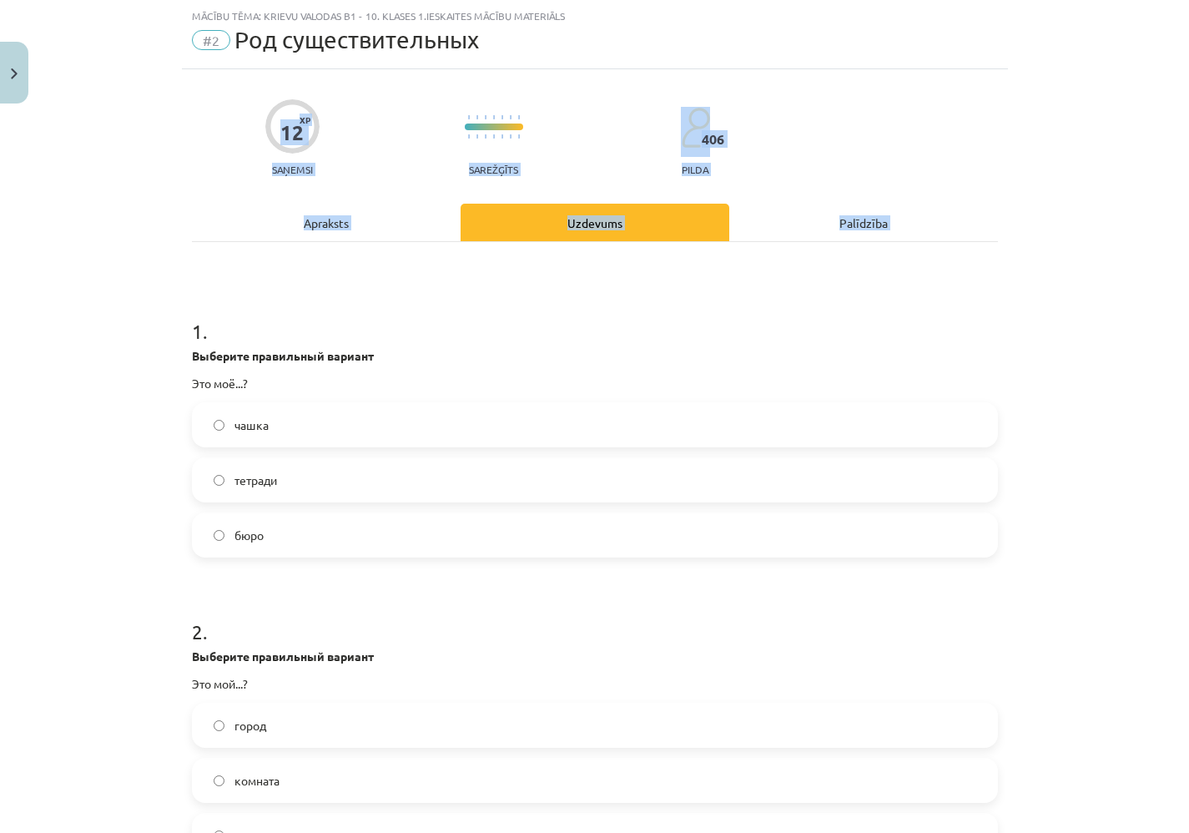
drag, startPoint x: 1188, startPoint y: 91, endPoint x: 1186, endPoint y: 331, distance: 240.3
click at [1186, 331] on div "Mācību tēma: Krievu valodas b1 - 10. klases 1.ieskaites mācību materiāls #2 Род…" at bounding box center [594, 416] width 1189 height 833
click at [1147, 402] on div "Mācību tēma: Krievu valodas b1 - 10. klases 1.ieskaites mācību materiāls #2 Род…" at bounding box center [594, 416] width 1189 height 833
click at [1130, 445] on div "Mācību tēma: Krievu valodas b1 - 10. klases 1.ieskaites mācību materiāls #2 Род…" at bounding box center [594, 416] width 1189 height 833
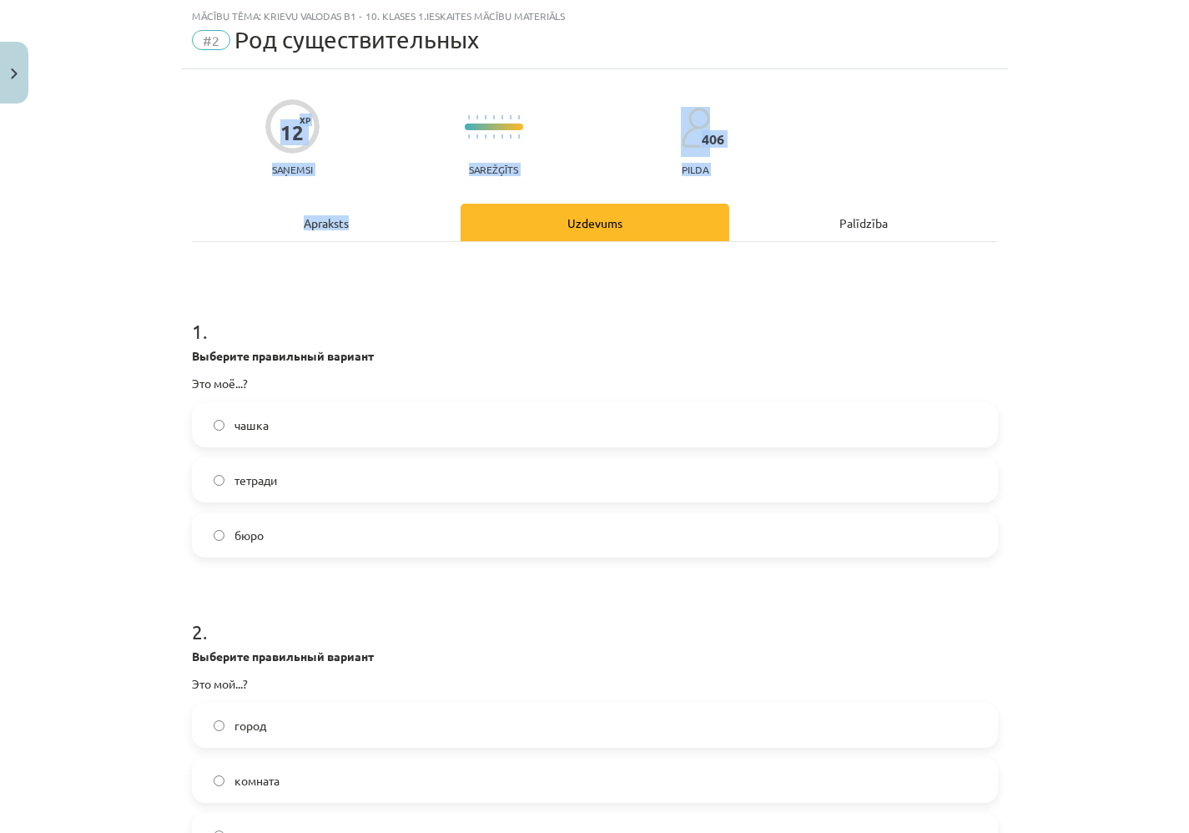
drag, startPoint x: 126, startPoint y: 278, endPoint x: 141, endPoint y: 123, distance: 155.1
click at [141, 123] on div "Mācību tēma: Krievu valodas b1 - 10. klases 1.ieskaites mācību materiāls #2 Род…" at bounding box center [594, 416] width 1189 height 833
click at [113, 274] on div "Mācību tēma: Krievu valodas b1 - 10. klases 1.ieskaites mācību materiāls #2 Род…" at bounding box center [594, 416] width 1189 height 833
click at [693, 62] on div "Mācību tēma: Krievu valodas b1 - 10. klases 1.ieskaites mācību materiāls #2 Род…" at bounding box center [595, 34] width 826 height 69
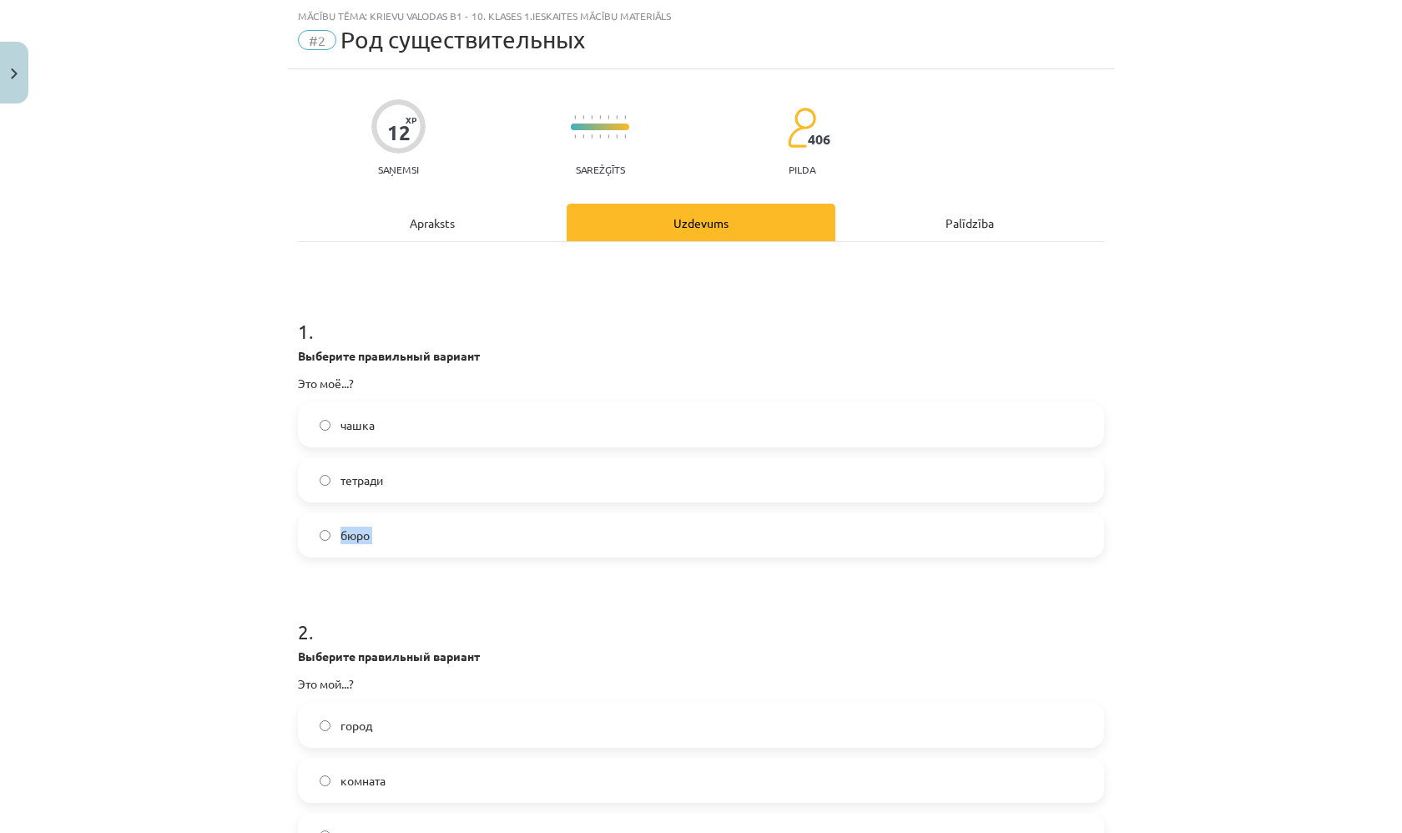
drag, startPoint x: 1401, startPoint y: 566, endPoint x: 1393, endPoint y: 649, distance: 83.8
click at [1188, 649] on div "Mācību tēma: Krievu valodas b1 - 10. klases 1.ieskaites mācību materiāls #2 Род…" at bounding box center [701, 416] width 1402 height 833
click at [1188, 455] on div "Mācību tēma: Krievu valodas b1 - 10. klases 1.ieskaites mācību materiāls #2 Род…" at bounding box center [701, 416] width 1402 height 833
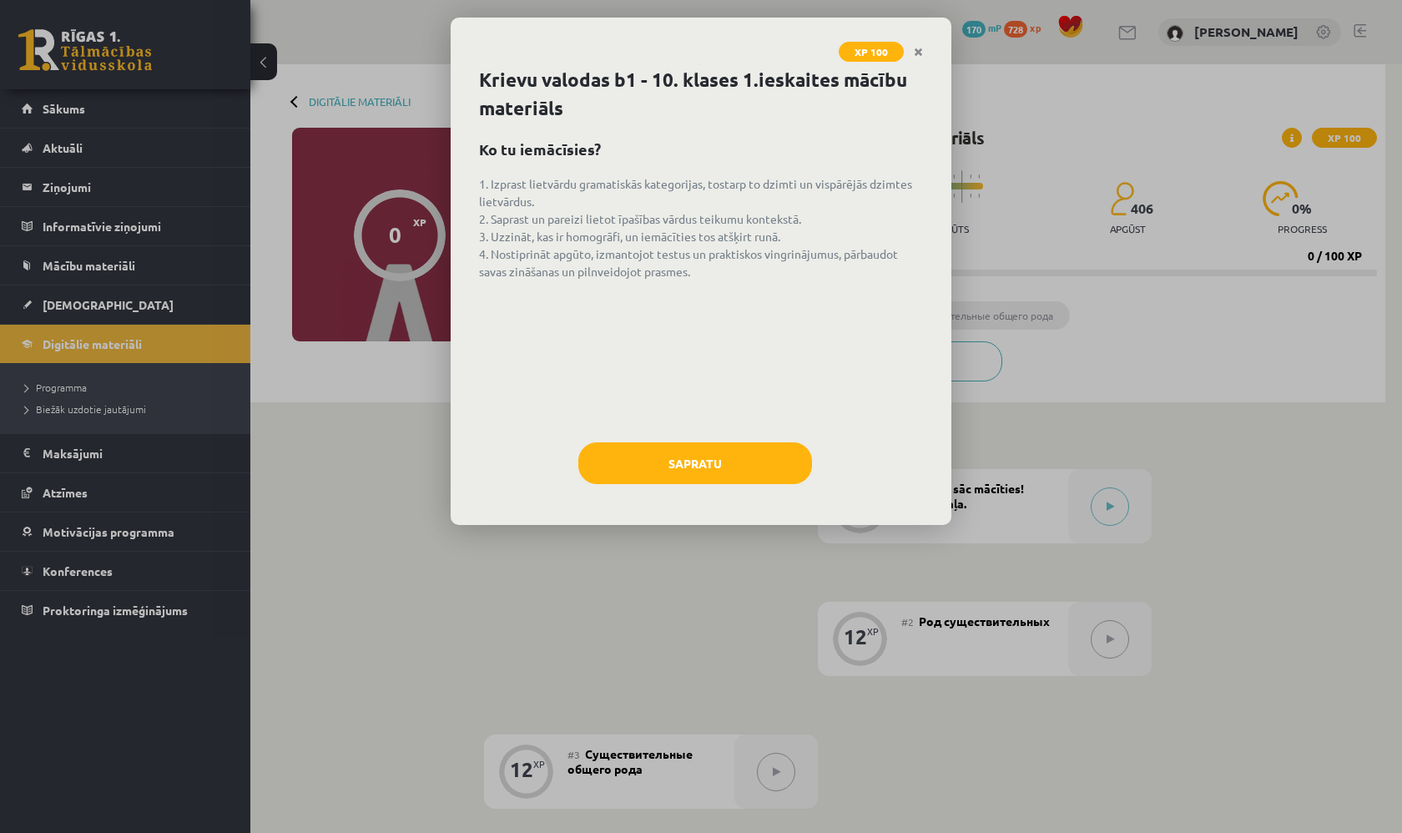
scroll to position [296, 0]
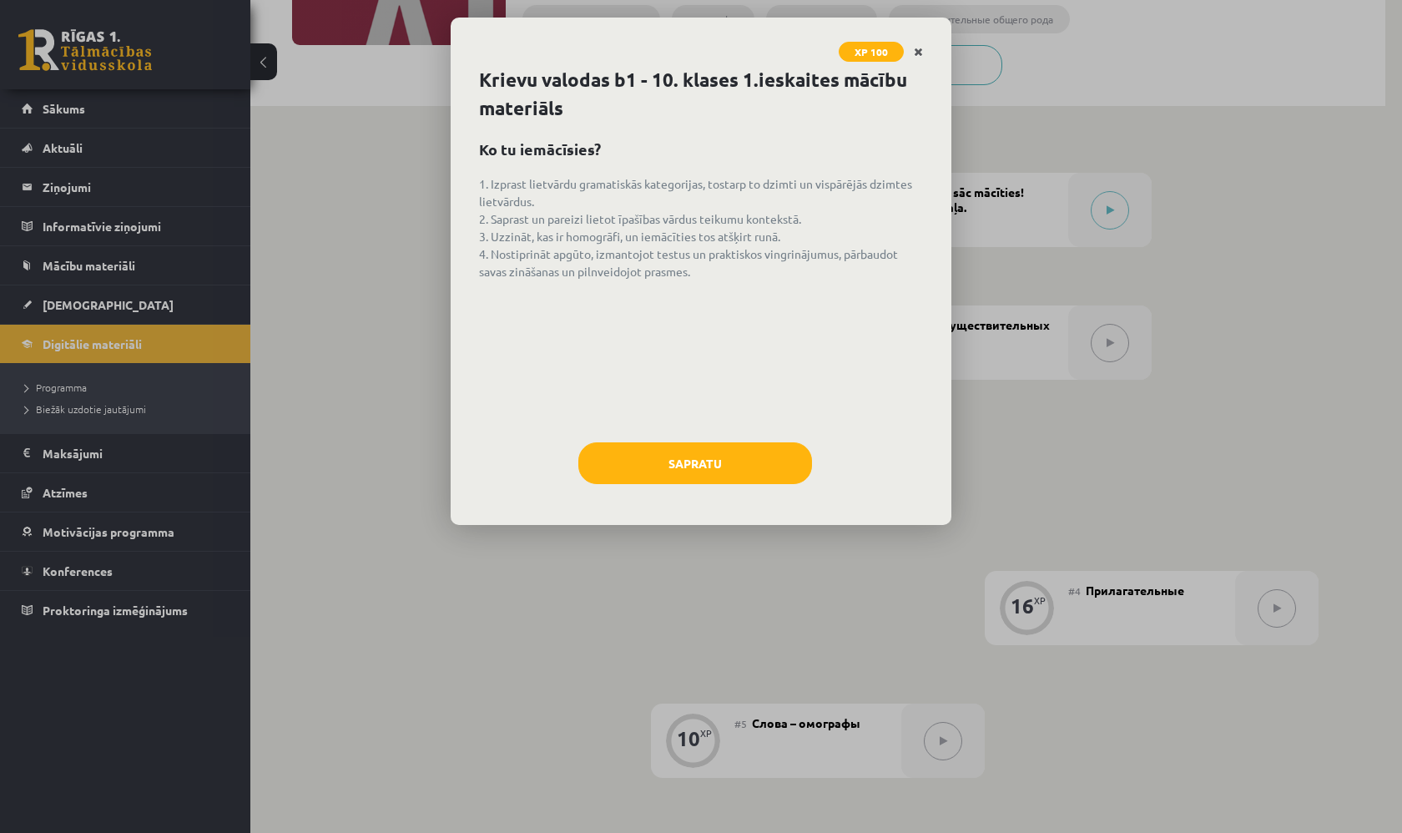
click at [918, 52] on icon "Close" at bounding box center [918, 53] width 9 height 12
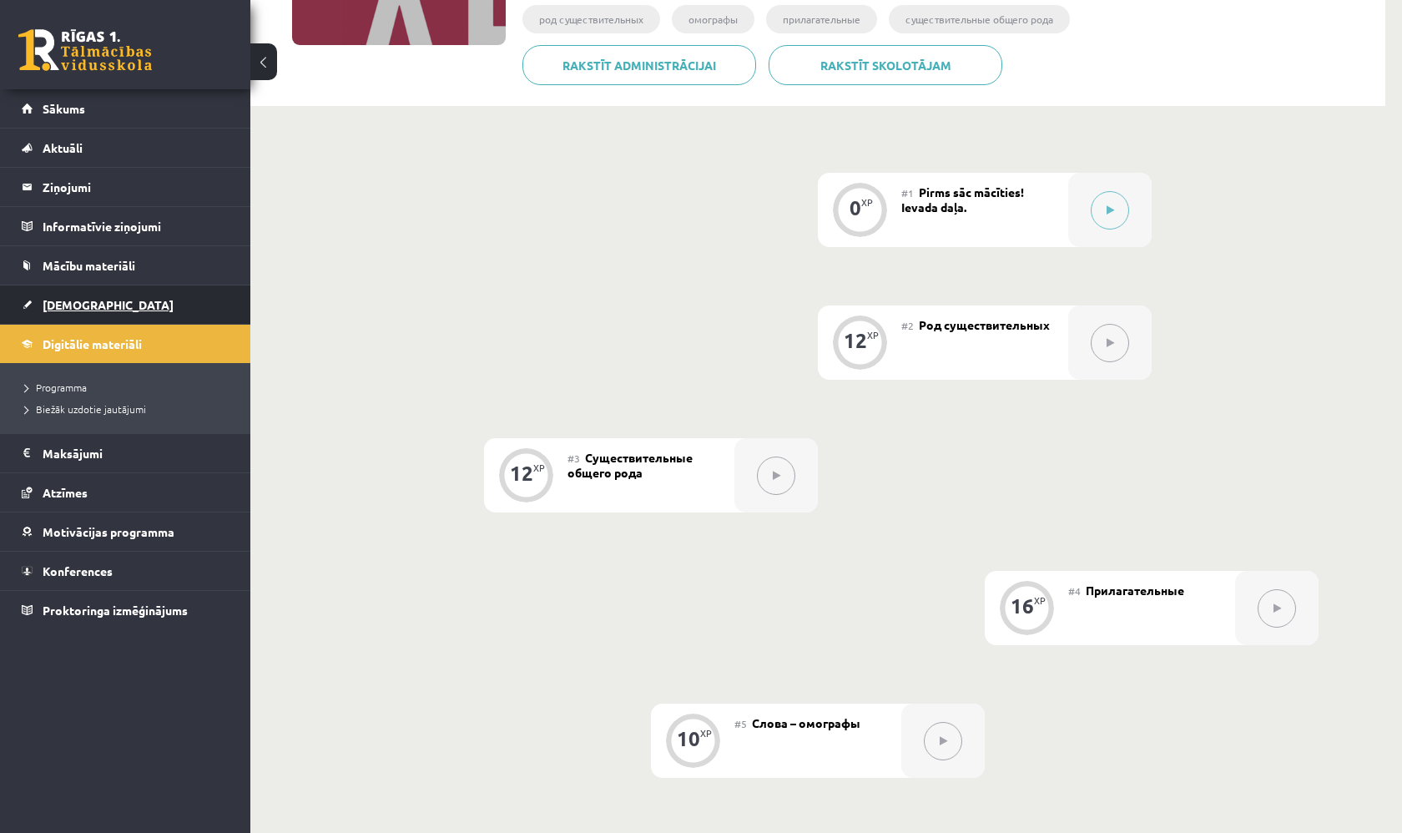
click at [127, 302] on link "[DEMOGRAPHIC_DATA]" at bounding box center [126, 304] width 208 height 38
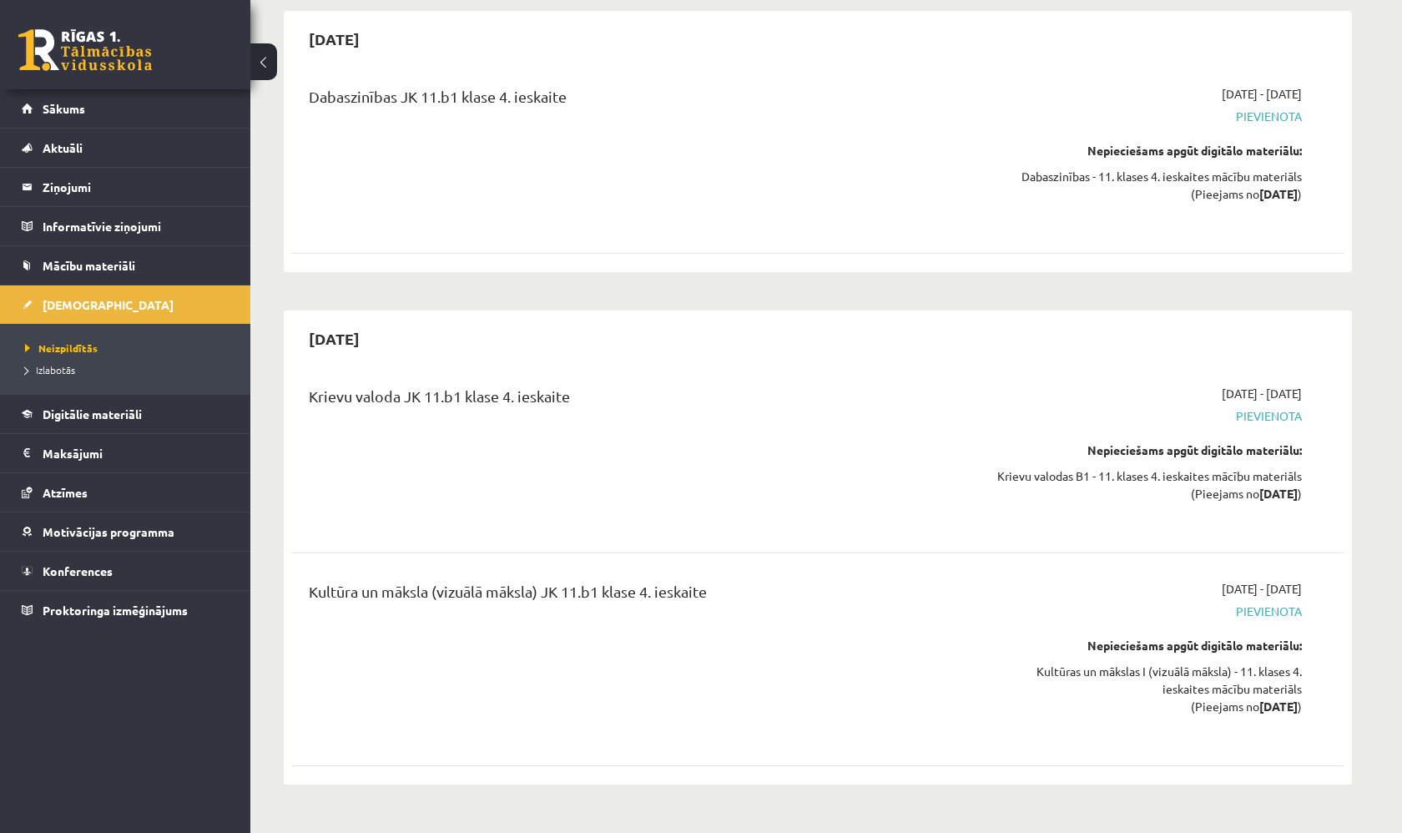
scroll to position [3971, 0]
click at [1026, 82] on div "2026-04-30 Dabaszinības JK 11.b1 klase 4. ieskaite 2026-04-16 - 2026-04-30 Piev…" at bounding box center [818, 142] width 1068 height 261
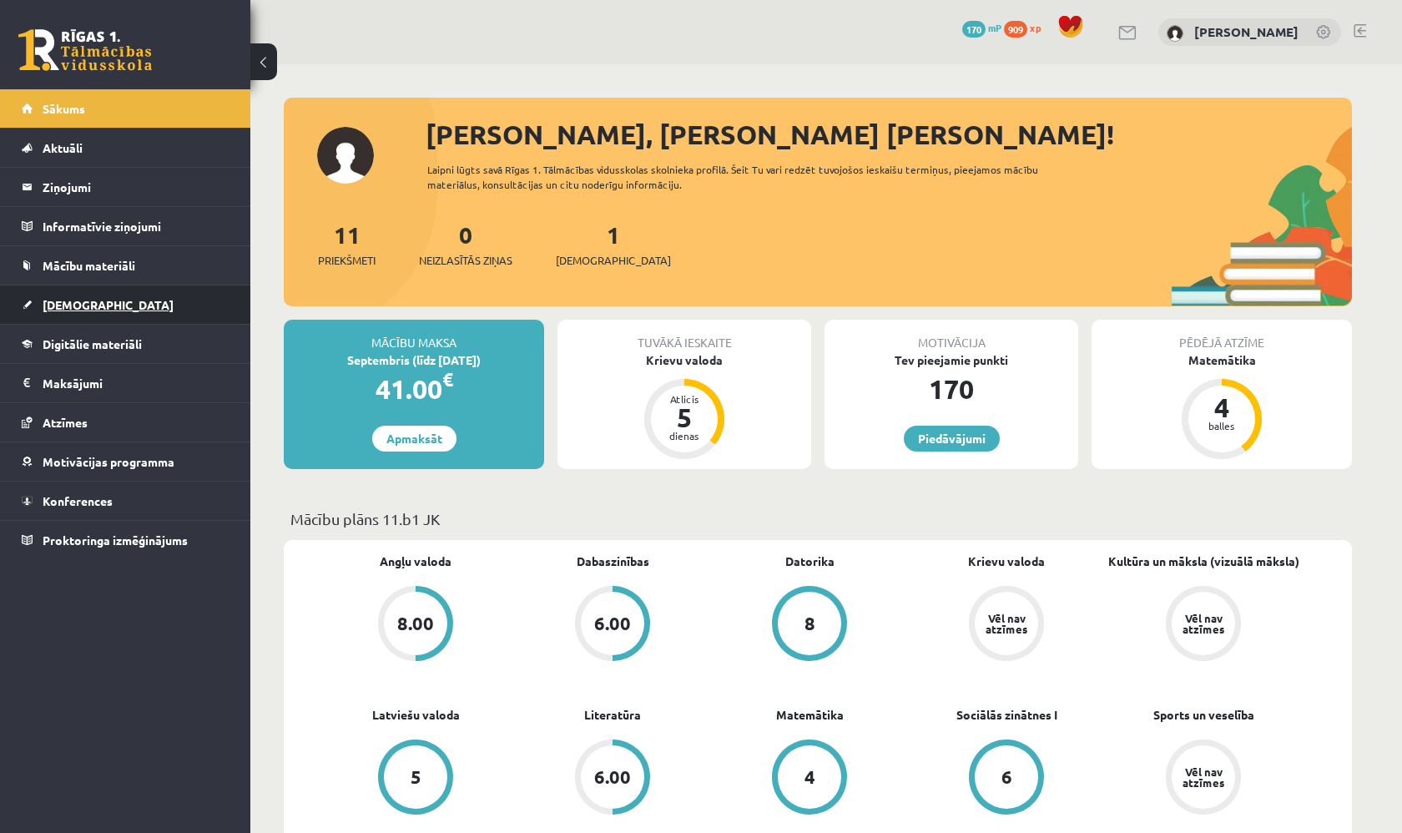
click at [109, 315] on link "[DEMOGRAPHIC_DATA]" at bounding box center [126, 304] width 208 height 38
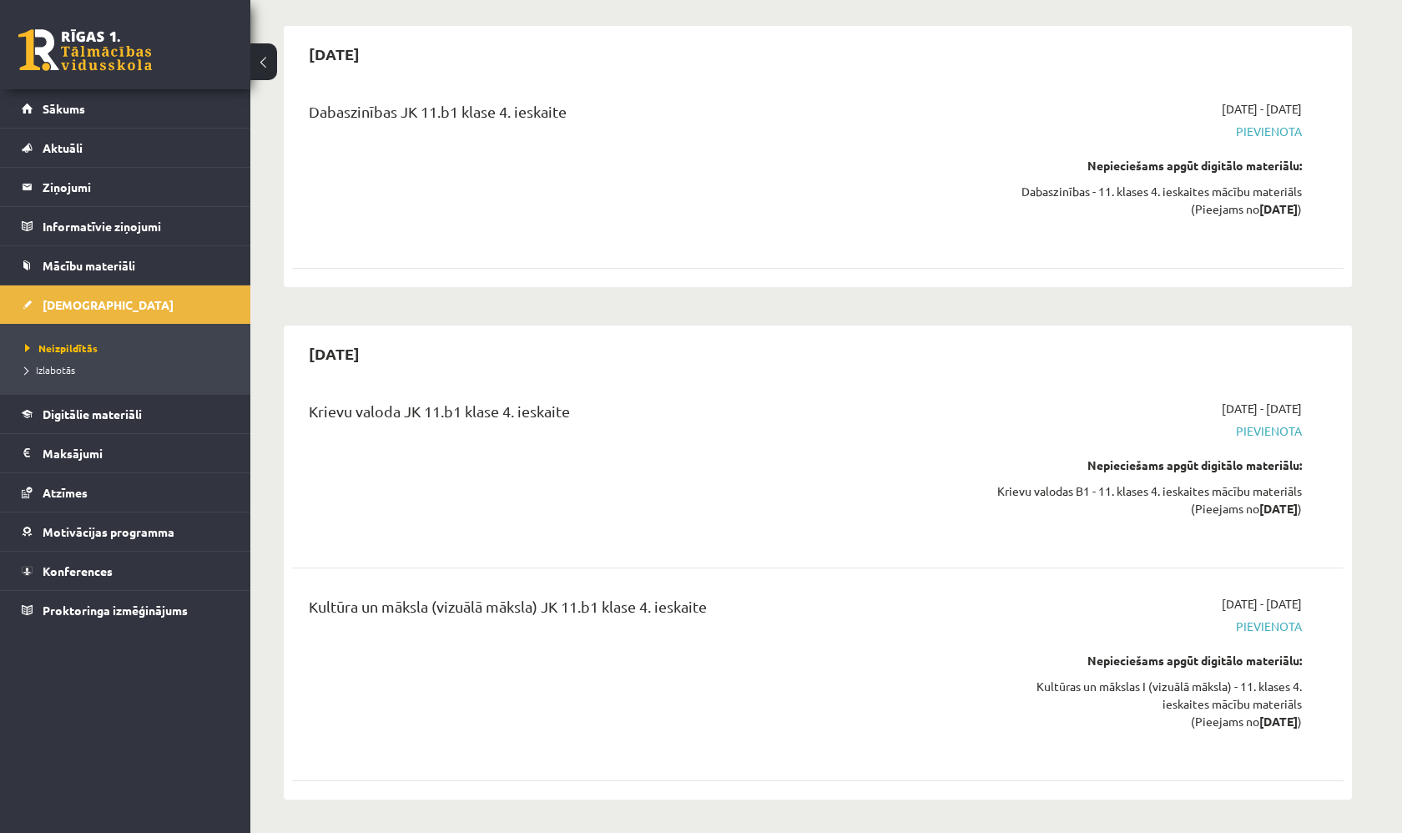
scroll to position [3971, 0]
click at [111, 411] on span "Digitālie materiāli" at bounding box center [92, 413] width 99 height 15
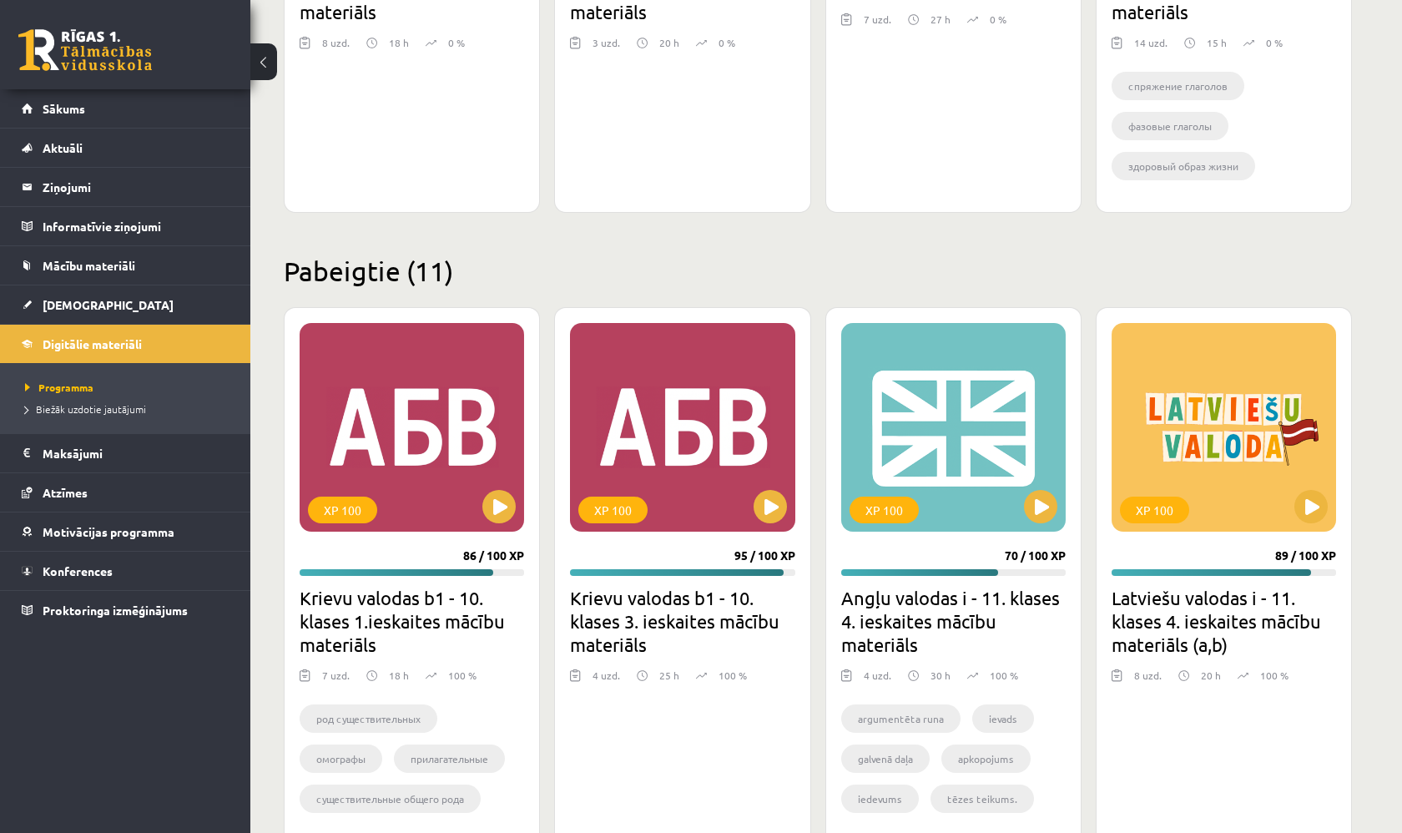
scroll to position [797, 0]
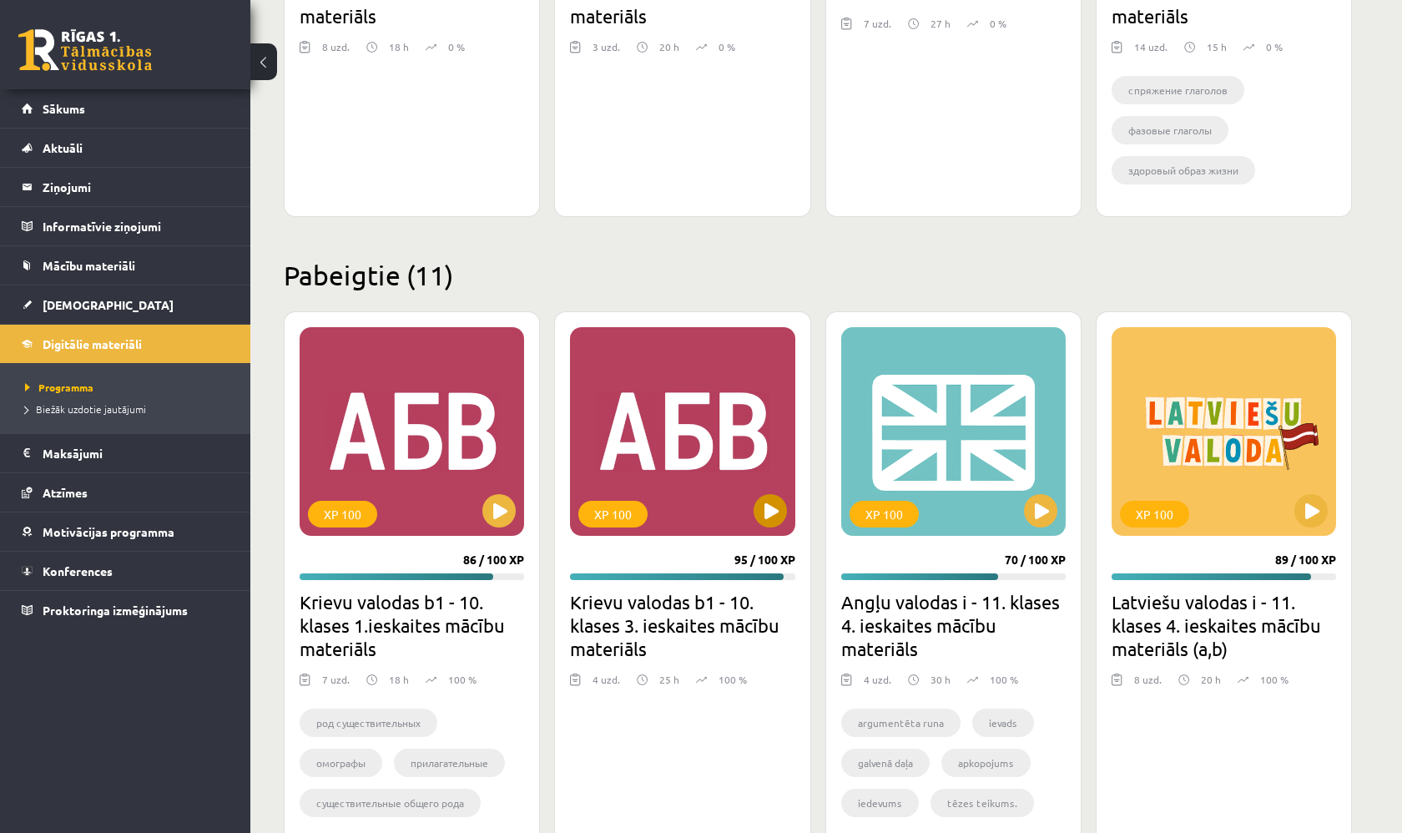
click at [666, 449] on div "XP 100" at bounding box center [682, 431] width 224 height 209
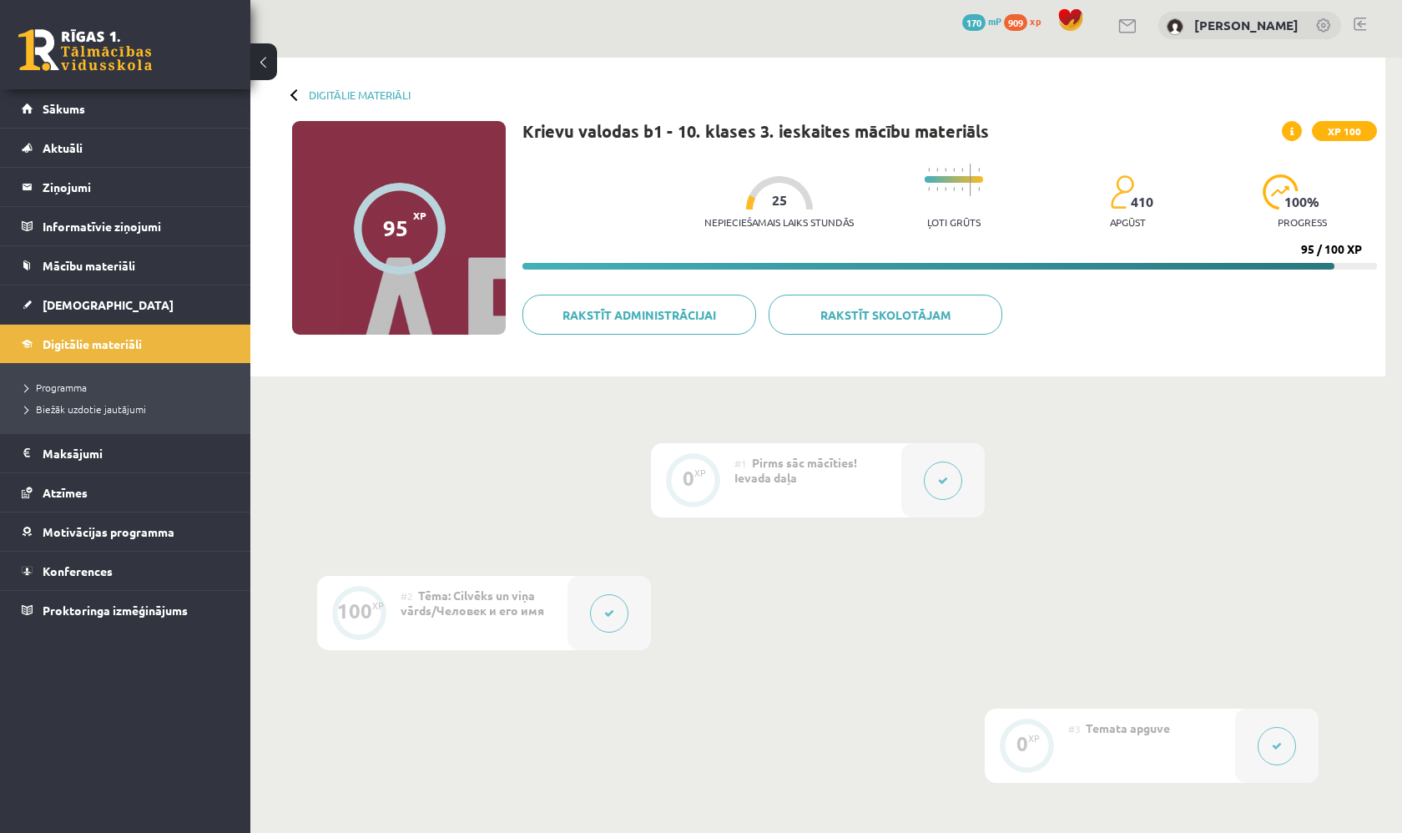
scroll to position [-1, 0]
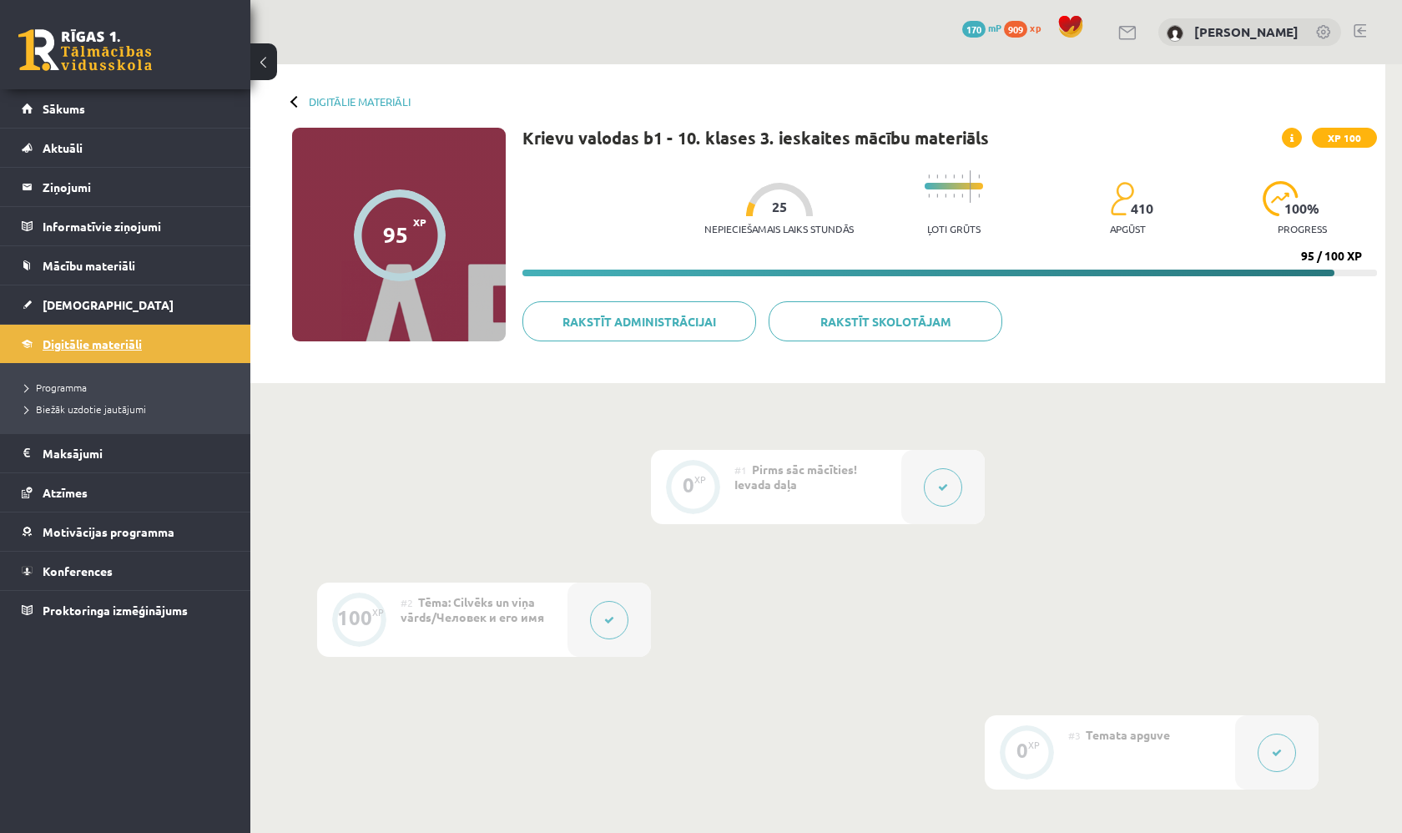
click at [114, 342] on span "Digitālie materiāli" at bounding box center [92, 343] width 99 height 15
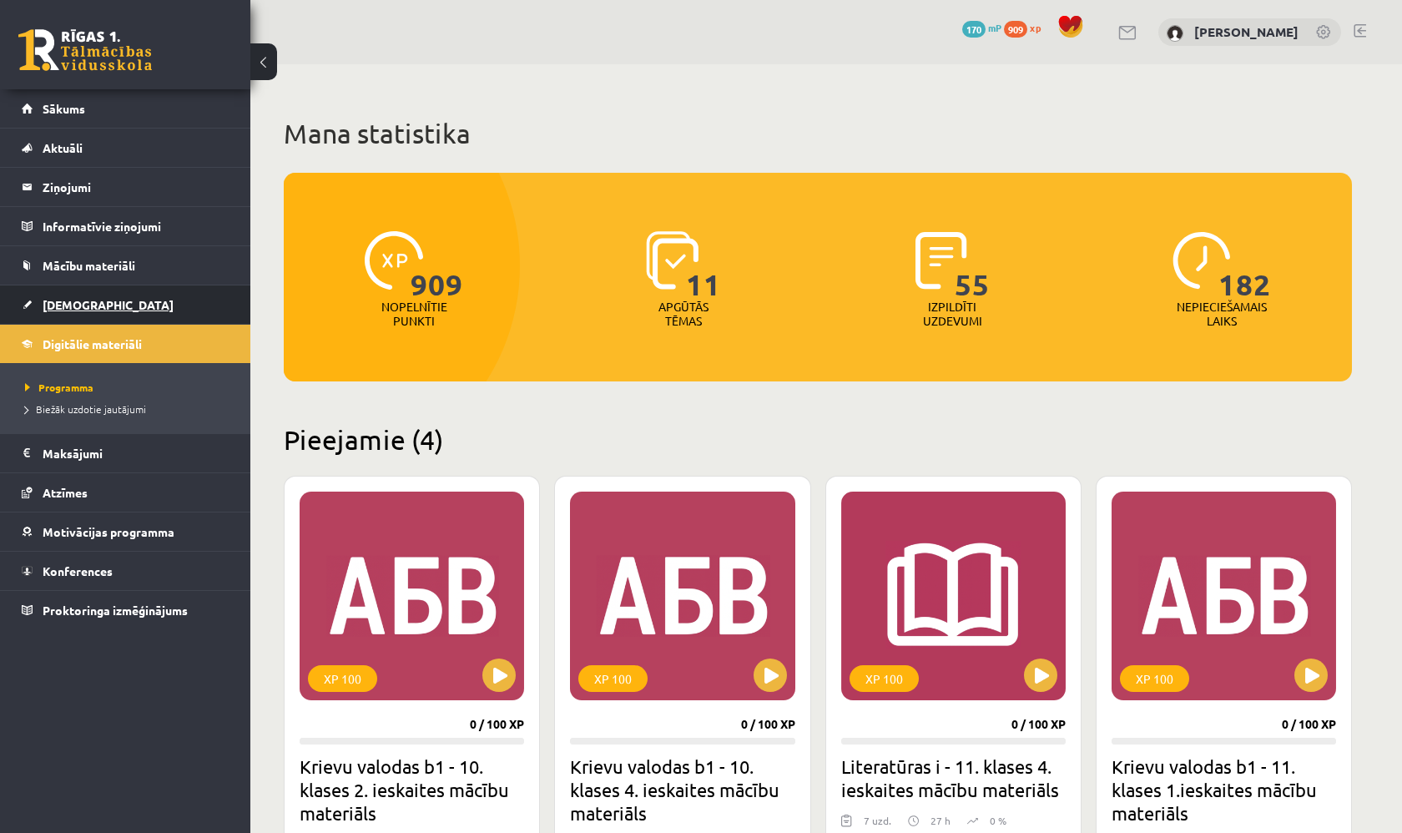
click at [199, 318] on link "[DEMOGRAPHIC_DATA]" at bounding box center [126, 304] width 208 height 38
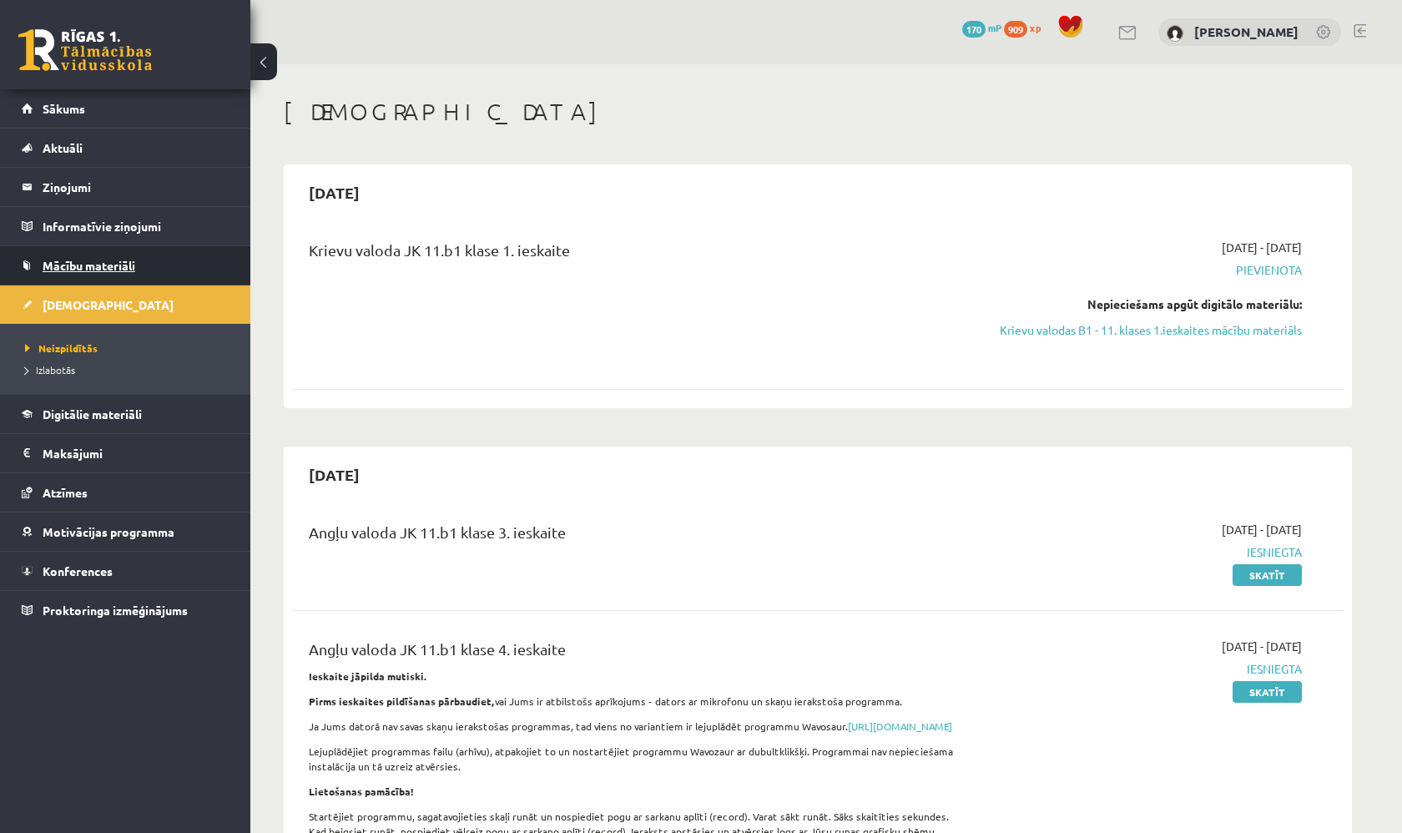
click at [103, 268] on span "Mācību materiāli" at bounding box center [89, 265] width 93 height 15
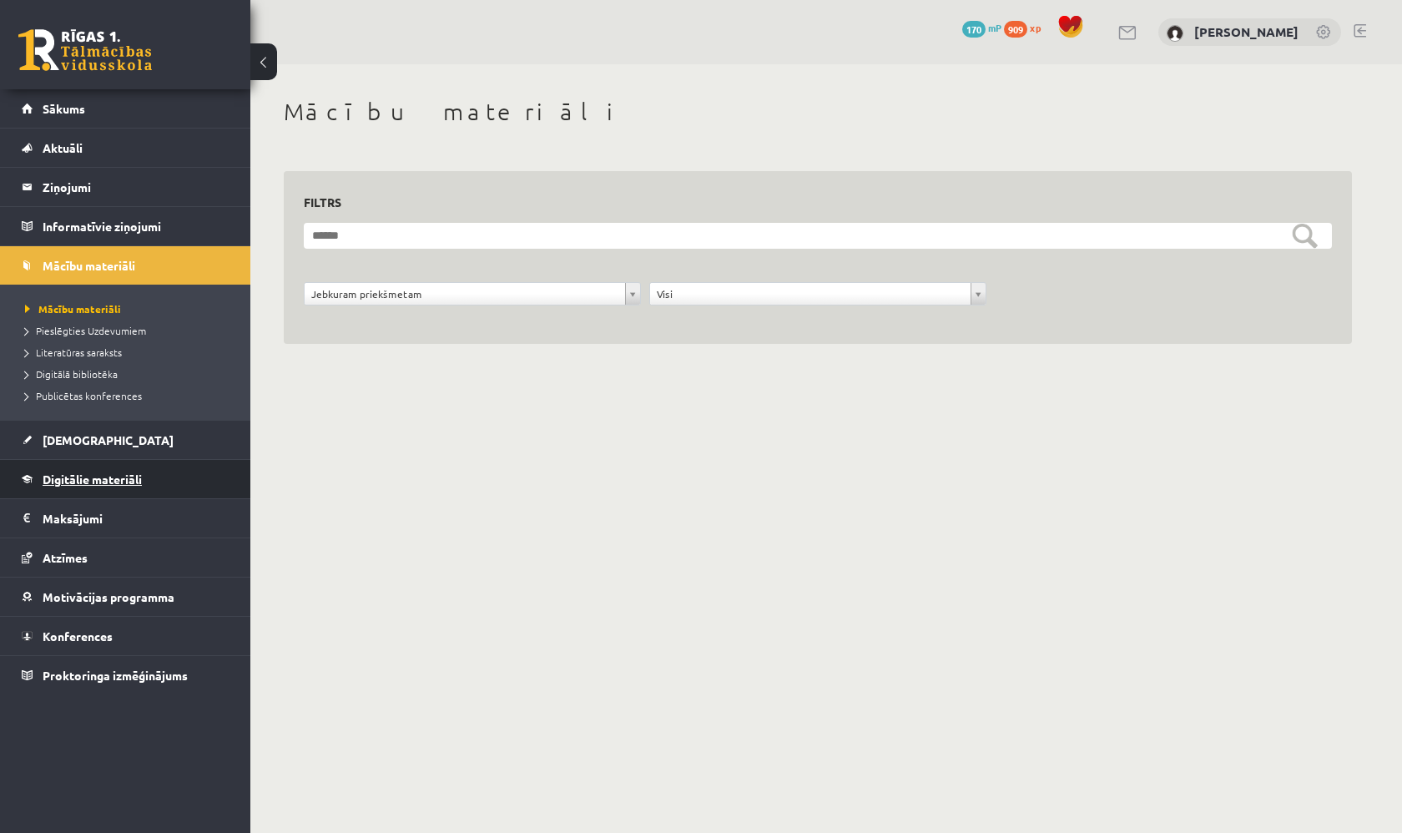
click at [113, 478] on span "Digitālie materiāli" at bounding box center [92, 478] width 99 height 15
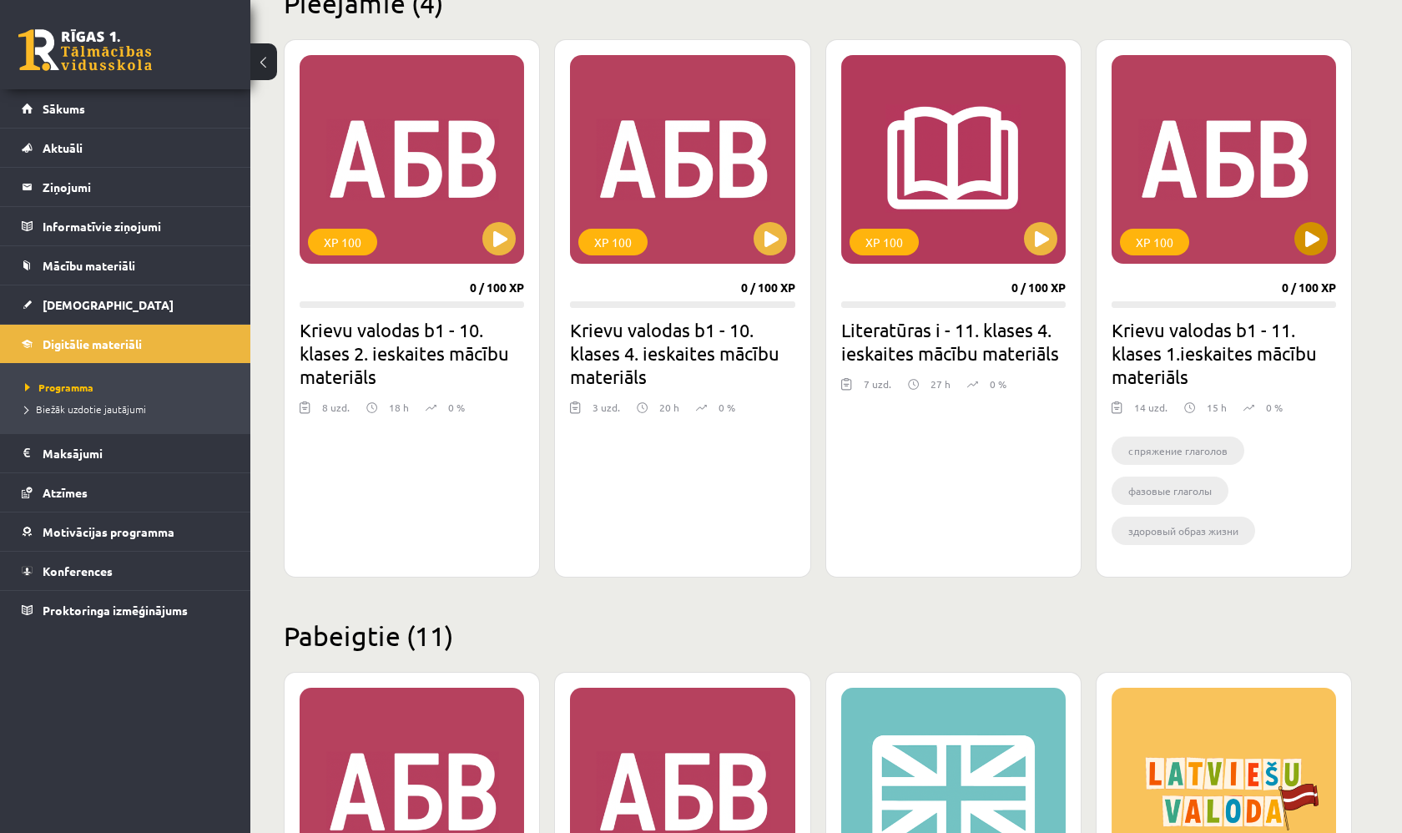
scroll to position [443, 0]
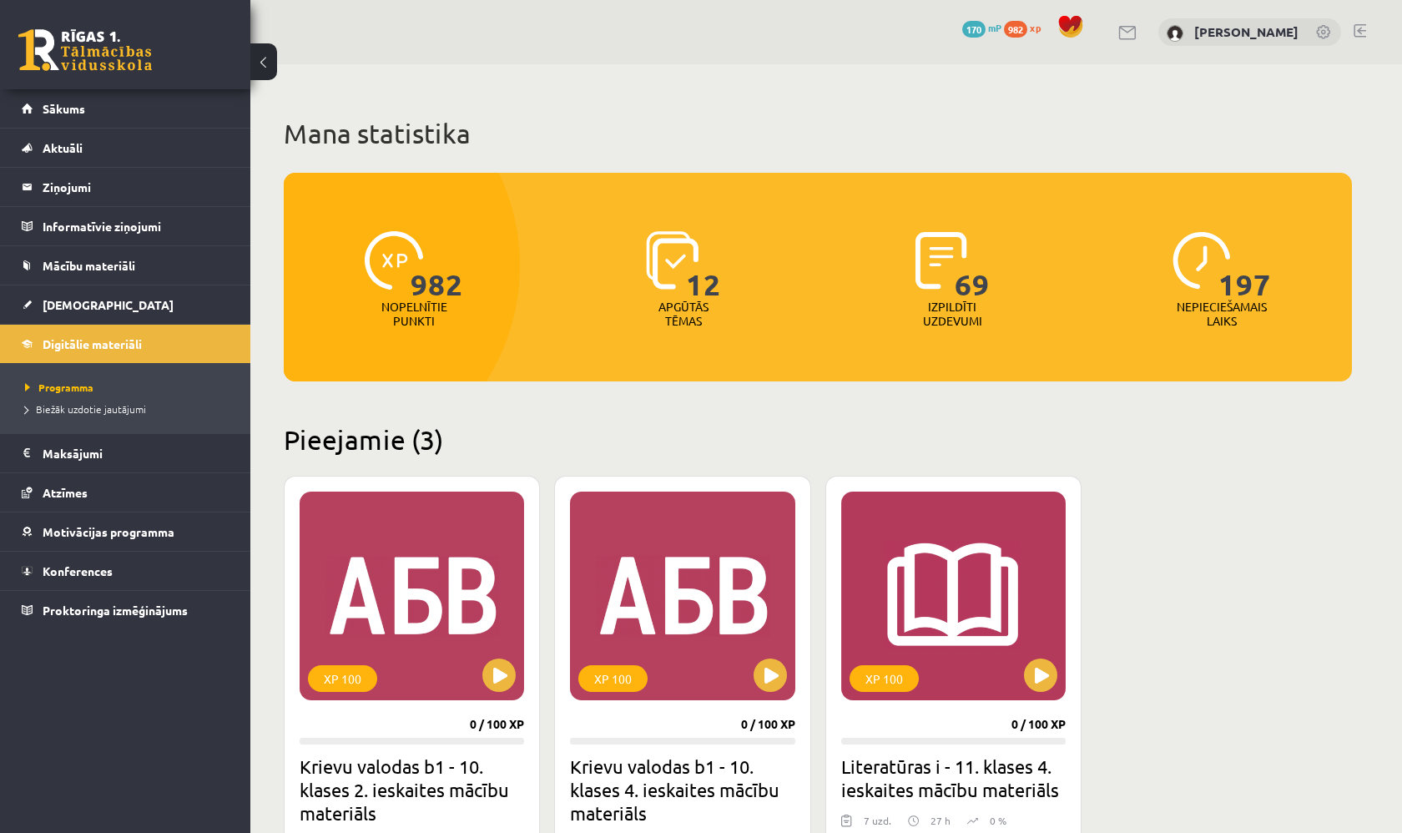
scroll to position [443, 0]
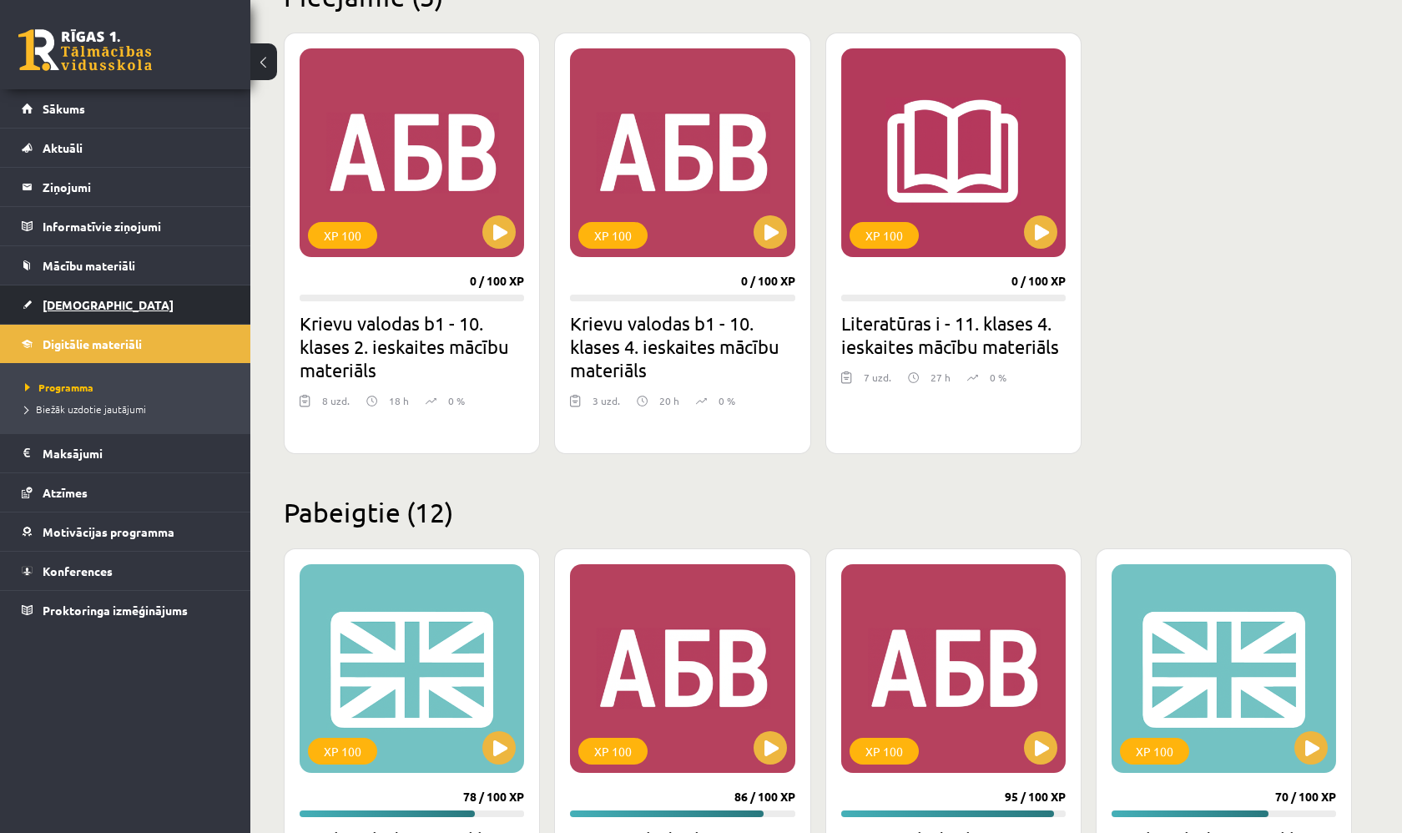
click at [78, 295] on link "[DEMOGRAPHIC_DATA]" at bounding box center [126, 304] width 208 height 38
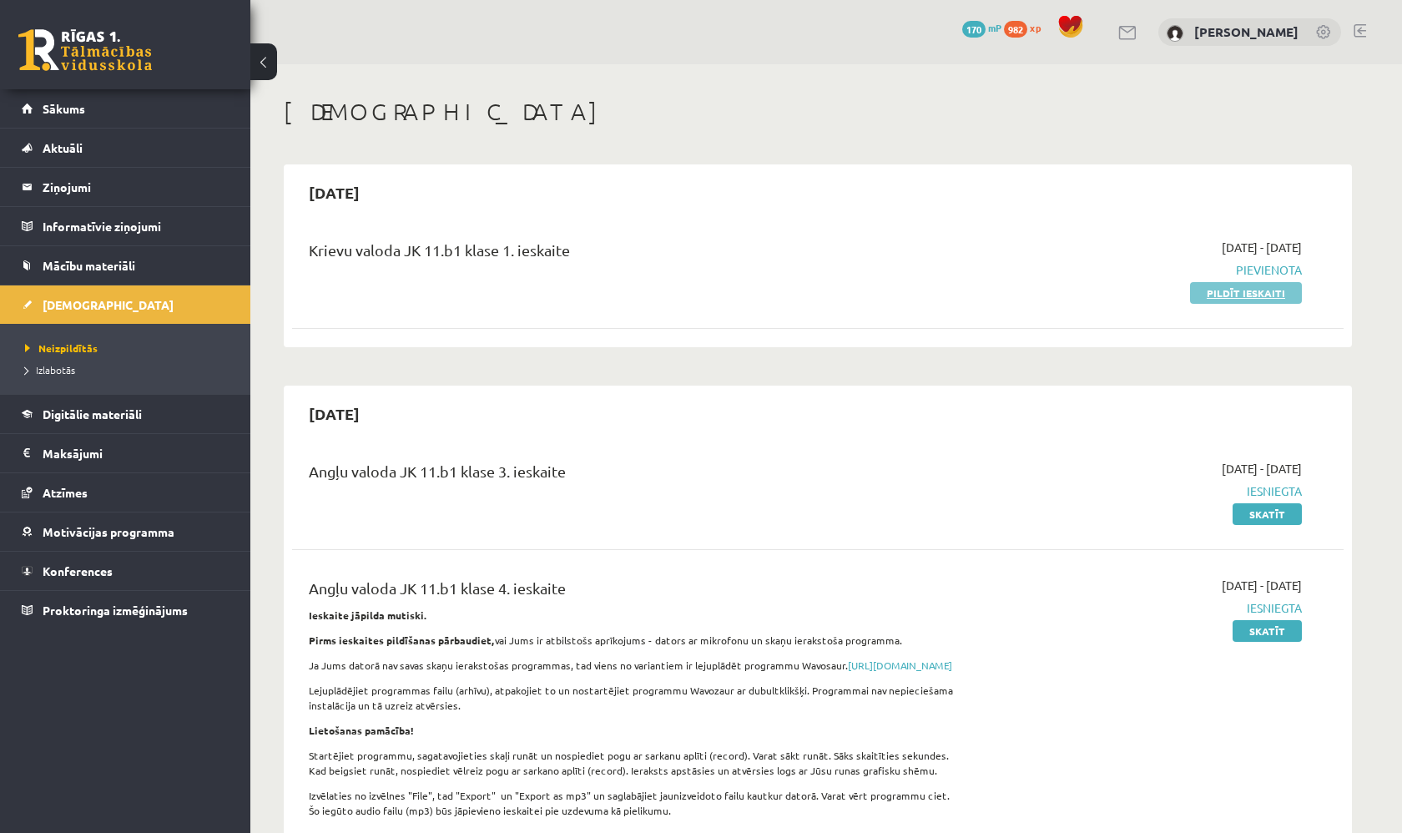
click at [1246, 286] on link "Pildīt ieskaiti" at bounding box center [1246, 293] width 112 height 22
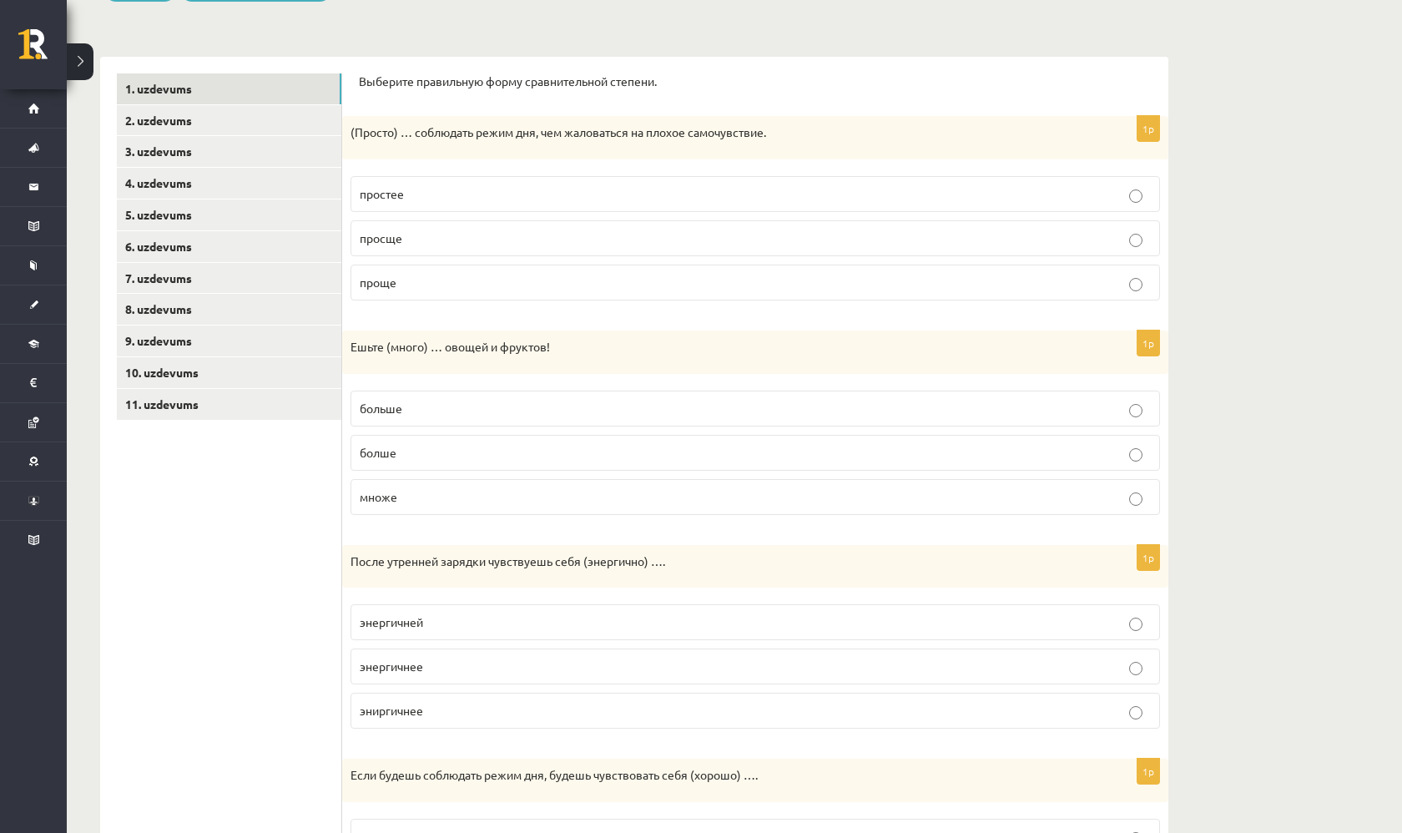
scroll to position [214, 0]
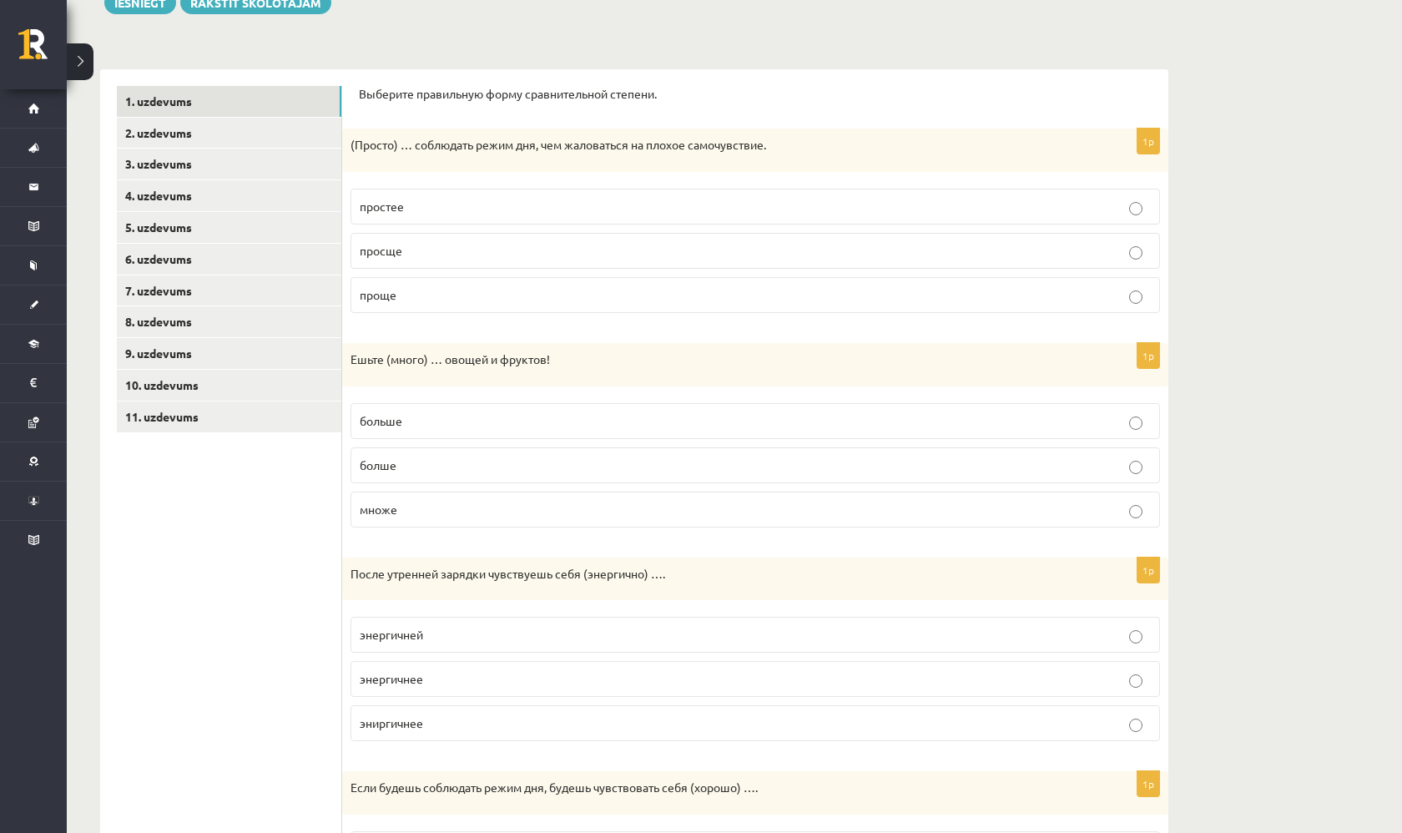
click at [466, 298] on p "проще" at bounding box center [755, 295] width 791 height 18
click at [450, 430] on label "больше" at bounding box center [754, 421] width 809 height 36
click at [424, 672] on p "энергичнее" at bounding box center [755, 679] width 791 height 18
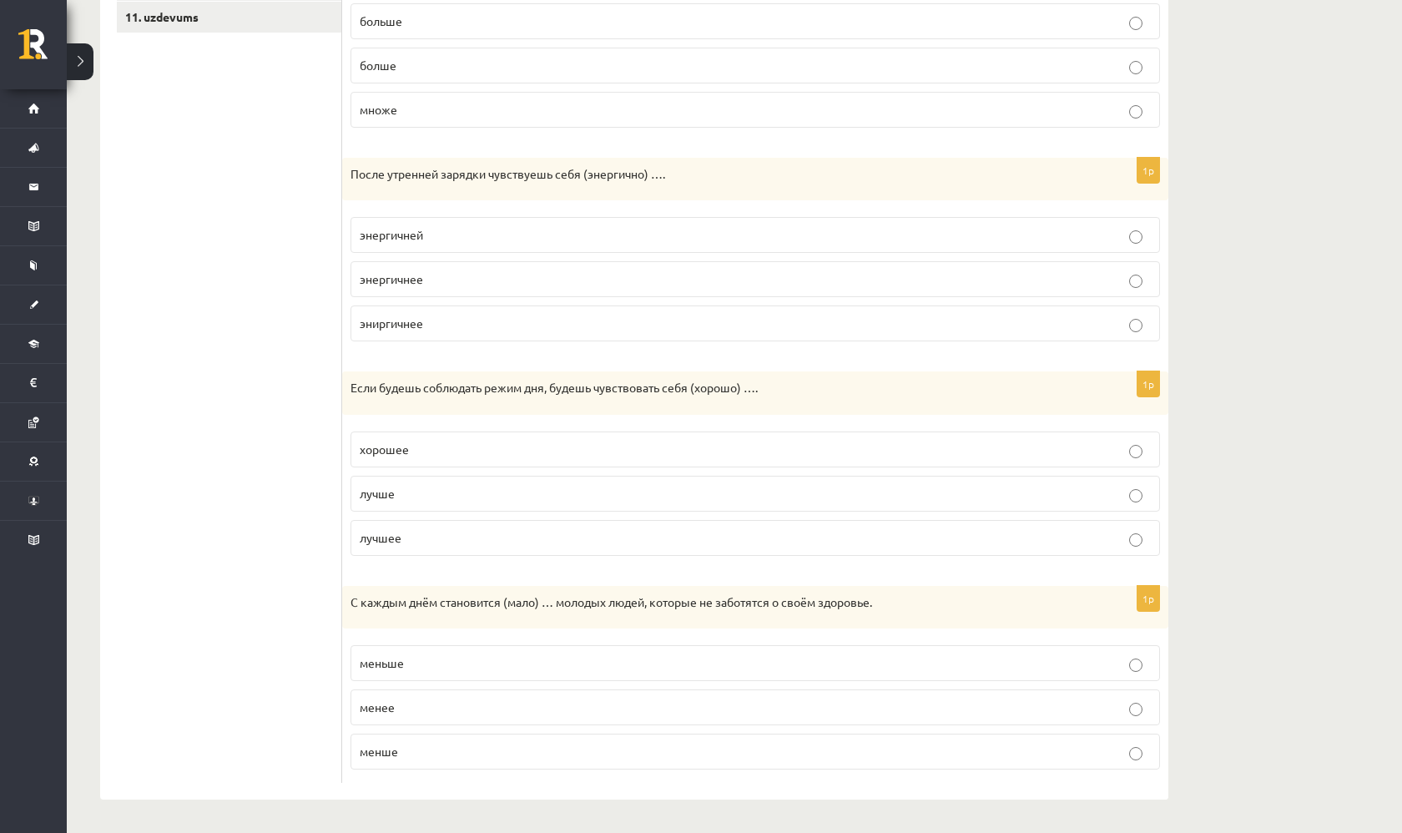
scroll to position [611, 0]
click at [462, 501] on p "лучше" at bounding box center [755, 496] width 791 height 18
click at [420, 672] on label "меньше" at bounding box center [754, 665] width 809 height 36
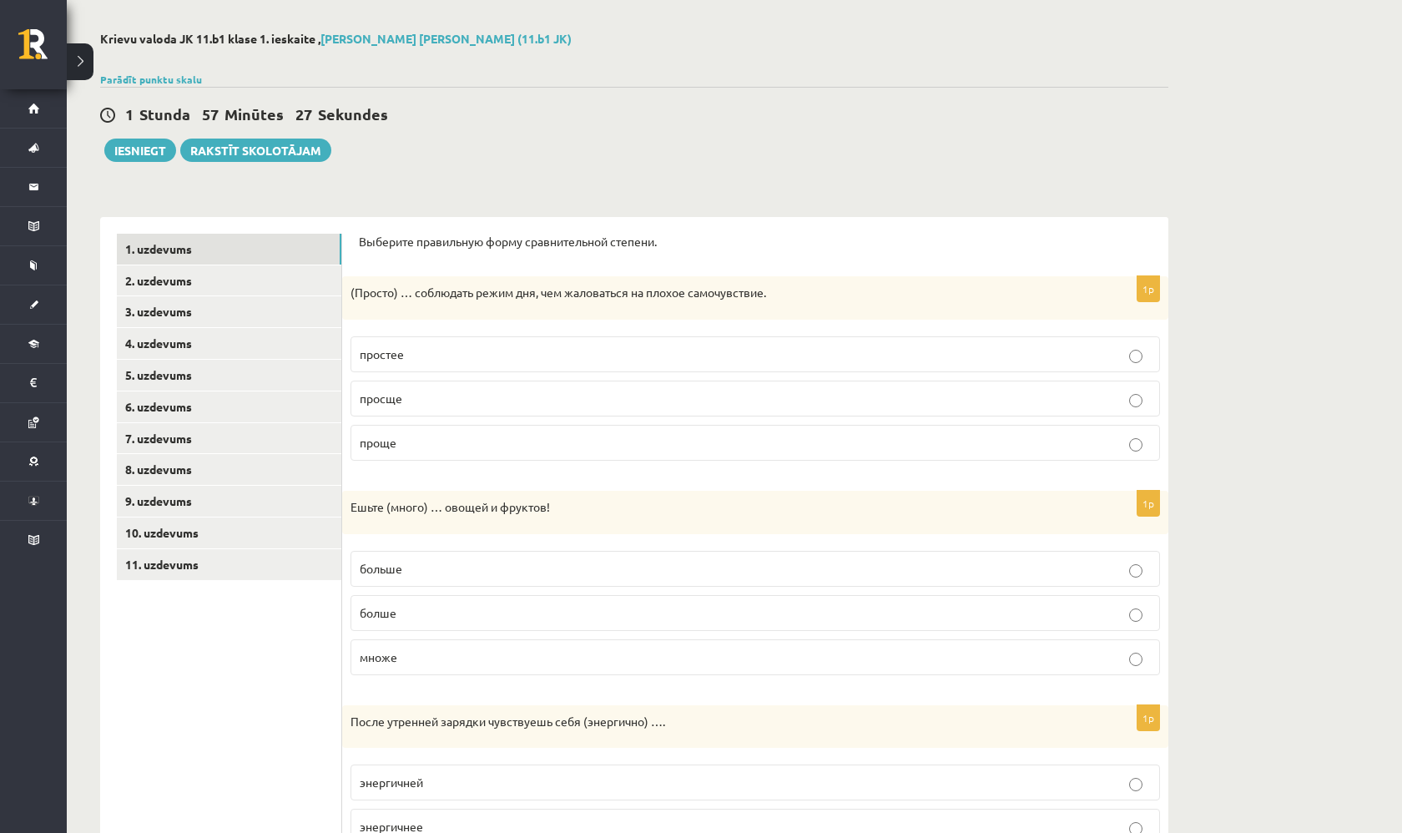
scroll to position [-3, 0]
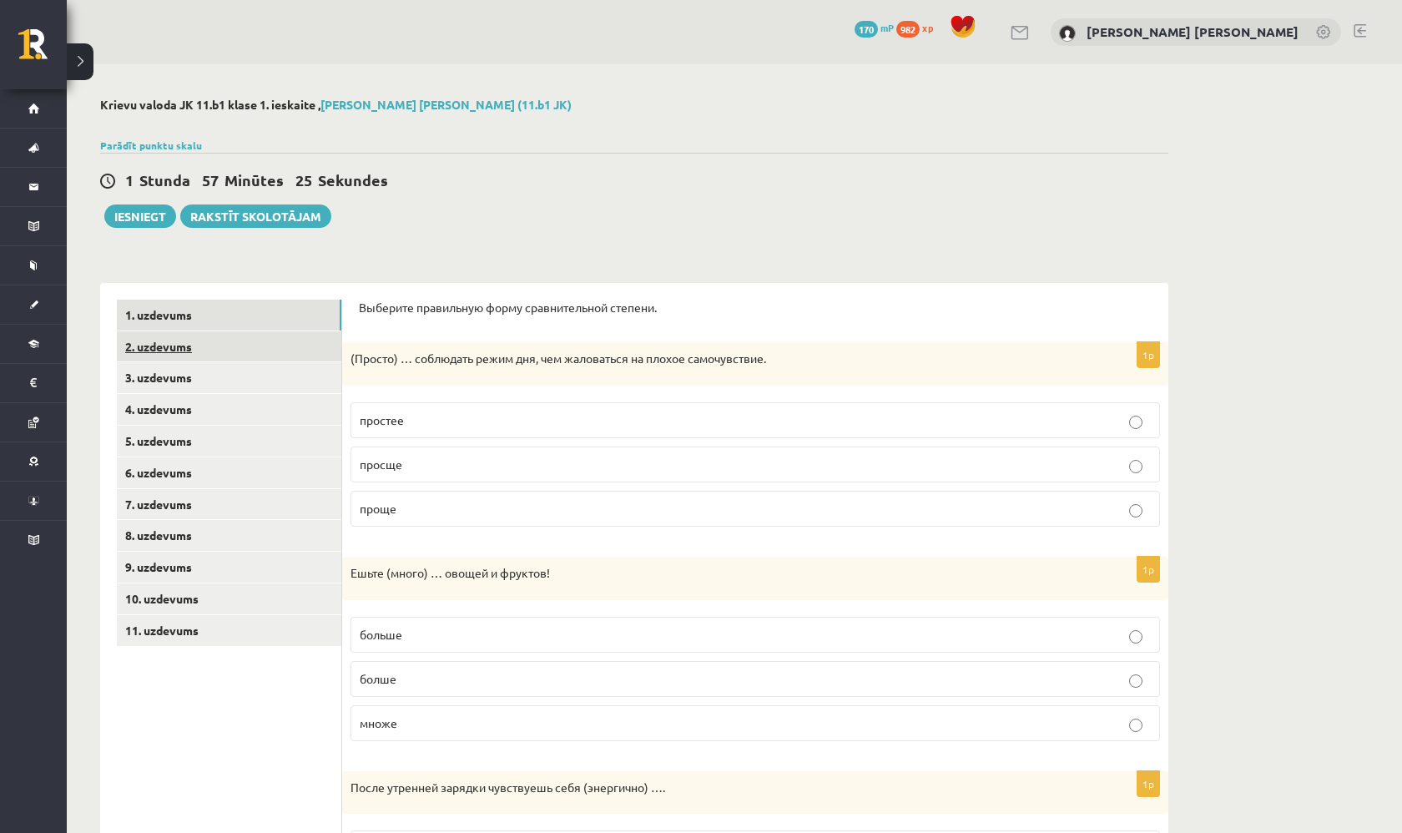
click at [293, 340] on link "2. uzdevums" at bounding box center [229, 346] width 224 height 31
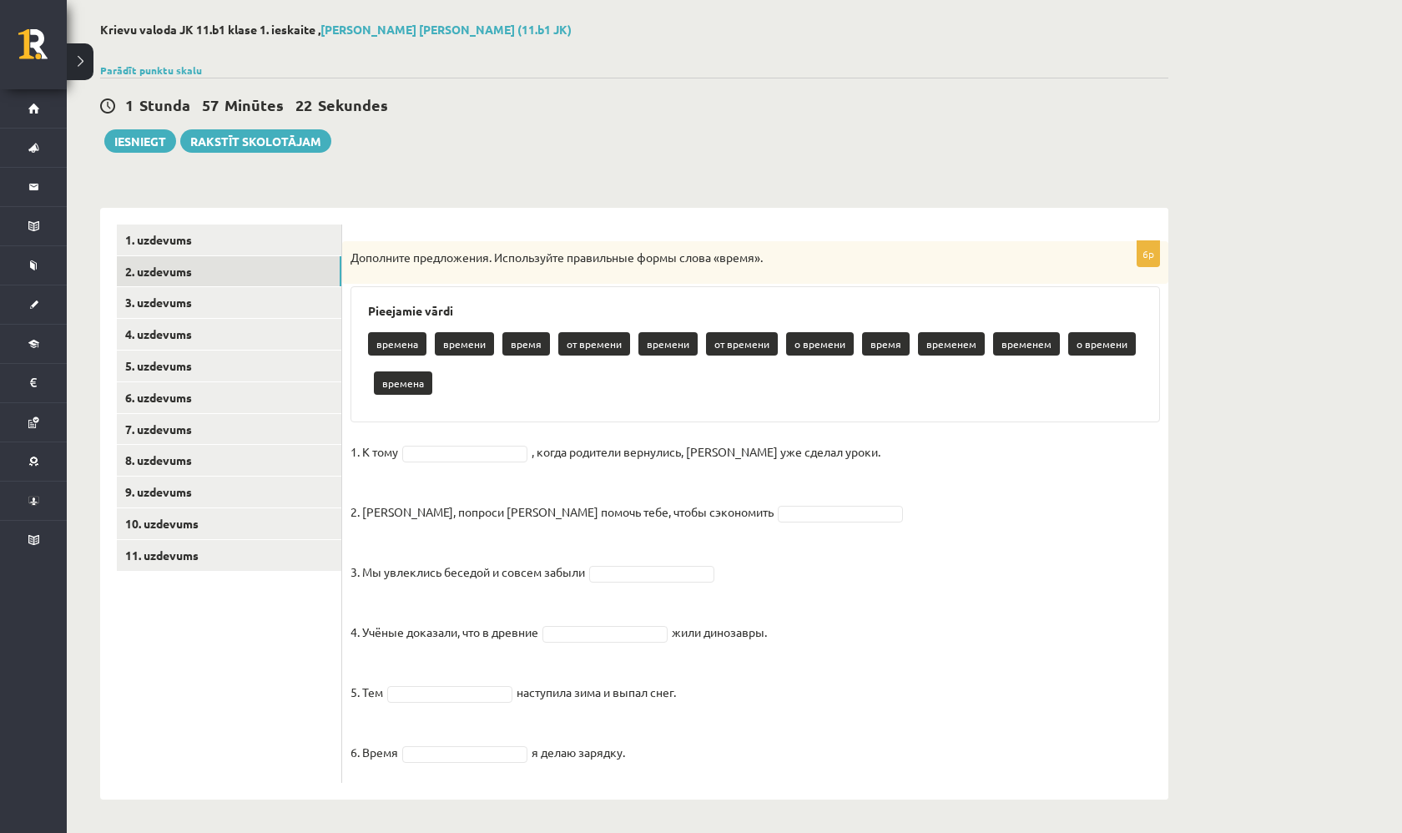
scroll to position [74, 0]
click at [476, 345] on p "времени" at bounding box center [464, 344] width 59 height 23
click at [464, 461] on fieldset "1. К тому , когда родители вернулись, [PERSON_NAME] уже сделал уроки. 2. [PERSO…" at bounding box center [754, 607] width 809 height 335
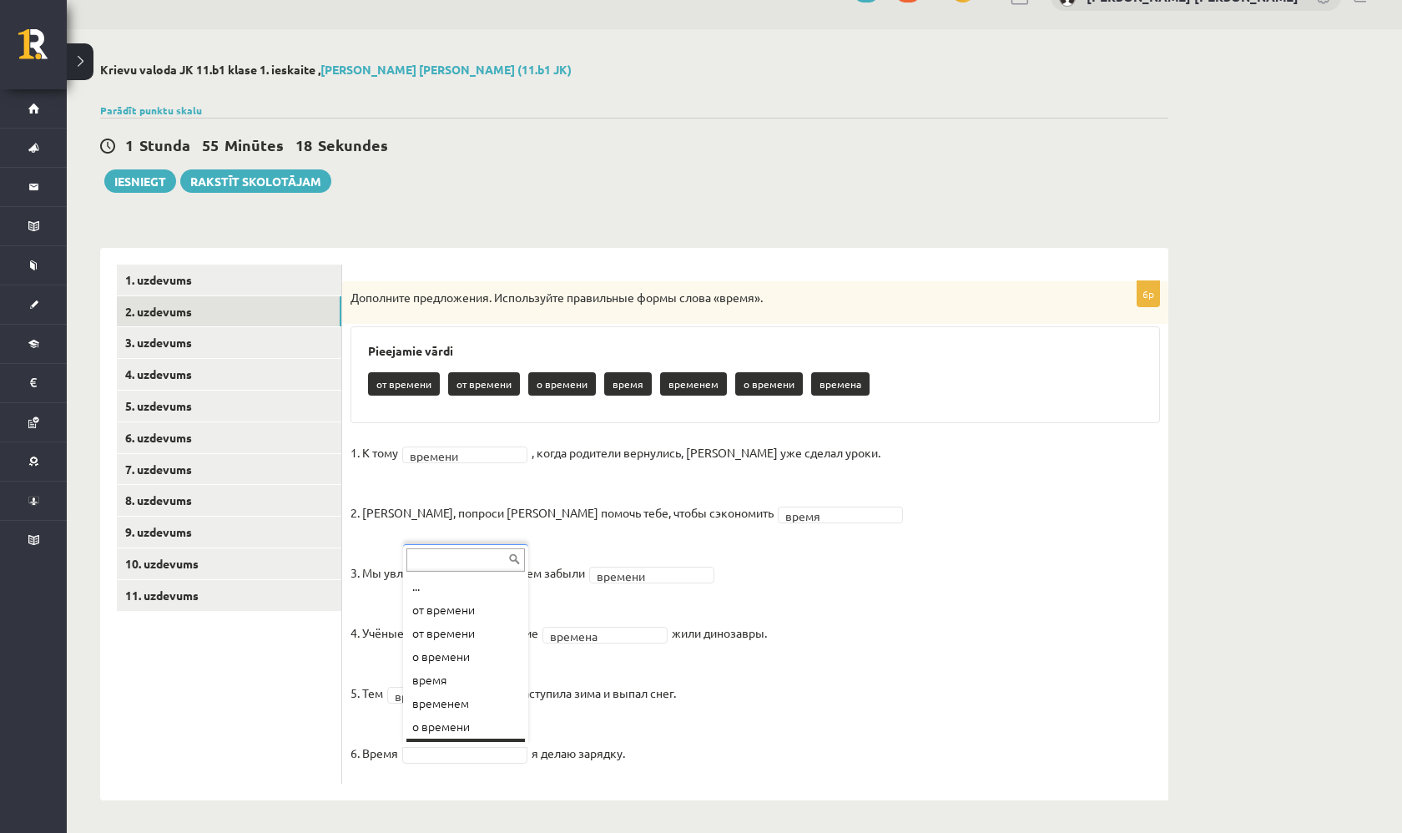
scroll to position [20, 0]
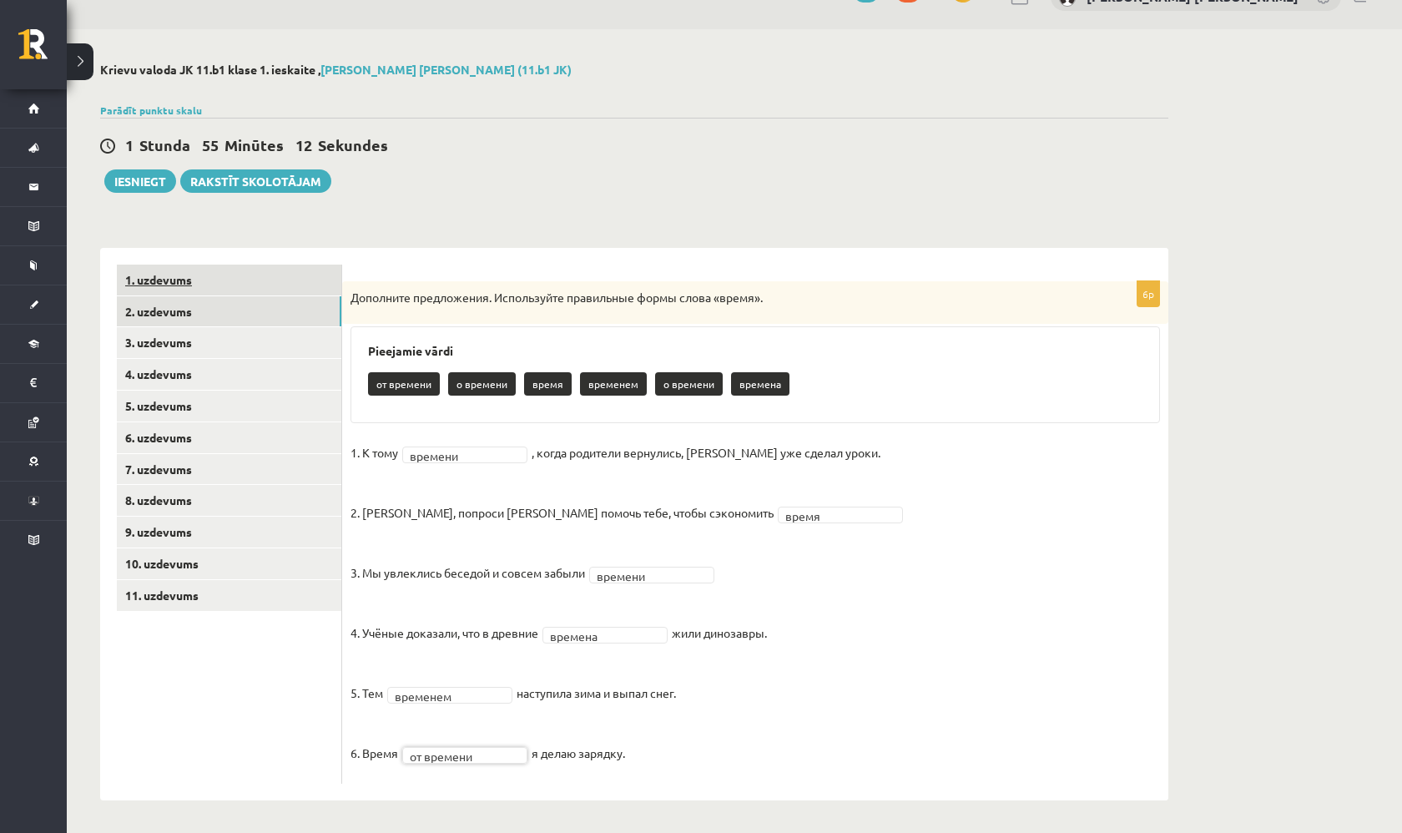
click at [217, 286] on link "1. uzdevums" at bounding box center [229, 279] width 224 height 31
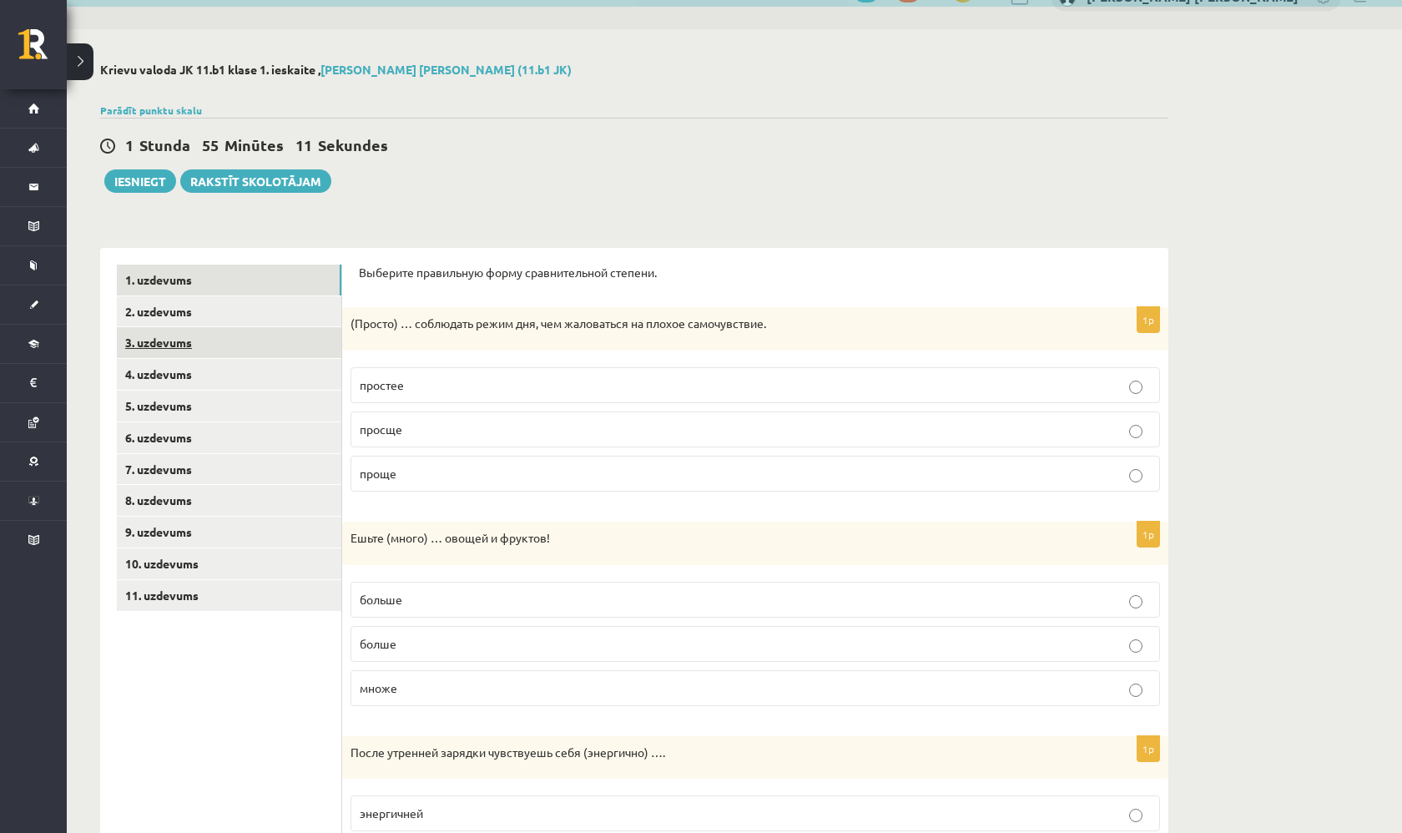
click at [210, 340] on link "3. uzdevums" at bounding box center [229, 342] width 224 height 31
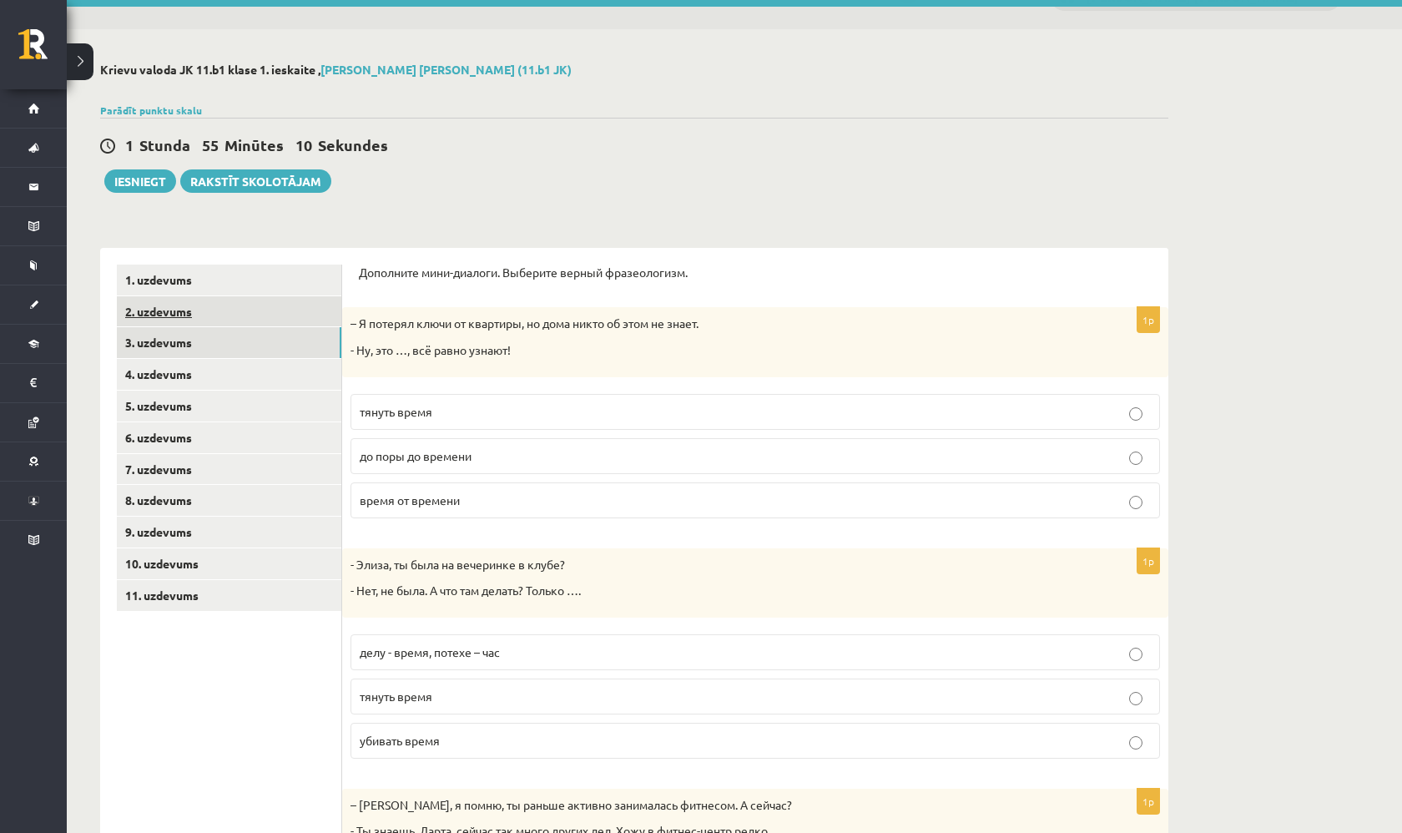
click at [213, 317] on link "2. uzdevums" at bounding box center [229, 311] width 224 height 31
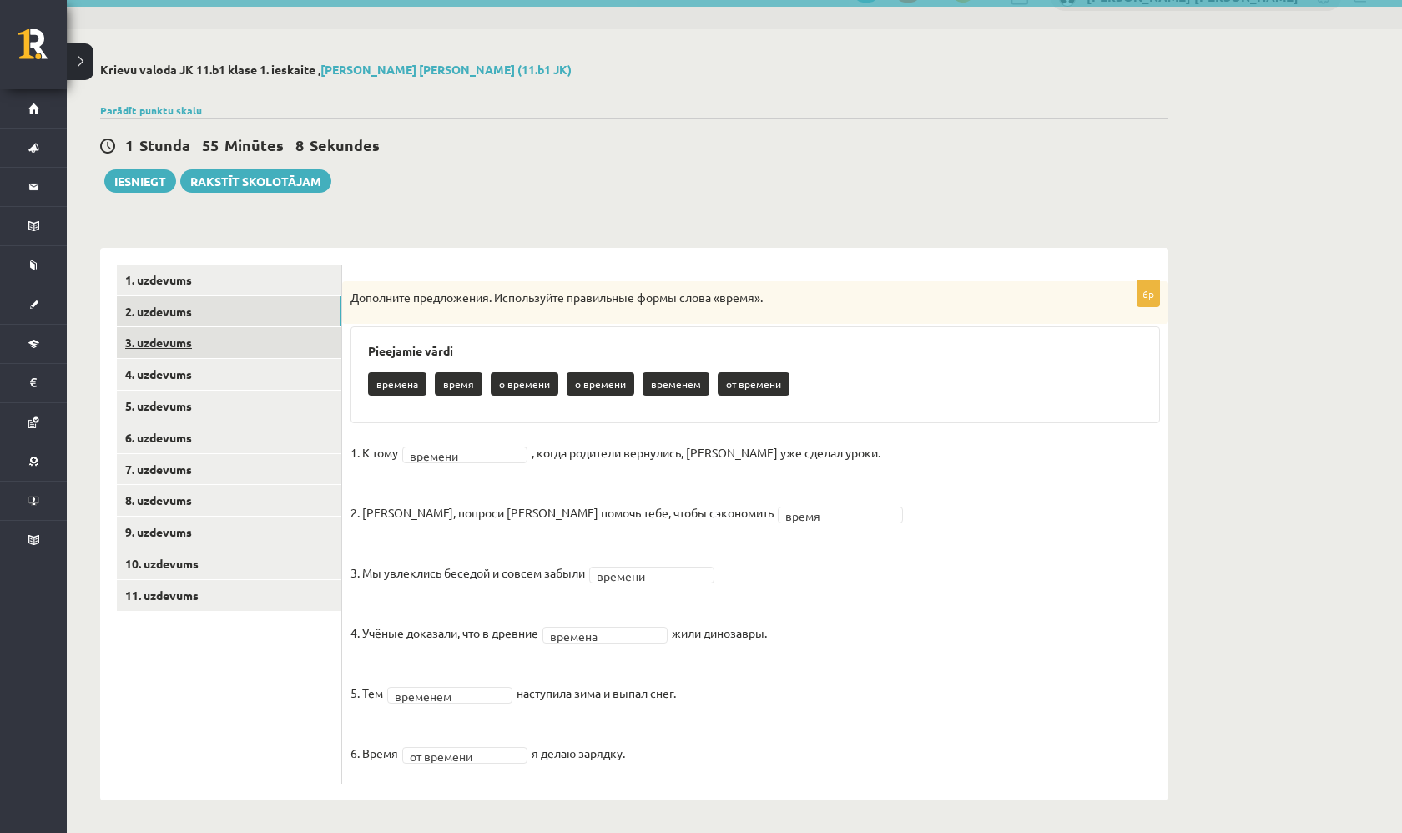
click at [213, 355] on link "3. uzdevums" at bounding box center [229, 342] width 224 height 31
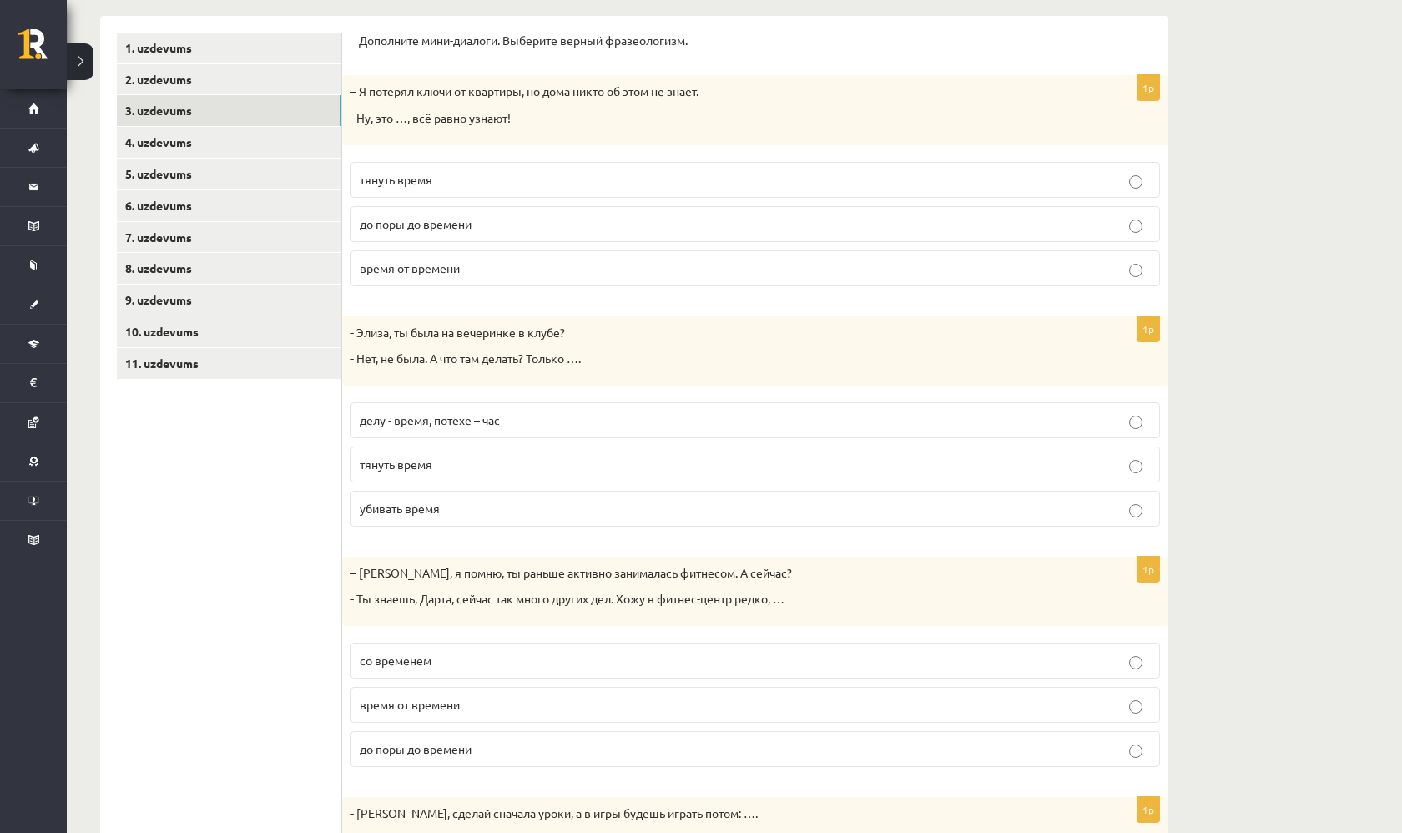
scroll to position [265, 0]
click at [761, 205] on fieldset "тянуть время до поры до времени время от времени" at bounding box center [754, 224] width 809 height 138
click at [759, 219] on p "до поры до времени" at bounding box center [755, 226] width 791 height 18
click at [567, 420] on p "делу - время, потехе – час" at bounding box center [755, 422] width 791 height 18
click at [460, 703] on span "время от времени" at bounding box center [410, 705] width 100 height 15
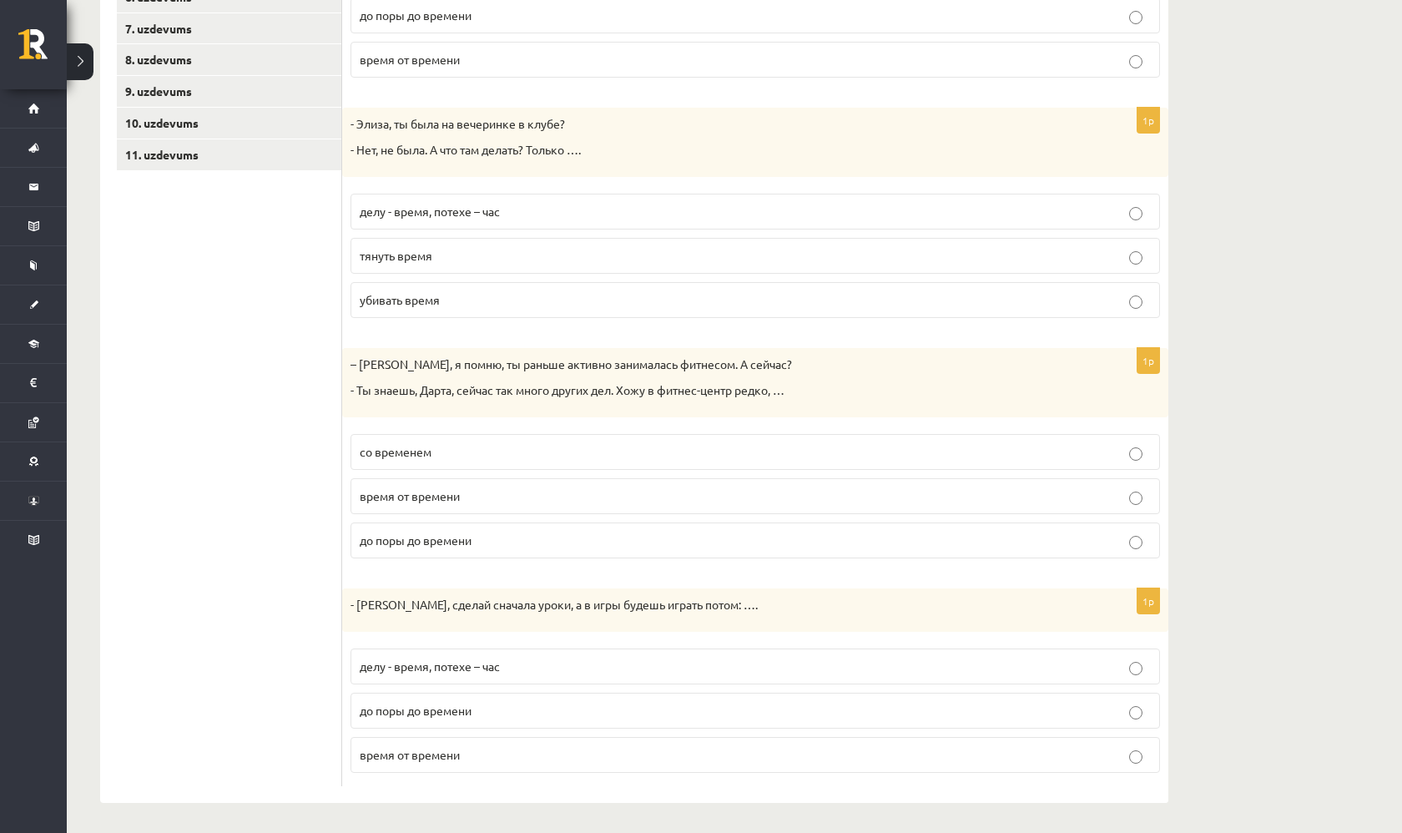
scroll to position [475, 0]
click at [456, 703] on span "до поры до времени" at bounding box center [416, 710] width 112 height 15
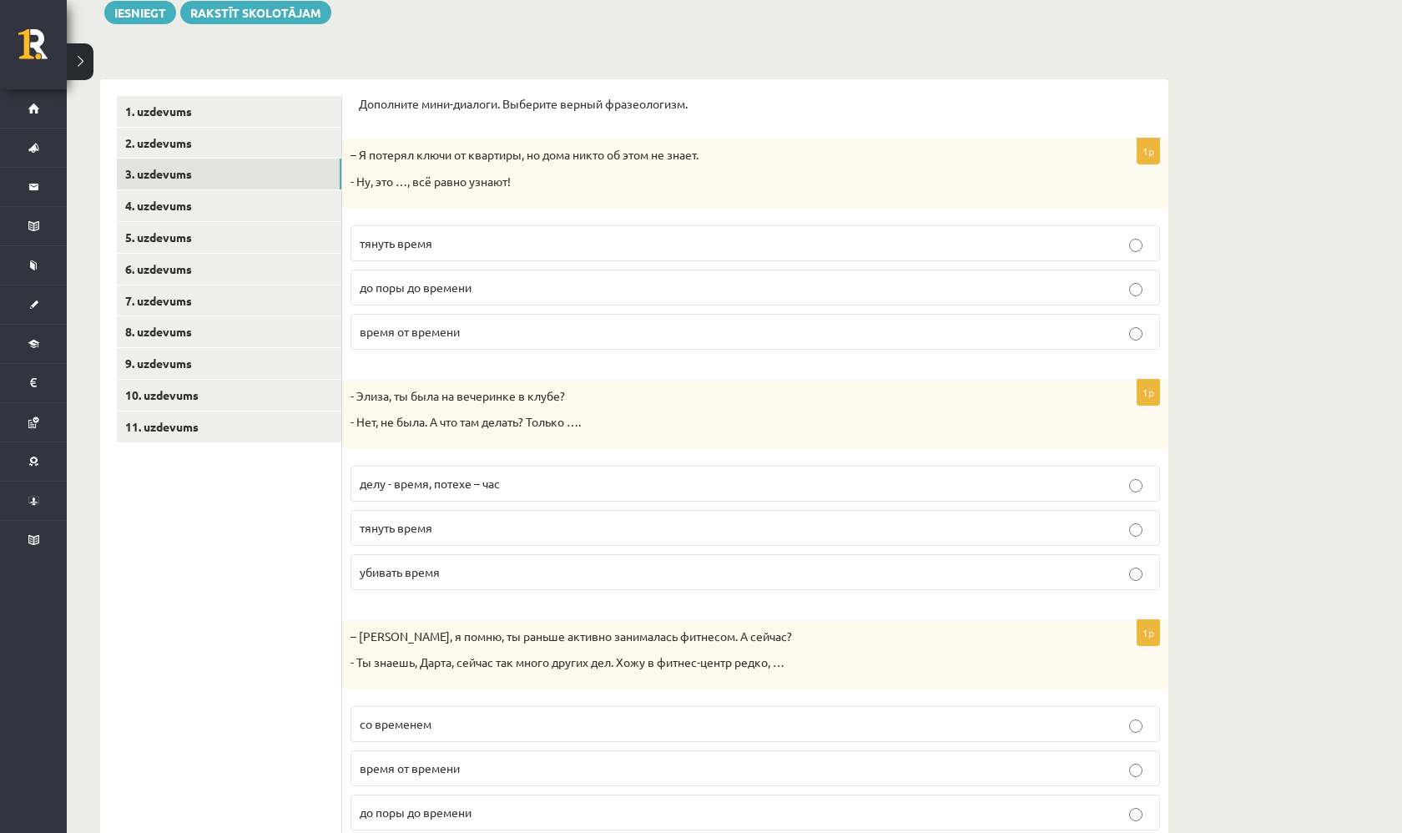
scroll to position [190, 0]
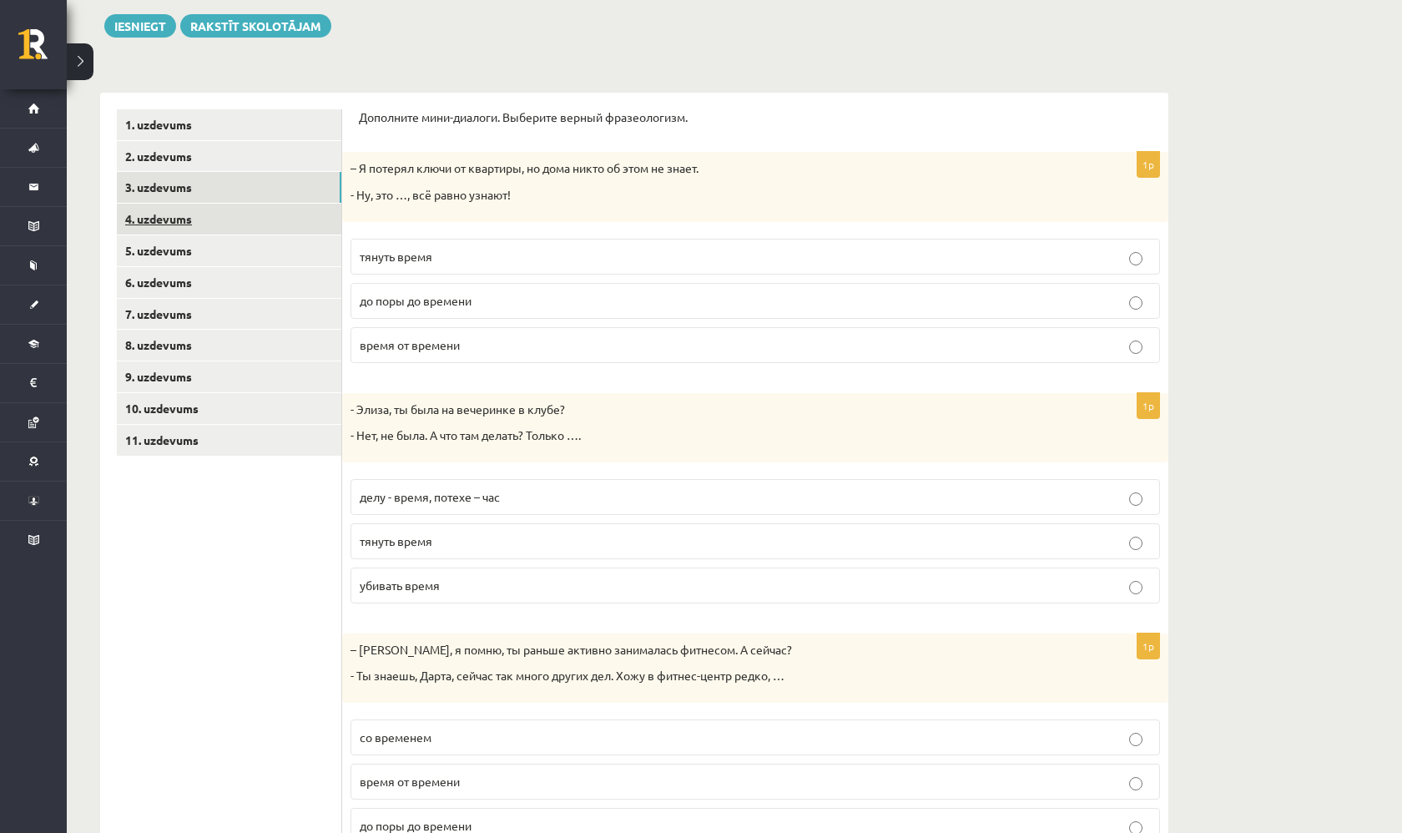
click at [235, 218] on link "4. uzdevums" at bounding box center [229, 219] width 224 height 31
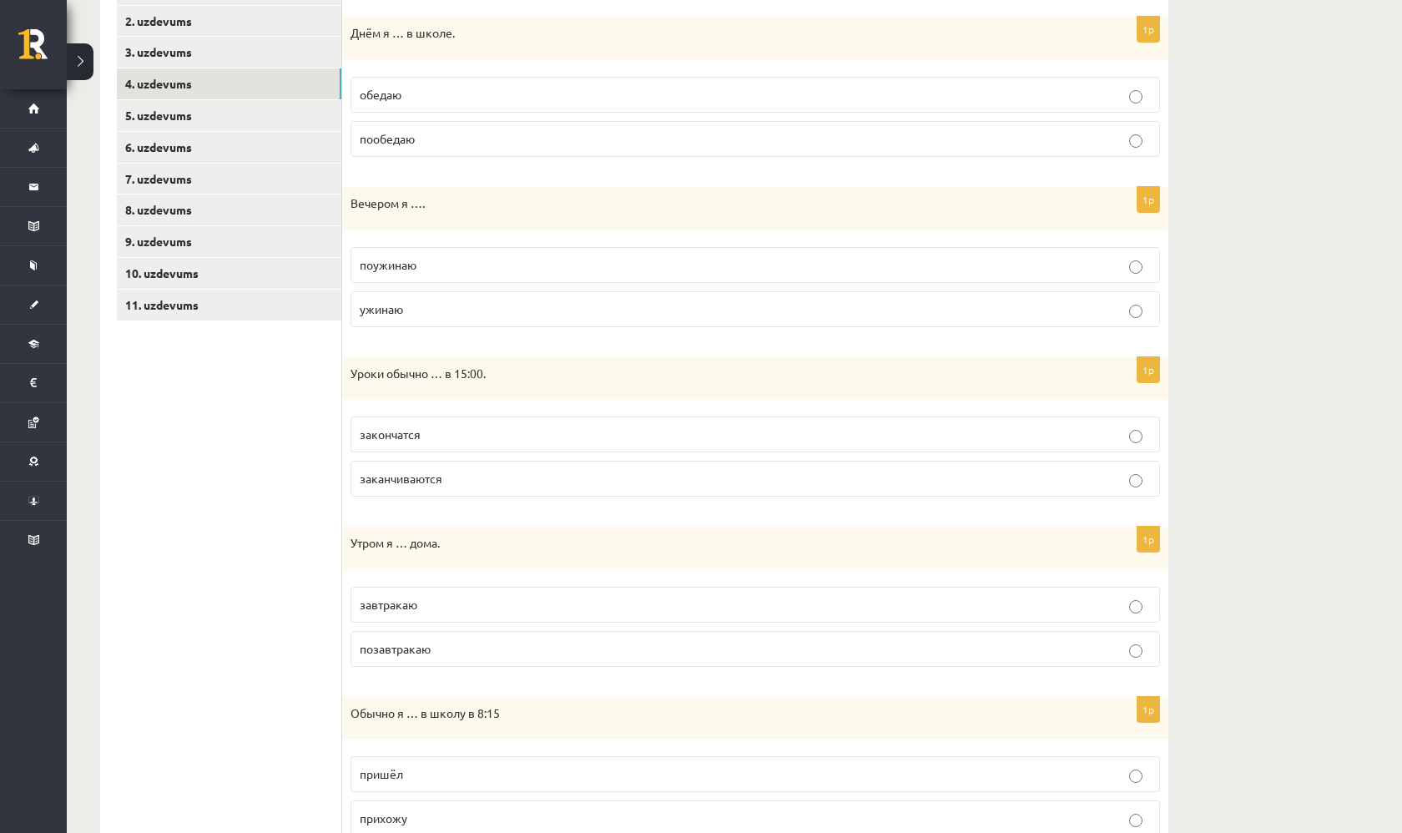
scroll to position [324, 0]
click at [773, 115] on fieldset "обедаю пообедаю" at bounding box center [754, 116] width 809 height 93
click at [758, 94] on p "обедаю" at bounding box center [755, 97] width 791 height 18
click at [624, 266] on p "поужинаю" at bounding box center [755, 267] width 791 height 18
click at [532, 474] on p "заканчиваются" at bounding box center [755, 480] width 791 height 18
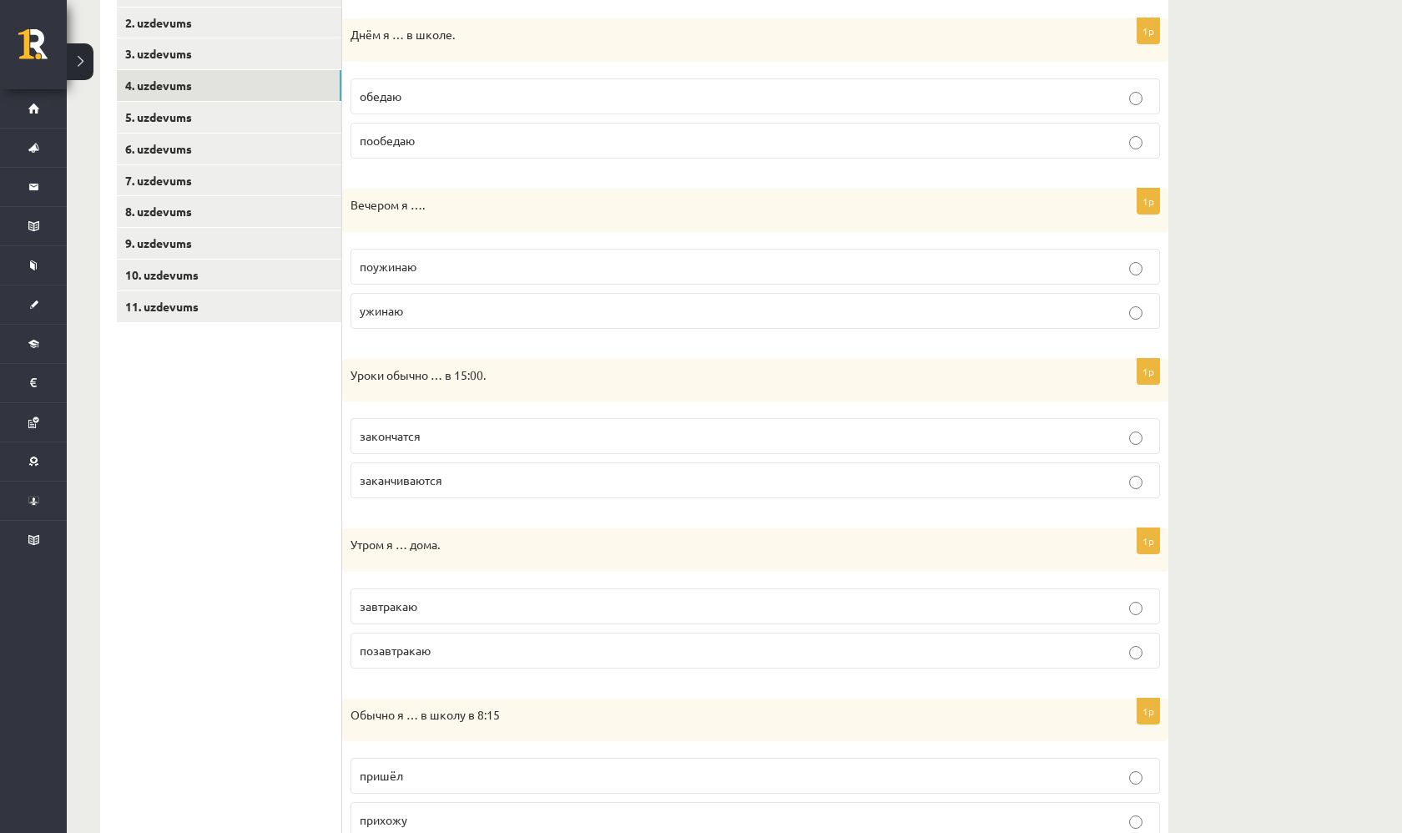
click at [498, 603] on p "завтракаю" at bounding box center [755, 606] width 791 height 18
click at [450, 821] on p "прихожу" at bounding box center [755, 820] width 791 height 18
click at [209, 118] on link "5. uzdevums" at bounding box center [229, 117] width 224 height 31
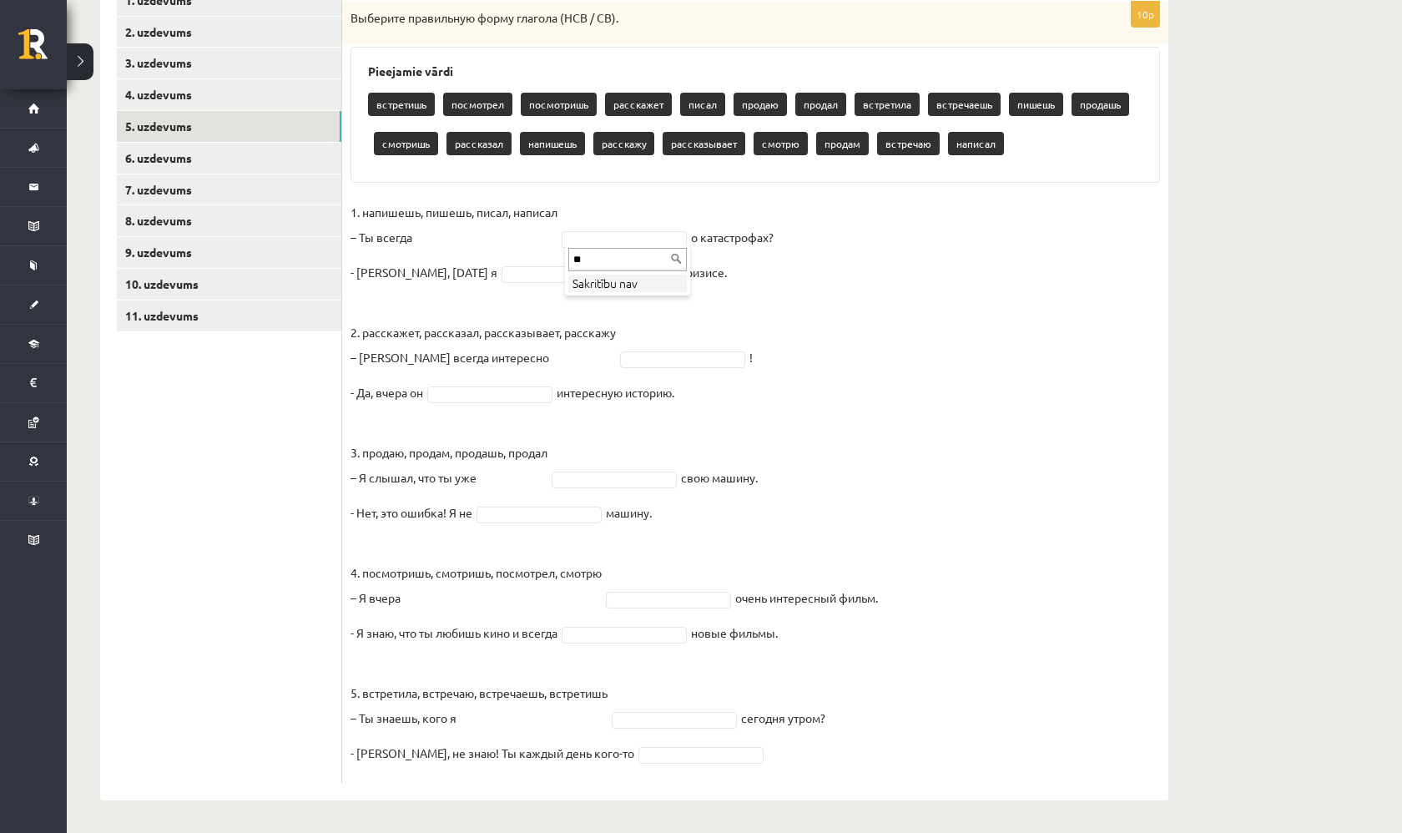
type input "*"
click at [483, 280] on fieldset "1. напишешь, пишешь, писал, написал – Ты всегда писал ***** о катастрофах? - Не…" at bounding box center [754, 487] width 809 height 576
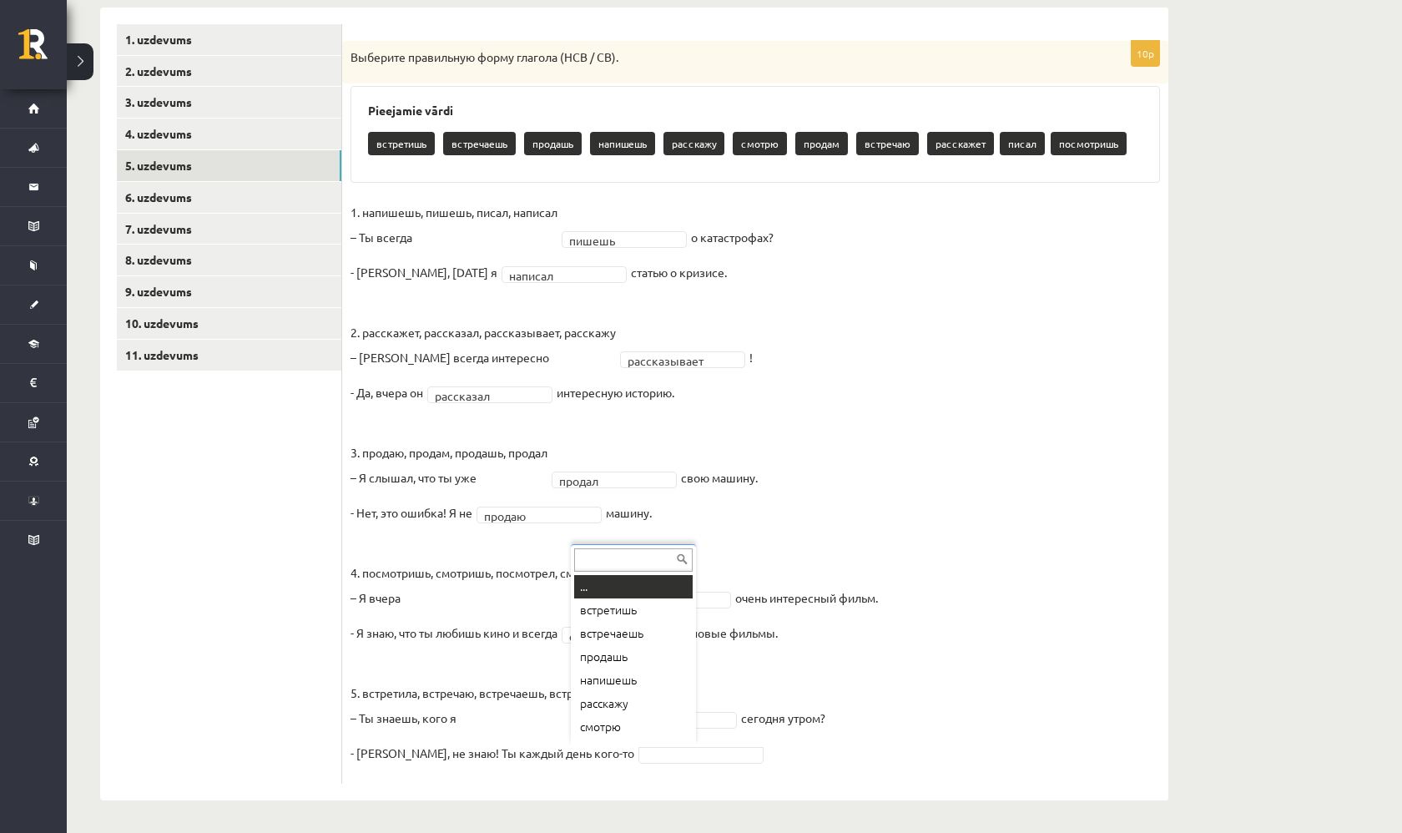
scroll to position [20, 0]
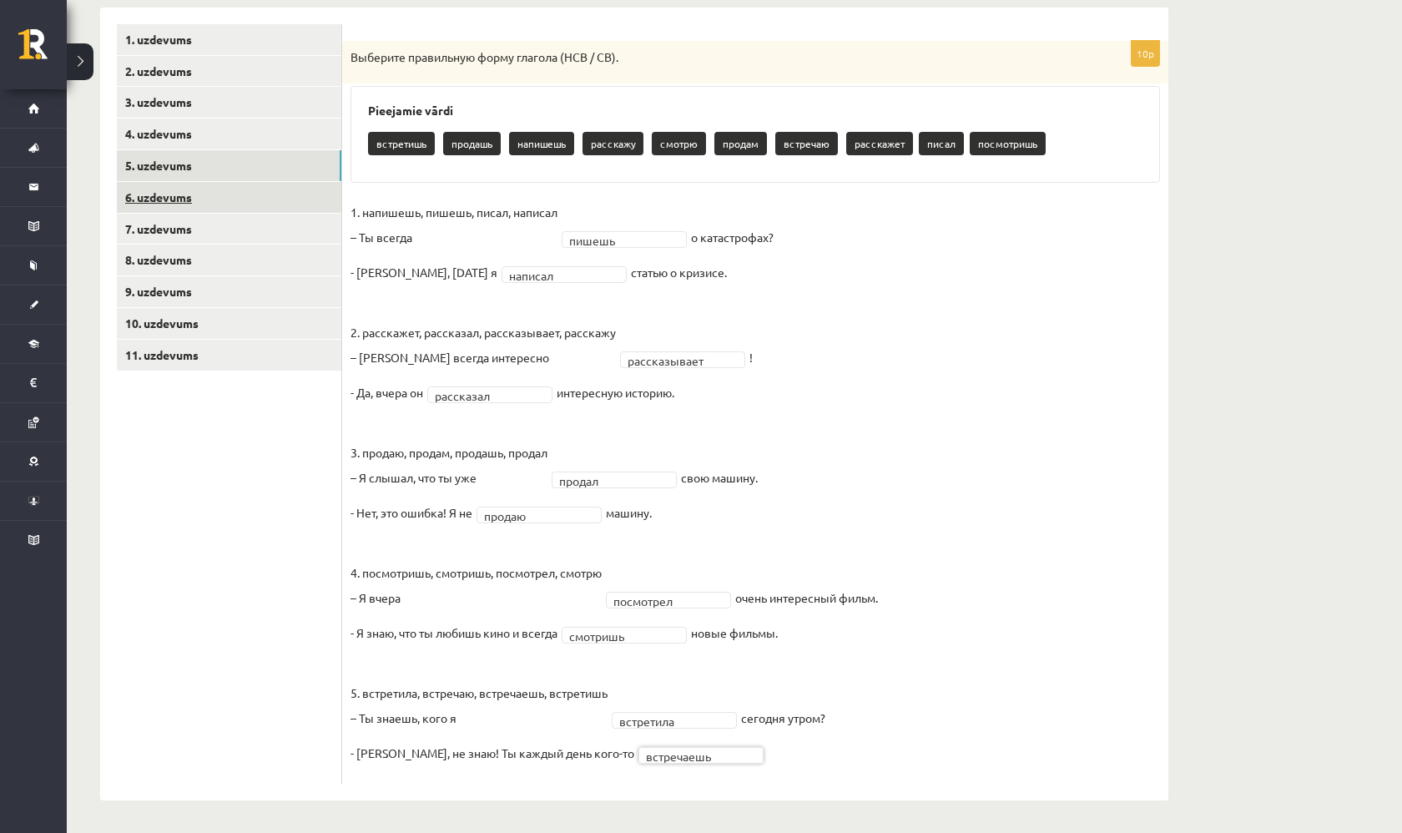
click at [257, 194] on link "6. uzdevums" at bounding box center [229, 197] width 224 height 31
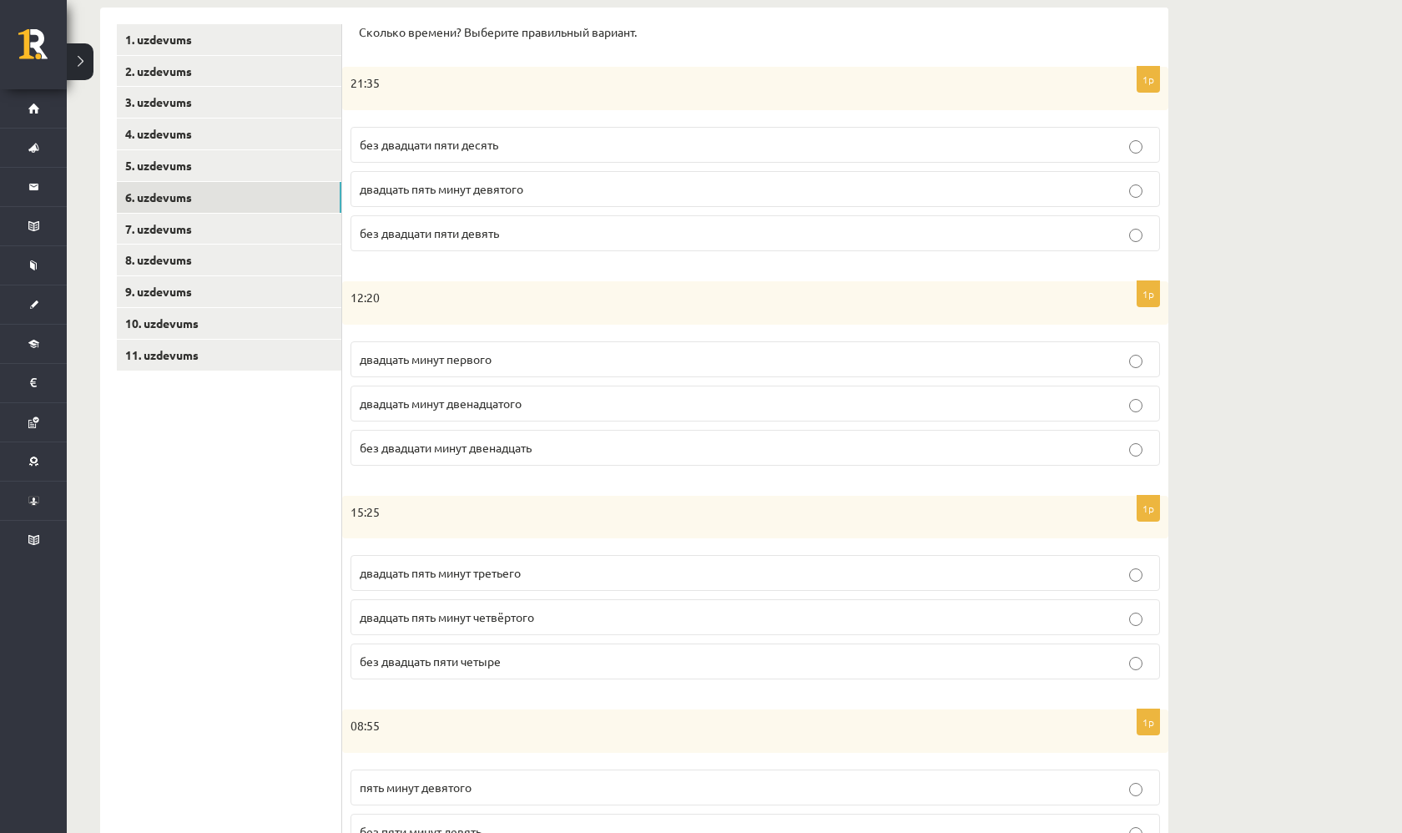
click at [1034, 44] on div "Сколько времени? Выберите правильный вариант." at bounding box center [755, 37] width 793 height 27
click at [542, 225] on p "без двадцати пяти девять" at bounding box center [755, 233] width 791 height 18
click at [556, 355] on p "двадцать минут первого" at bounding box center [755, 359] width 791 height 18
click at [603, 565] on p "двадцать пять минут третьего" at bounding box center [755, 573] width 791 height 18
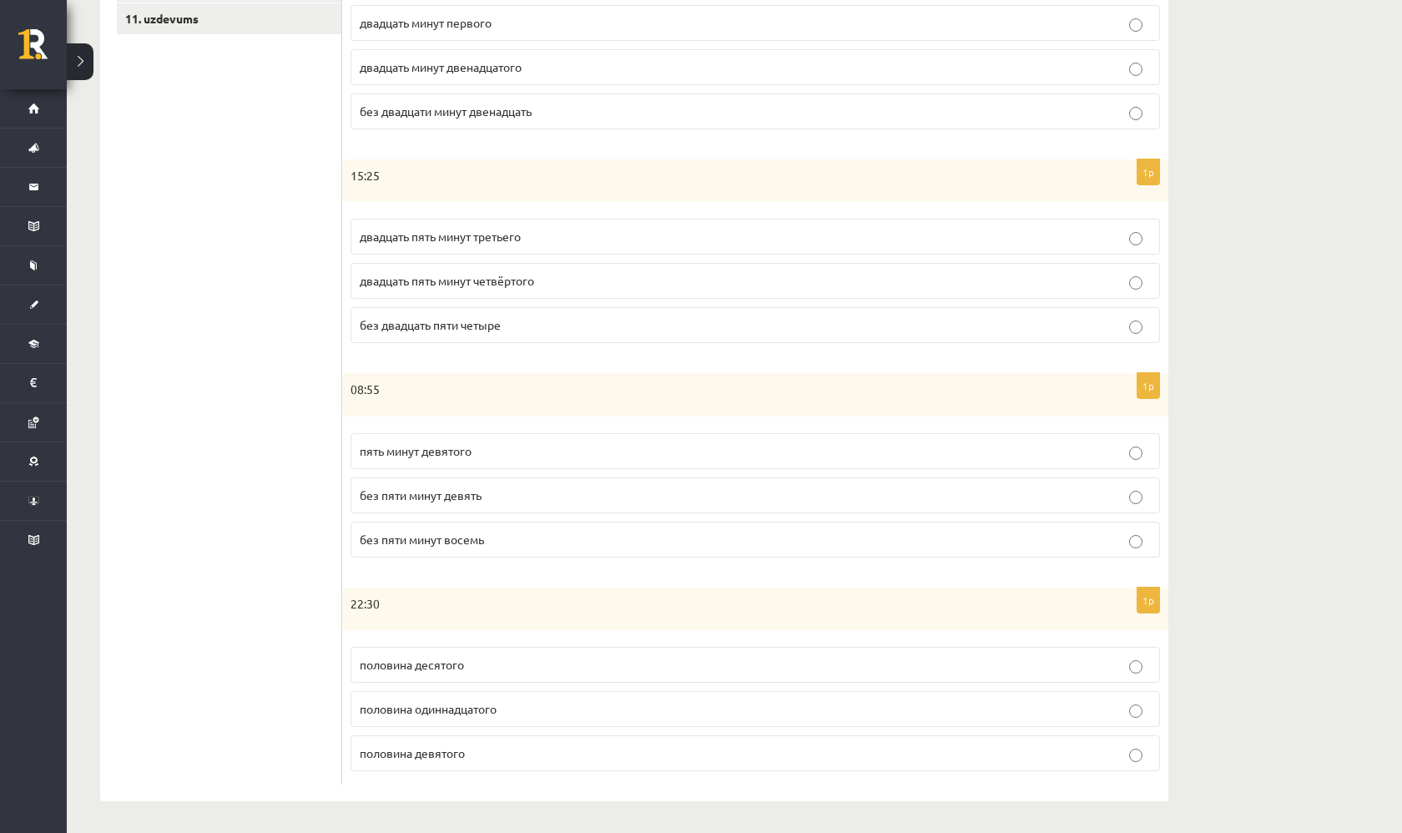
scroll to position [611, 0]
click at [516, 502] on label "без пяти минут девять" at bounding box center [754, 496] width 809 height 36
click at [517, 706] on p "половина одиннадцатого" at bounding box center [755, 710] width 791 height 18
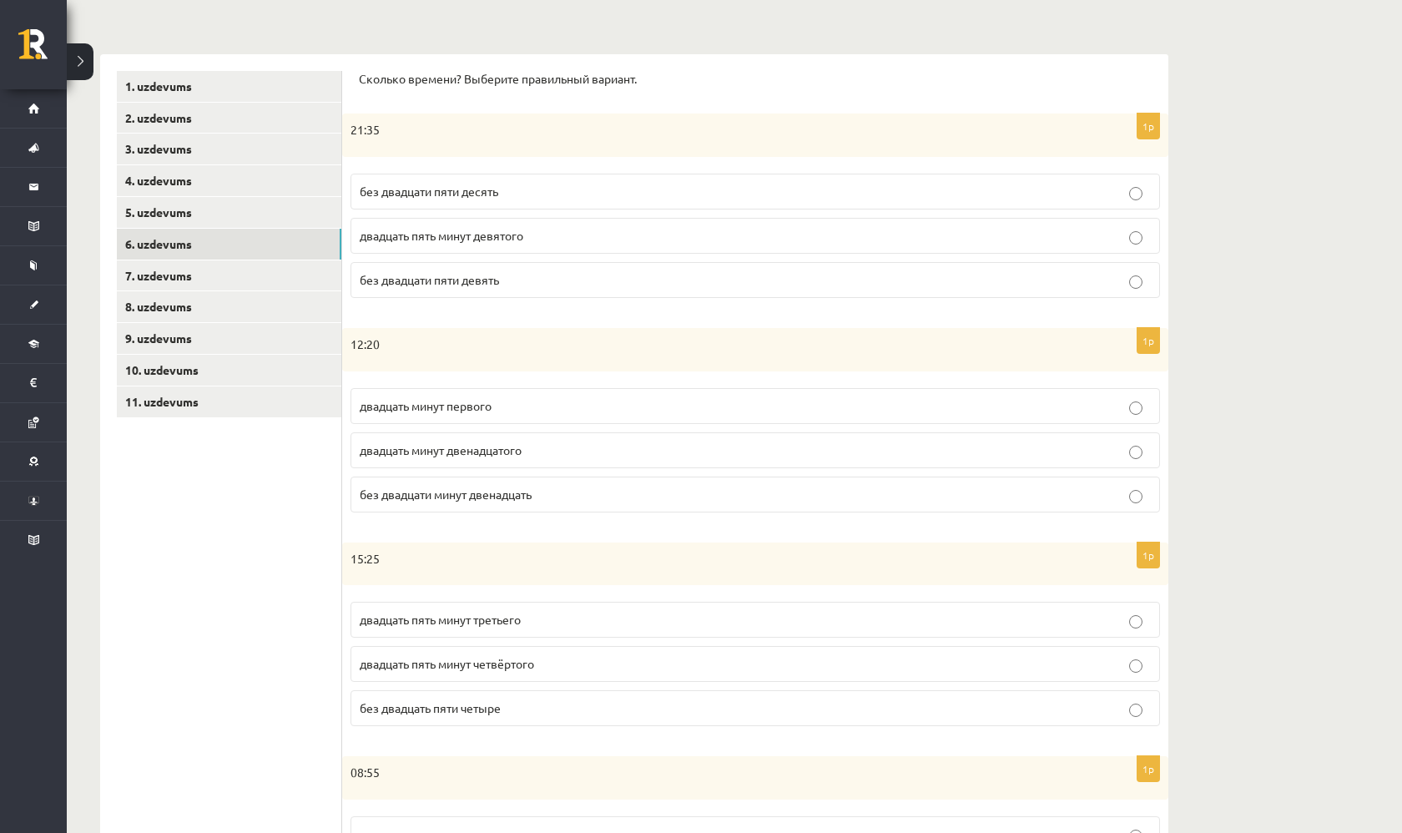
scroll to position [228, 0]
click at [260, 267] on link "7. uzdevums" at bounding box center [229, 276] width 224 height 31
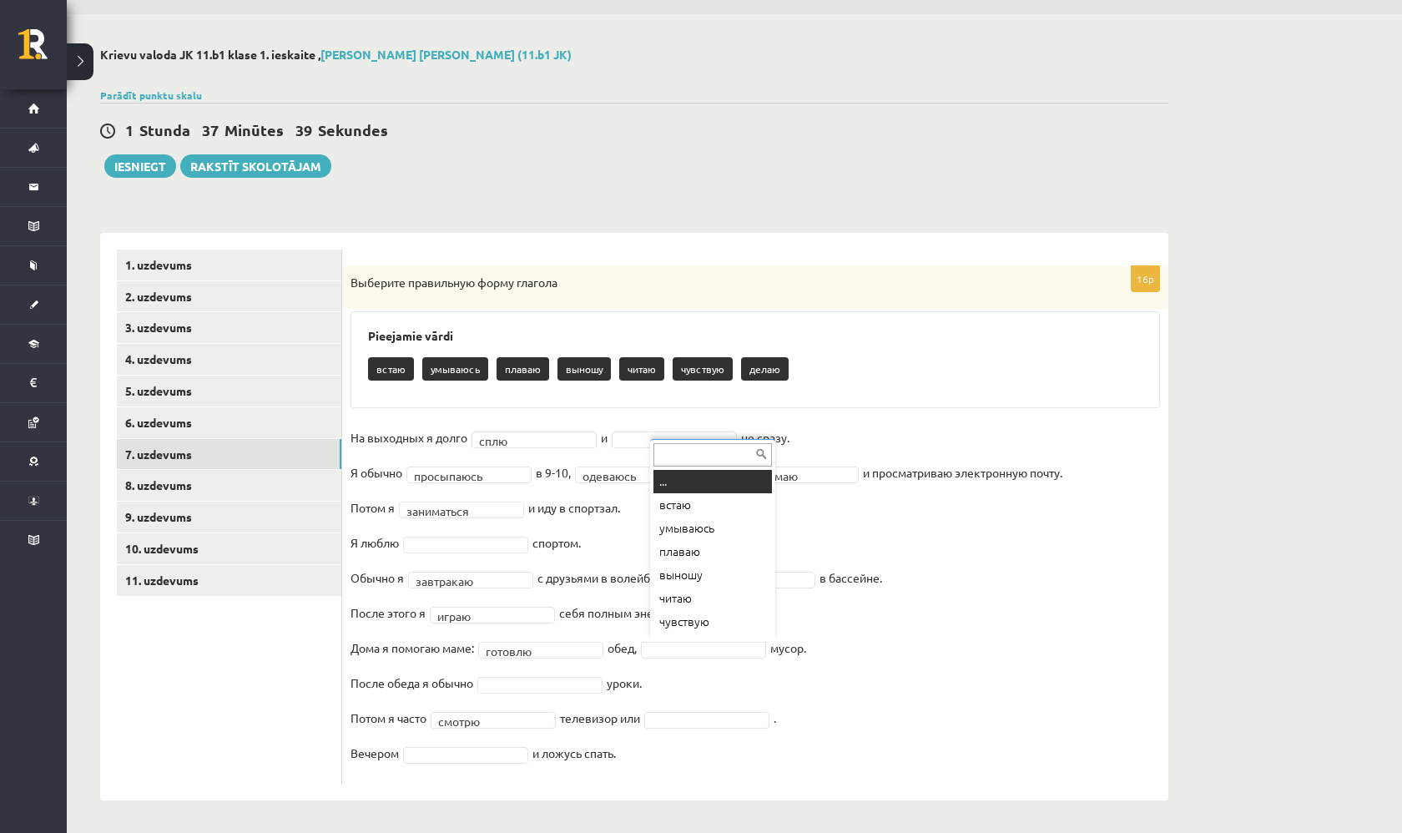
scroll to position [20, 0]
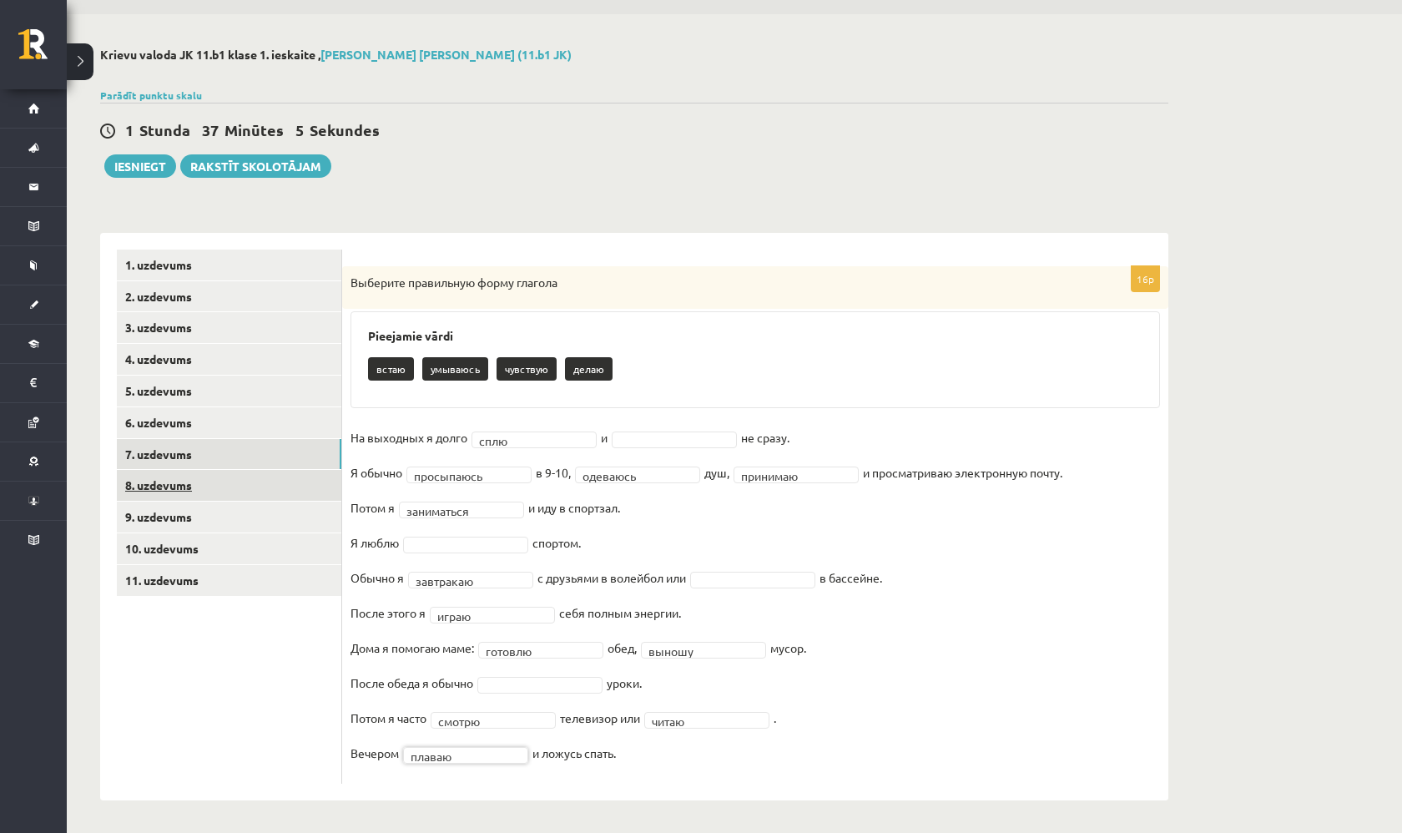
click at [210, 479] on link "8. uzdevums" at bounding box center [229, 485] width 224 height 31
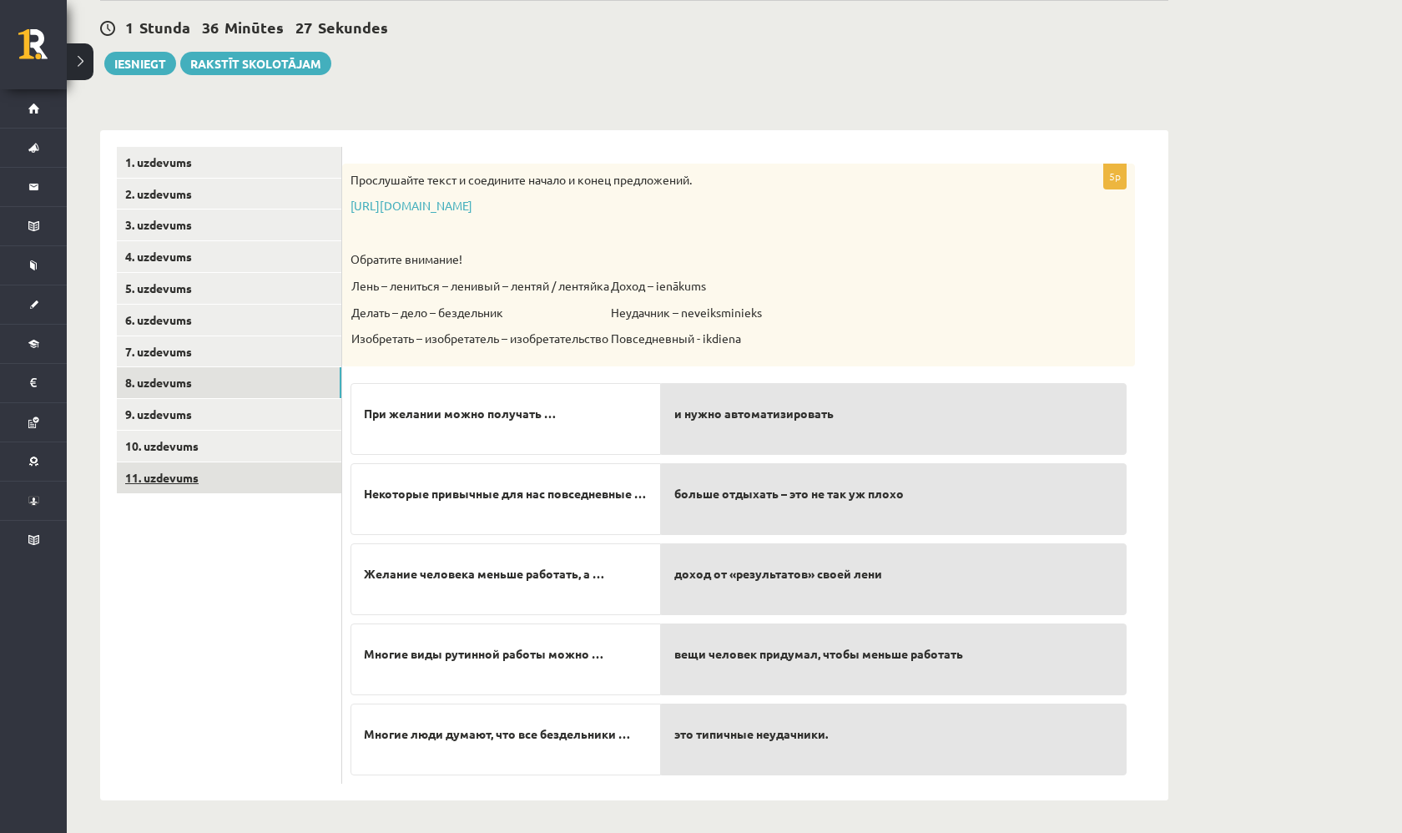
scroll to position [150, 0]
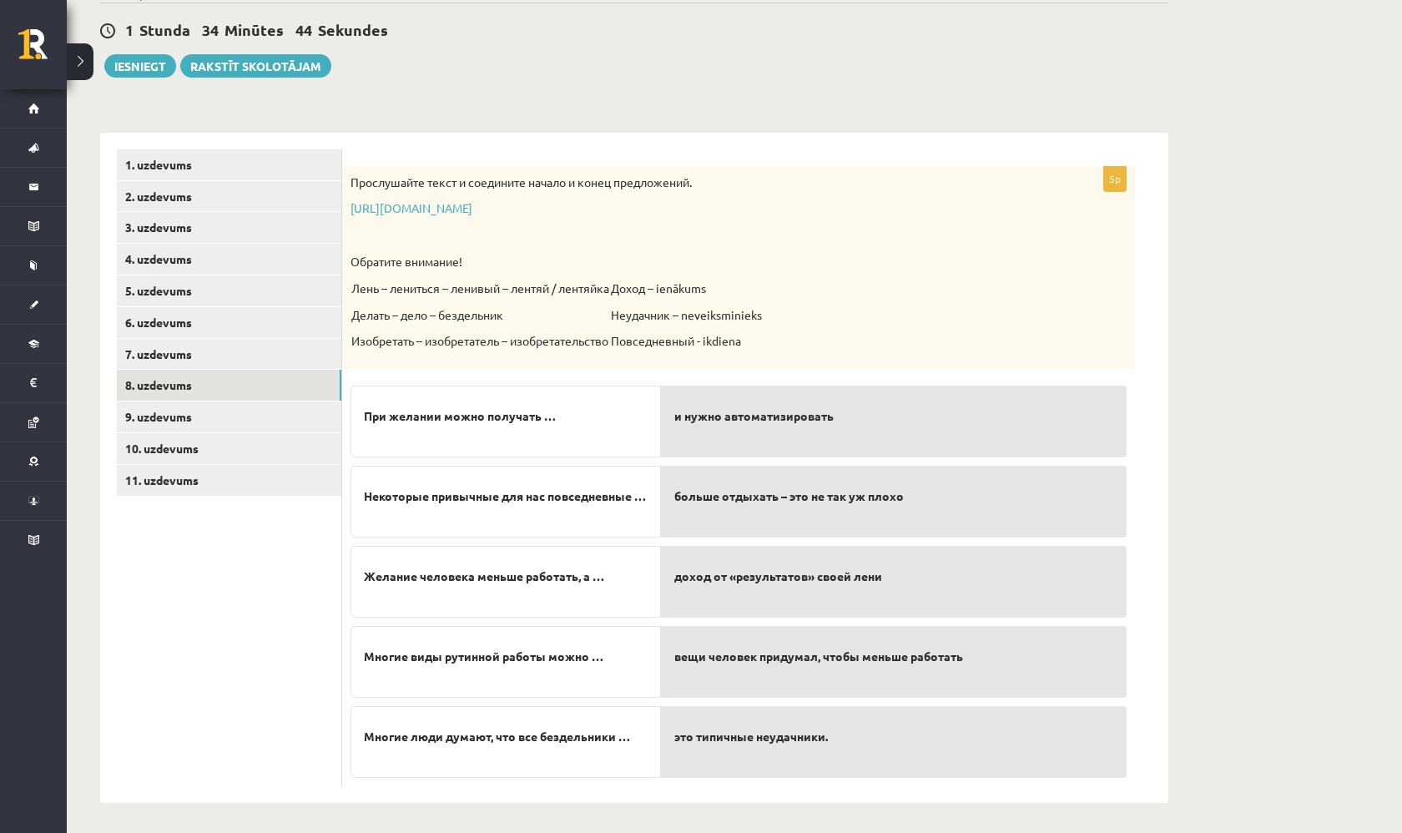
click at [722, 593] on div "доход от «результатов» своей лени" at bounding box center [894, 582] width 466 height 72
click at [711, 581] on span "доход от «результатов» своей лени" at bounding box center [778, 576] width 208 height 18
click at [272, 410] on link "9. uzdevums" at bounding box center [229, 416] width 224 height 31
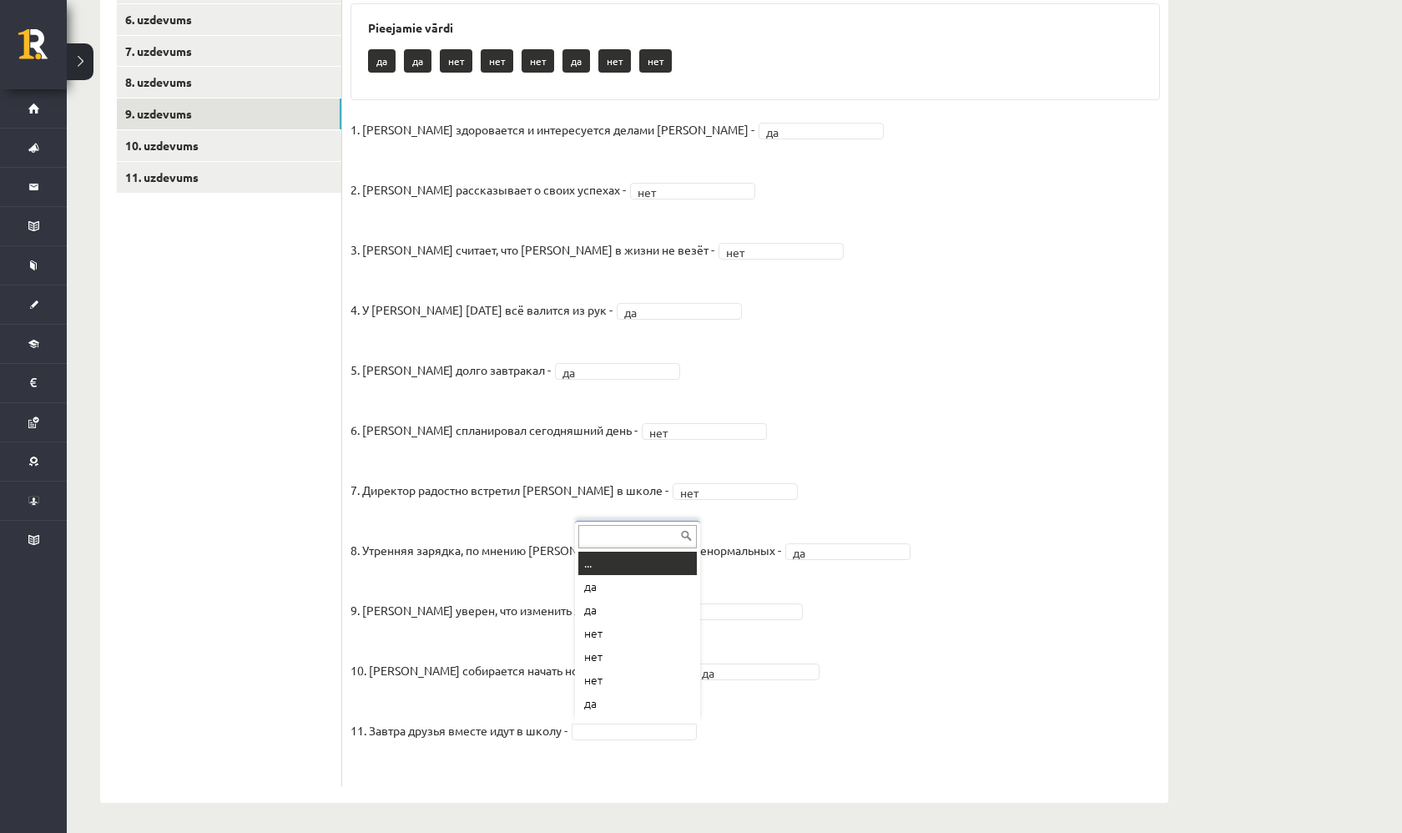
scroll to position [20, 0]
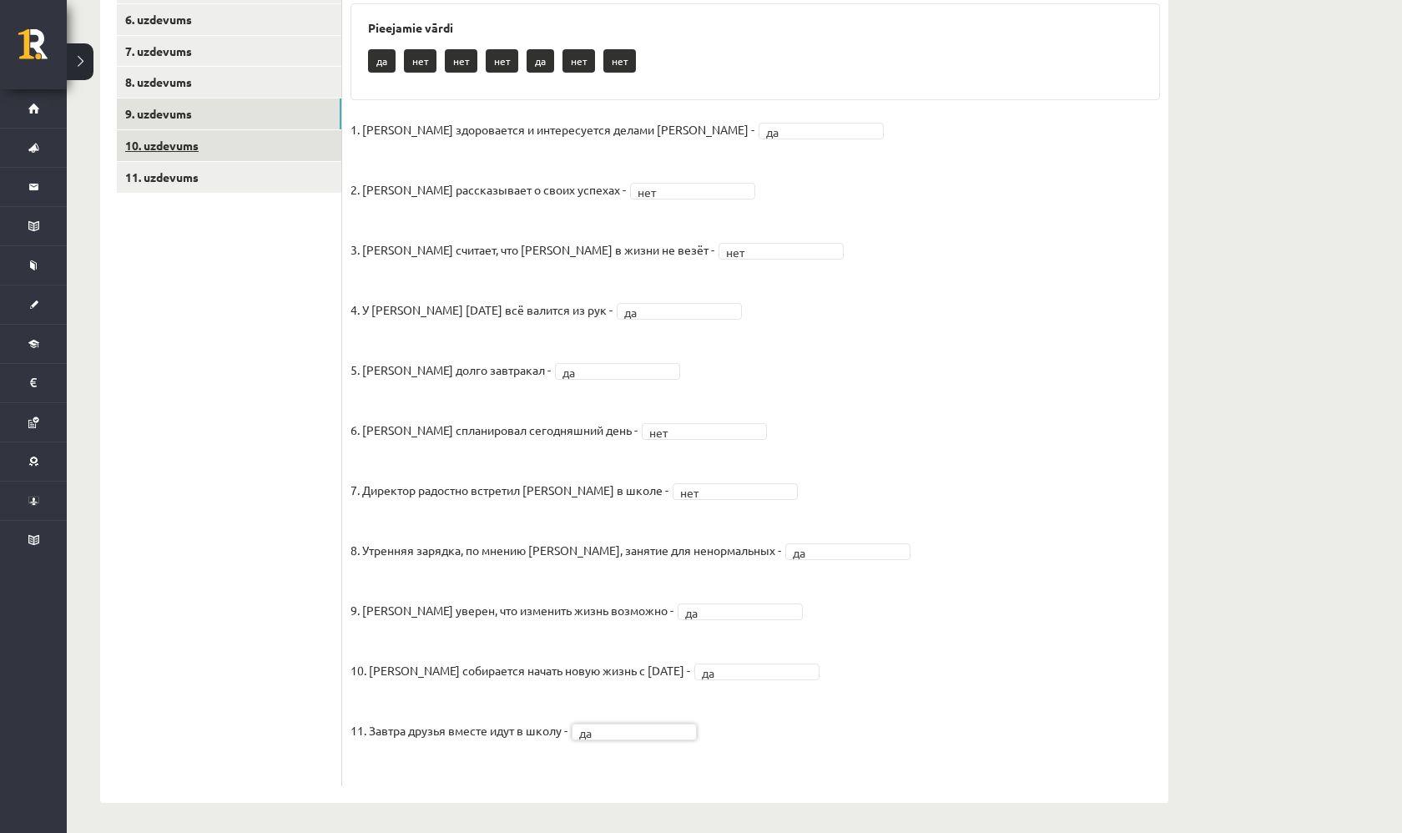
click at [269, 130] on link "10. uzdevums" at bounding box center [229, 145] width 224 height 31
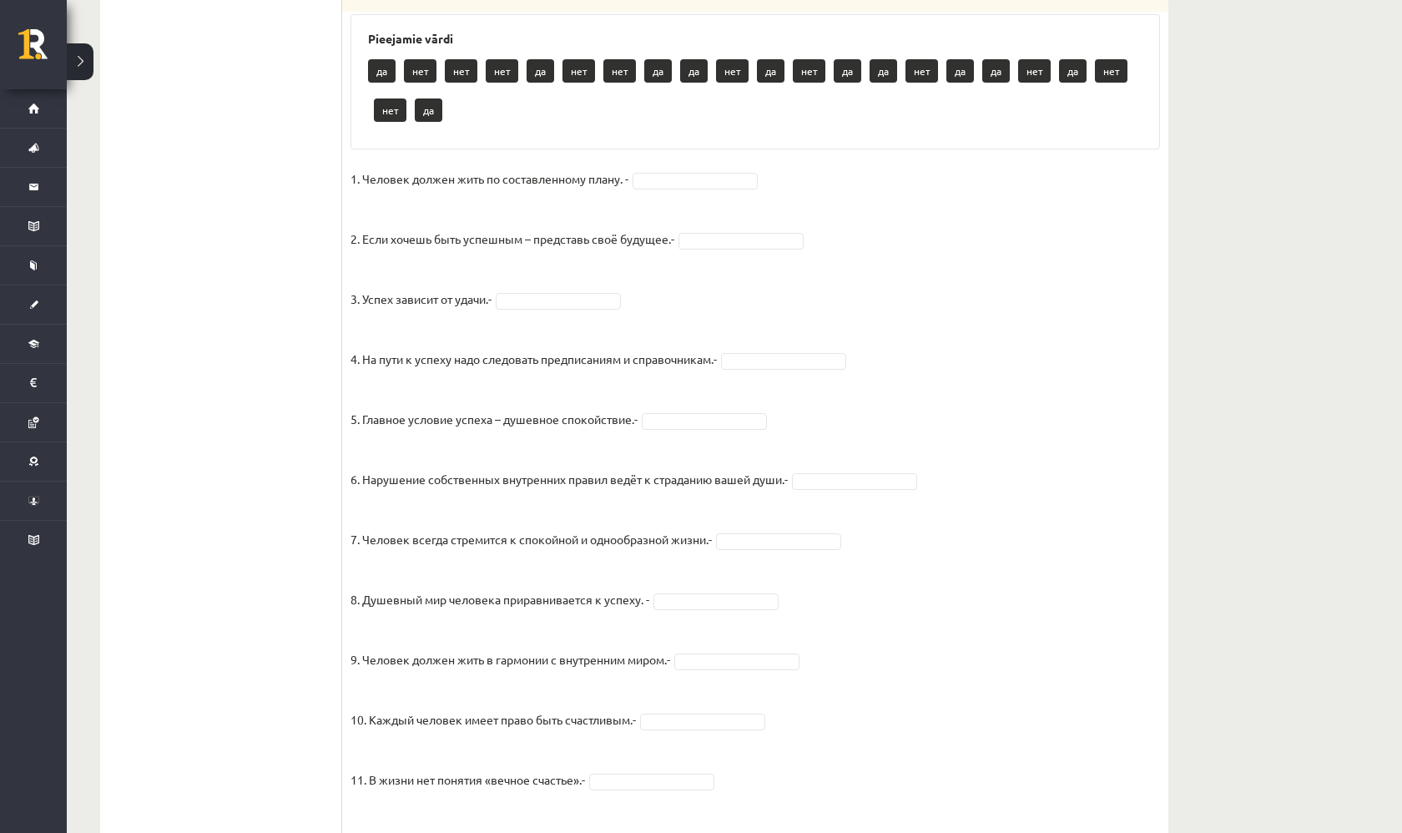
scroll to position [861, 0]
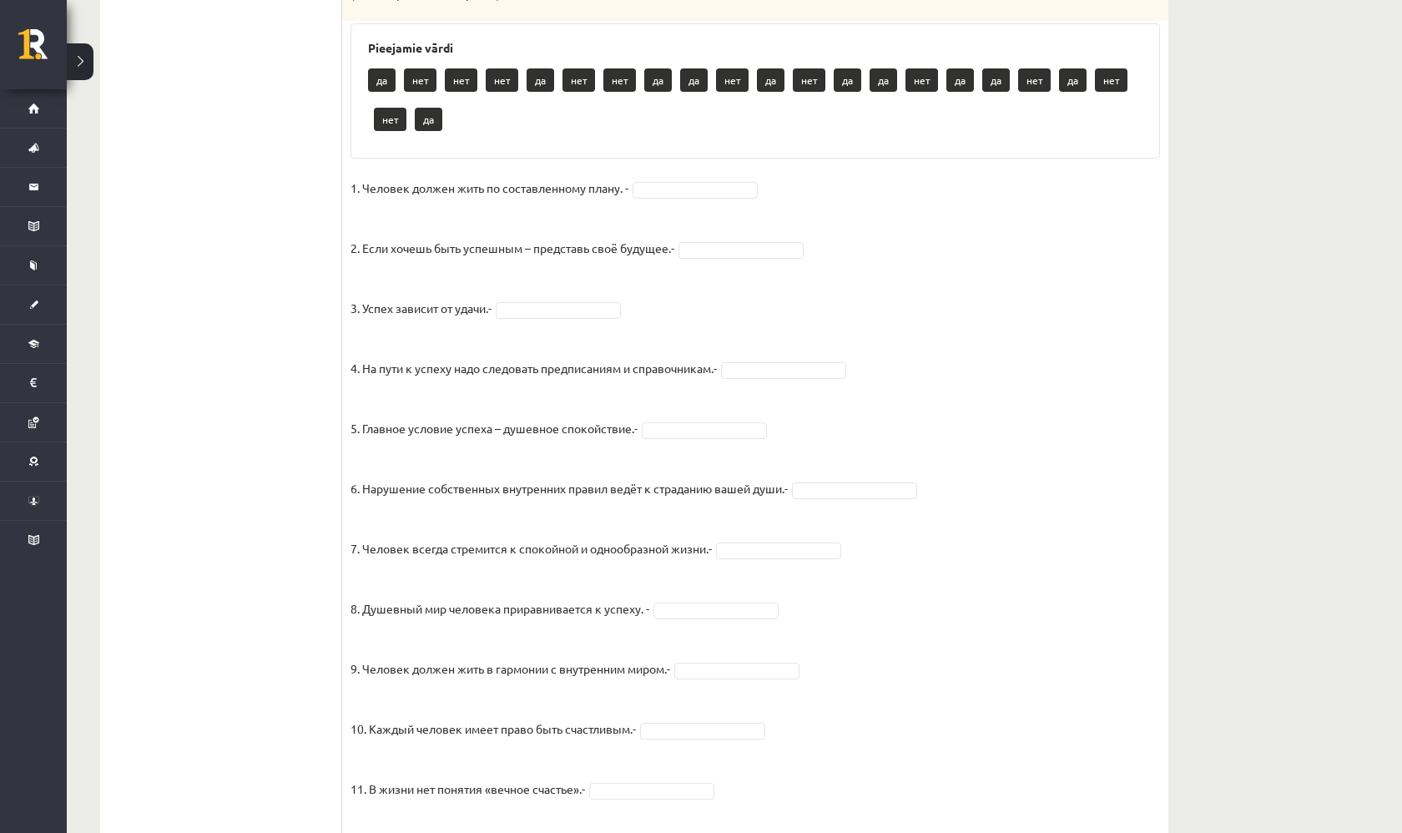
click at [686, 205] on fieldset "1. Человек должен жить по составленному плану. - 2. Если хочешь быть успешным –…" at bounding box center [754, 613] width 809 height 876
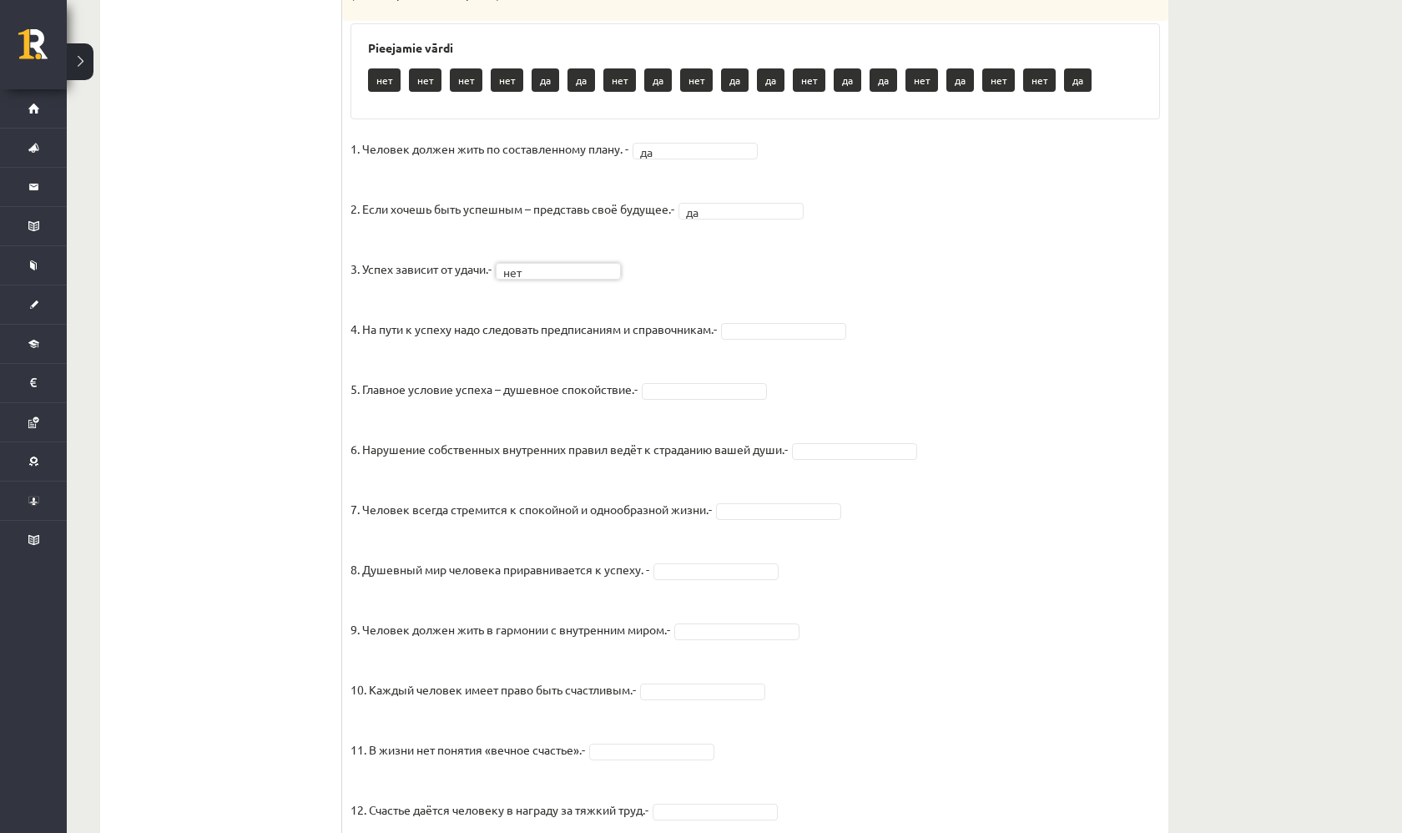
click at [793, 342] on fieldset "1. Человек должен жить по составленному плану. - да ** 2. Если хочешь быть успе…" at bounding box center [754, 574] width 809 height 876
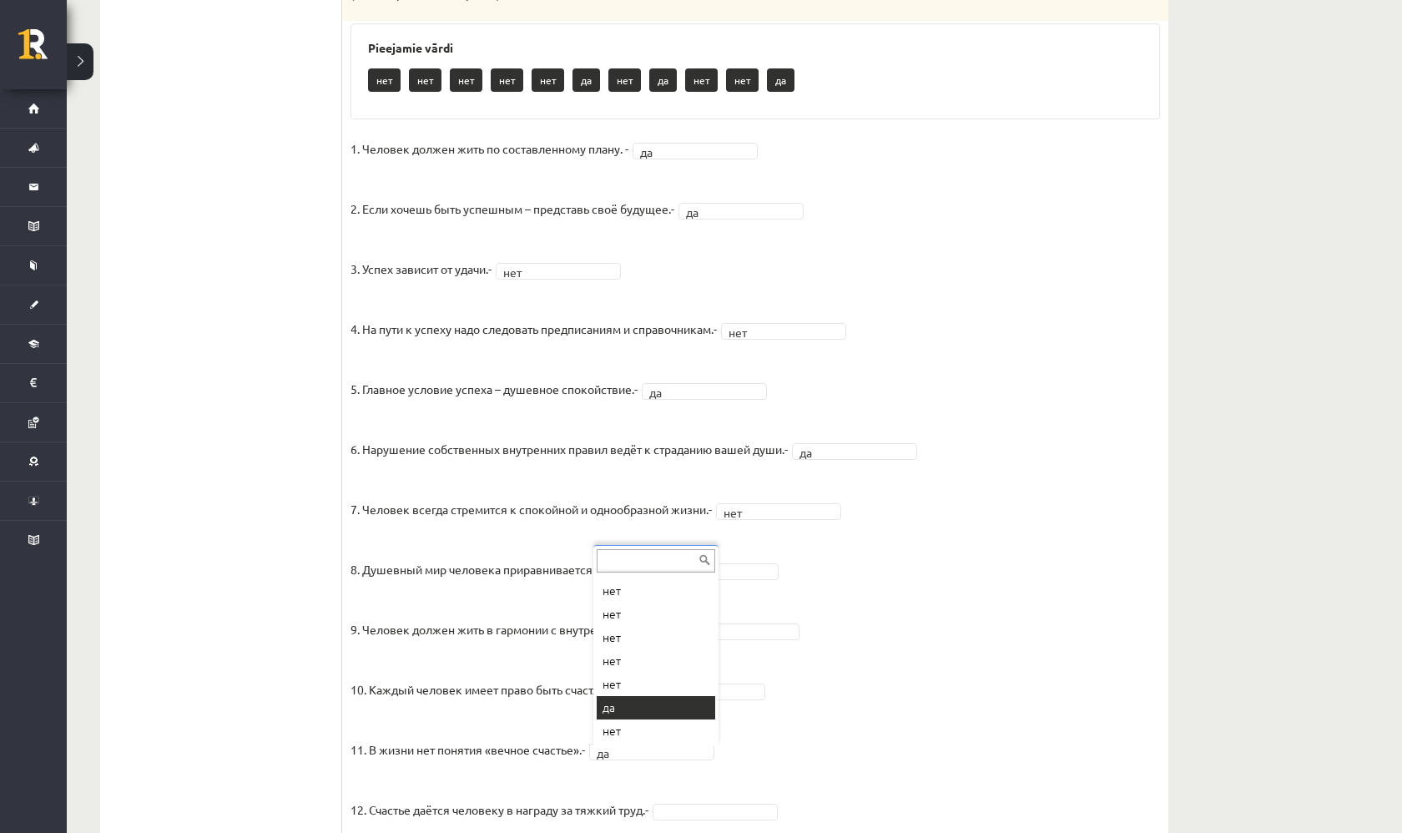
scroll to position [0, 0]
click at [1375, 608] on div "Krievu valoda JK 11.b1 klase 1. ieskaite , Anna Kristiāna Bērziņa (11.b1 JK) Pa…" at bounding box center [734, 136] width 1335 height 1867
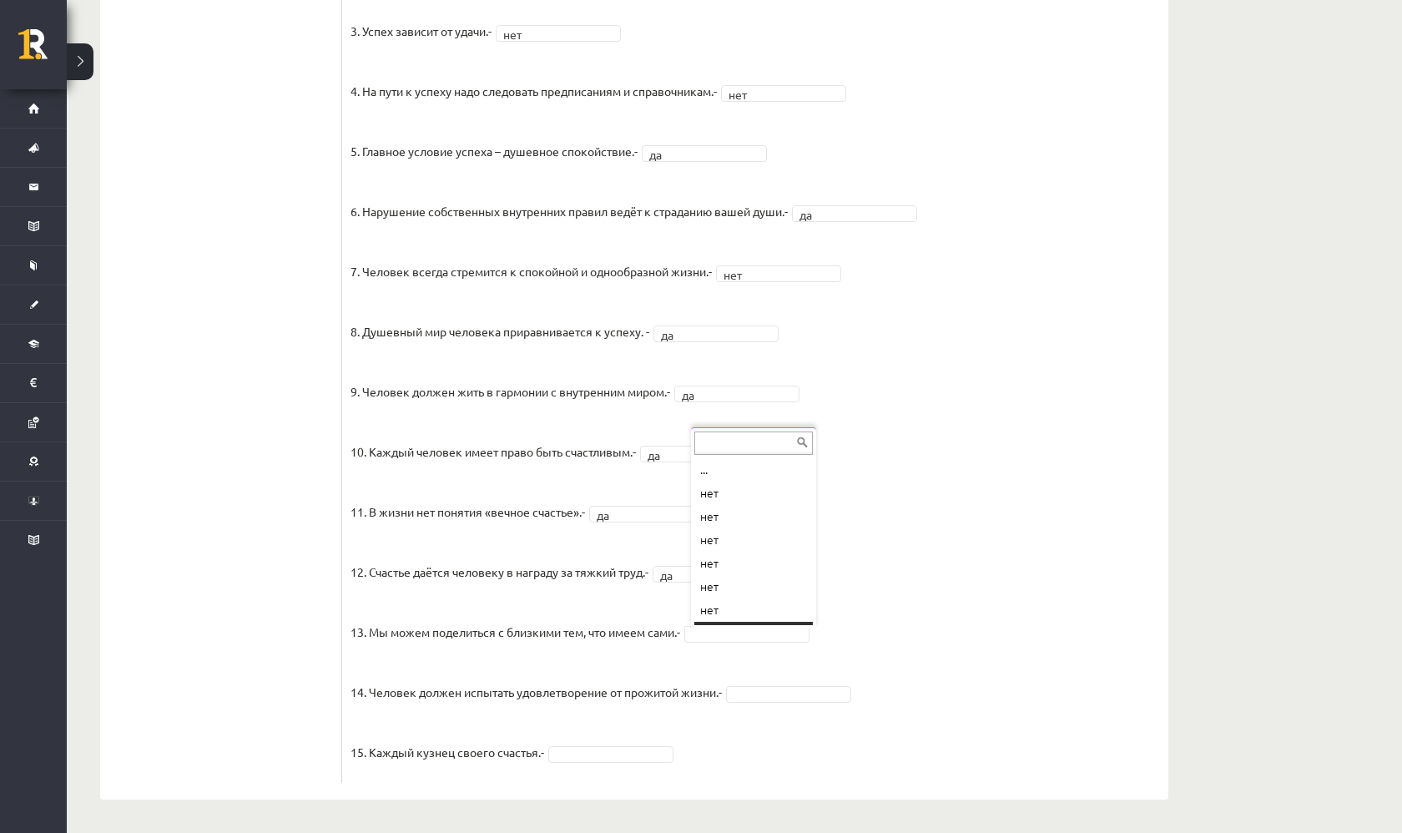
scroll to position [20, 0]
click at [760, 622] on div "... нет нет нет нет нет нет да нет нет да" at bounding box center [753, 527] width 125 height 201
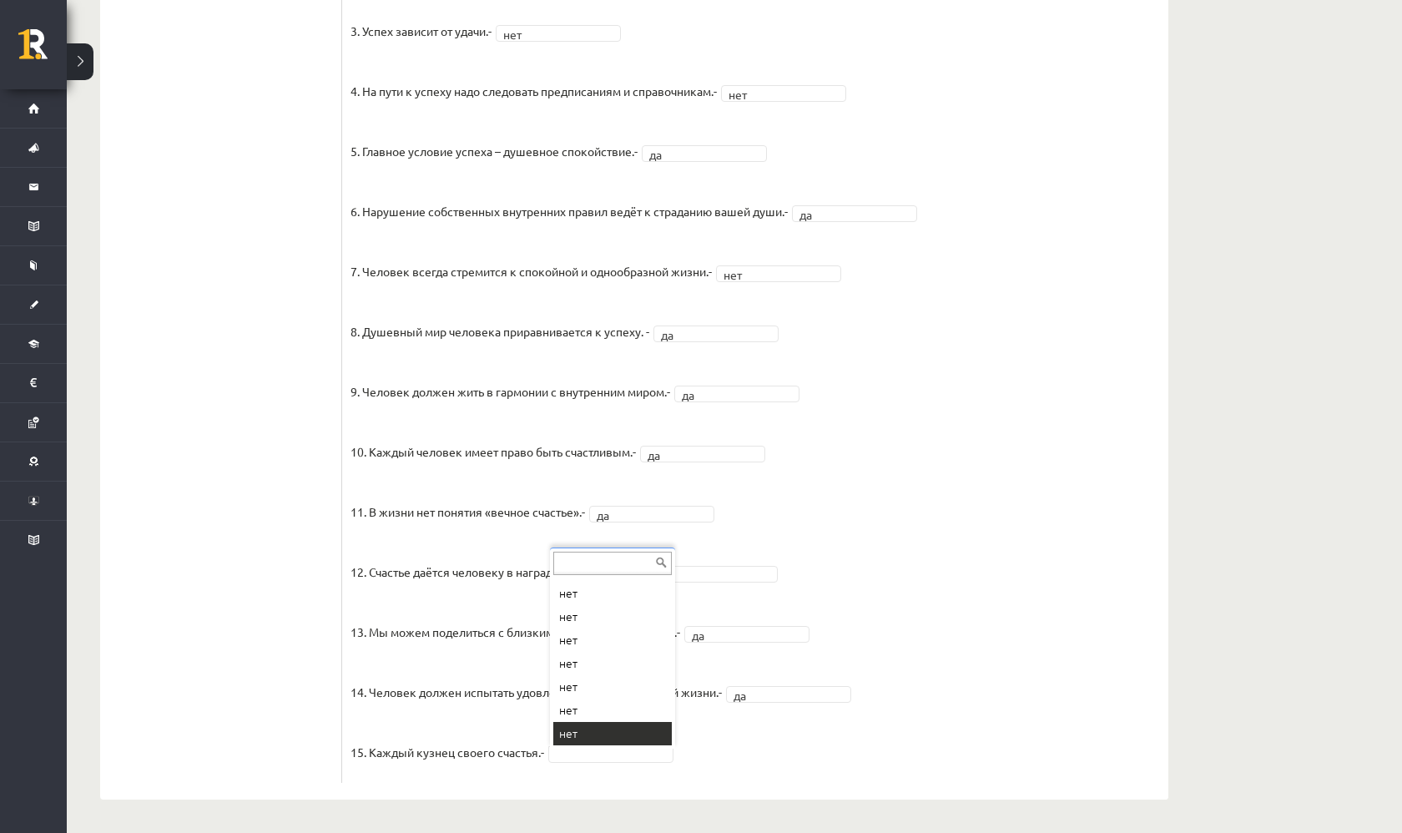
scroll to position [43, 0]
click at [1039, 528] on fieldset "1. Человек должен жить по составленному плану. - да ** 2. Если хочешь быть успе…" at bounding box center [754, 336] width 809 height 876
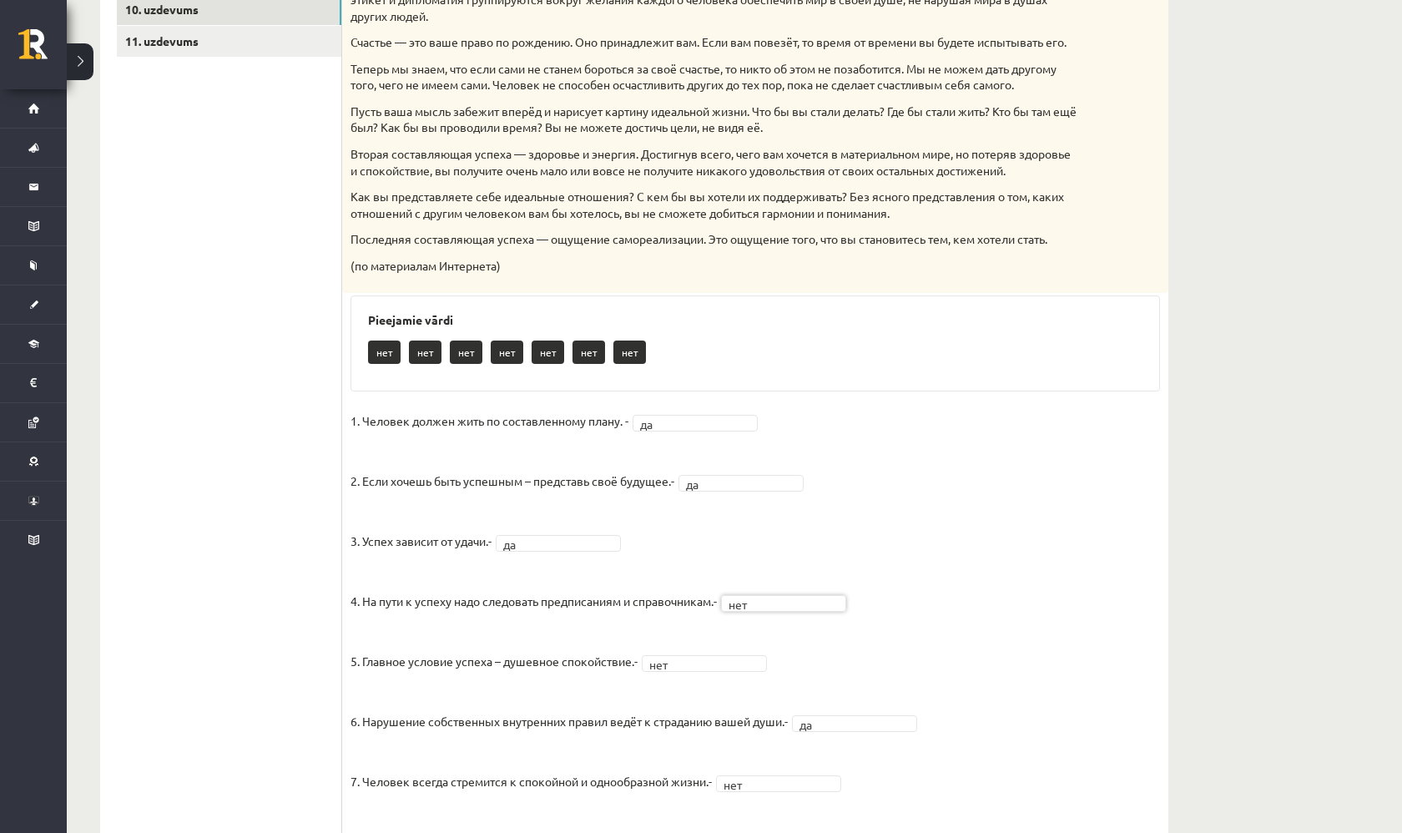
scroll to position [0, 0]
click at [1284, 499] on div "Krievu valoda JK 11.b1 klase 1. ieskaite , Anna Kristiāna Bērziņa (11.b1 JK) Pa…" at bounding box center [734, 408] width 1335 height 1867
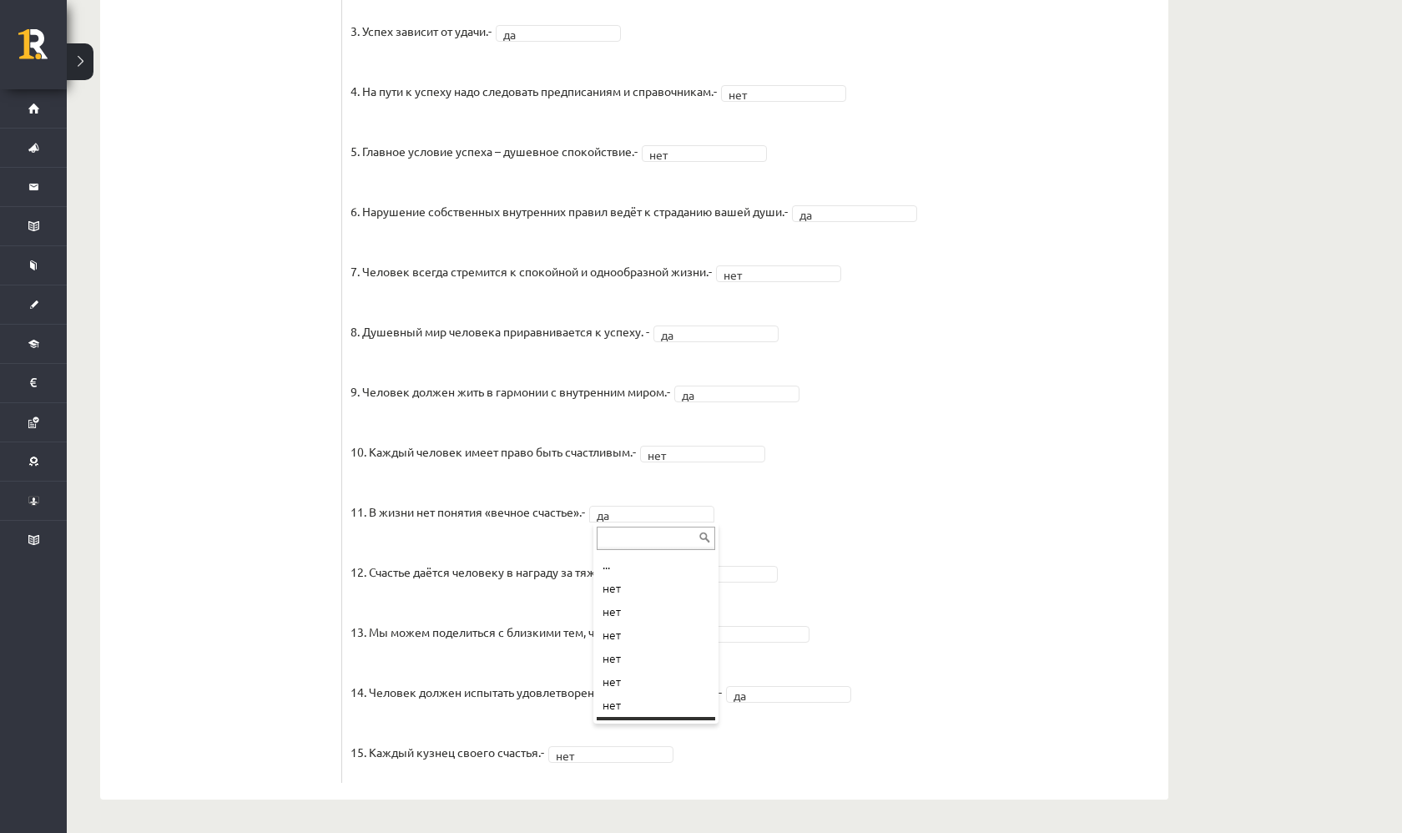
scroll to position [20, 0]
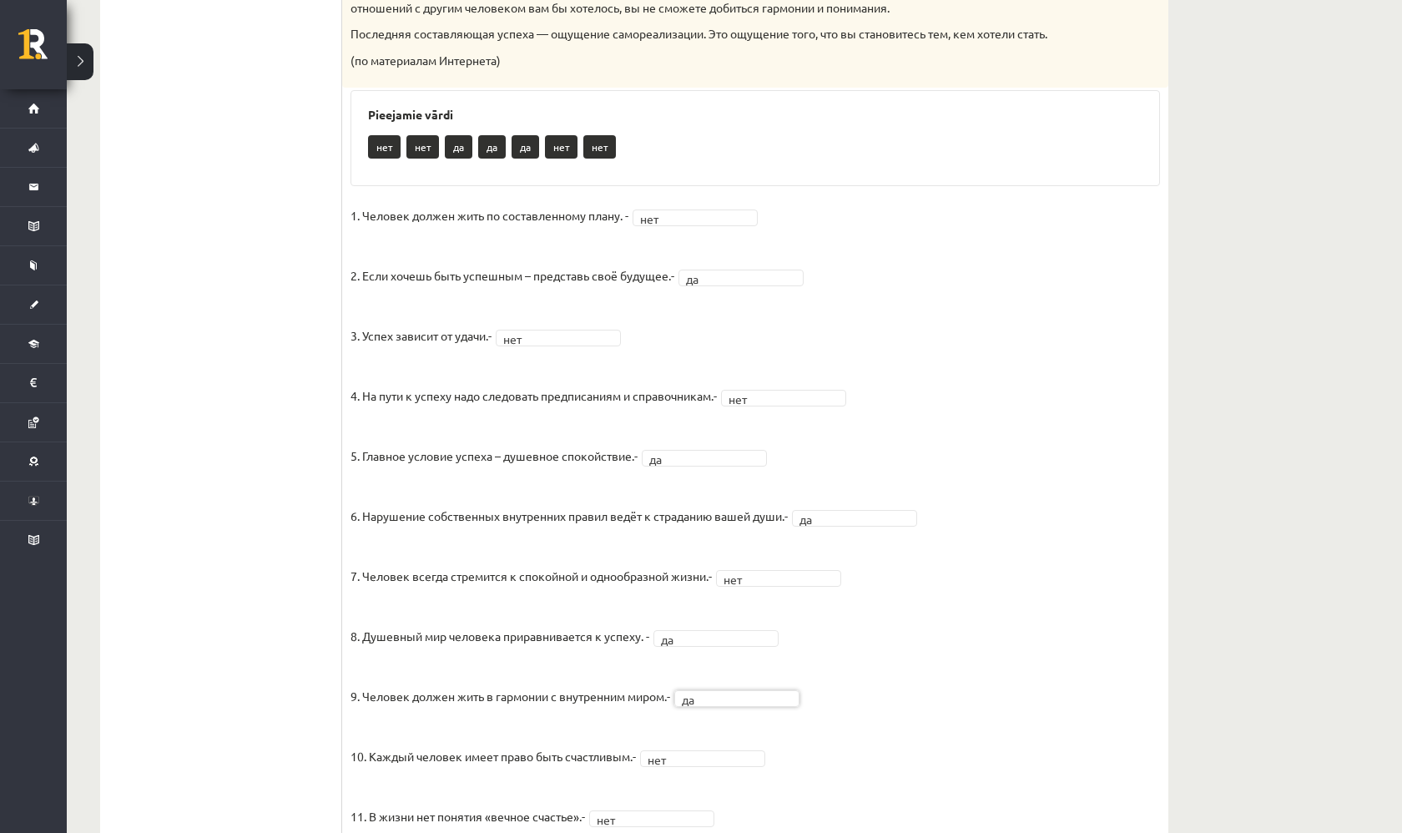
click at [1401, 591] on div "Krievu valoda JK 11.b1 klase 1. ieskaite , Anna Kristiāna Bērziņa (11.b1 JK) Pa…" at bounding box center [734, 203] width 1335 height 1867
click at [1306, 559] on div "Krievu valoda JK 11.b1 klase 1. ieskaite , Anna Kristiāna Bērziņa (11.b1 JK) Pa…" at bounding box center [734, 203] width 1335 height 1867
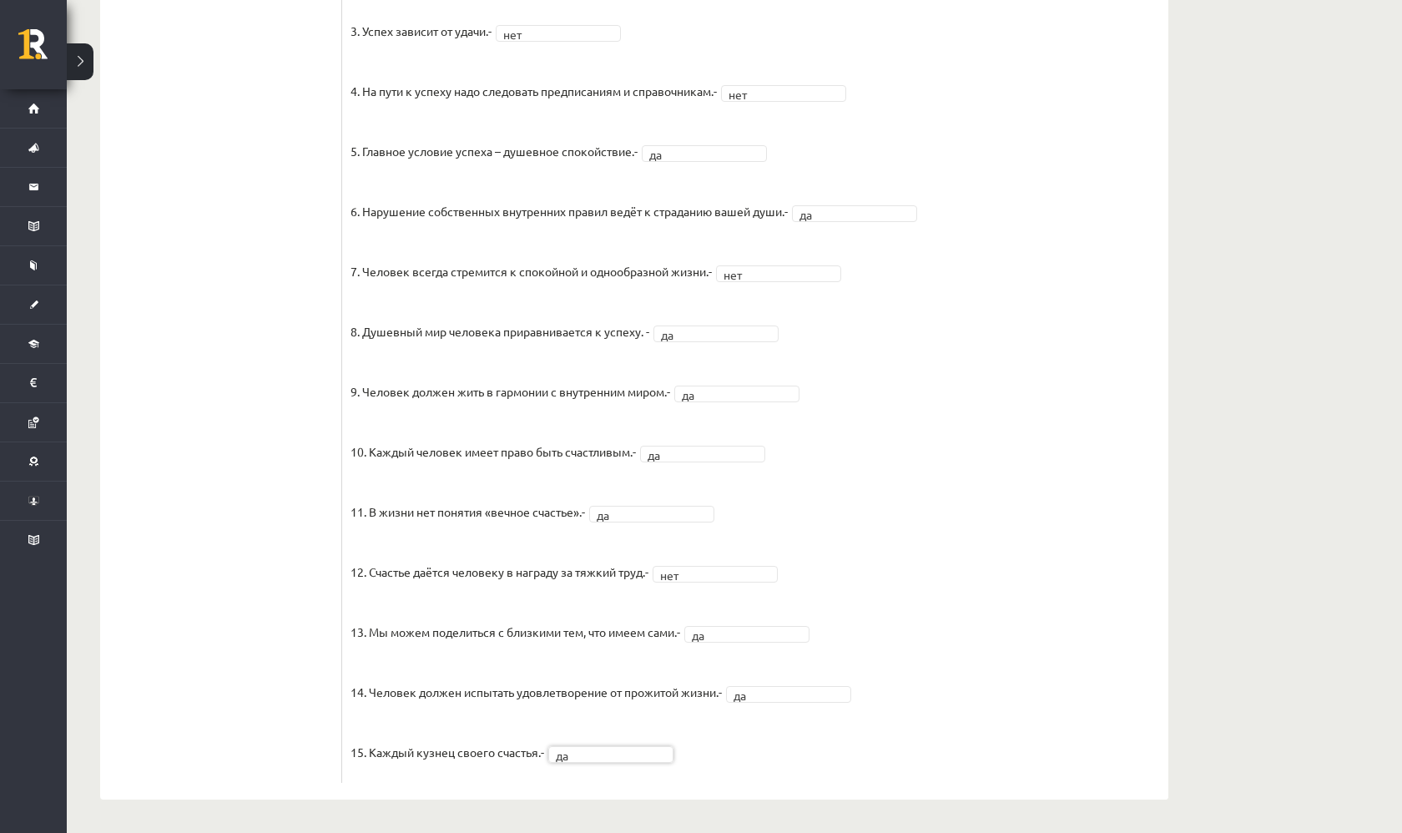
click at [867, 399] on fieldset "1. Человек должен жить по составленному плану. - нет *** 2. Если хочешь быть ус…" at bounding box center [754, 336] width 809 height 876
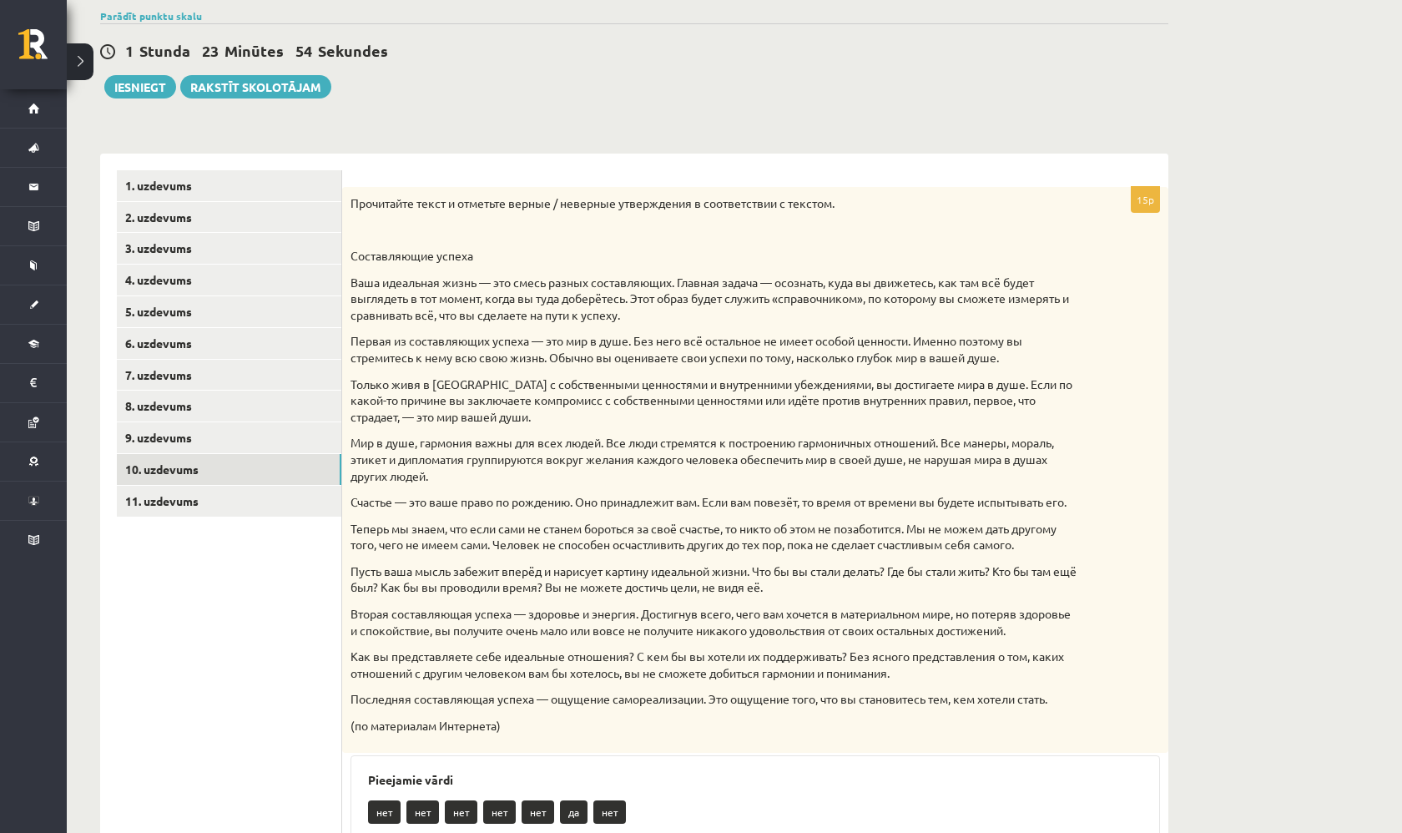
scroll to position [127, 0]
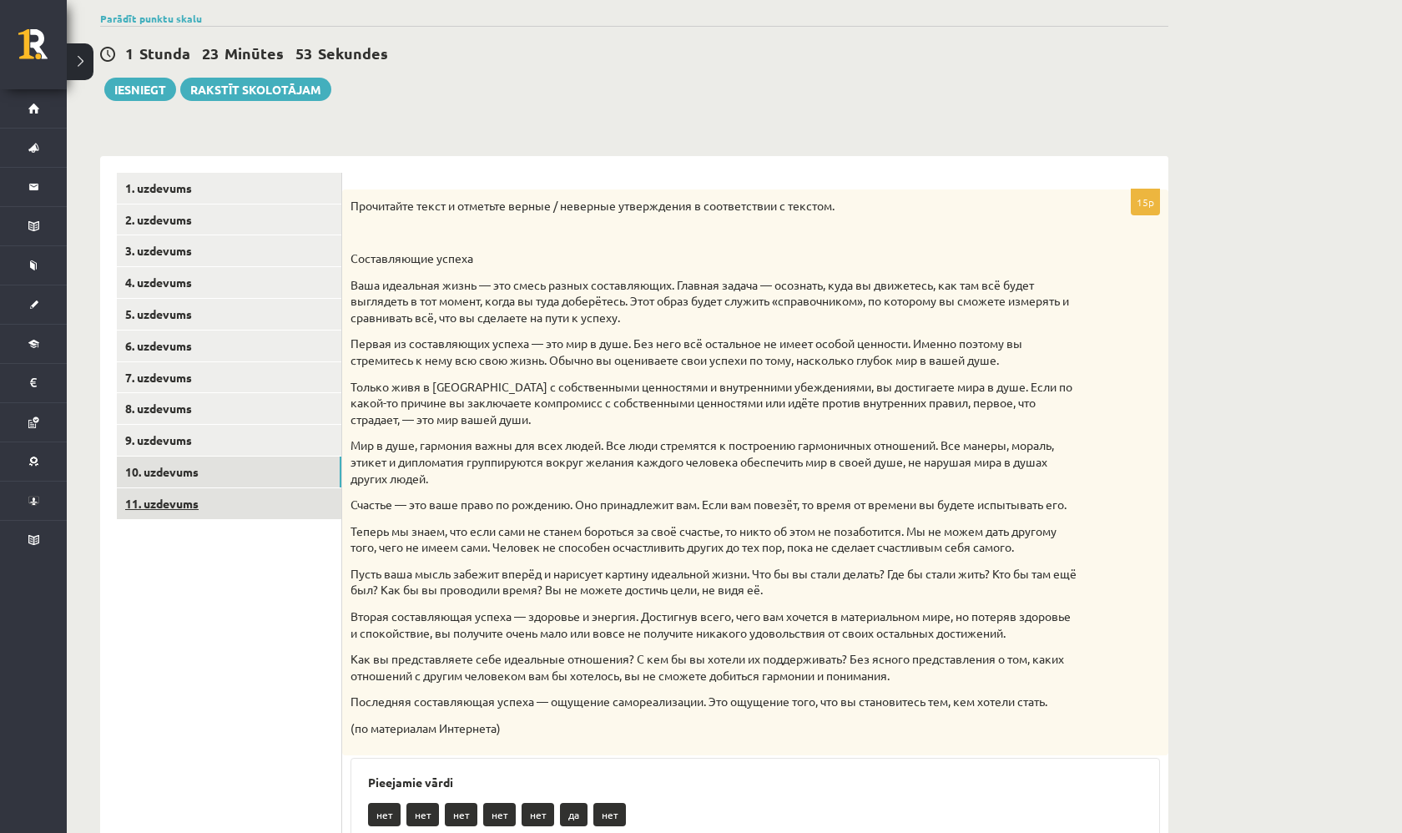
click at [233, 489] on link "11. uzdevums" at bounding box center [229, 503] width 224 height 31
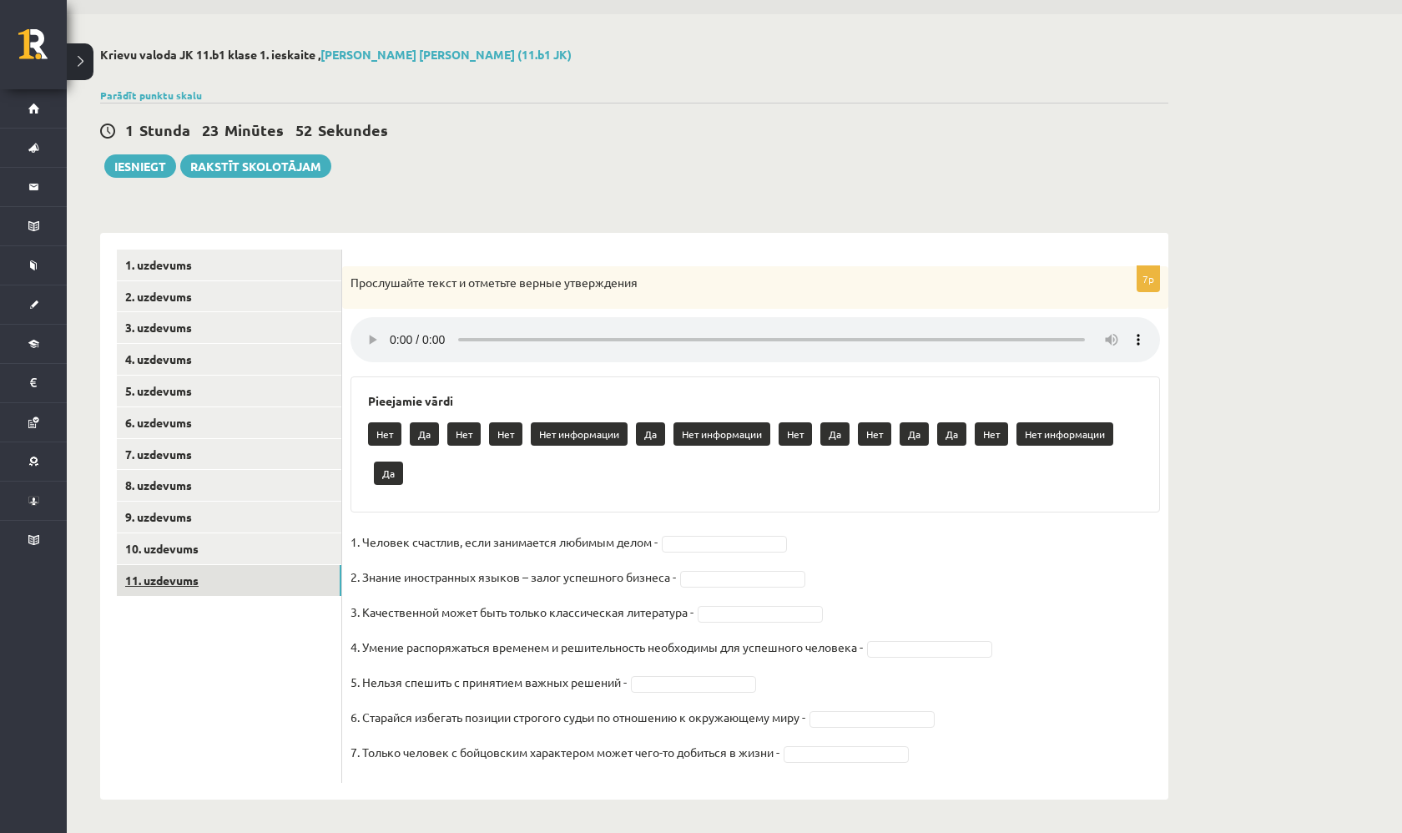
scroll to position [31, 0]
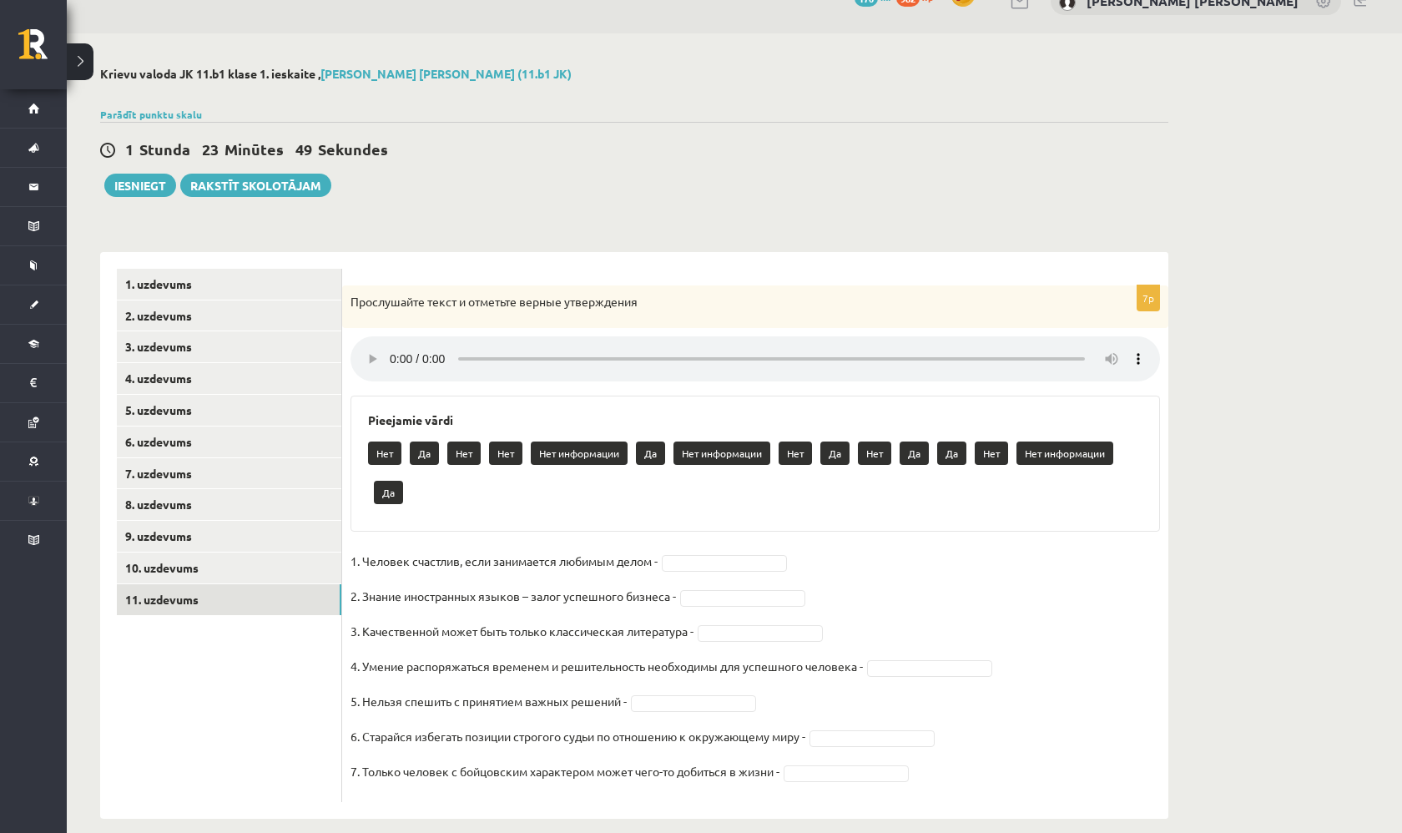
click at [385, 348] on audio at bounding box center [754, 358] width 809 height 45
click at [392, 349] on audio at bounding box center [754, 358] width 809 height 45
click at [392, 351] on audio at bounding box center [754, 358] width 809 height 45
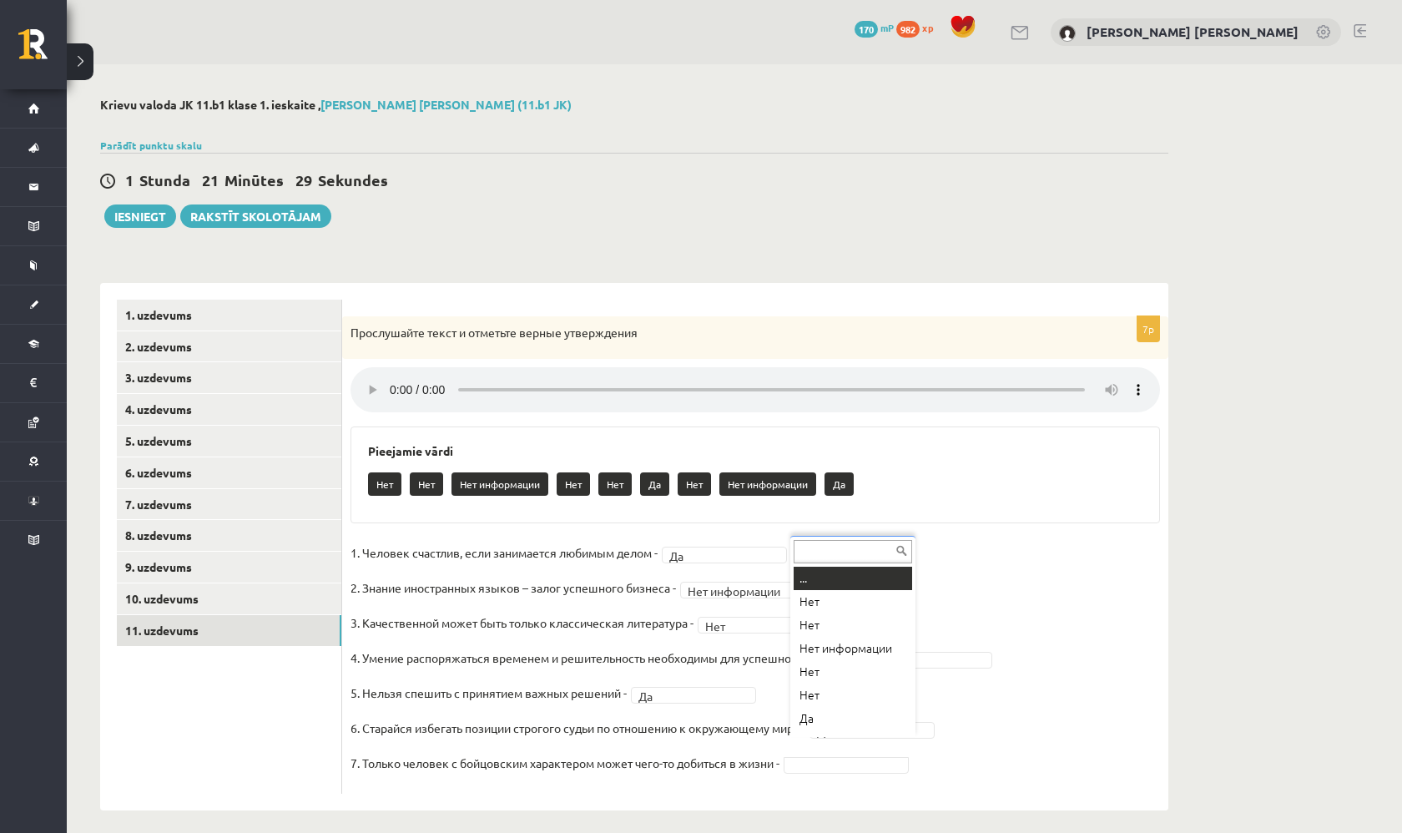
scroll to position [20, 0]
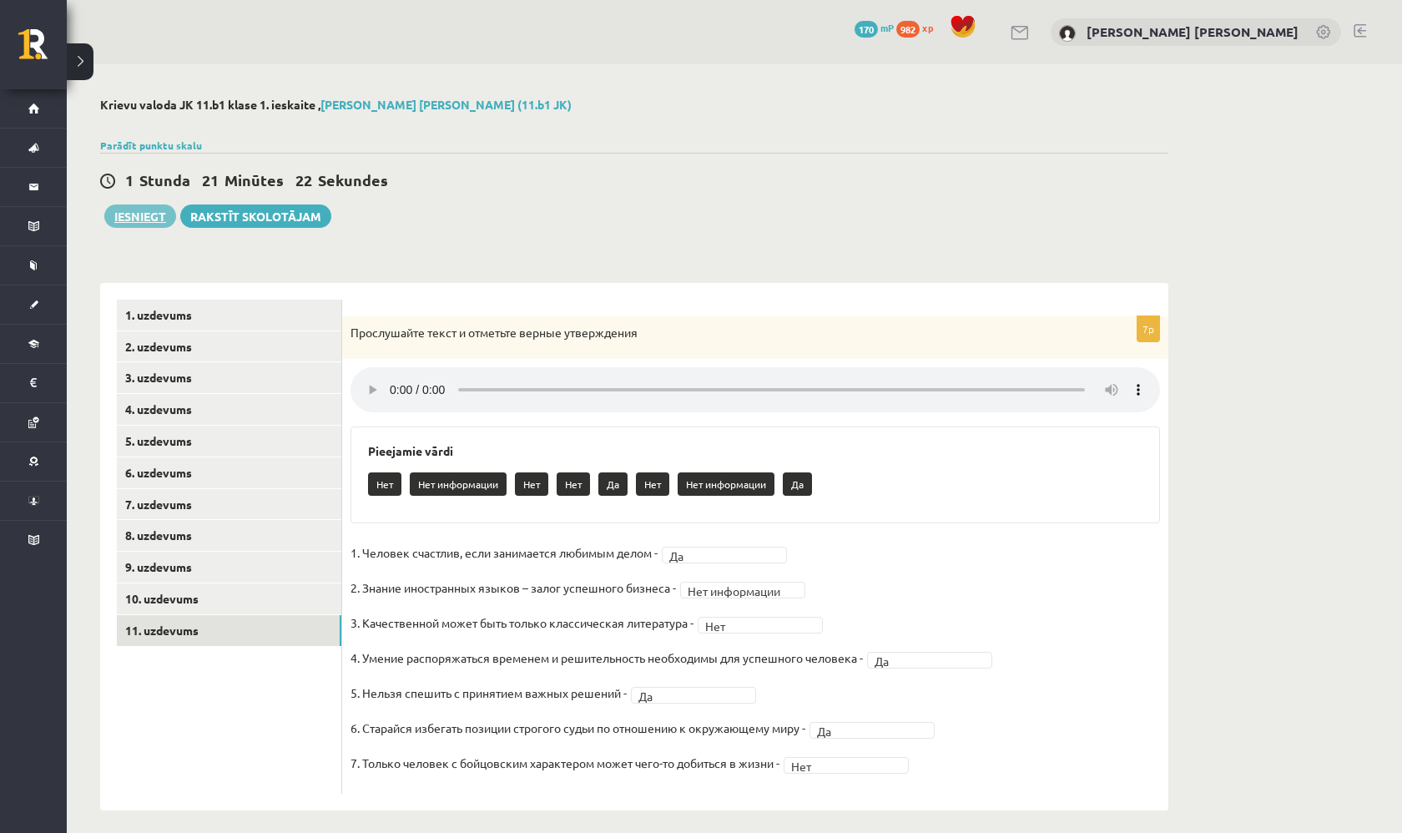
click at [151, 210] on button "Iesniegt" at bounding box center [140, 215] width 72 height 23
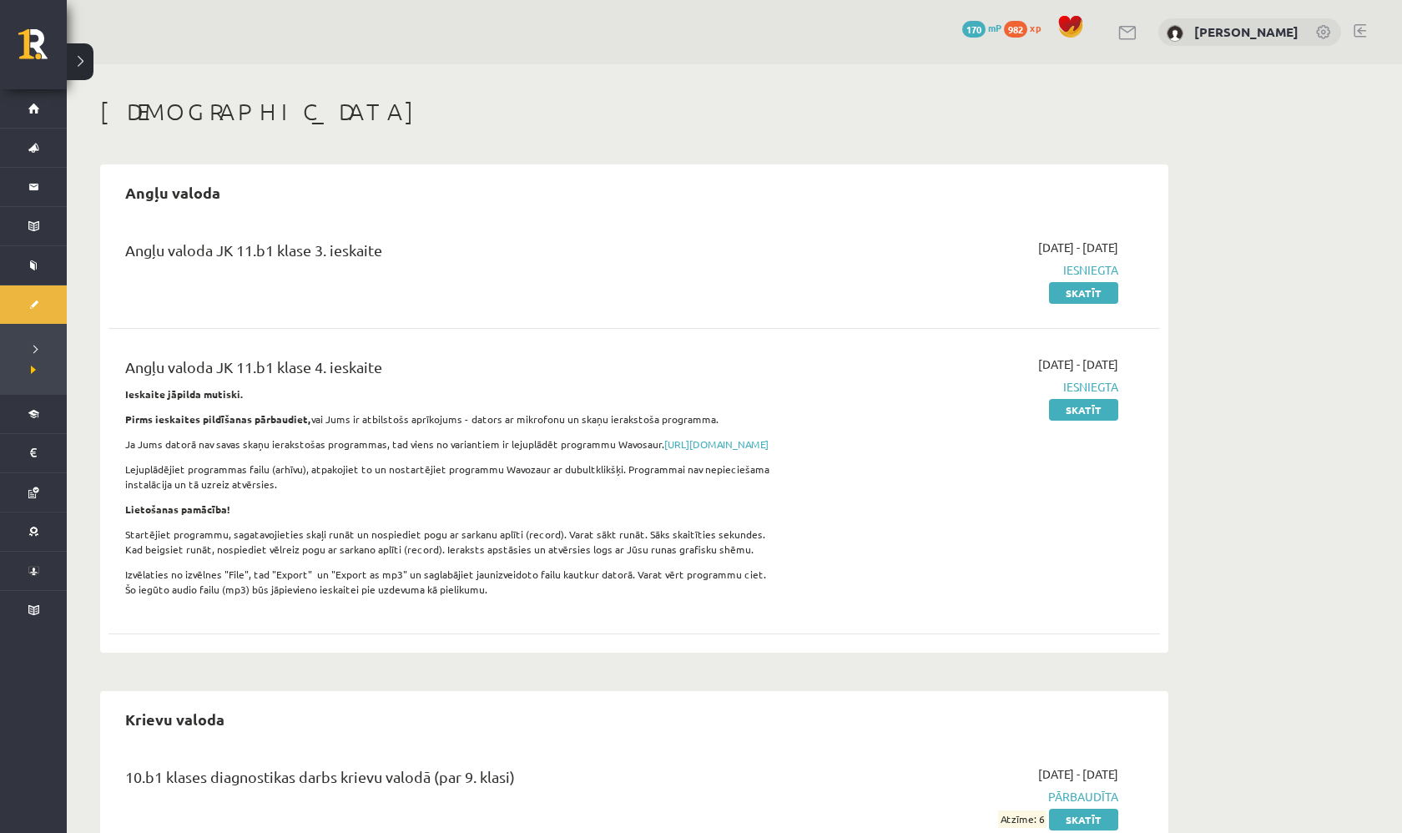
click at [1025, 102] on h1 "[DEMOGRAPHIC_DATA]" at bounding box center [634, 112] width 1068 height 28
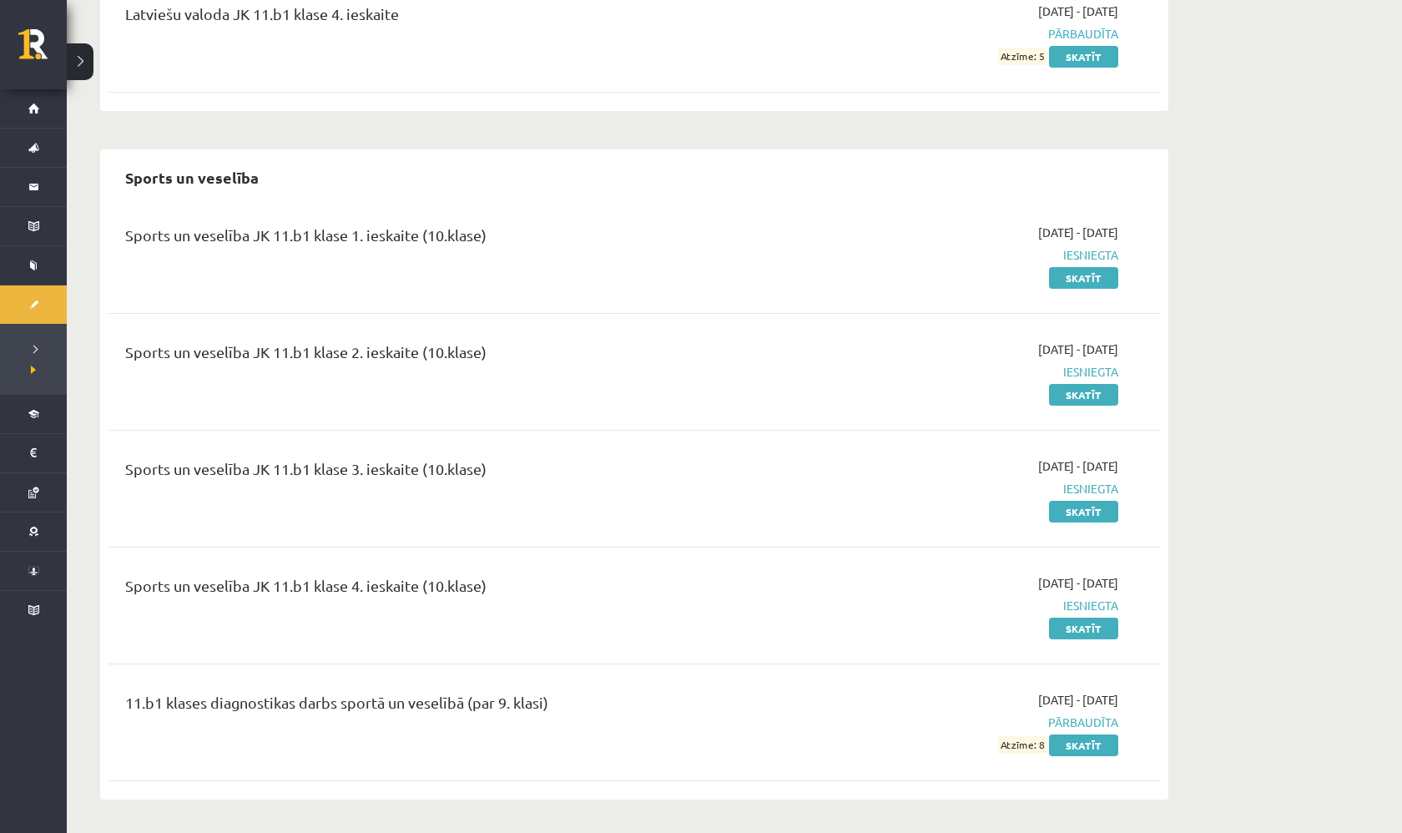
scroll to position [1348, 0]
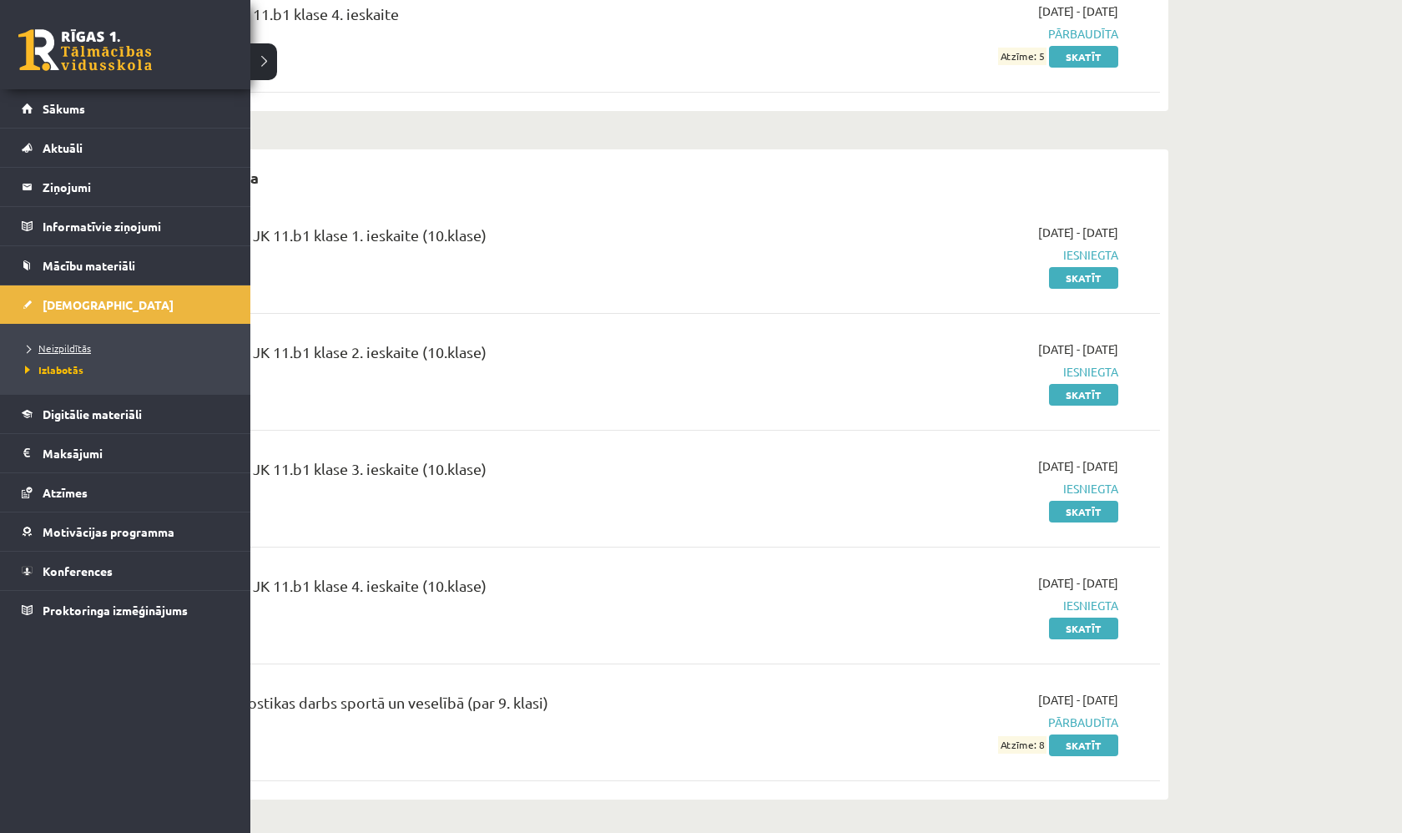
click at [78, 345] on span "Neizpildītās" at bounding box center [56, 347] width 70 height 13
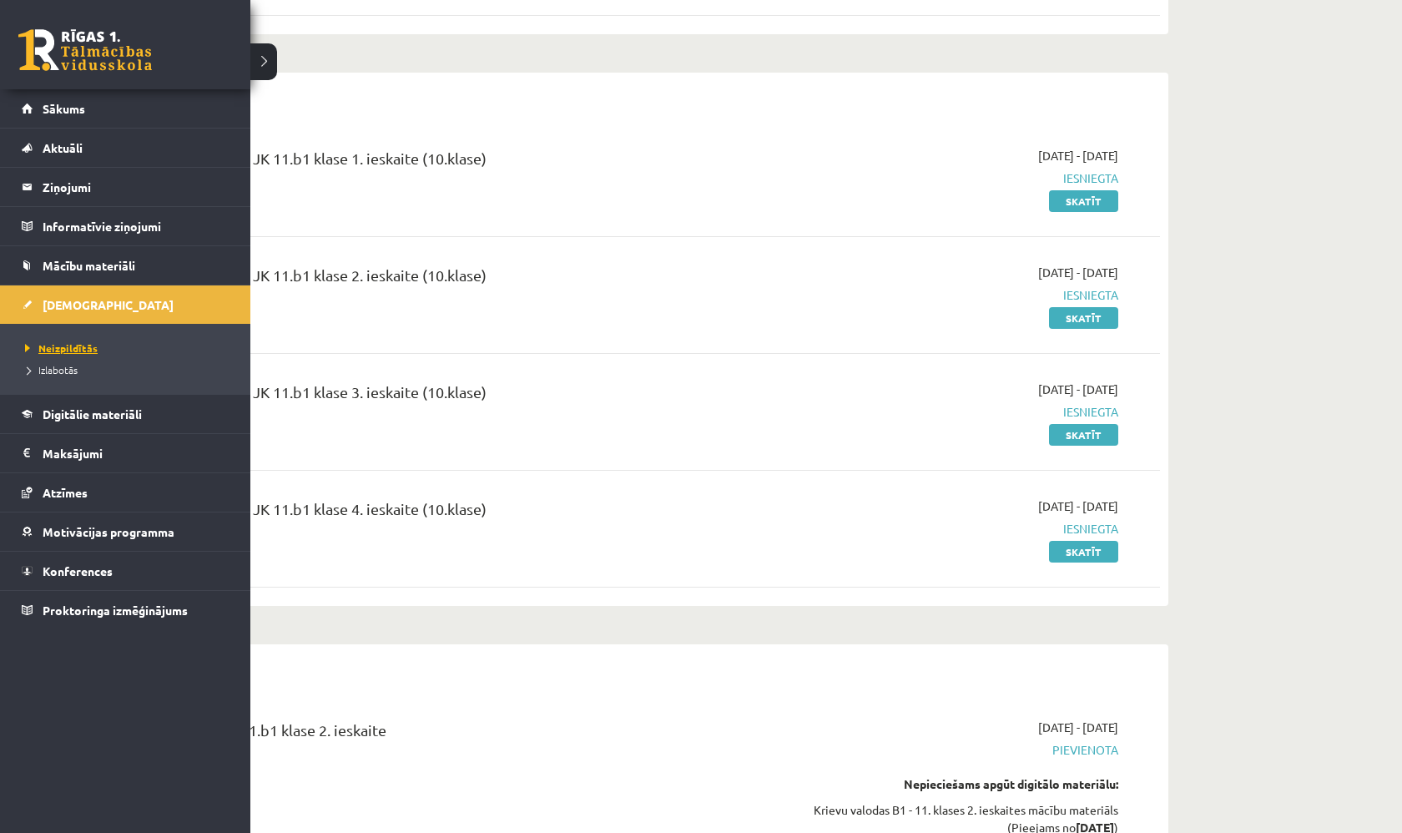
click at [78, 345] on span "Neizpildītās" at bounding box center [59, 347] width 77 height 13
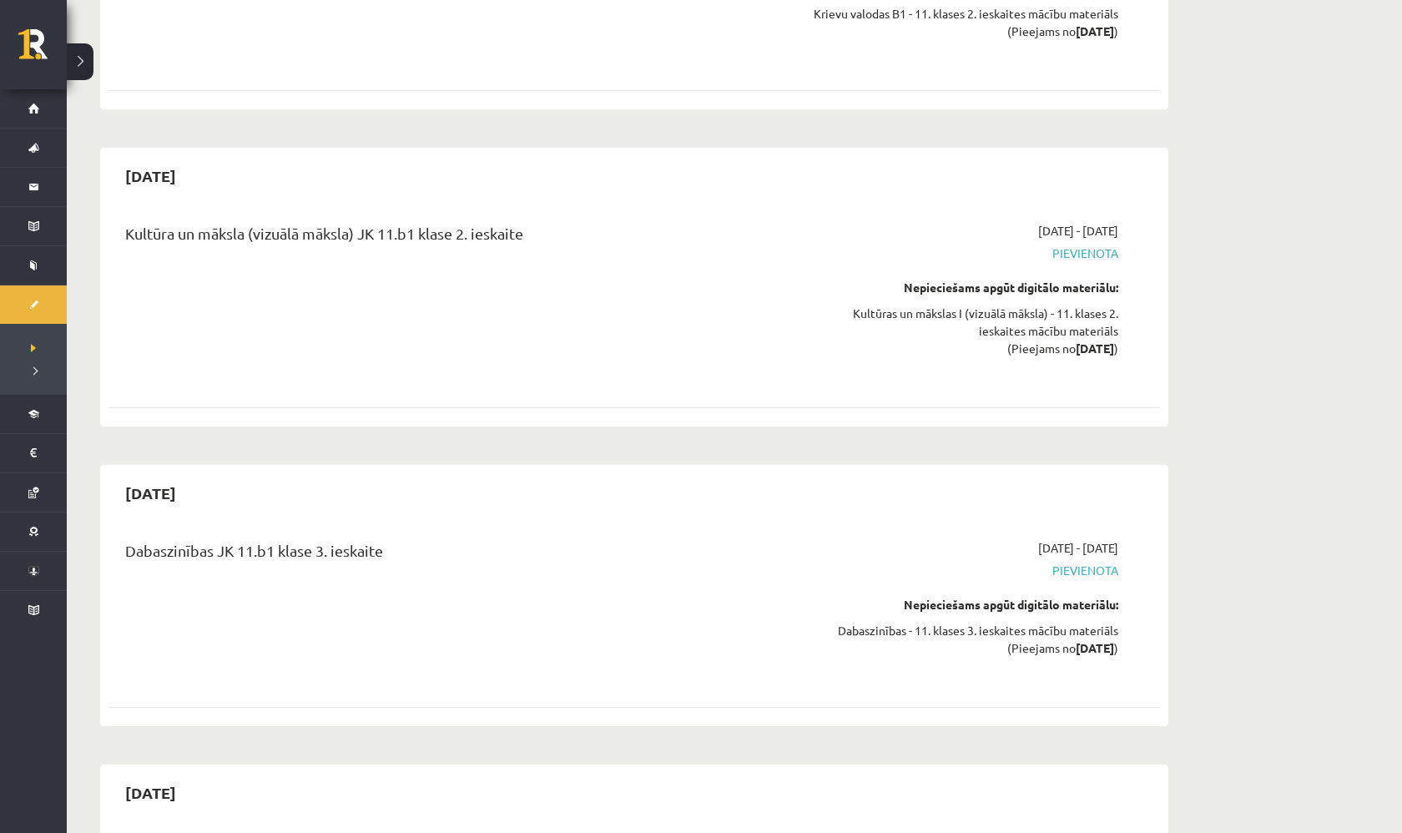
scroll to position [2169, 0]
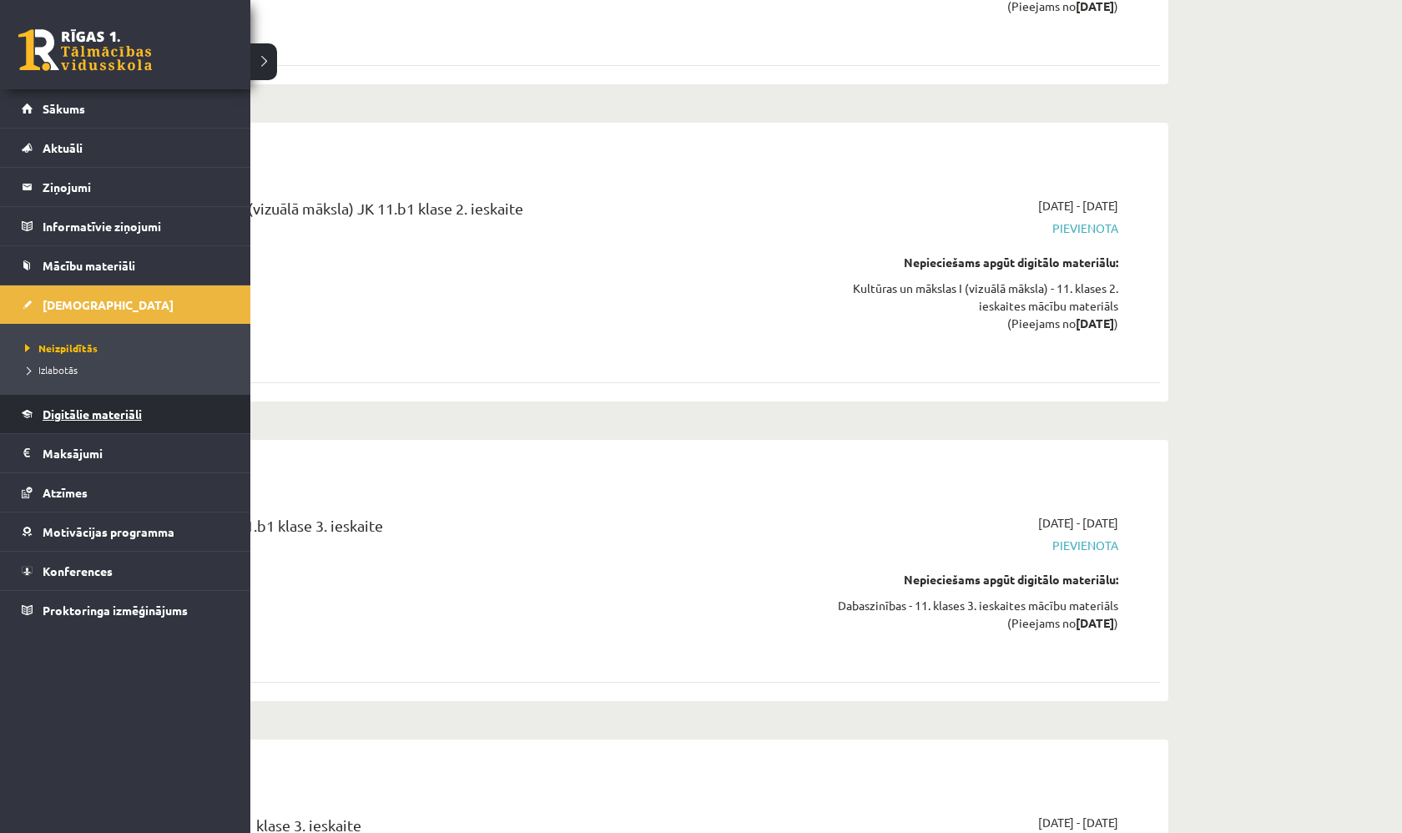
click at [89, 409] on span "Digitālie materiāli" at bounding box center [92, 413] width 99 height 15
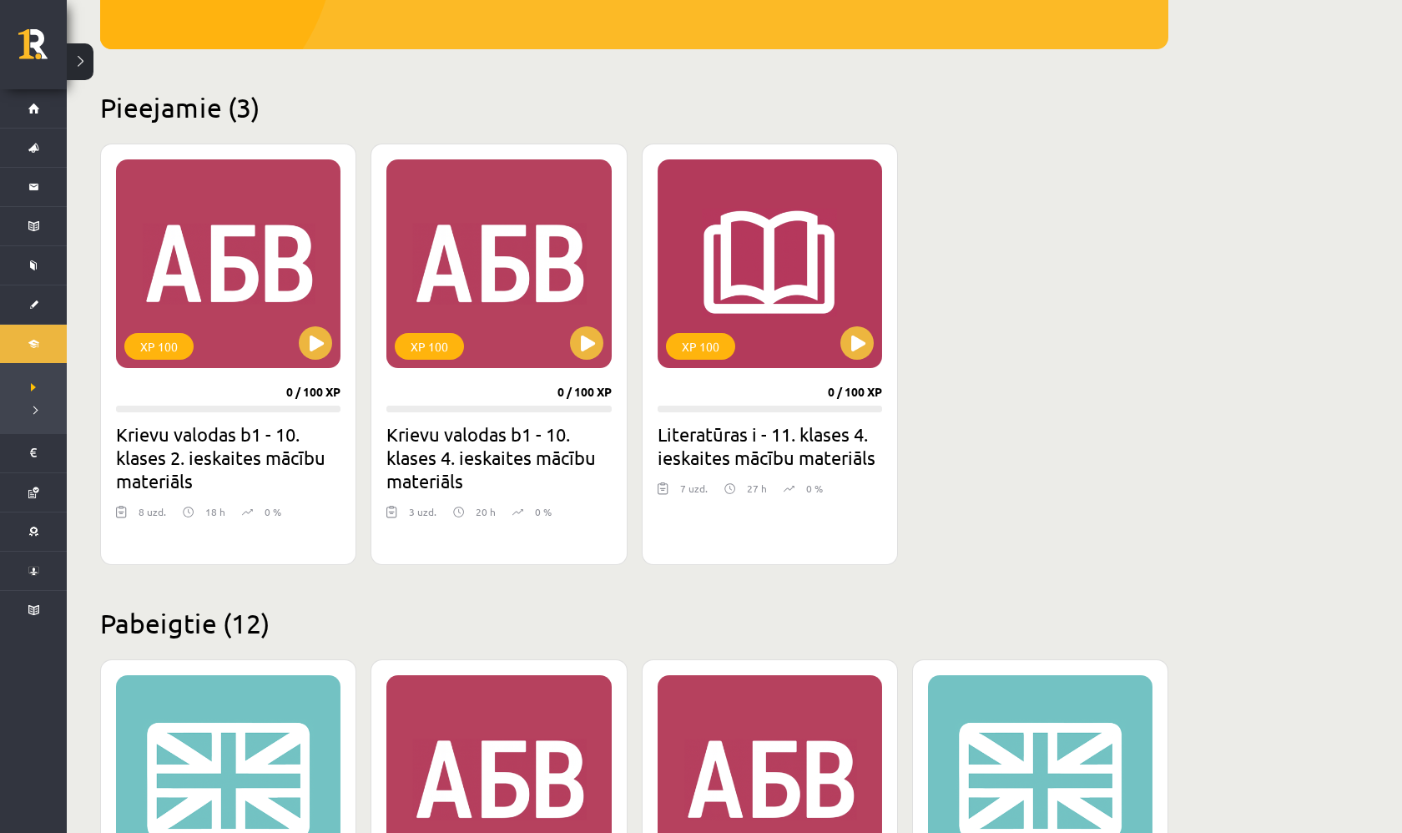
scroll to position [319, 0]
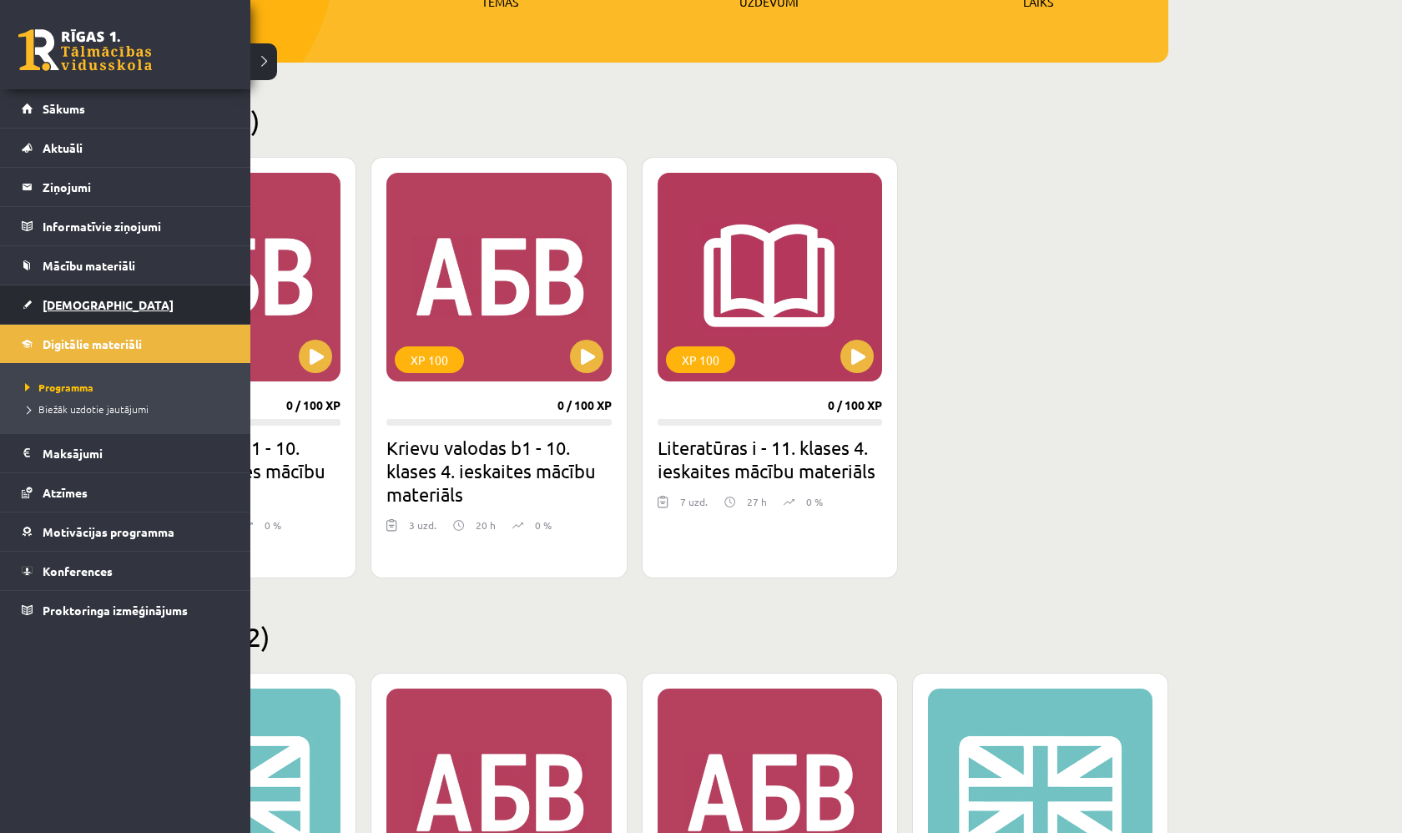
click at [93, 301] on span "[DEMOGRAPHIC_DATA]" at bounding box center [108, 304] width 131 height 15
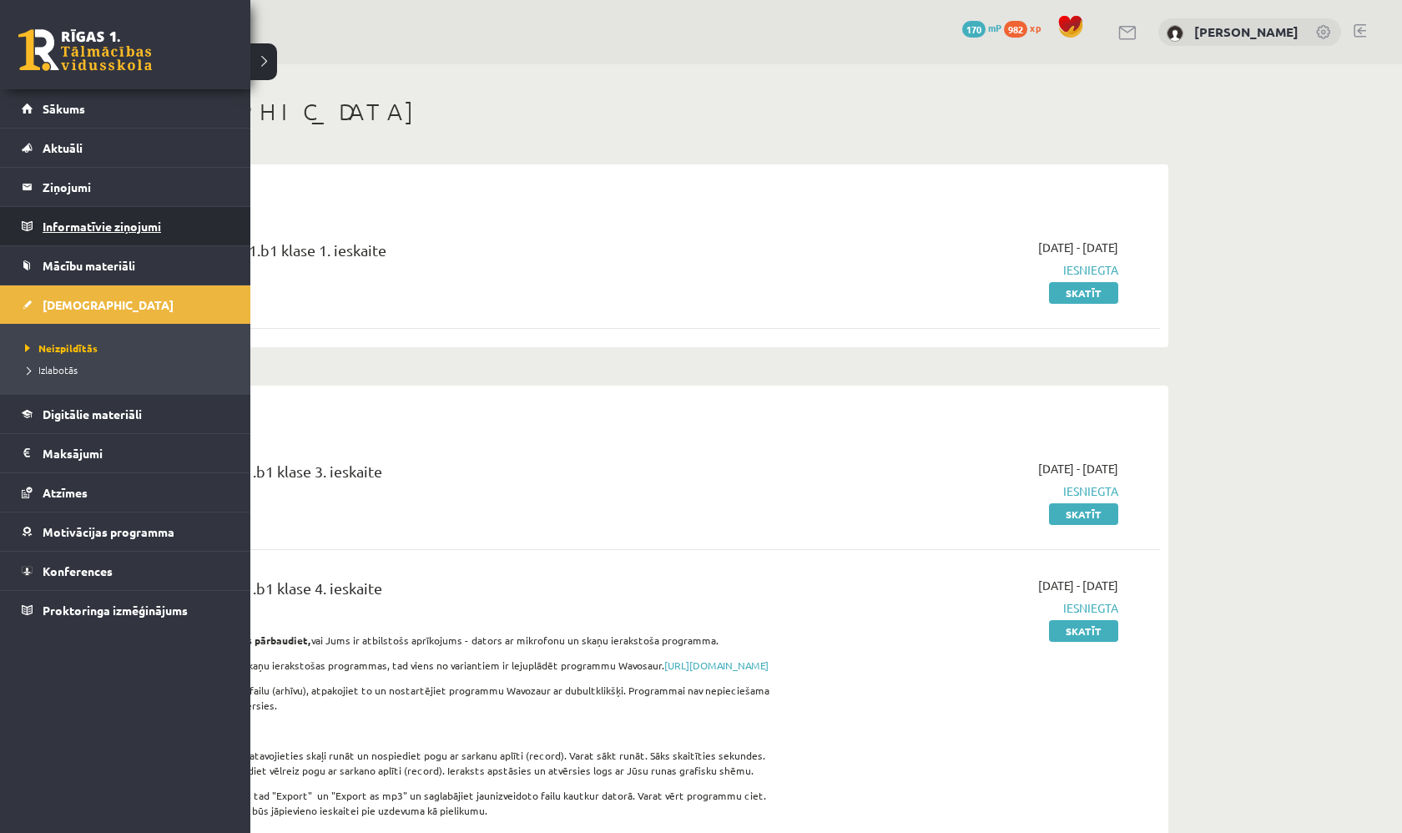
click at [113, 229] on legend "Informatīvie ziņojumi 0" at bounding box center [136, 226] width 187 height 38
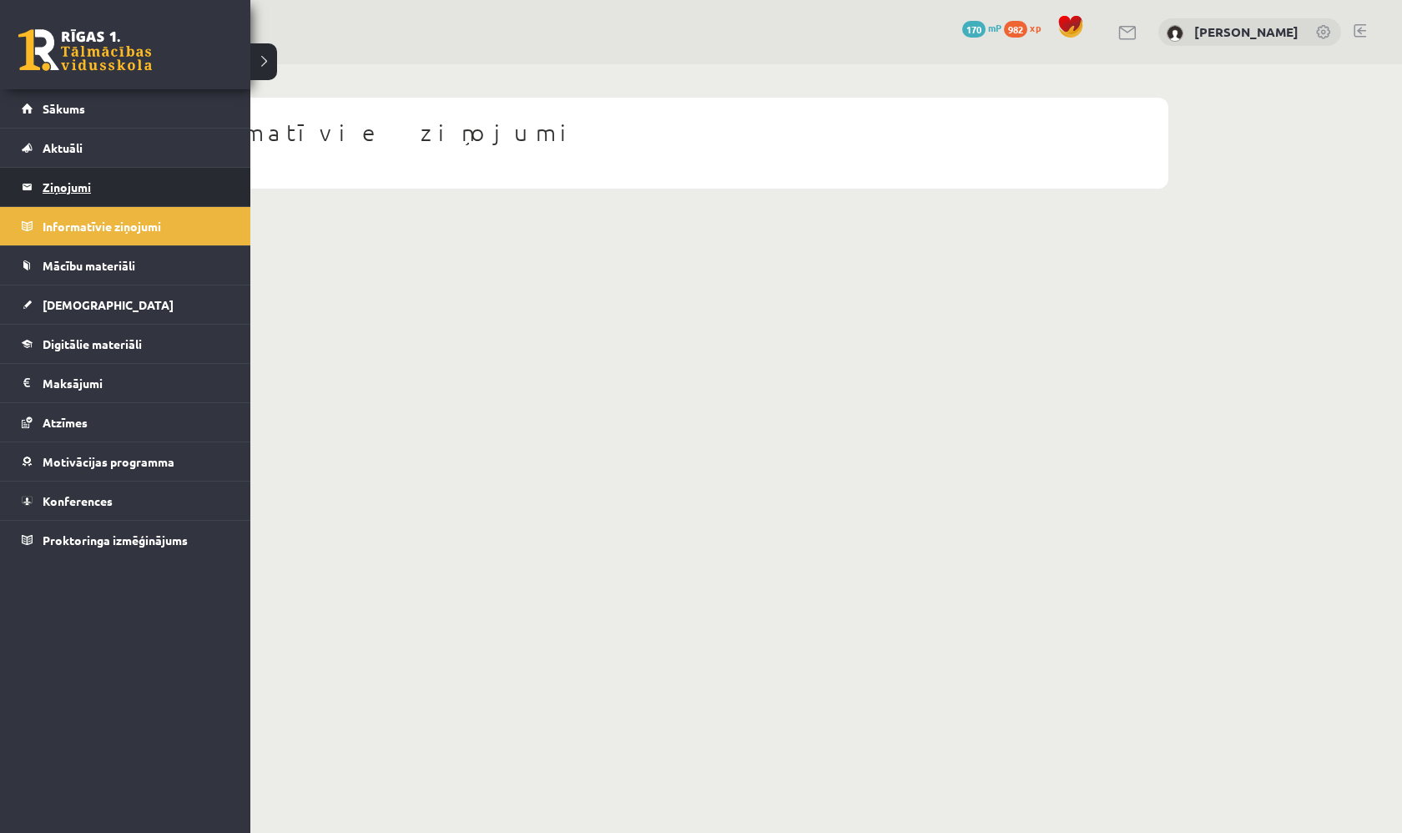
click at [77, 188] on legend "Ziņojumi 0" at bounding box center [136, 187] width 187 height 38
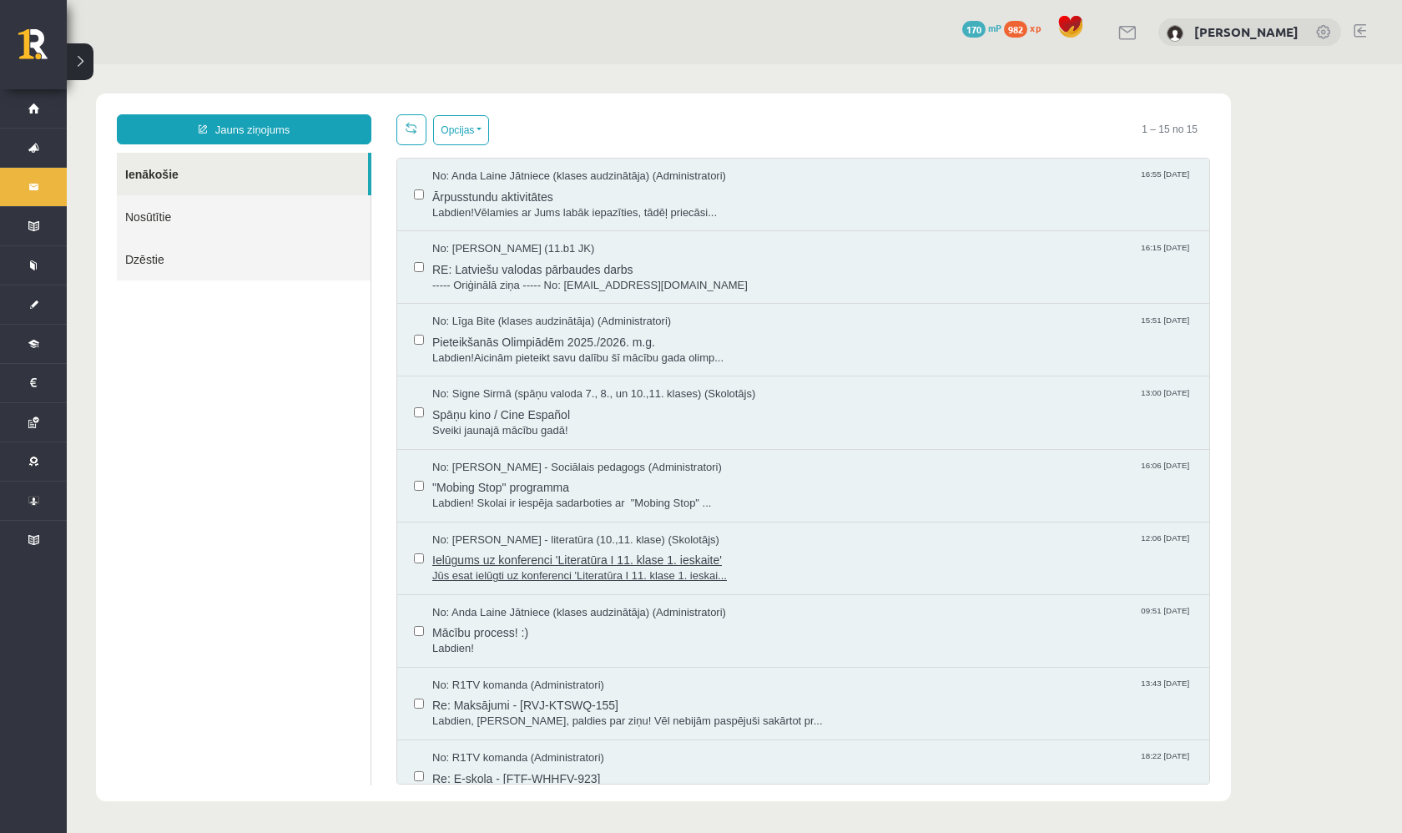
click at [576, 562] on span "Ielūgums uz konferenci 'Literatūra I 11. klase 1. ieskaite'" at bounding box center [812, 557] width 760 height 21
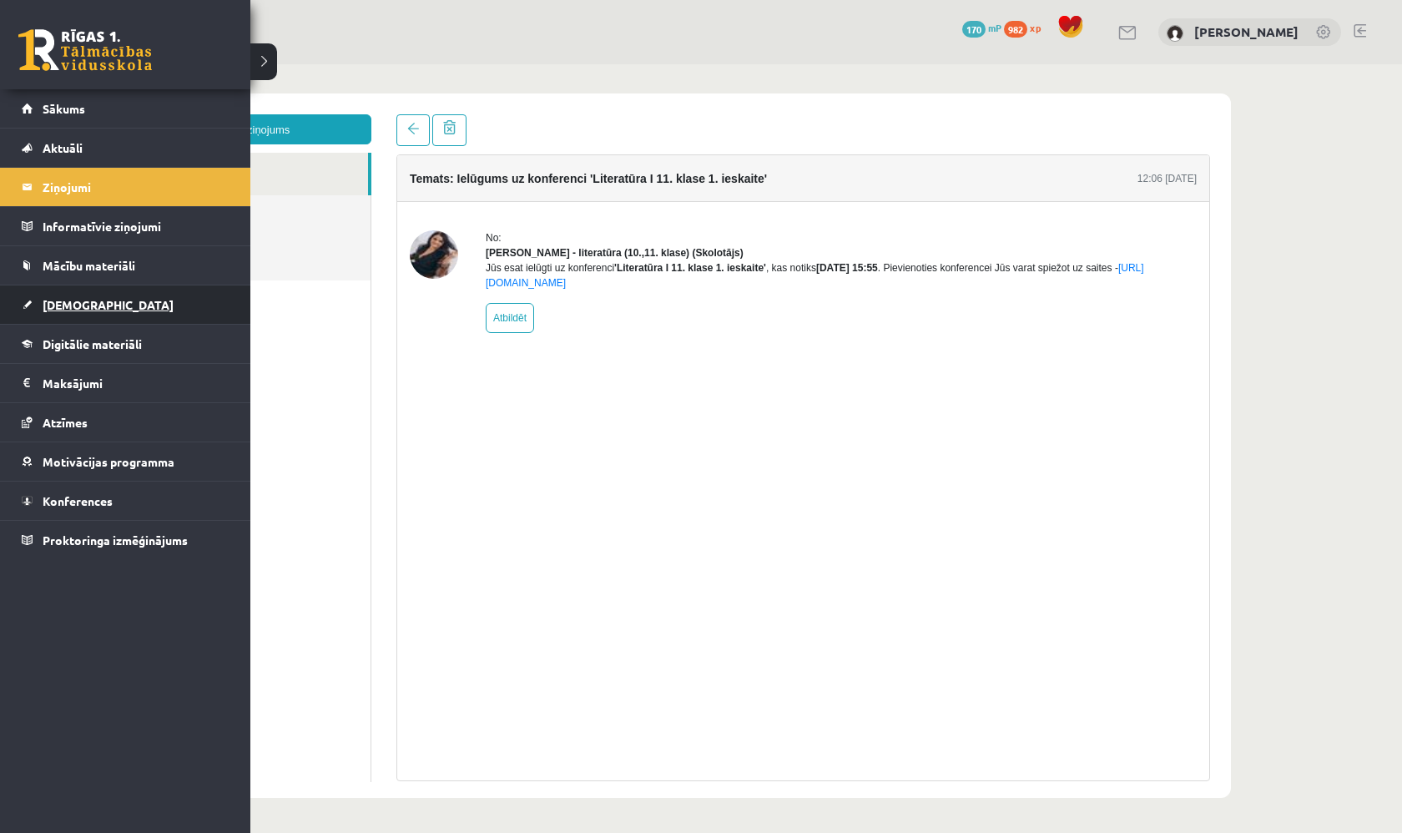
click at [113, 298] on link "[DEMOGRAPHIC_DATA]" at bounding box center [126, 304] width 208 height 38
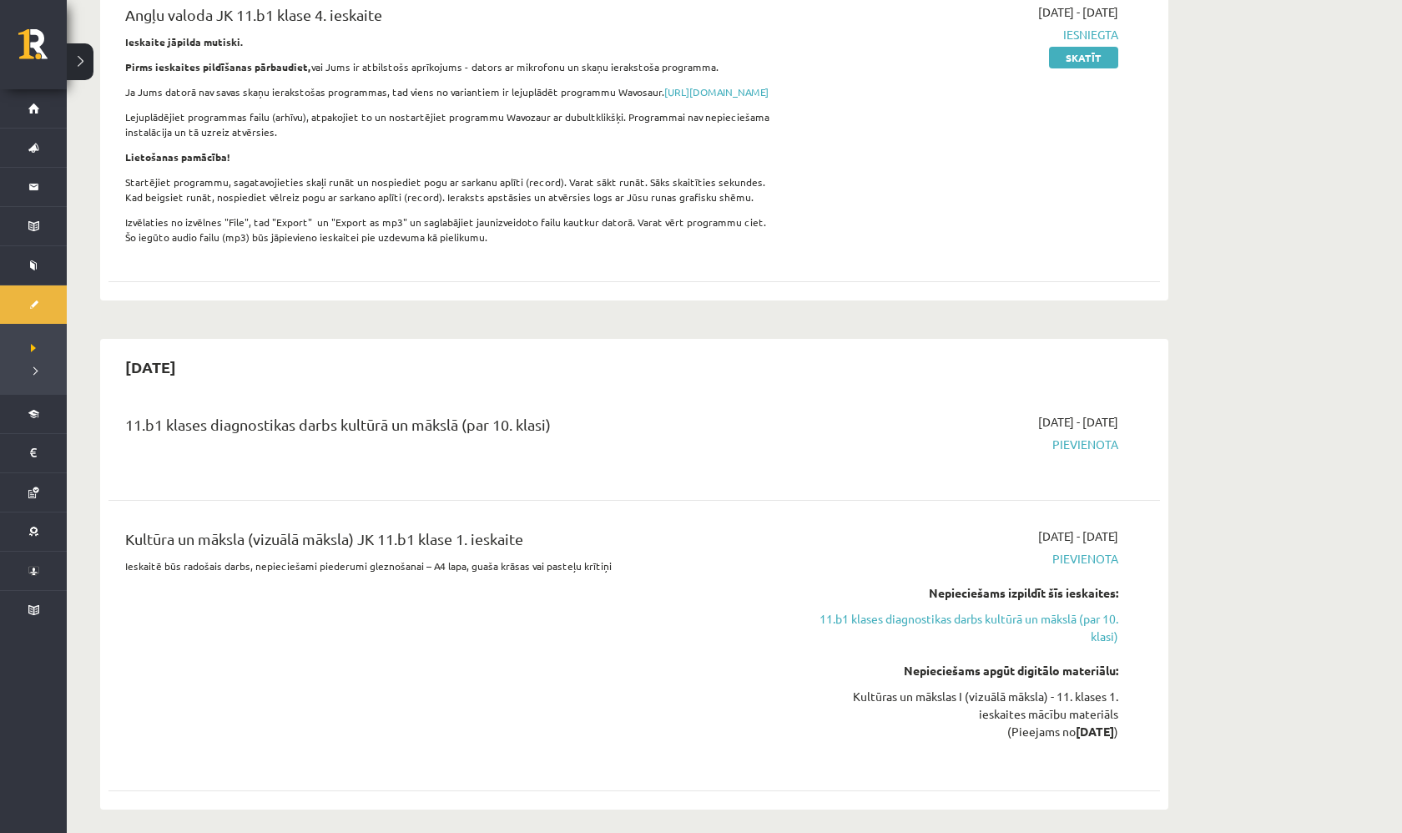
scroll to position [580, 0]
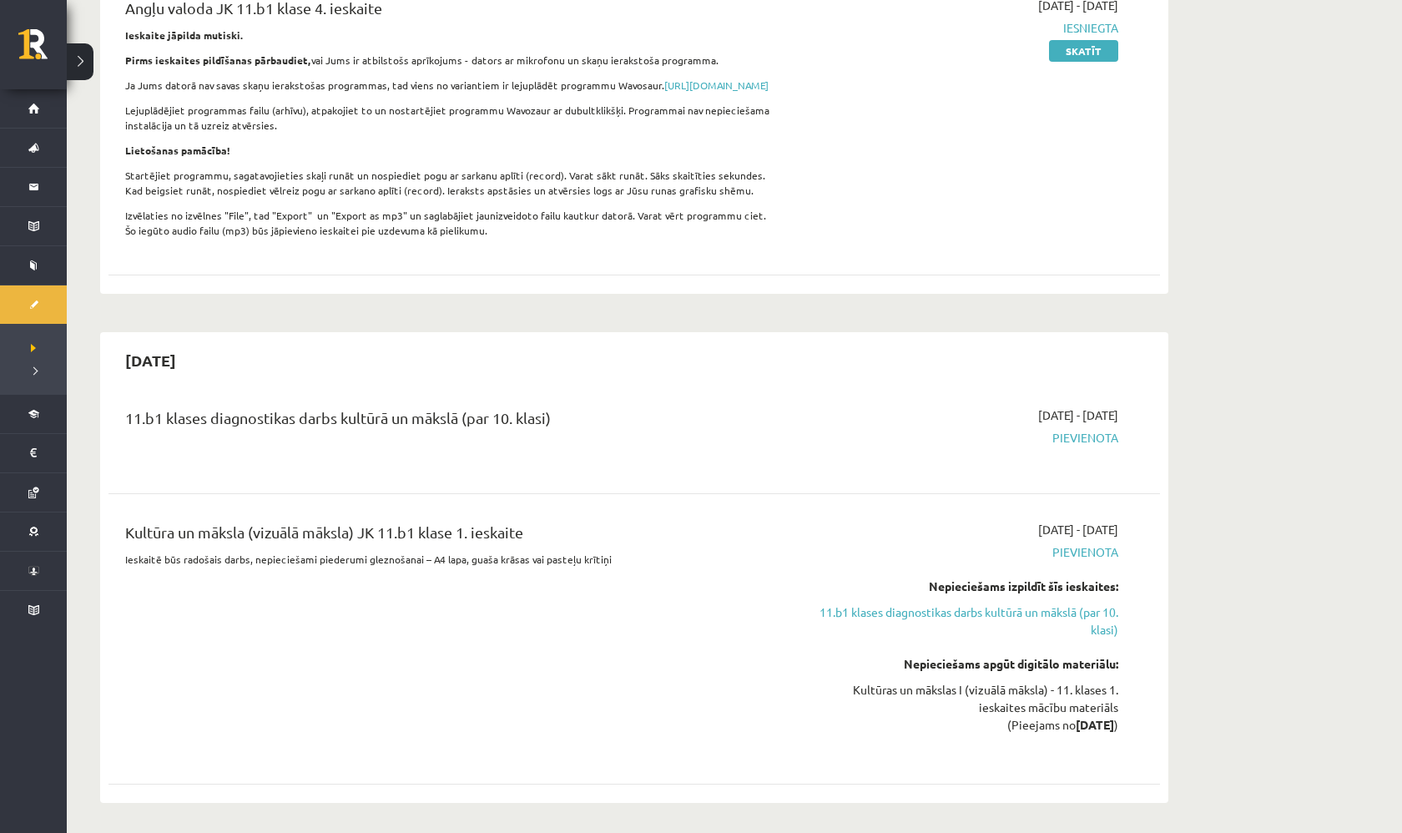
click at [1077, 446] on span "Pievienota" at bounding box center [960, 438] width 315 height 18
click at [1004, 632] on link "11.b1 klases diagnostikas darbs kultūrā un mākslā (par 10. klasi)" at bounding box center [960, 620] width 315 height 35
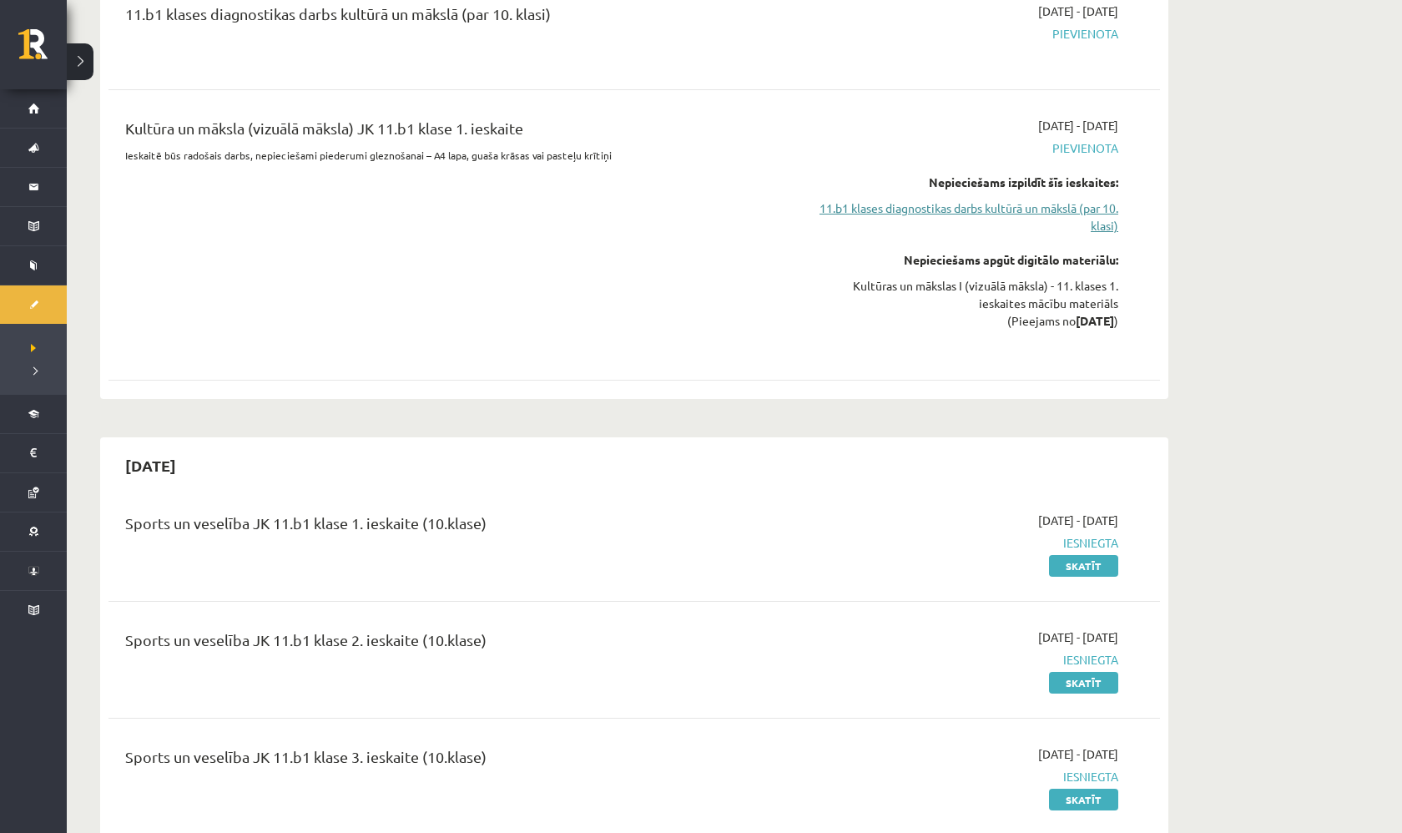
click at [1099, 221] on link "11.b1 klases diagnostikas darbs kultūrā un mākslā (par 10. klasi)" at bounding box center [960, 216] width 315 height 35
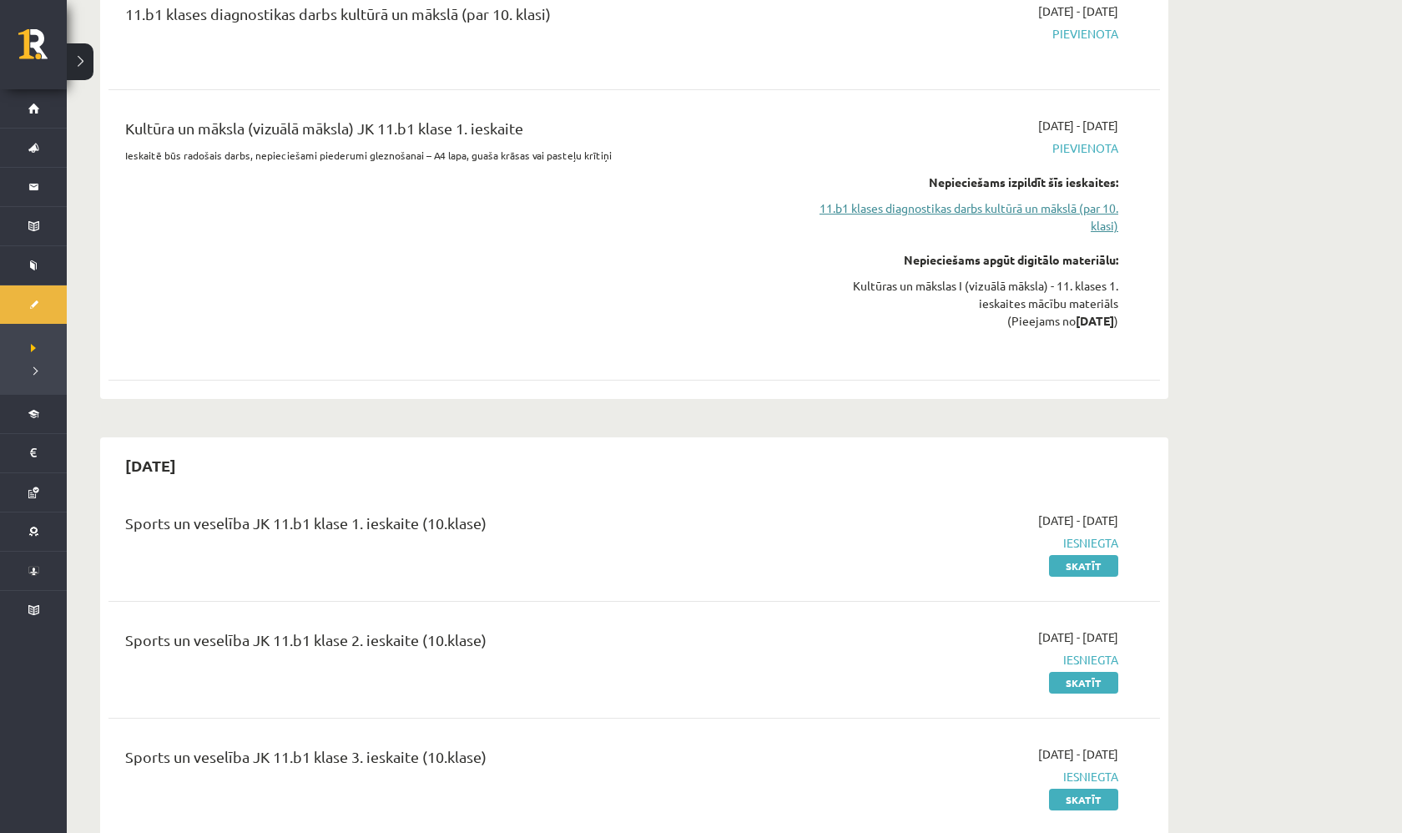
click at [1099, 221] on link "11.b1 klases diagnostikas darbs kultūrā un mākslā (par 10. klasi)" at bounding box center [960, 216] width 315 height 35
click at [662, 338] on div "Kultūra un māksla (vizuālā māksla) JK 11.b1 klase 1. ieskaite Ieskaitē būs rado…" at bounding box center [452, 235] width 678 height 236
click at [842, 181] on div "[DATE] - [DATE] [GEOGRAPHIC_DATA] Nepieciešams izpildīt šīs ieskaites: 11.b1 kl…" at bounding box center [961, 235] width 340 height 236
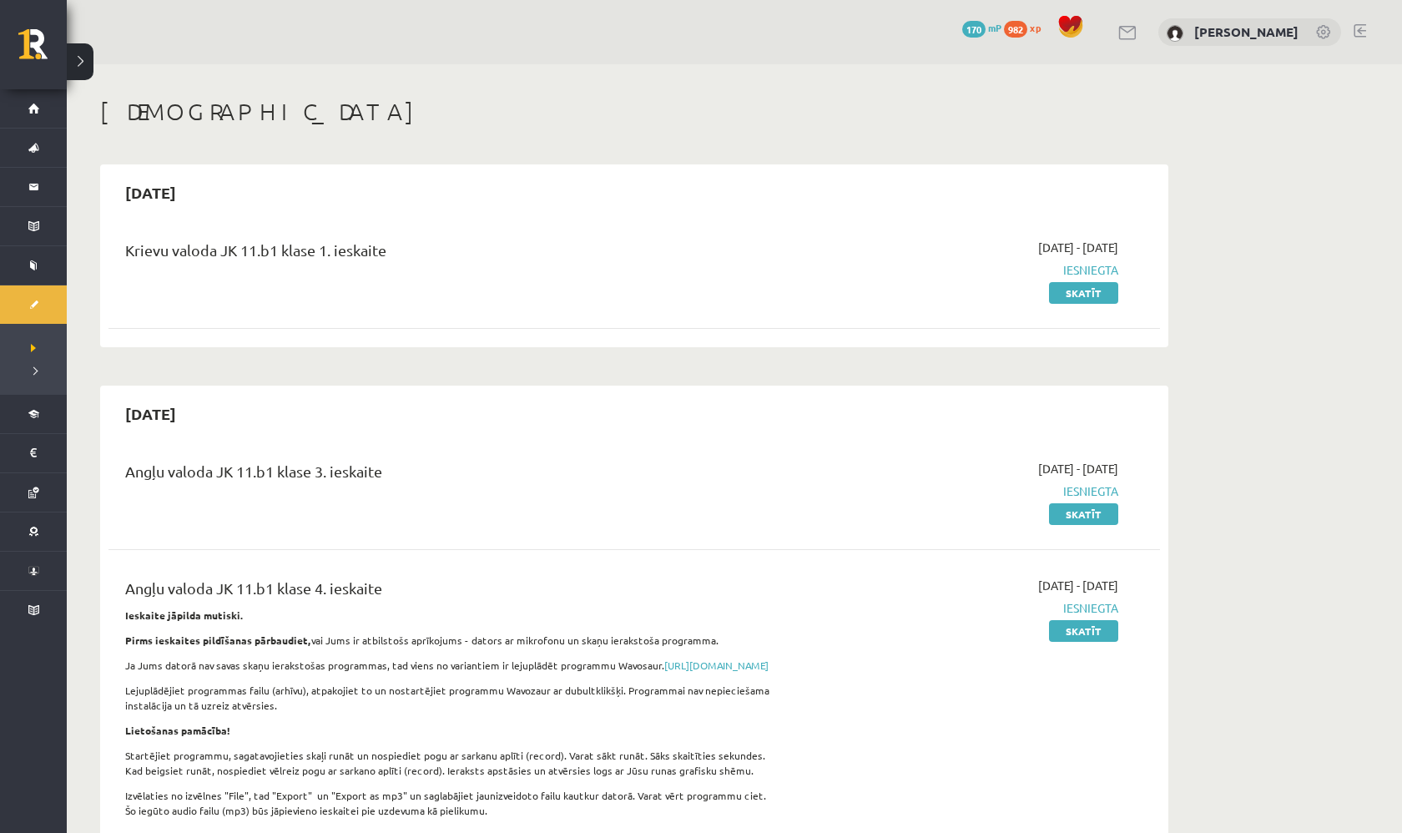
scroll to position [0, 0]
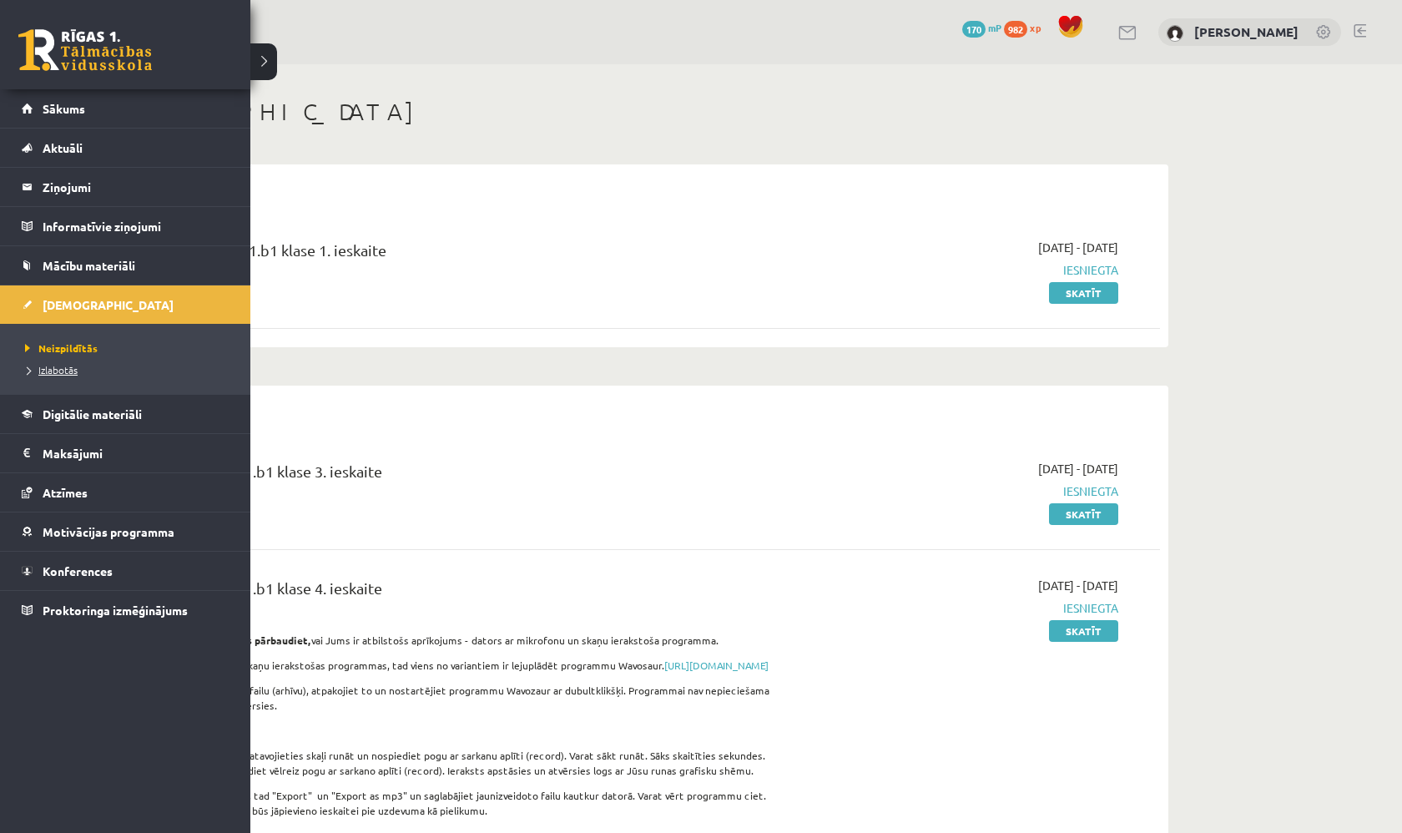
click at [61, 368] on span "Izlabotās" at bounding box center [49, 369] width 57 height 13
